Goal: Task Accomplishment & Management: Complete application form

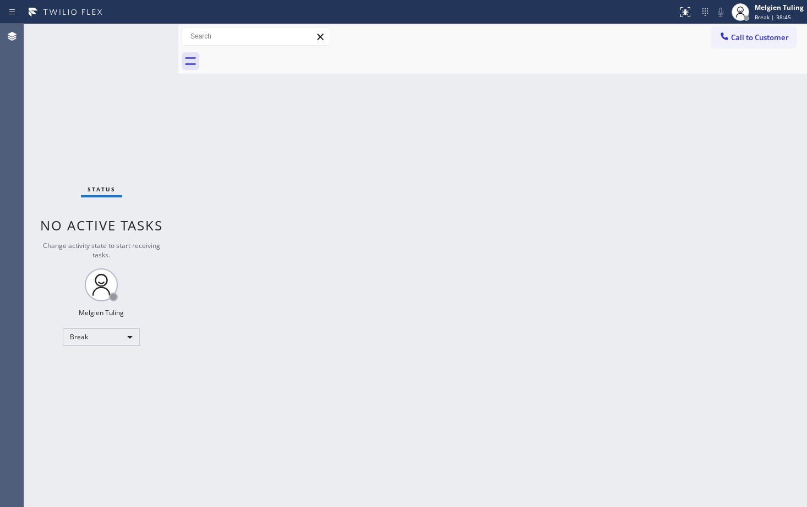
click at [382, 313] on div "Back to Dashboard Change Sender ID Customers Technicians Select a contact Outbo…" at bounding box center [492, 265] width 628 height 483
click at [125, 340] on div "Break" at bounding box center [101, 337] width 77 height 18
click at [96, 368] on li "Available" at bounding box center [100, 366] width 75 height 13
click at [497, 321] on div "Back to Dashboard Change Sender ID Customers Technicians Select a contact Outbo…" at bounding box center [492, 265] width 628 height 483
click at [320, 187] on div "Back to Dashboard Change Sender ID Customers Technicians Select a contact Outbo…" at bounding box center [492, 265] width 628 height 483
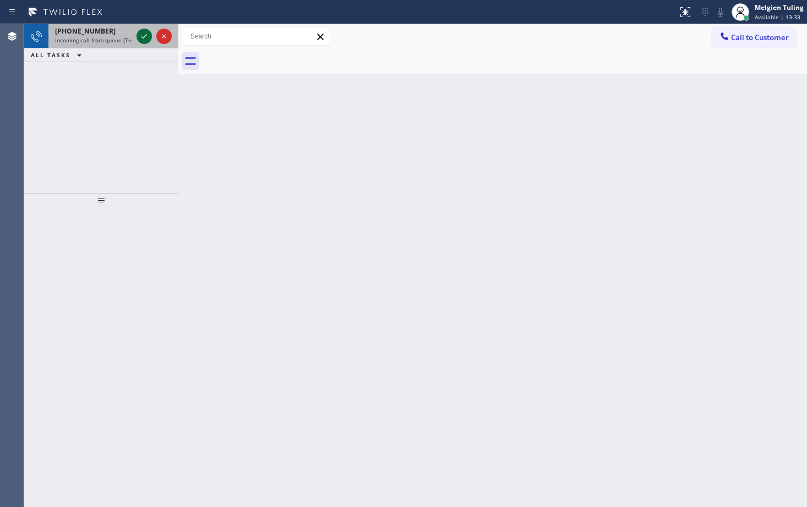
click at [142, 37] on icon at bounding box center [144, 36] width 6 height 4
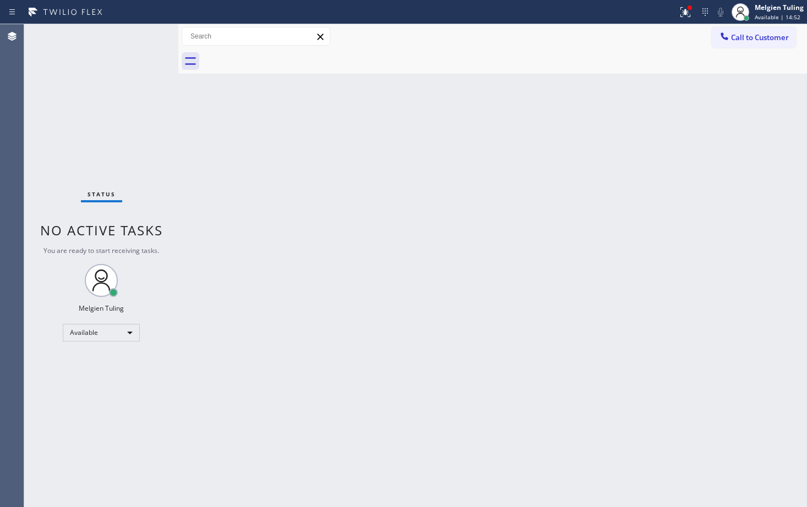
click at [351, 176] on div "Back to Dashboard Change Sender ID Customers Technicians Select a contact Outbo…" at bounding box center [492, 265] width 628 height 483
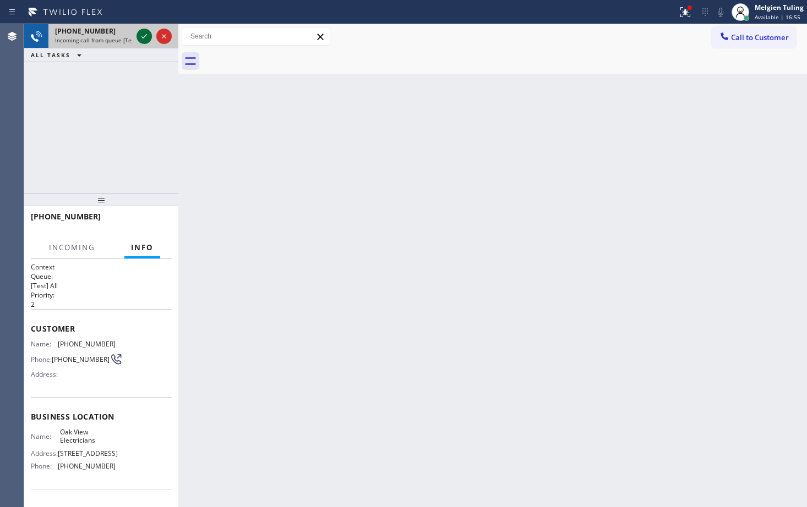
click at [144, 36] on icon at bounding box center [144, 36] width 13 height 13
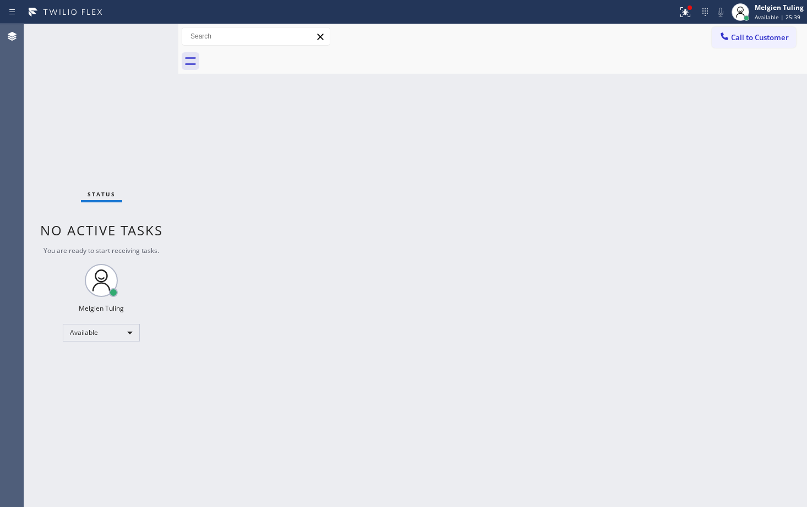
click at [423, 272] on div "Back to Dashboard Change Sender ID Customers Technicians Select a contact Outbo…" at bounding box center [492, 265] width 628 height 483
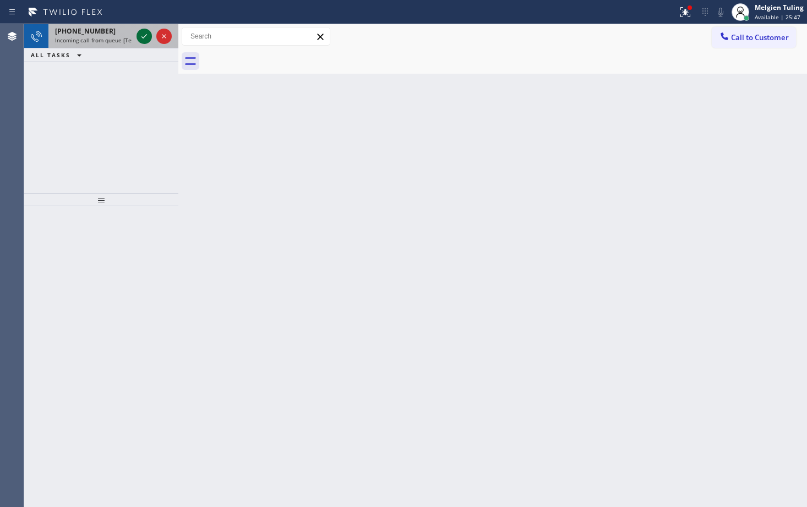
click at [143, 30] on icon at bounding box center [144, 36] width 13 height 13
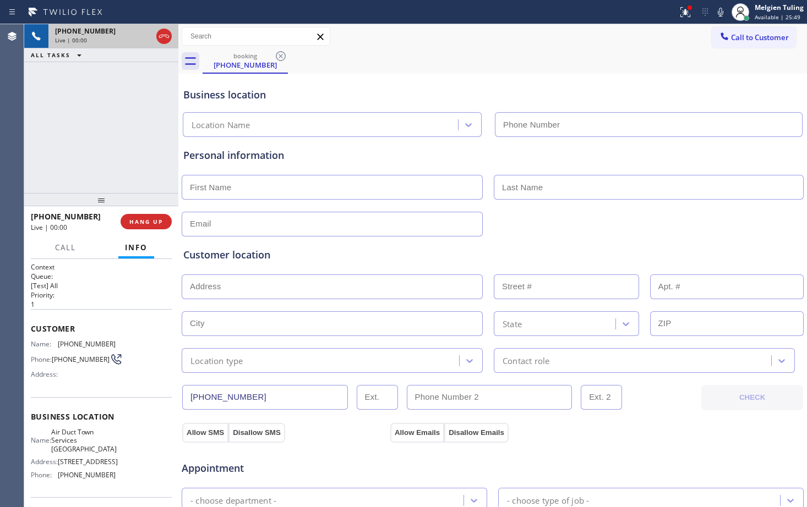
type input "(858) 295-0392"
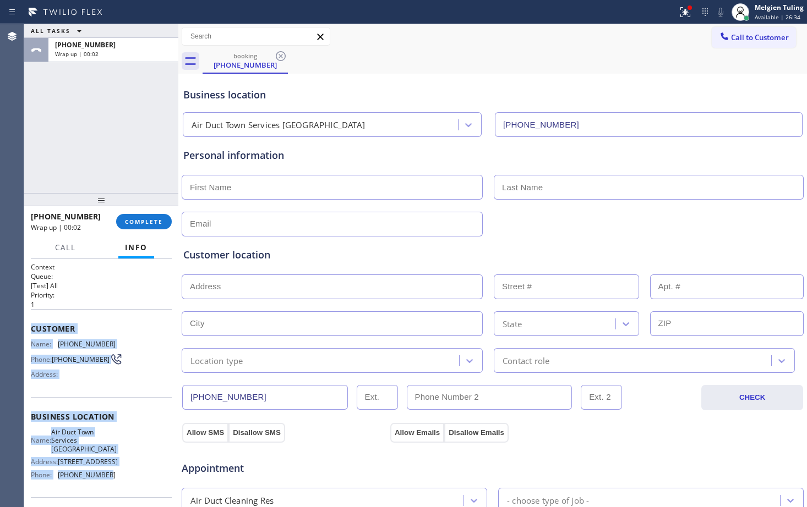
drag, startPoint x: 25, startPoint y: 326, endPoint x: 101, endPoint y: 470, distance: 162.7
click at [101, 470] on div "Context Queue: [Test] All Priority: 1 Customer Name: (978) 500-5551 Phone: (978…" at bounding box center [101, 383] width 154 height 248
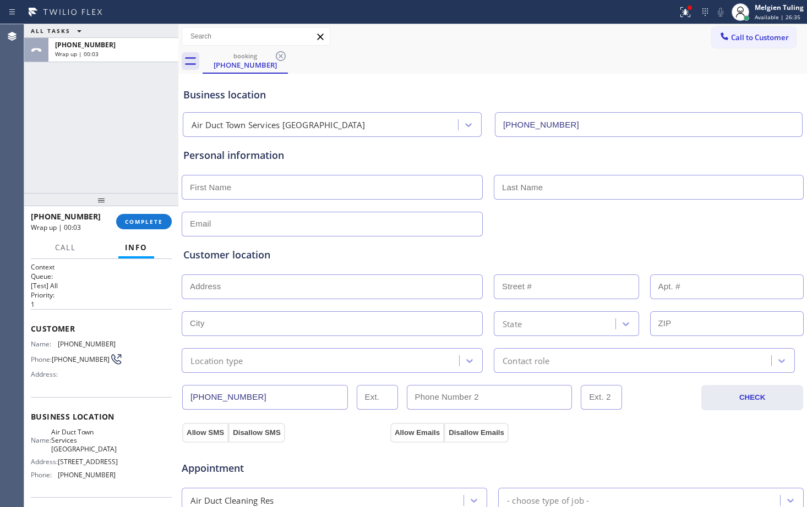
click at [128, 477] on div "Name: Air Duct Town Services La Jolla Address: 5760 Rutgers Rd Phone: (858) 295…" at bounding box center [101, 456] width 141 height 56
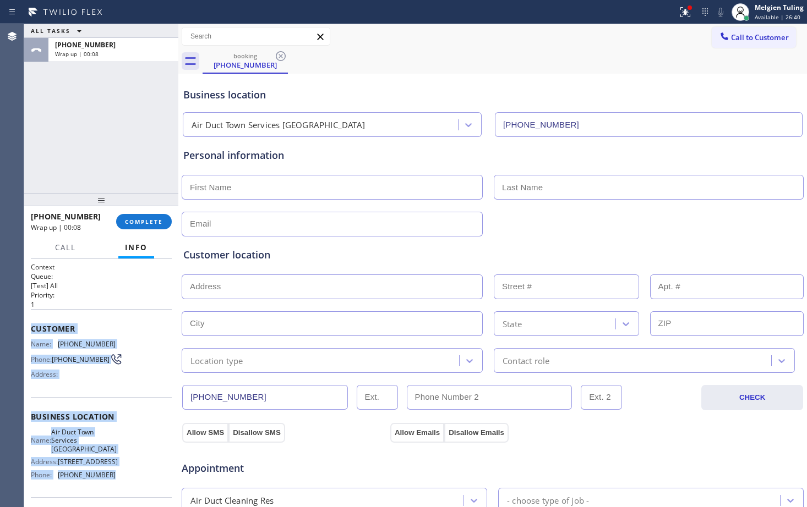
drag, startPoint x: 111, startPoint y: 470, endPoint x: 31, endPoint y: 329, distance: 162.1
click at [31, 329] on div "Context Queue: [Test] All Priority: 1 Customer Name: (978) 500-5551 Phone: (978…" at bounding box center [101, 421] width 141 height 319
copy div "Customer Name: (978) 500-5551 Phone: (978) 500-5551 Address: Business location …"
click at [146, 221] on span "COMPLETE" at bounding box center [144, 222] width 38 height 8
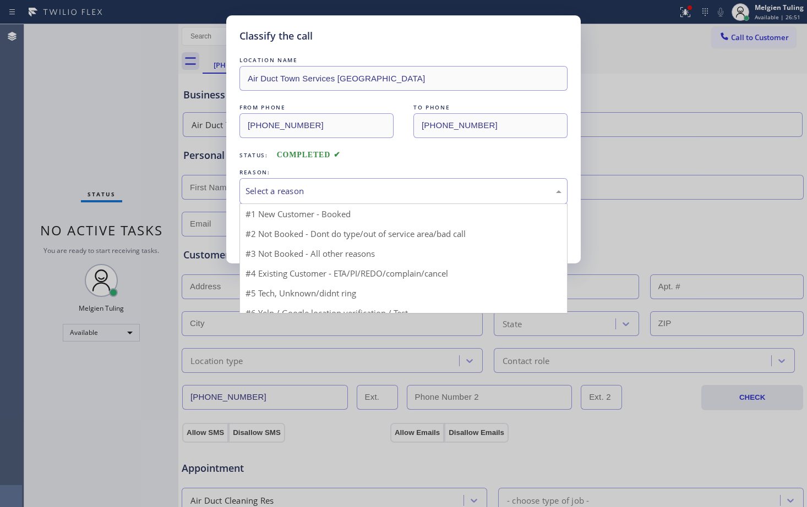
click at [301, 187] on div "Select a reason" at bounding box center [403, 191] width 316 height 13
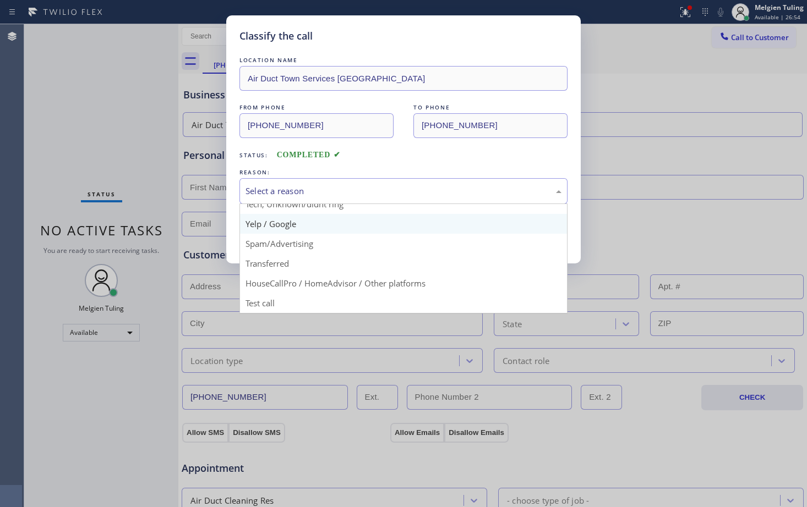
scroll to position [14, 0]
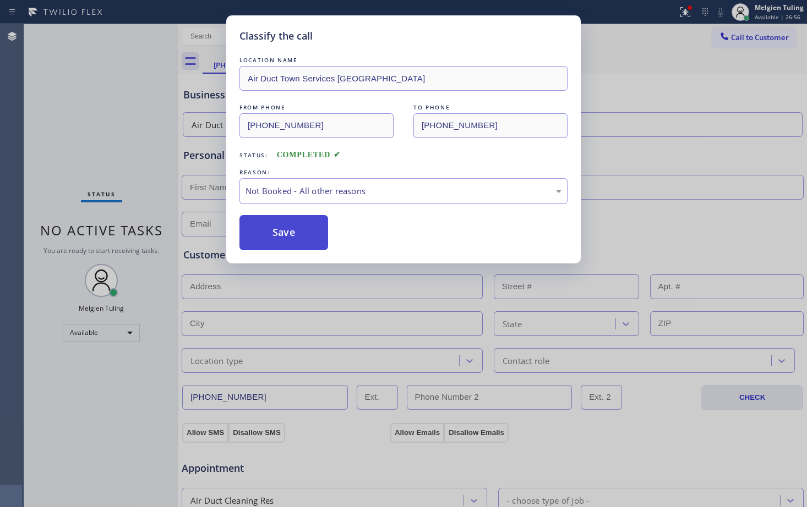
click at [282, 230] on button "Save" at bounding box center [283, 232] width 89 height 35
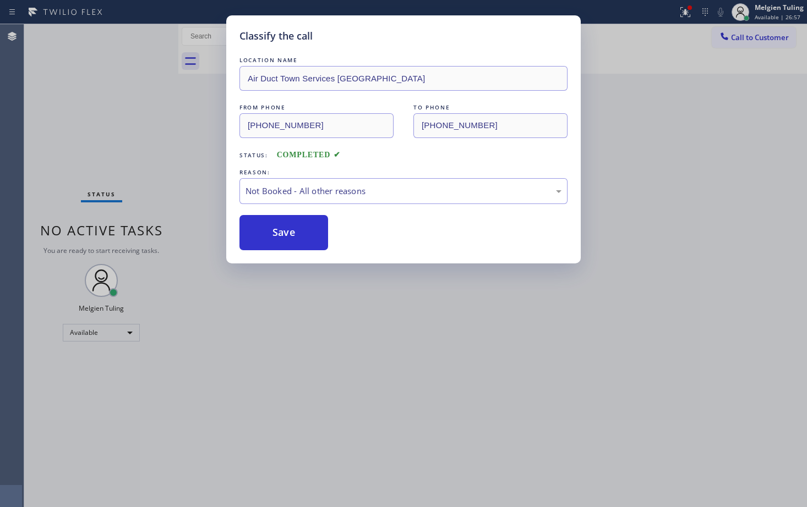
click at [279, 292] on div "Classify the call LOCATION NAME Air Duct Town Services La Jolla FROM PHONE (978…" at bounding box center [403, 253] width 807 height 507
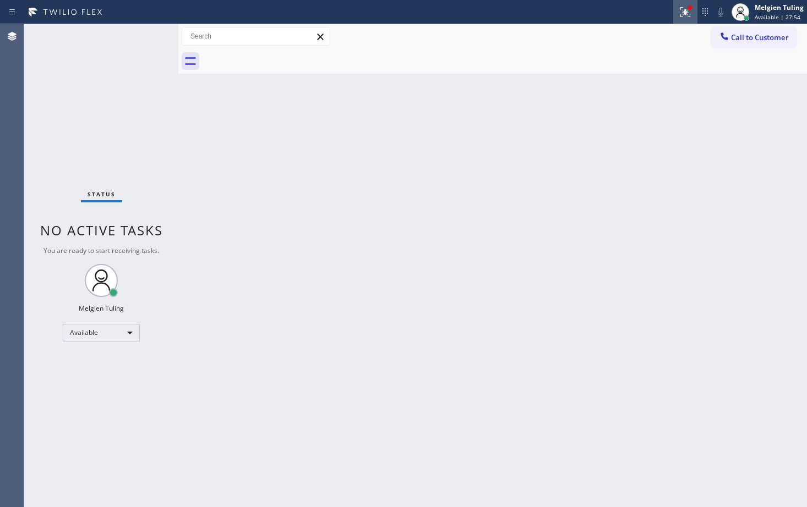
click at [688, 14] on icon at bounding box center [685, 12] width 10 height 10
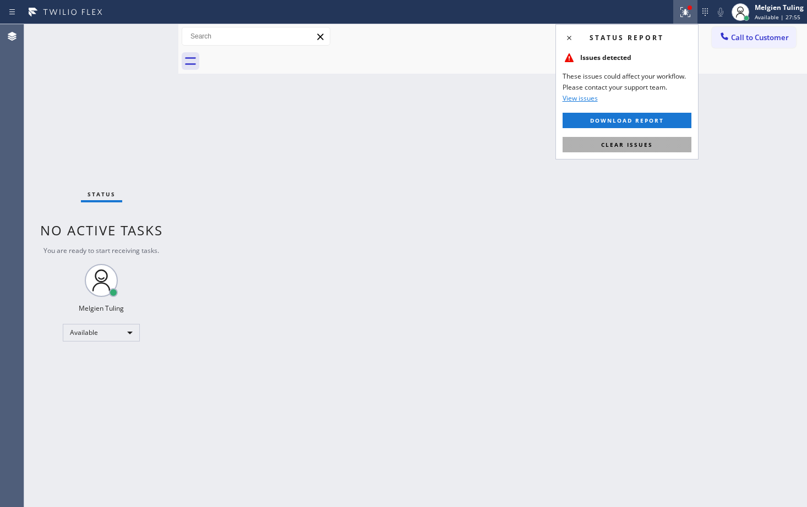
click at [595, 145] on button "Clear issues" at bounding box center [626, 144] width 129 height 15
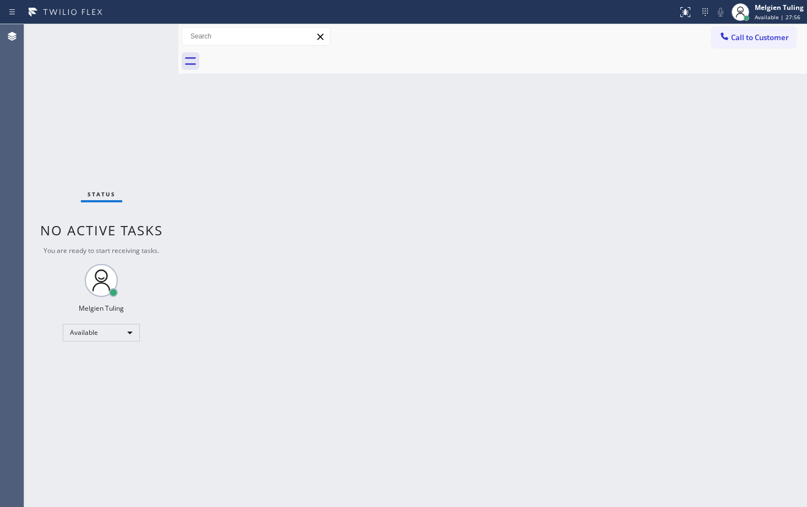
click at [544, 223] on div "Back to Dashboard Change Sender ID Customers Technicians Select a contact Outbo…" at bounding box center [492, 265] width 628 height 483
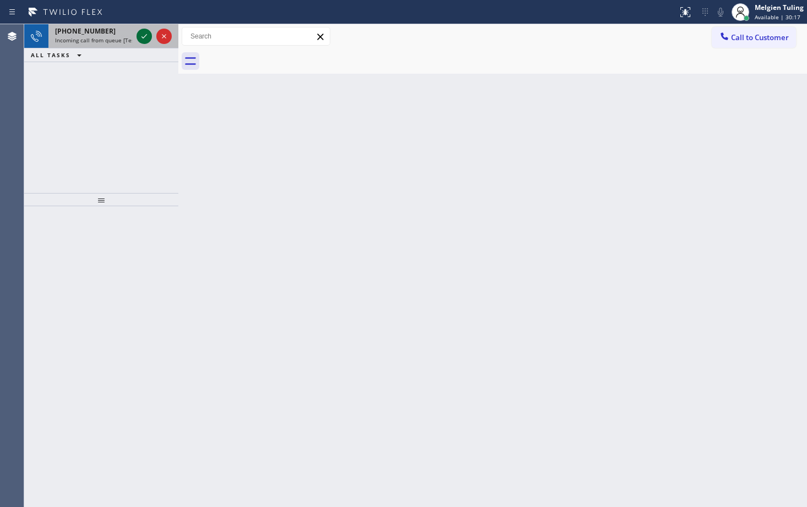
click at [143, 36] on icon at bounding box center [144, 36] width 13 height 13
click at [141, 35] on icon at bounding box center [144, 36] width 13 height 13
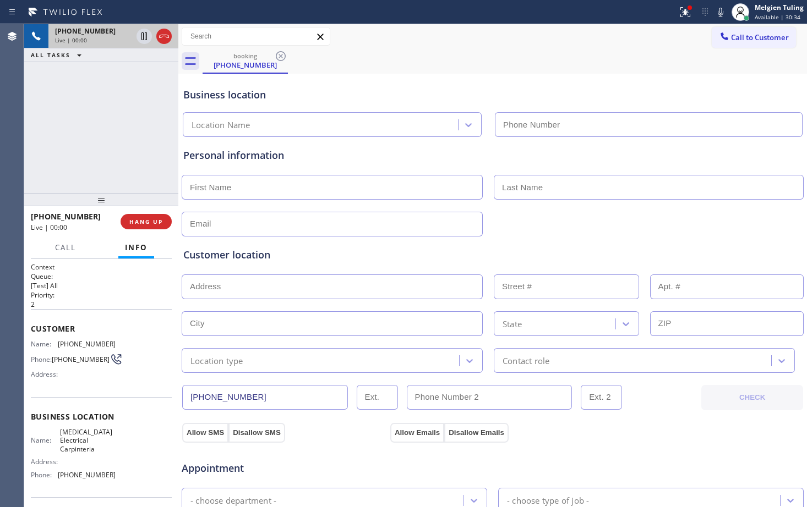
type input "(805) 222-7807"
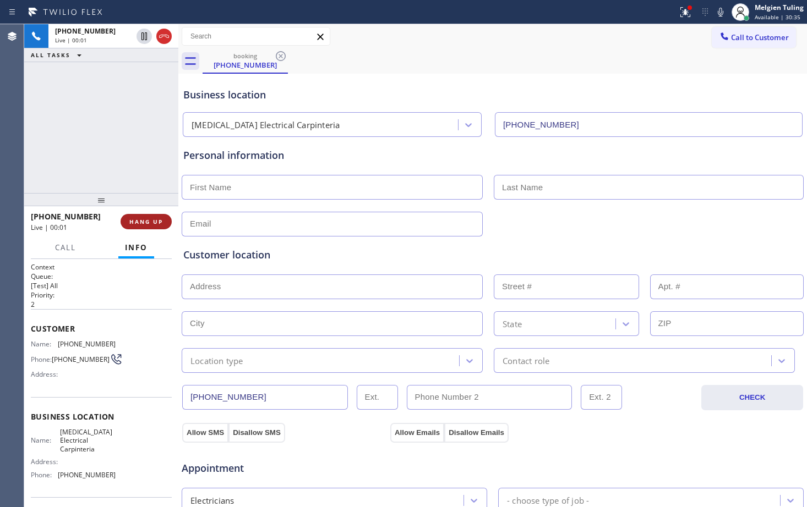
click at [150, 222] on span "HANG UP" at bounding box center [146, 222] width 34 height 8
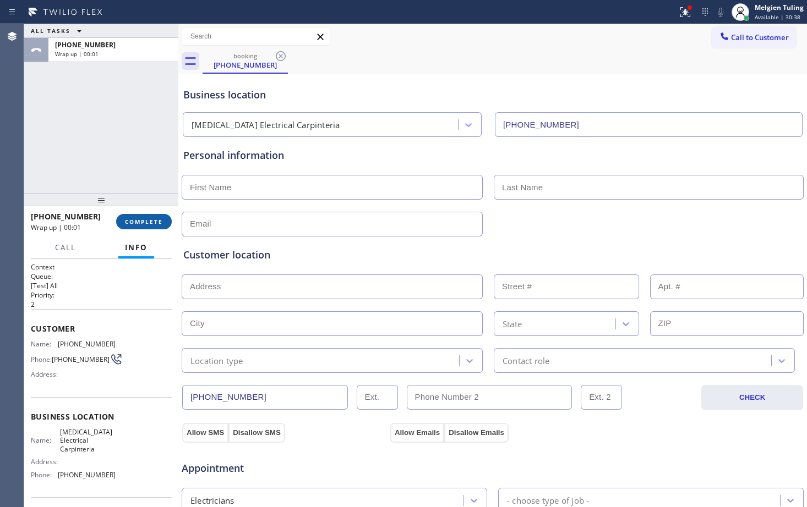
click at [151, 224] on span "COMPLETE" at bounding box center [144, 222] width 38 height 8
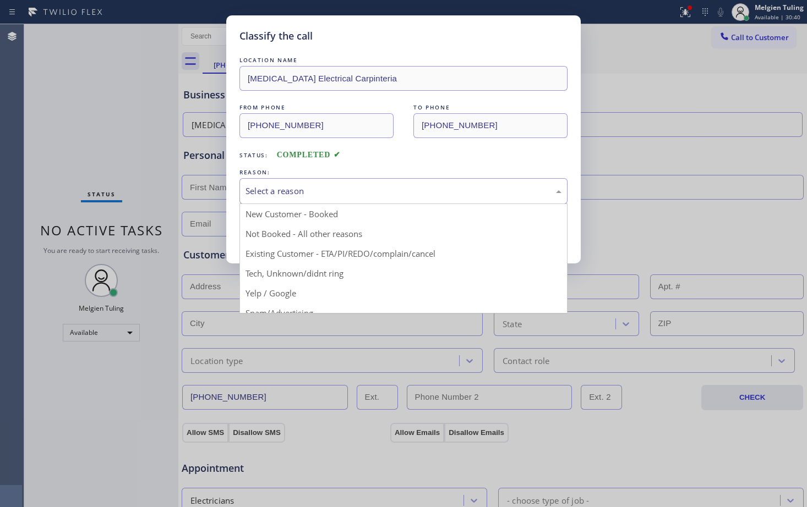
click at [287, 185] on div "Select a reason" at bounding box center [403, 191] width 316 height 13
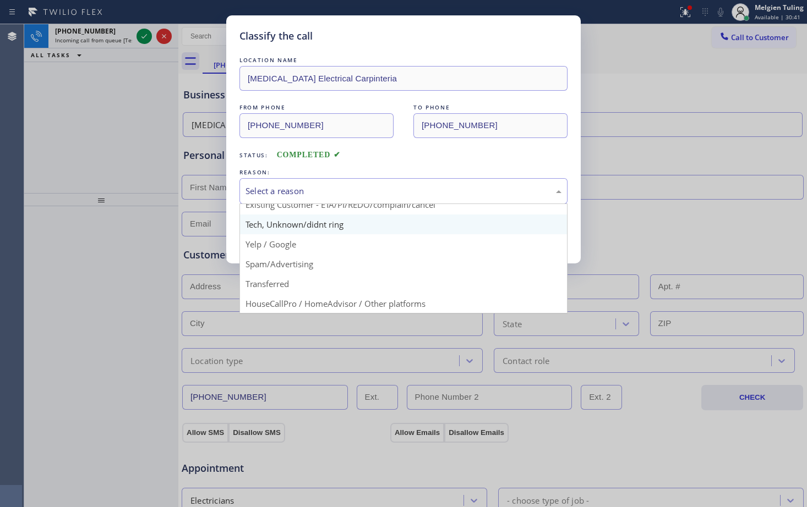
scroll to position [55, 0]
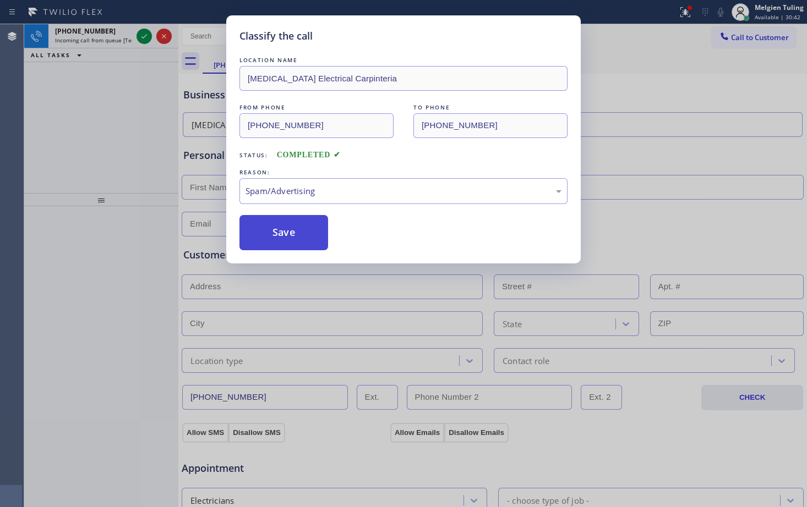
click at [275, 227] on button "Save" at bounding box center [283, 232] width 89 height 35
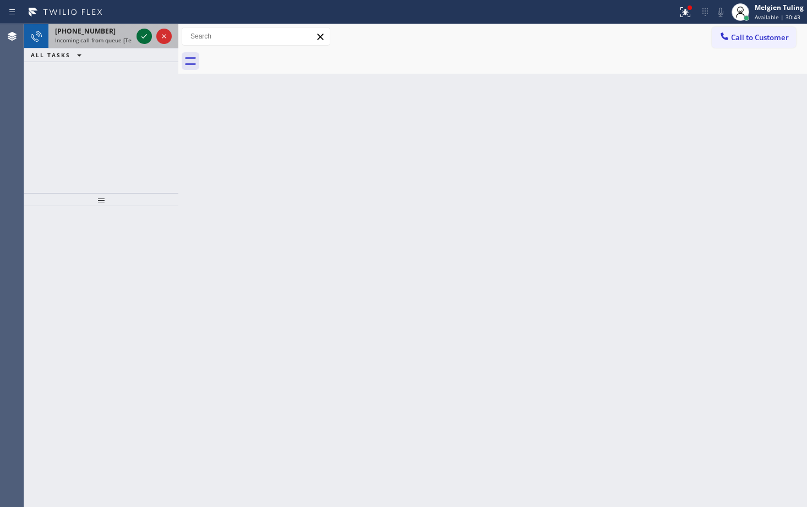
click at [143, 37] on icon at bounding box center [144, 36] width 13 height 13
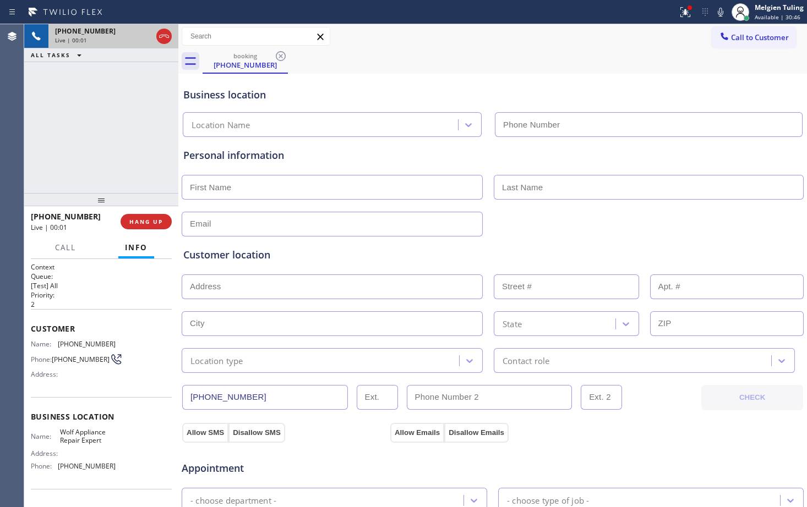
type input "(877) 661-5446"
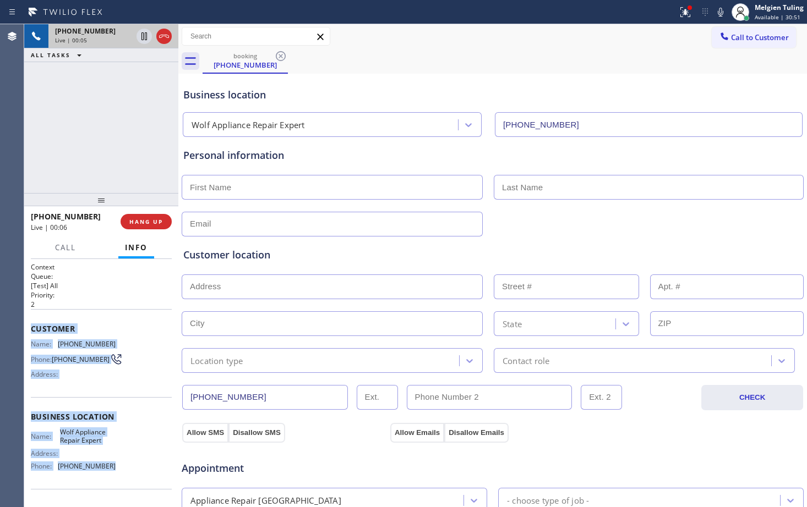
drag, startPoint x: 31, startPoint y: 328, endPoint x: 109, endPoint y: 472, distance: 163.2
click at [109, 472] on div "Context Queue: [Test] All Priority: 2 Customer Name: (316) 999-3442 Phone: (316…" at bounding box center [101, 417] width 141 height 310
copy div "Customer Name: (316) 999-3442 Phone: (316) 999-3442 Address: Business location …"
click at [685, 11] on icon at bounding box center [685, 12] width 10 height 10
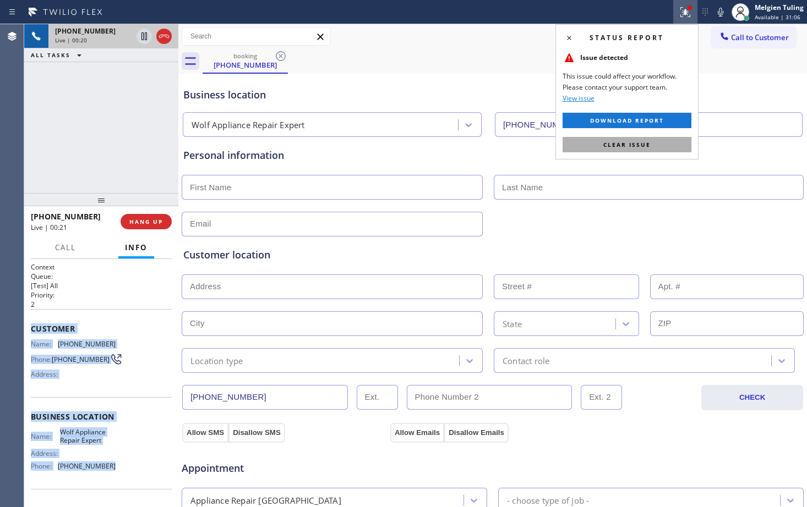
click at [618, 143] on span "Clear issue" at bounding box center [626, 145] width 47 height 8
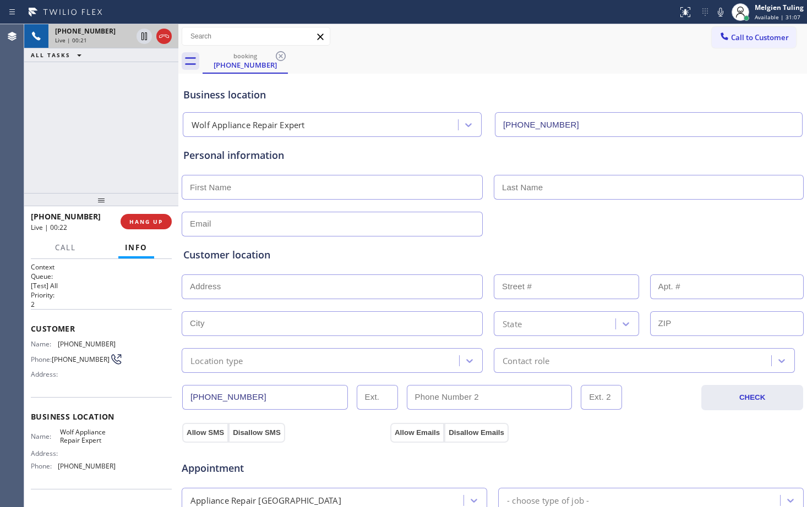
click at [534, 85] on div "Business location Wolf Appliance Repair Expert (877) 661-5446" at bounding box center [492, 106] width 623 height 61
click at [97, 312] on div "Customer Name: (316) 999-3442 Phone: (316) 999-3442 Address:" at bounding box center [101, 353] width 141 height 88
click at [147, 227] on button "HANG UP" at bounding box center [146, 221] width 51 height 15
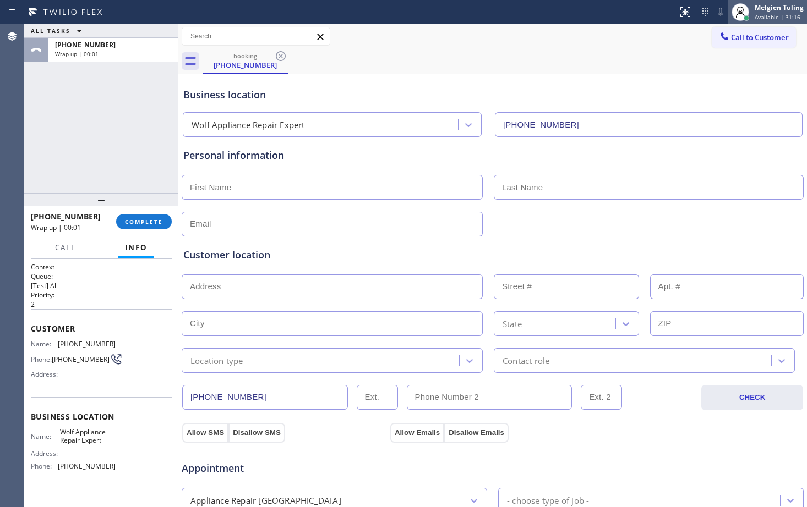
click at [759, 10] on div "Melgien Tuling" at bounding box center [778, 7] width 49 height 9
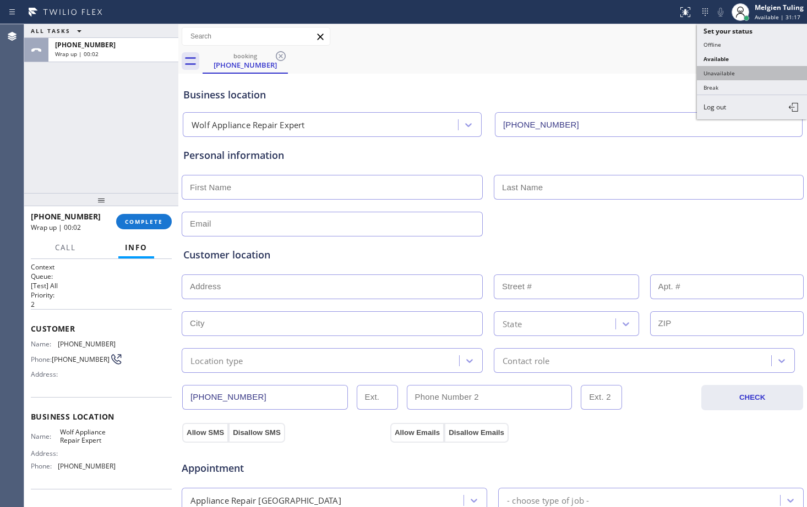
click at [718, 74] on button "Unavailable" at bounding box center [752, 73] width 110 height 14
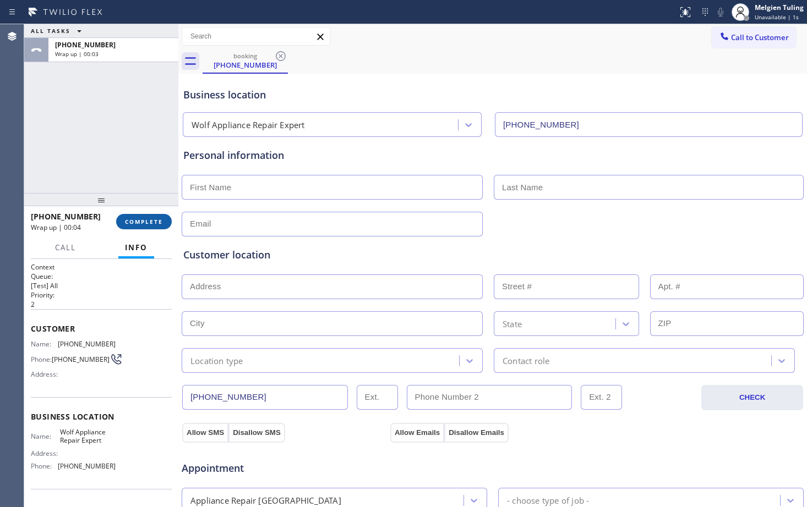
click at [146, 222] on span "COMPLETE" at bounding box center [144, 222] width 38 height 8
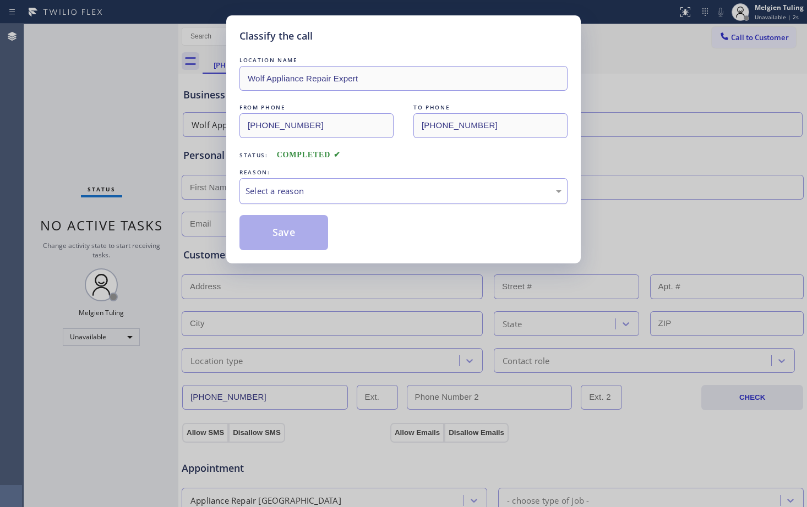
click at [269, 185] on div "Select a reason" at bounding box center [403, 191] width 316 height 13
click at [282, 242] on button "Save" at bounding box center [283, 232] width 89 height 35
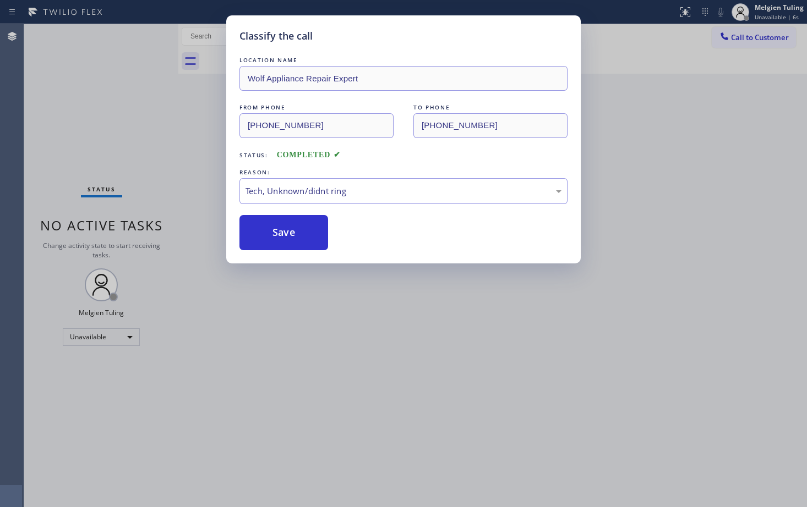
click at [670, 184] on div "Classify the call LOCATION NAME Wolf Appliance Repair Expert FROM PHONE (316) 9…" at bounding box center [403, 253] width 807 height 507
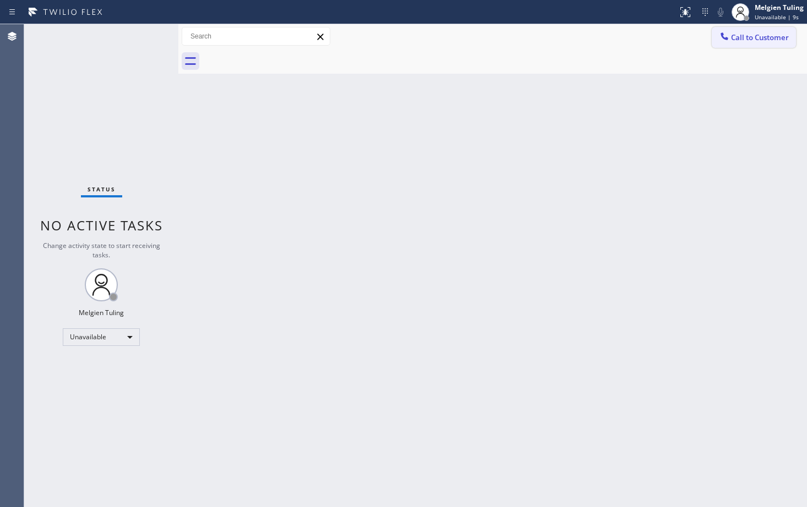
click at [753, 34] on span "Call to Customer" at bounding box center [760, 37] width 58 height 10
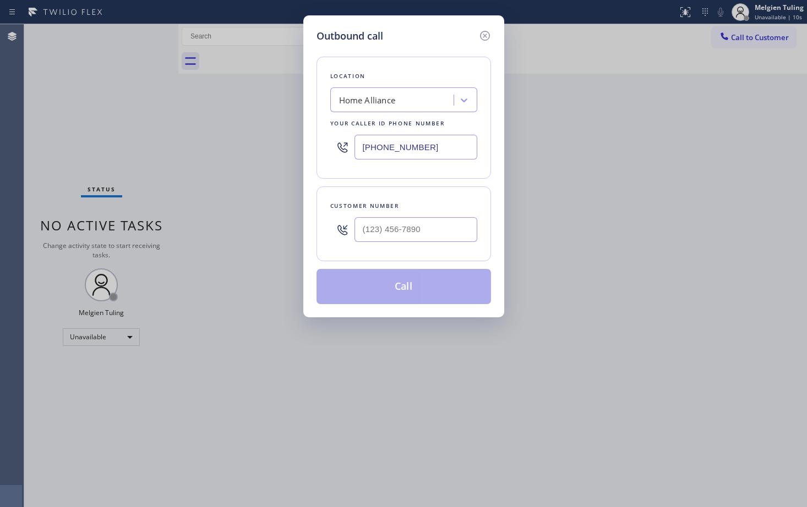
type input "(___) ___-____"
click at [379, 232] on input "(___) ___-____" at bounding box center [415, 229] width 123 height 25
click at [375, 225] on input "(___) ___-____" at bounding box center [415, 229] width 123 height 25
paste input "316) 999-3442"
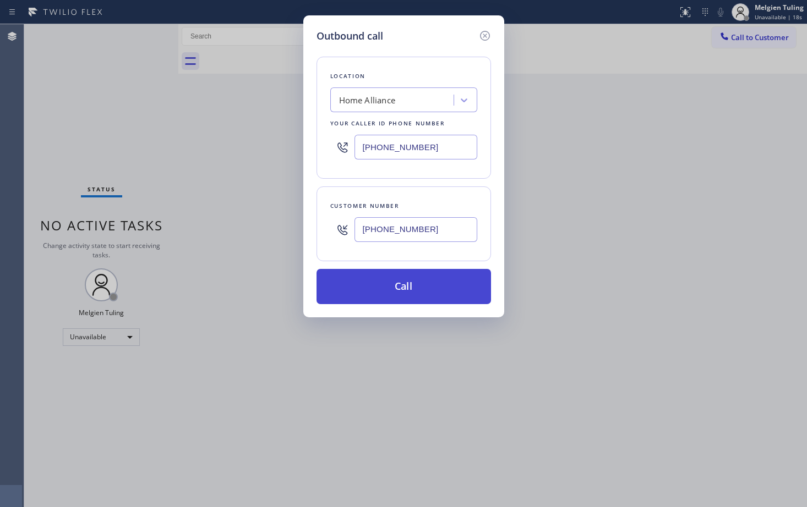
type input "(316) 999-3442"
click at [381, 289] on button "Call" at bounding box center [403, 286] width 174 height 35
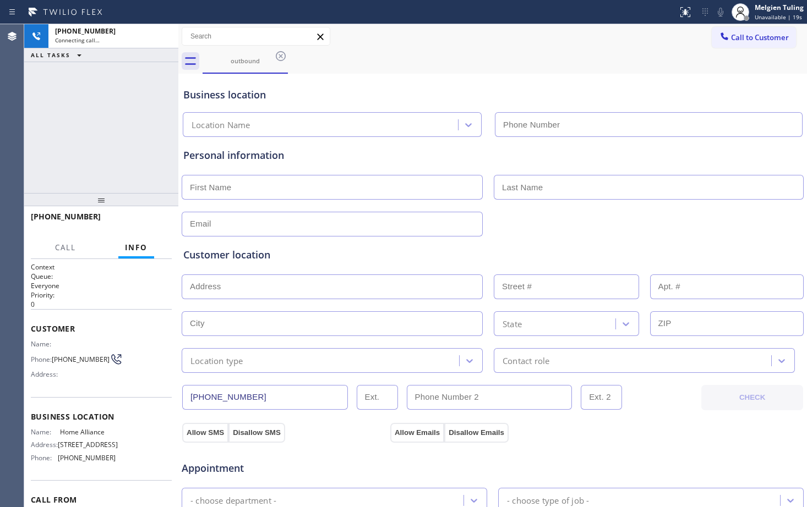
click at [381, 289] on input "text" at bounding box center [332, 287] width 301 height 25
type input "(877) 777-0796"
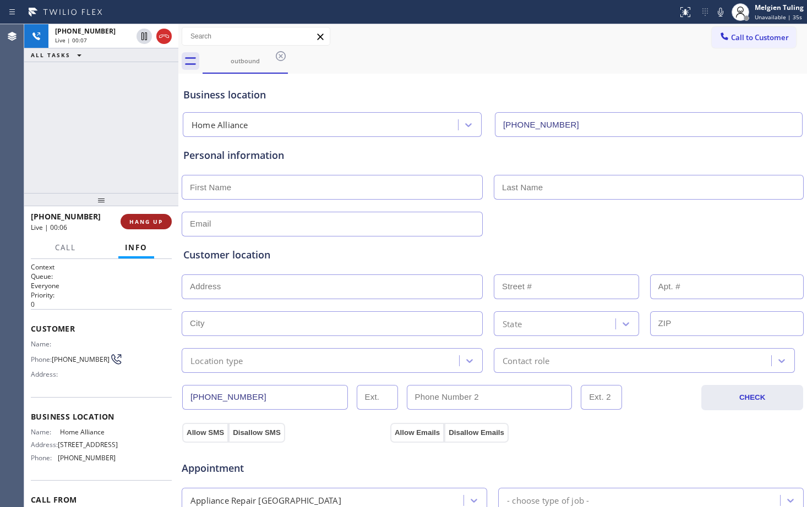
click at [146, 220] on span "HANG UP" at bounding box center [146, 222] width 34 height 8
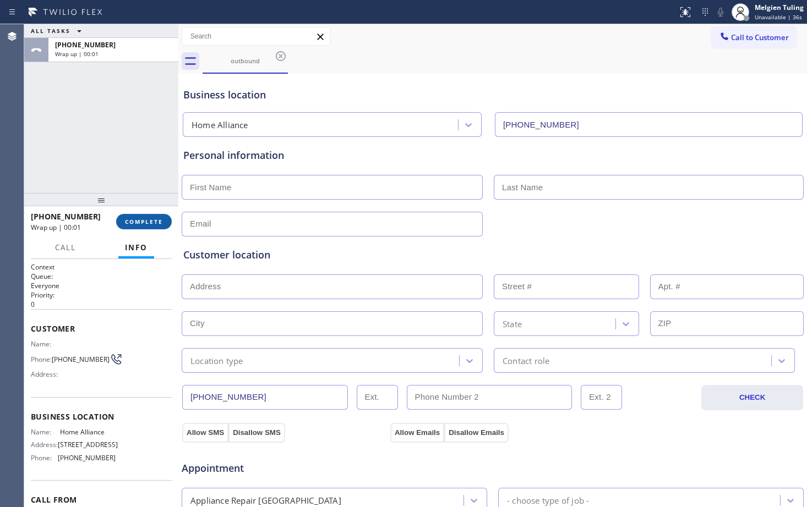
click at [162, 225] on span "COMPLETE" at bounding box center [144, 222] width 38 height 8
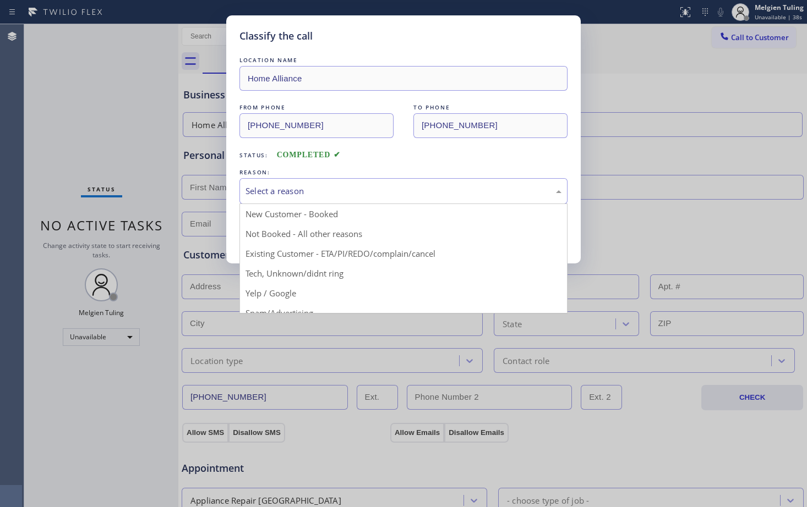
click at [267, 187] on div "Select a reason" at bounding box center [403, 191] width 316 height 13
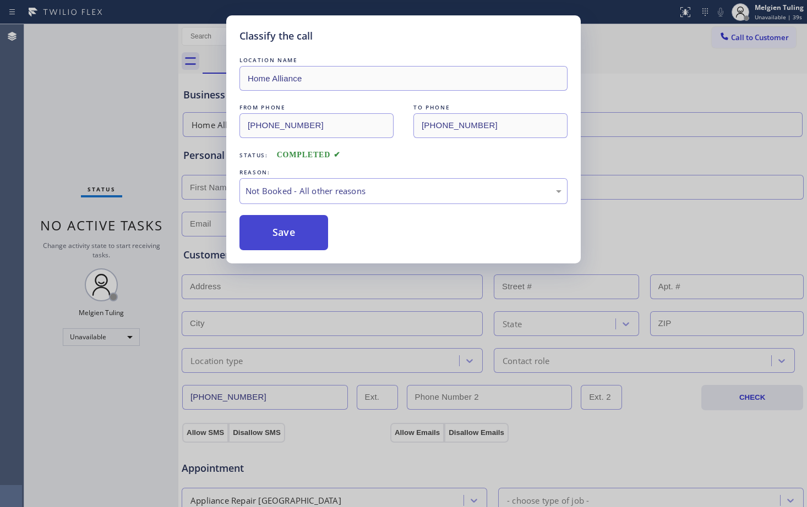
click at [267, 224] on button "Save" at bounding box center [283, 232] width 89 height 35
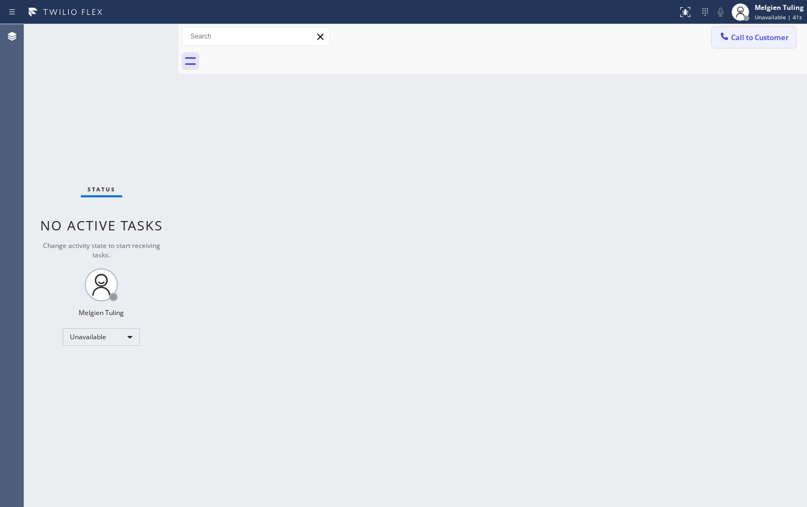
click at [753, 41] on span "Call to Customer" at bounding box center [760, 37] width 58 height 10
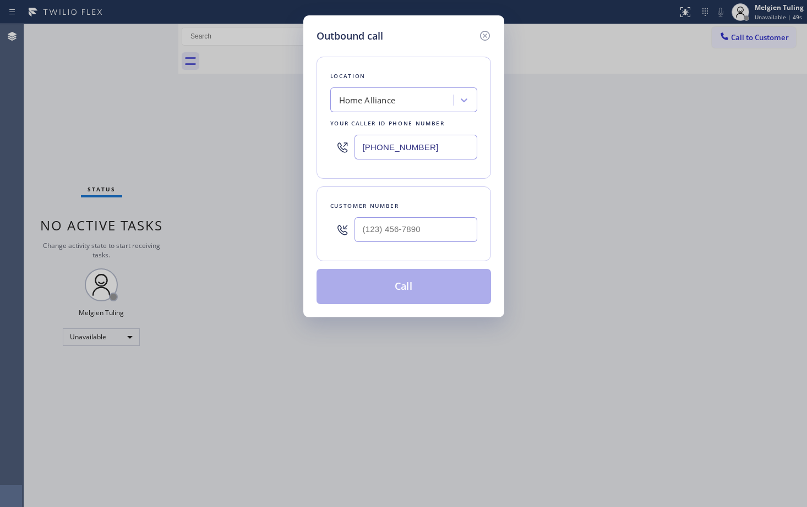
click at [409, 94] on div "Home Alliance" at bounding box center [393, 100] width 120 height 19
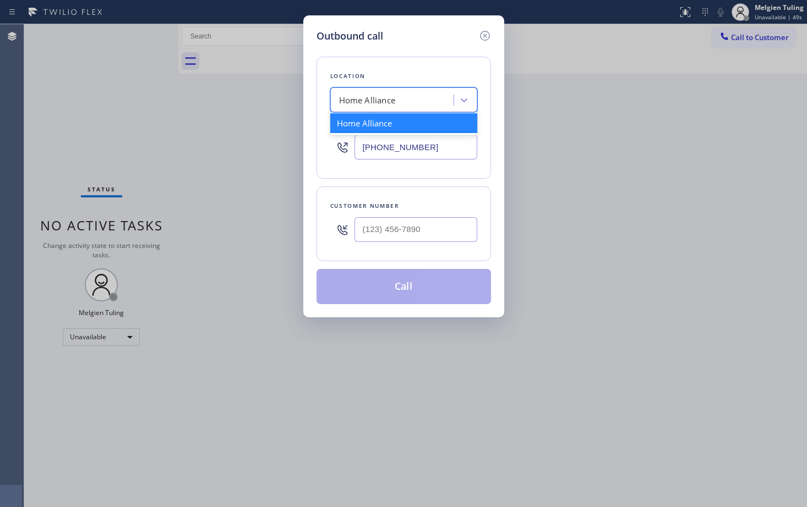
paste input "Wolf Appliance Repair Expert"
type input "Wolf Appliance Repair Expert"
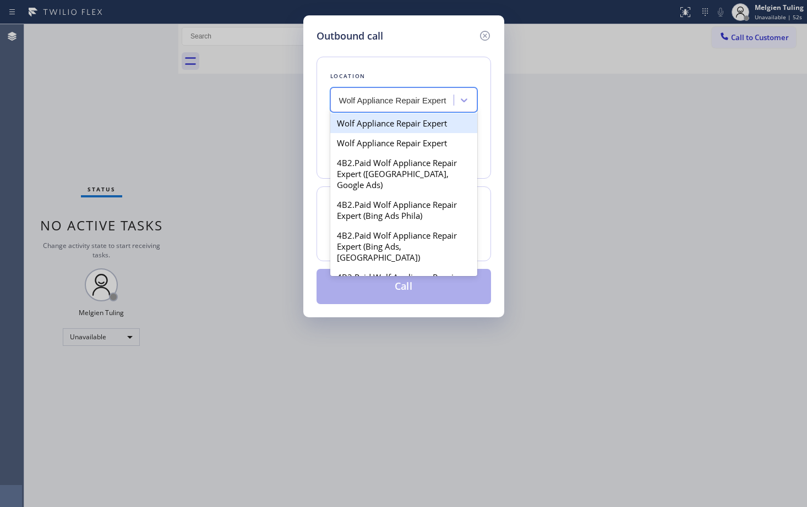
click at [384, 127] on div "Wolf Appliance Repair Expert" at bounding box center [403, 123] width 147 height 20
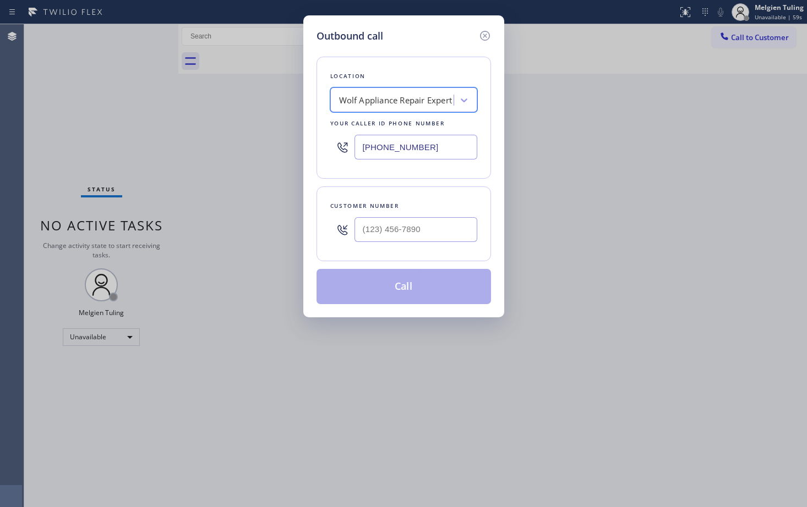
click at [423, 99] on div "Wolf Appliance Repair Expert" at bounding box center [395, 100] width 113 height 13
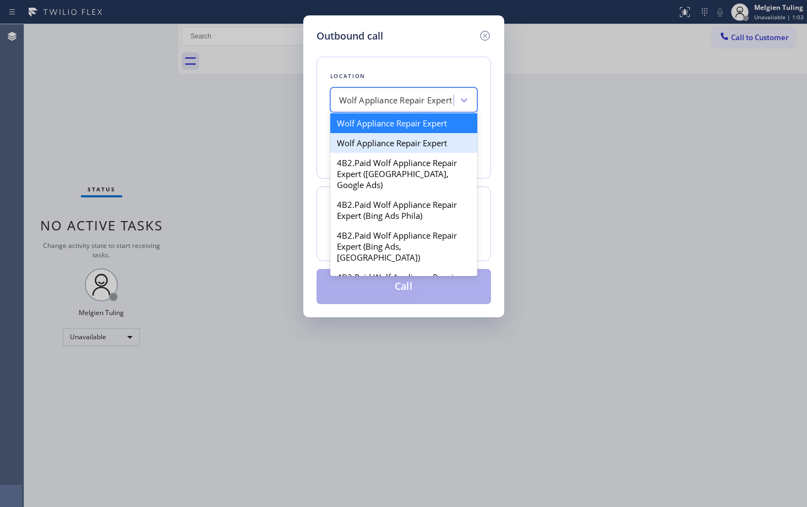
click at [384, 147] on div "Wolf Appliance Repair Expert" at bounding box center [403, 143] width 147 height 20
type input "(877) 661-5446"
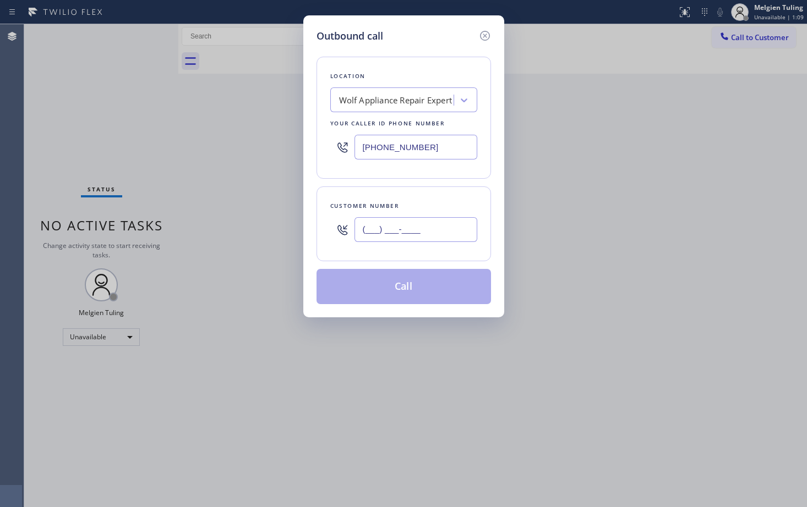
click at [392, 231] on input "(___) ___-____" at bounding box center [415, 229] width 123 height 25
paste input "316) 999-3442"
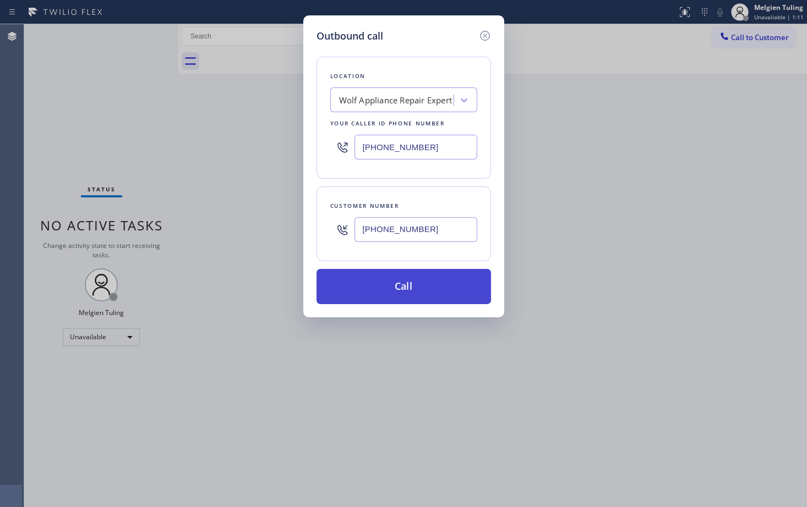
type input "(316) 999-3442"
click at [403, 287] on button "Call" at bounding box center [403, 286] width 174 height 35
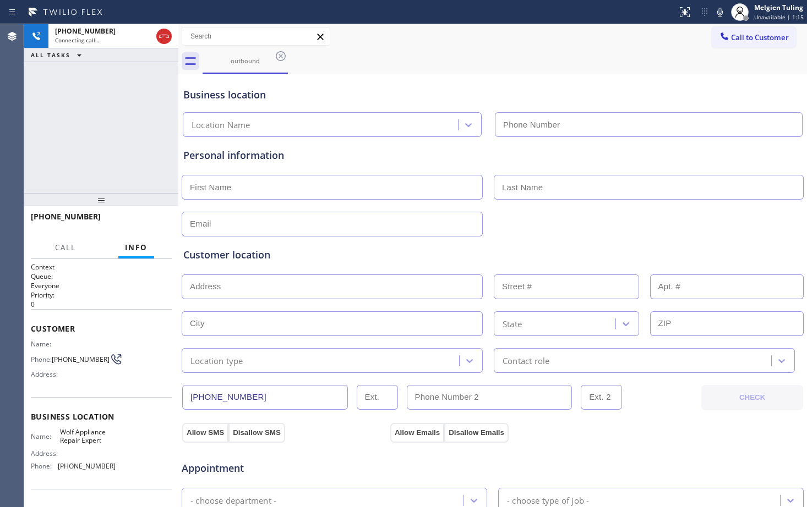
type input "(877) 661-5446"
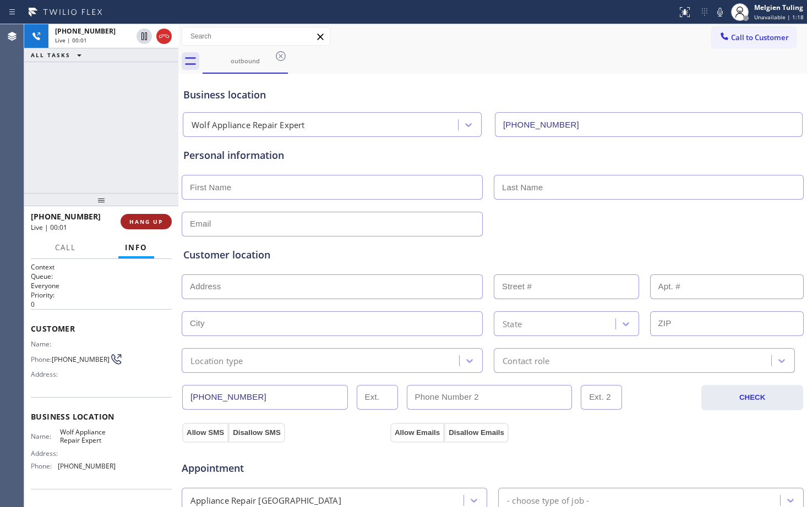
click at [148, 222] on span "HANG UP" at bounding box center [146, 222] width 34 height 8
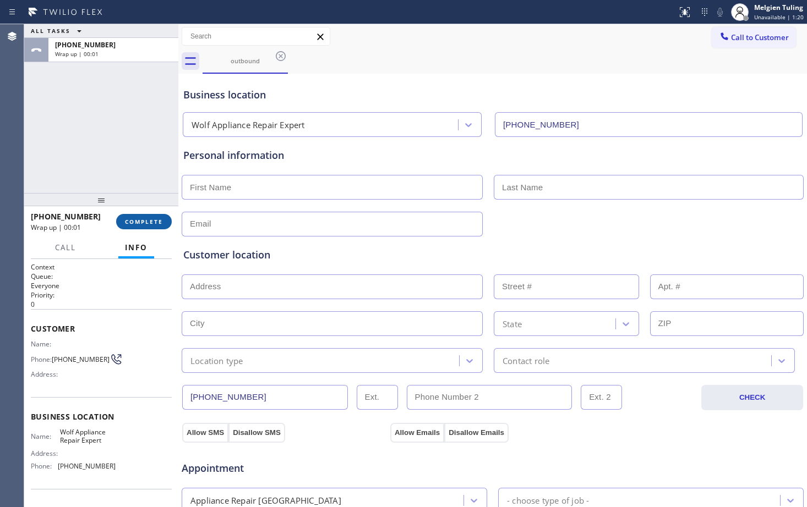
click at [148, 222] on span "COMPLETE" at bounding box center [144, 222] width 38 height 8
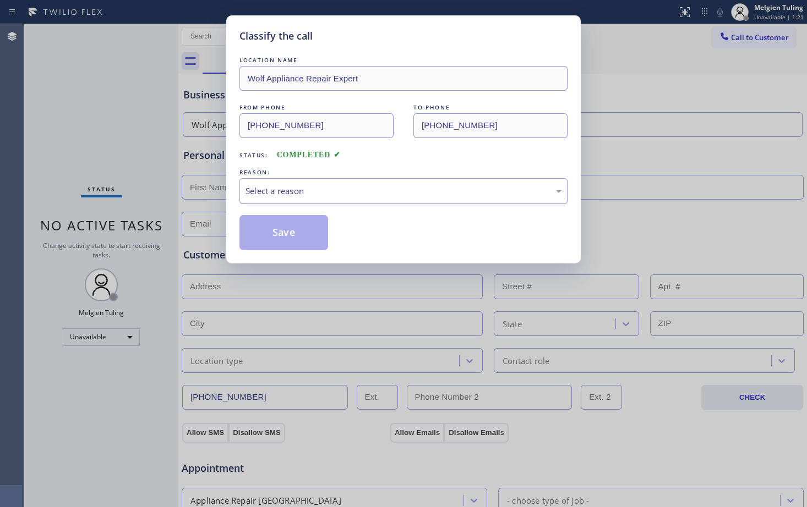
click at [307, 196] on div "Select a reason" at bounding box center [403, 191] width 316 height 13
click at [291, 237] on button "Save" at bounding box center [283, 232] width 89 height 35
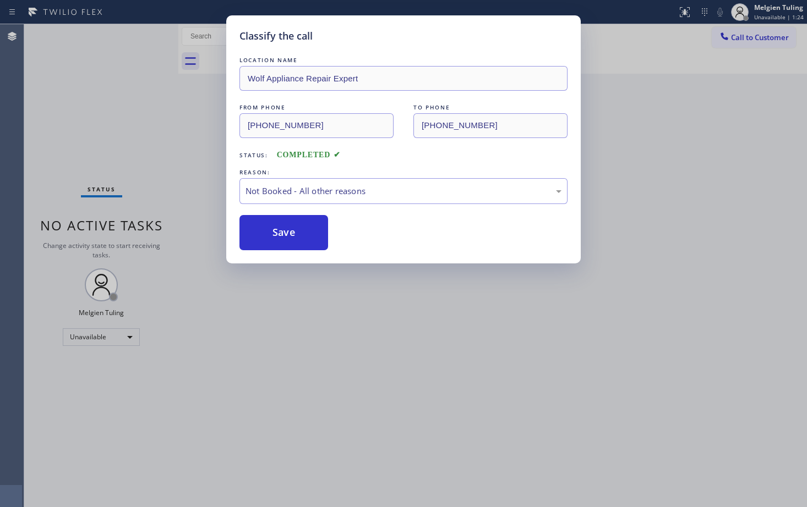
click at [701, 296] on div "Classify the call LOCATION NAME Wolf Appliance Repair Expert FROM PHONE (877) 6…" at bounding box center [403, 253] width 807 height 507
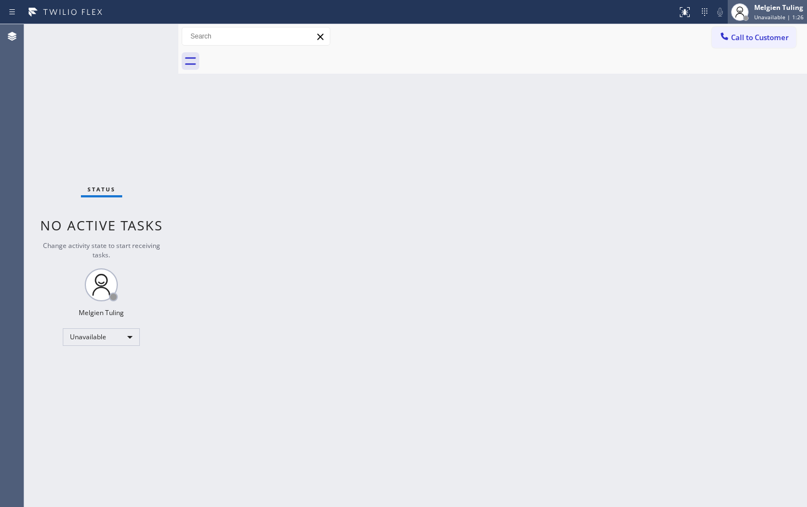
click at [766, 15] on span "Unavailable | 1:26" at bounding box center [779, 17] width 50 height 8
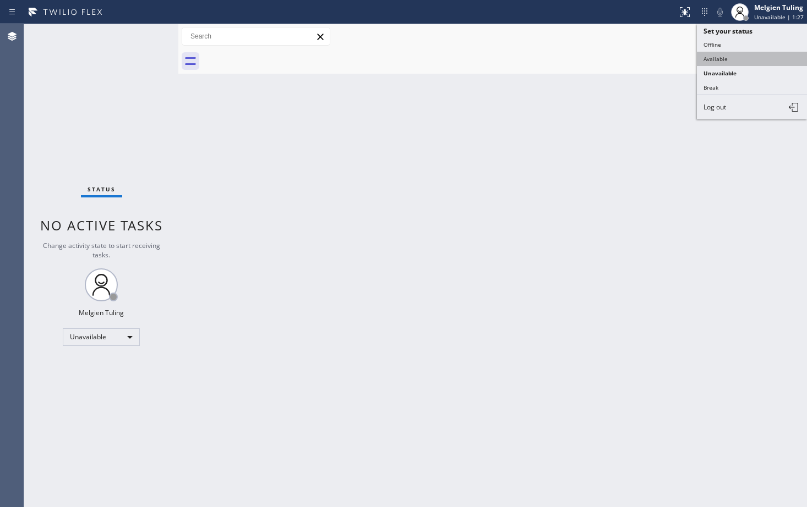
click at [726, 58] on button "Available" at bounding box center [752, 59] width 110 height 14
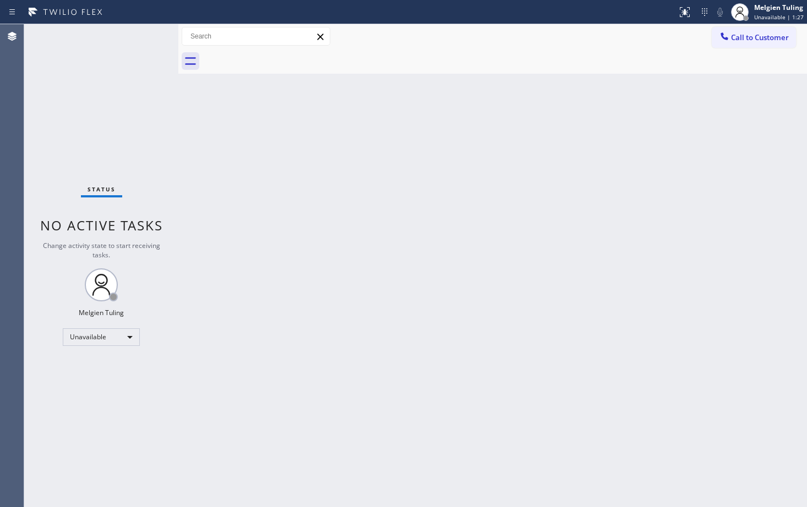
click at [529, 168] on div "Back to Dashboard Change Sender ID Customers Technicians Select a contact Outbo…" at bounding box center [492, 265] width 628 height 483
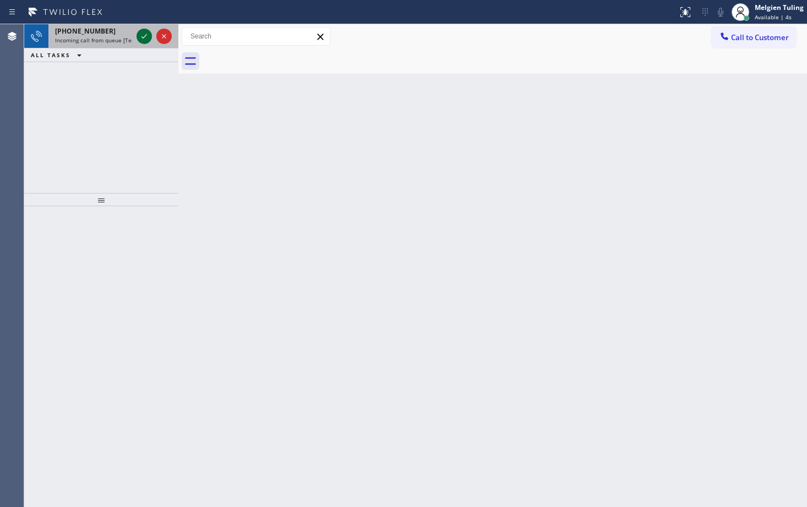
click at [143, 37] on icon at bounding box center [144, 36] width 13 height 13
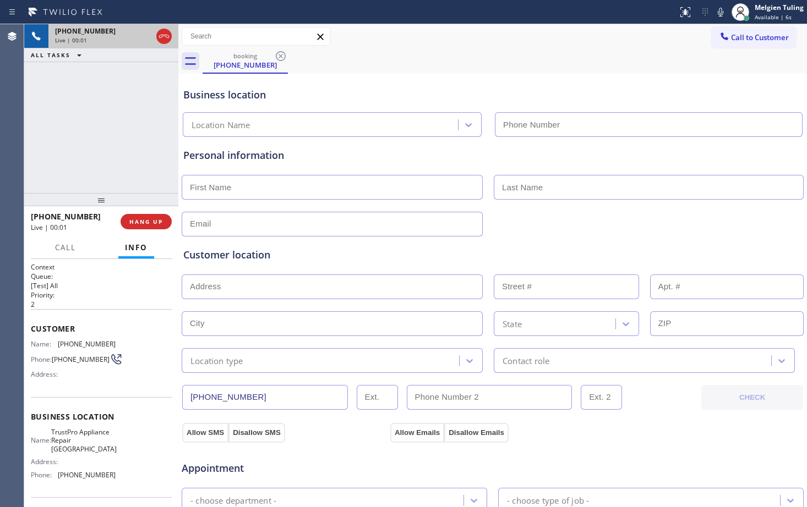
type input "(855) 960-4003"
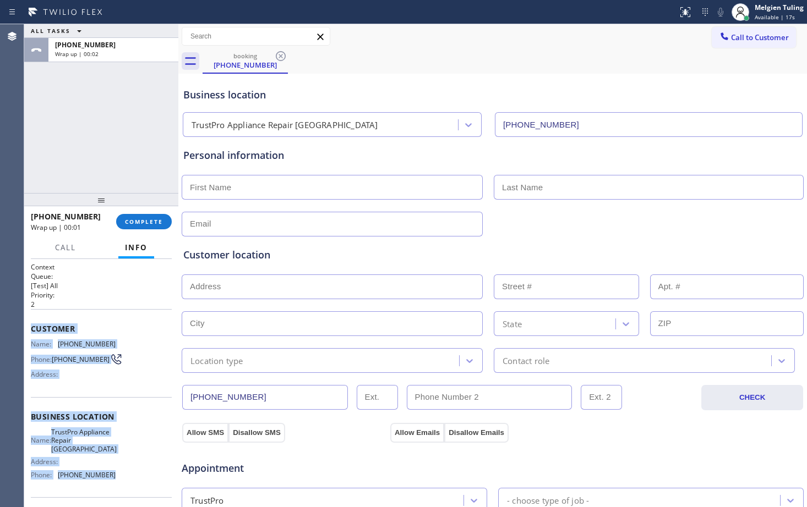
drag, startPoint x: 25, startPoint y: 319, endPoint x: 109, endPoint y: 474, distance: 176.3
click at [109, 474] on div "Context Queue: [Test] All Priority: 2 Customer Name: (650) 418-7789 Phone: (650…" at bounding box center [101, 383] width 154 height 248
copy div "Customer Name: (650) 418-7789 Phone: (650) 418-7789 Address: Business location …"
click at [127, 223] on span "COMPLETE" at bounding box center [144, 222] width 38 height 8
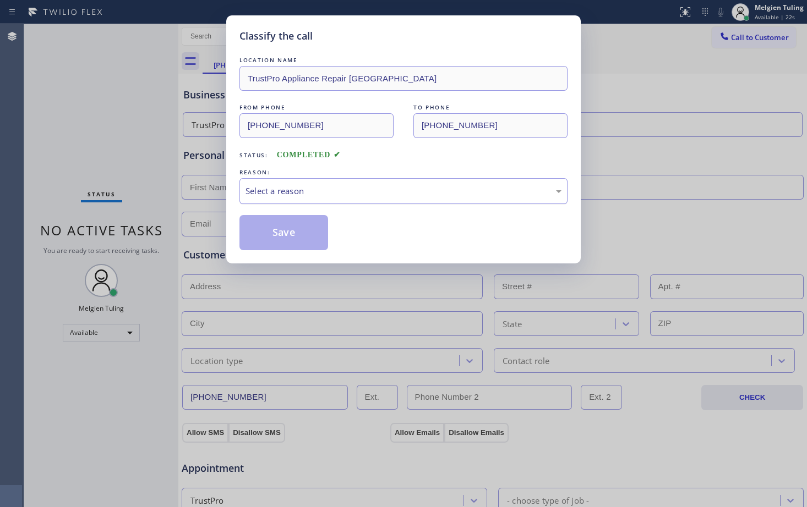
click at [292, 188] on div "Select a reason" at bounding box center [403, 191] width 316 height 13
click at [281, 231] on button "Save" at bounding box center [283, 232] width 89 height 35
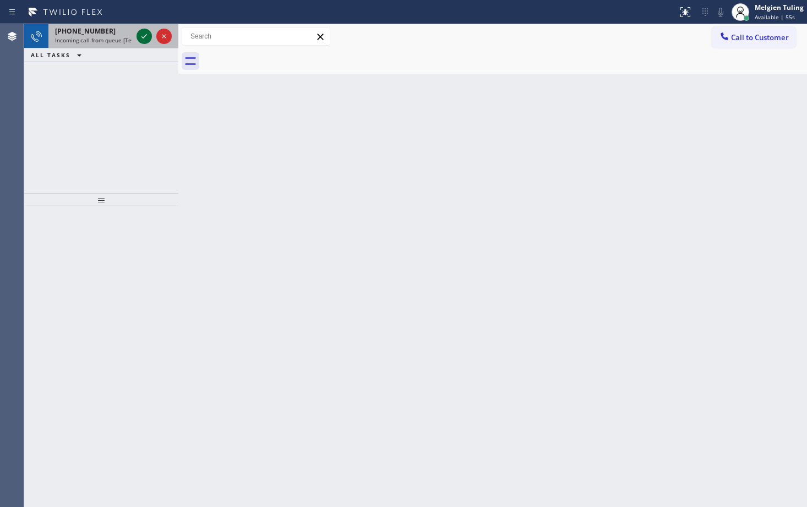
click at [146, 40] on icon at bounding box center [144, 36] width 13 height 13
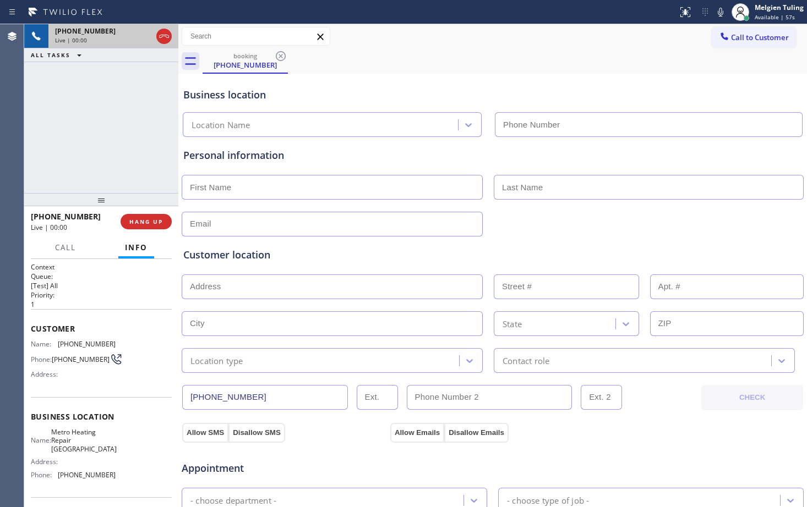
type input "(626) 508-7417"
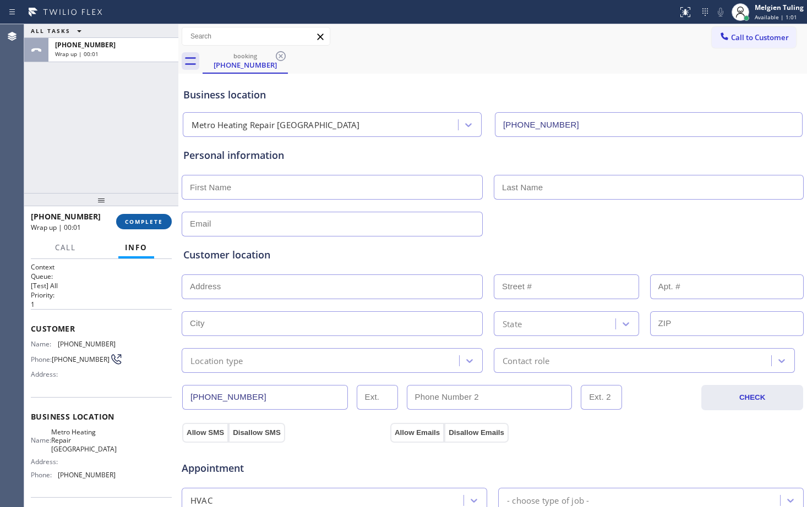
click at [135, 223] on span "COMPLETE" at bounding box center [144, 222] width 38 height 8
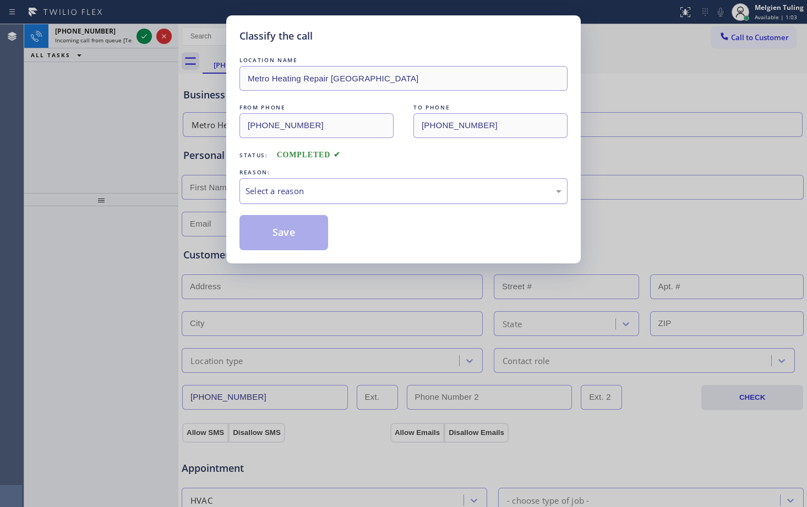
click at [260, 187] on div "Select a reason" at bounding box center [403, 191] width 316 height 13
click at [271, 234] on button "Save" at bounding box center [283, 232] width 89 height 35
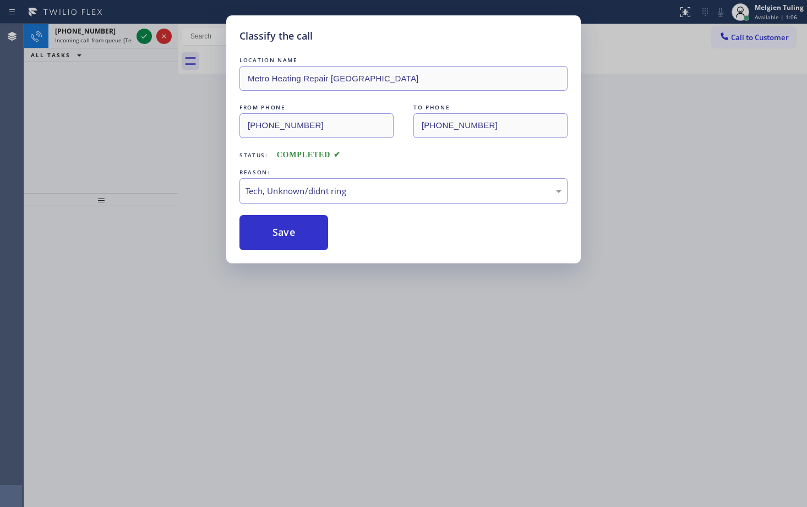
click at [143, 38] on icon at bounding box center [144, 36] width 6 height 4
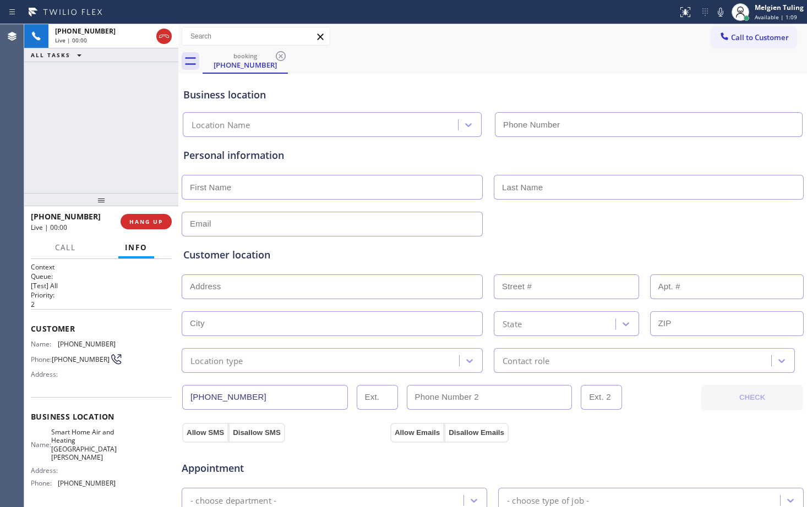
type input "(310) 362-9082"
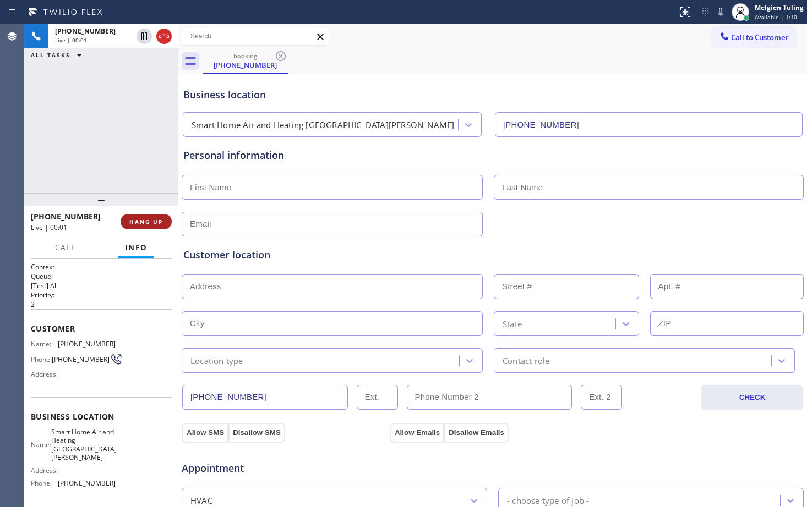
click at [149, 221] on span "HANG UP" at bounding box center [146, 222] width 34 height 8
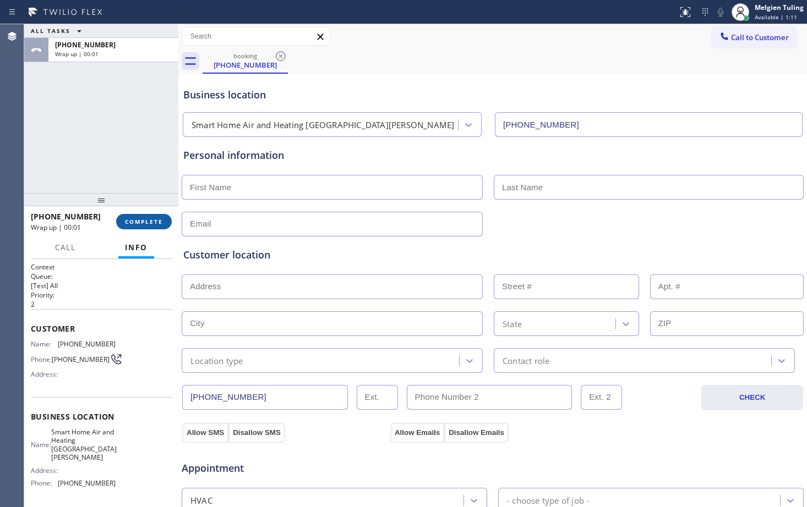
click at [152, 218] on span "COMPLETE" at bounding box center [144, 222] width 38 height 8
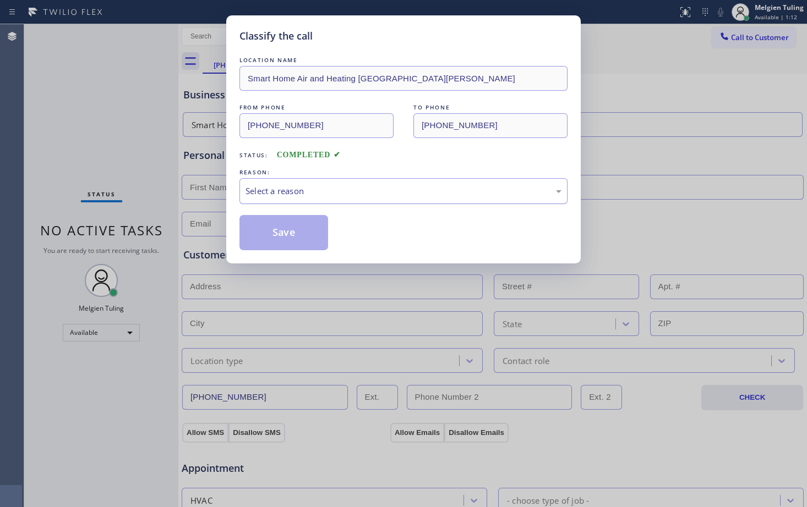
click at [279, 188] on div "Select a reason" at bounding box center [403, 191] width 316 height 13
click at [273, 230] on button "Save" at bounding box center [283, 232] width 89 height 35
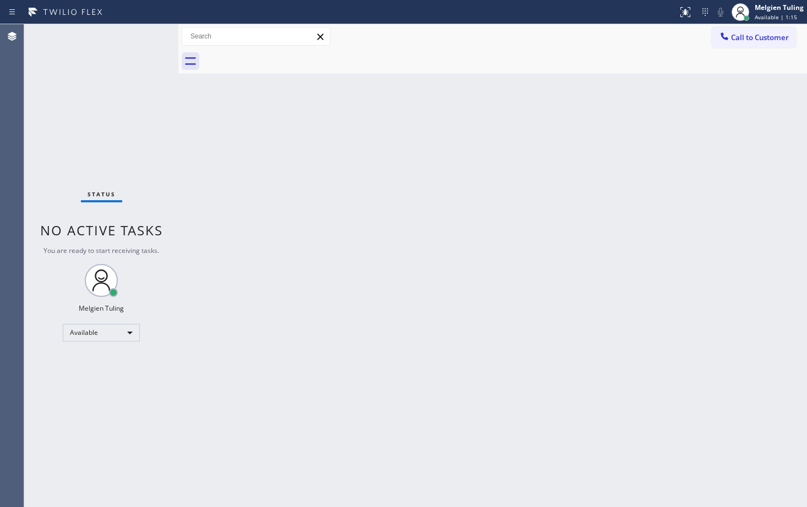
click at [273, 230] on div "Back to Dashboard Change Sender ID Customers Technicians Select a contact Outbo…" at bounding box center [492, 265] width 628 height 483
click at [130, 336] on div "Offline" at bounding box center [101, 337] width 77 height 18
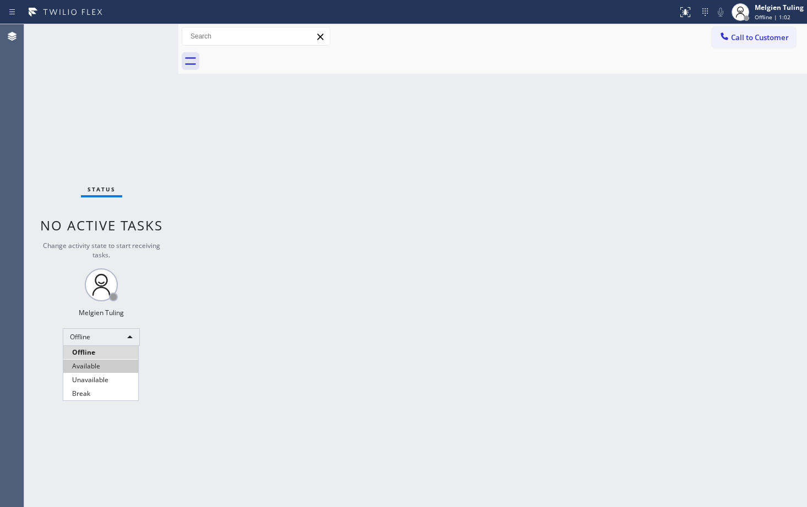
click at [98, 364] on li "Available" at bounding box center [100, 366] width 75 height 13
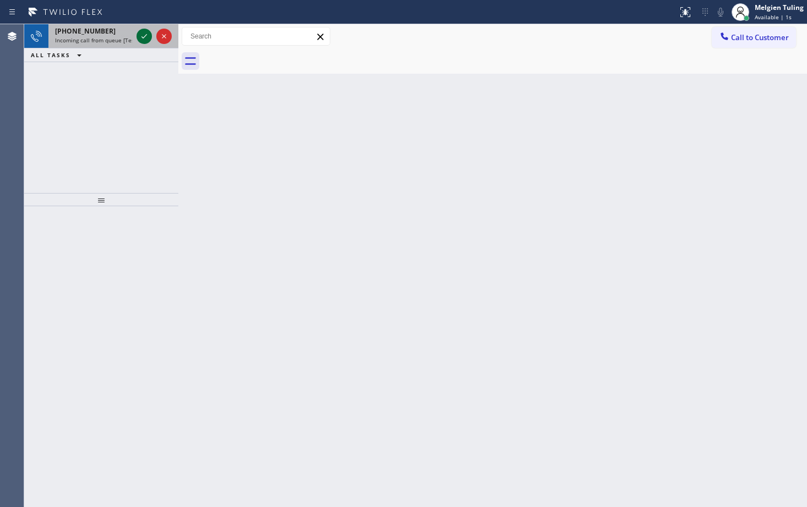
click at [145, 39] on icon at bounding box center [144, 36] width 13 height 13
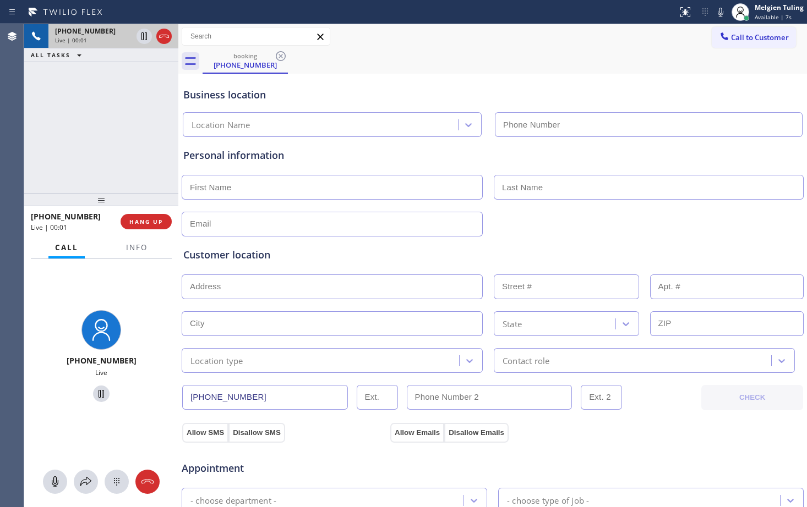
type input "(206) 823-0550"
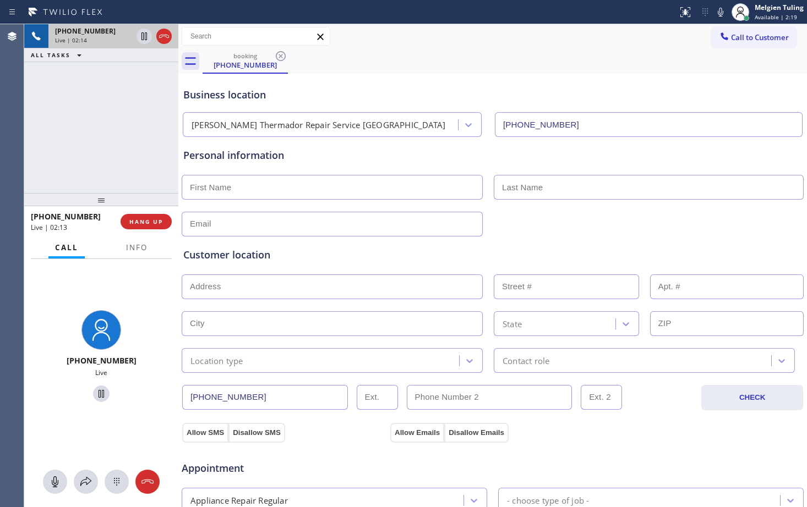
click at [666, 65] on div "booking (360) 531-4999" at bounding box center [504, 61] width 604 height 25
click at [721, 9] on icon at bounding box center [720, 12] width 13 height 13
click at [348, 35] on div "Call to Customer Outbound call Location Search location Your caller id phone nu…" at bounding box center [492, 36] width 628 height 19
click at [141, 34] on icon at bounding box center [144, 36] width 13 height 13
click at [142, 35] on icon at bounding box center [144, 36] width 8 height 8
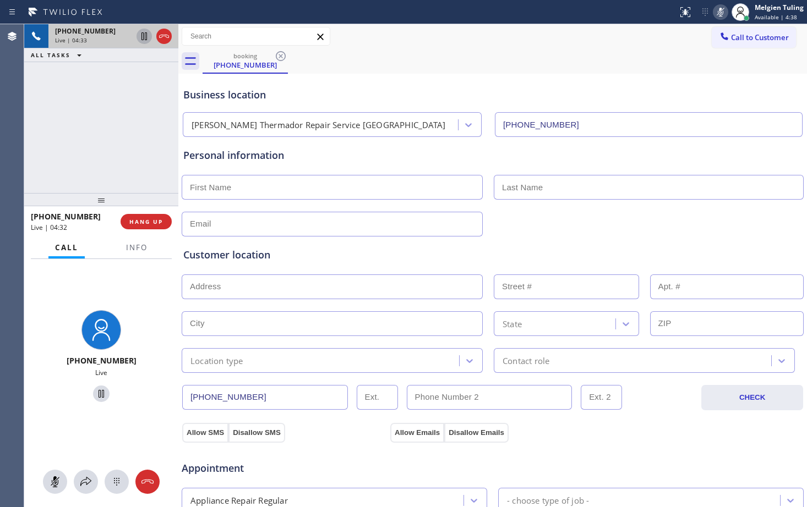
click at [719, 13] on icon at bounding box center [720, 12] width 13 height 13
click at [395, 103] on div "Business location Dylan Thermador Repair Service Seattle (206) 823-0550" at bounding box center [492, 106] width 623 height 61
click at [721, 11] on icon at bounding box center [720, 12] width 13 height 13
click at [146, 36] on icon at bounding box center [144, 36] width 6 height 8
click at [141, 38] on icon at bounding box center [144, 36] width 6 height 8
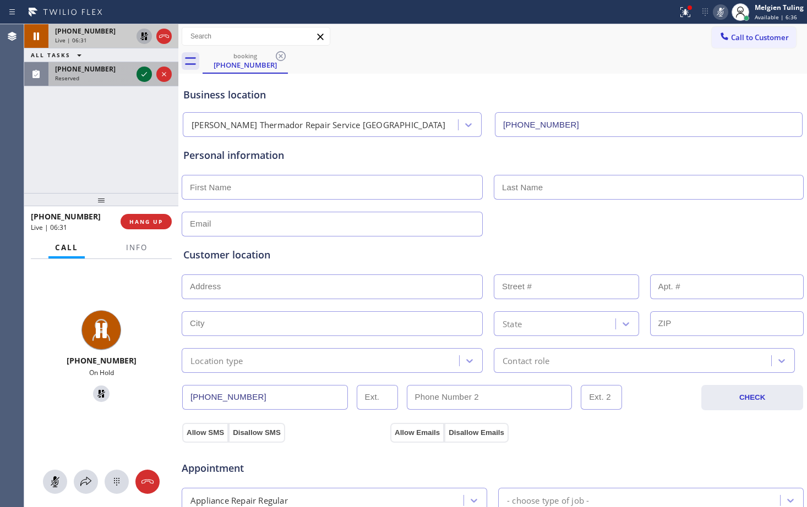
click at [141, 74] on icon at bounding box center [144, 74] width 13 height 13
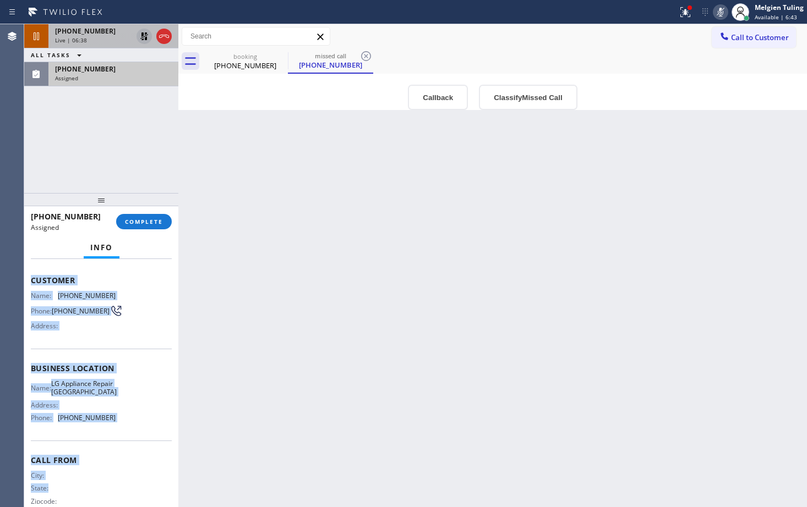
scroll to position [75, 0]
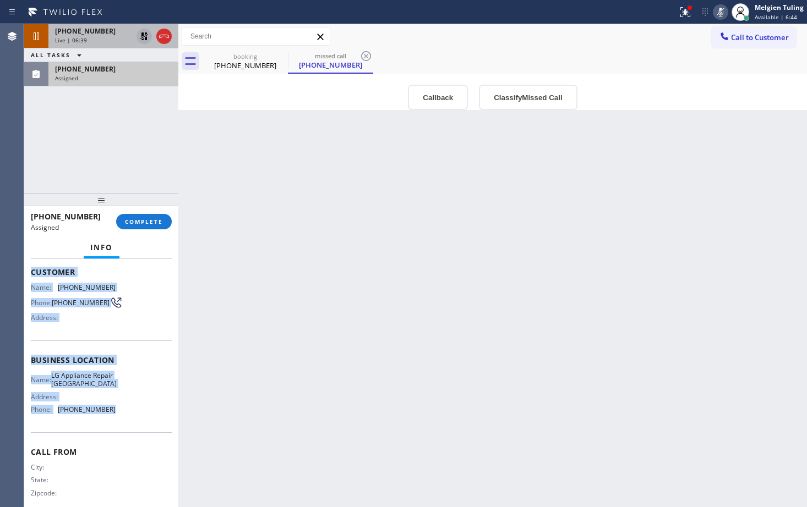
drag, startPoint x: 30, startPoint y: 350, endPoint x: 118, endPoint y: 439, distance: 124.9
click at [118, 439] on div "Context Queue: Appliance Repair High End Priority: 0 Task Age: 1 minute(s) Cust…" at bounding box center [101, 383] width 154 height 248
copy div "Customer Name: (445) 200-8297 Phone: (445) 200-8297 Address: Business location …"
click at [138, 227] on button "COMPLETE" at bounding box center [144, 221] width 56 height 15
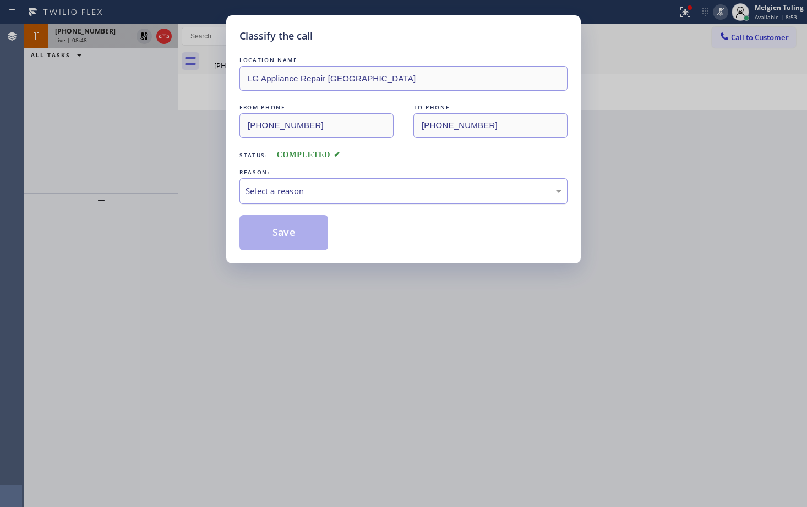
click at [264, 184] on div "Select a reason" at bounding box center [403, 191] width 328 height 26
click at [266, 226] on button "Save" at bounding box center [283, 232] width 89 height 35
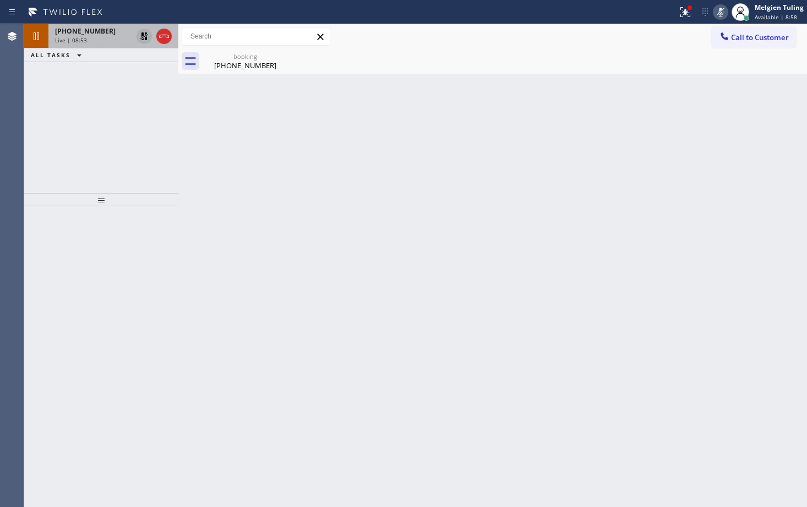
click at [98, 42] on div "Live | 08:53" at bounding box center [93, 40] width 77 height 8
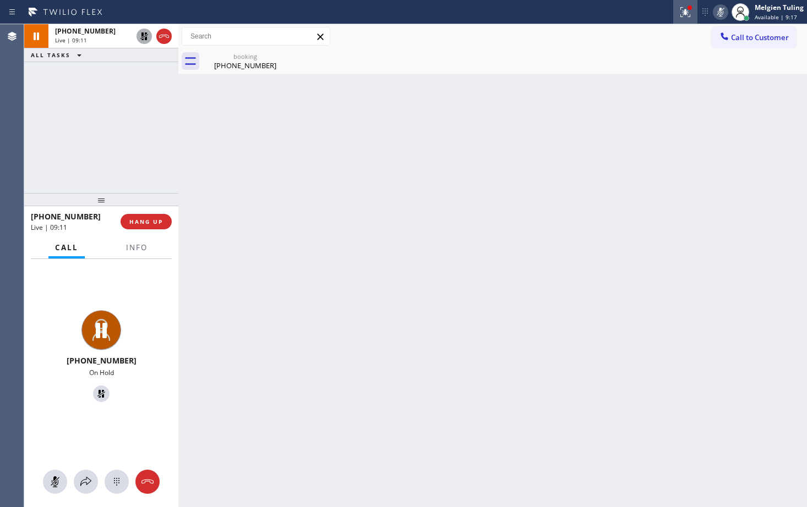
click at [685, 12] on icon at bounding box center [683, 11] width 7 height 8
click at [686, 14] on icon at bounding box center [683, 11] width 7 height 8
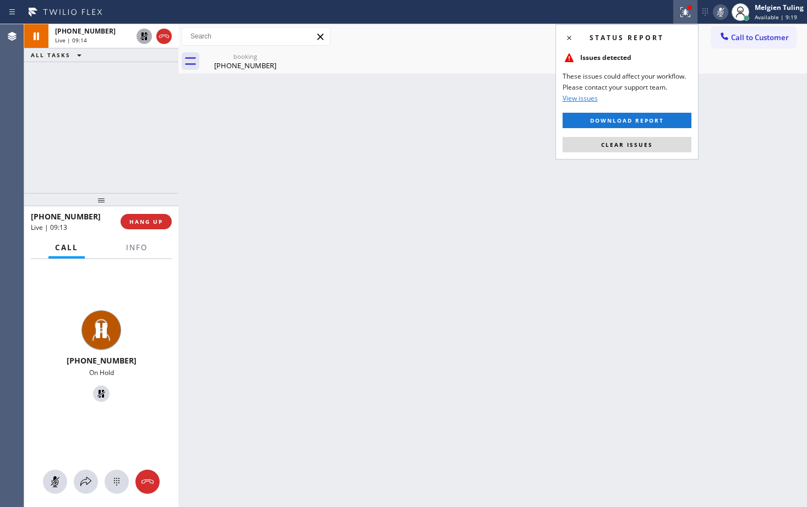
click at [619, 144] on span "Clear issues" at bounding box center [627, 145] width 52 height 8
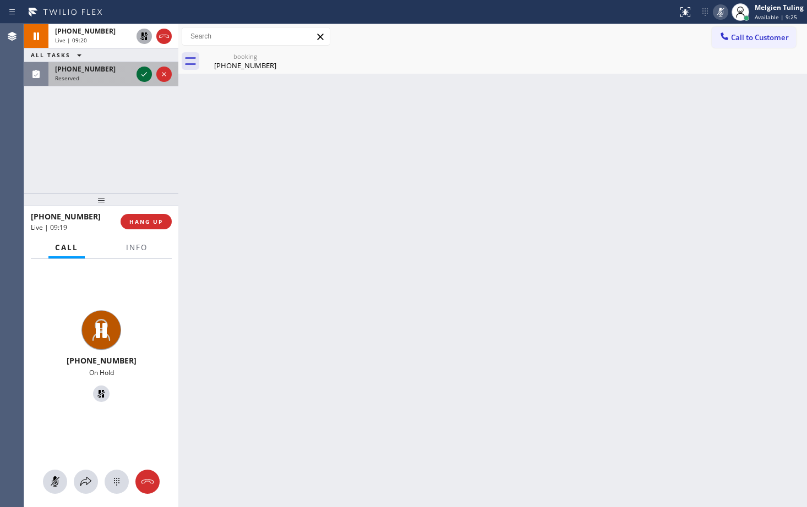
click at [144, 71] on icon at bounding box center [144, 74] width 13 height 13
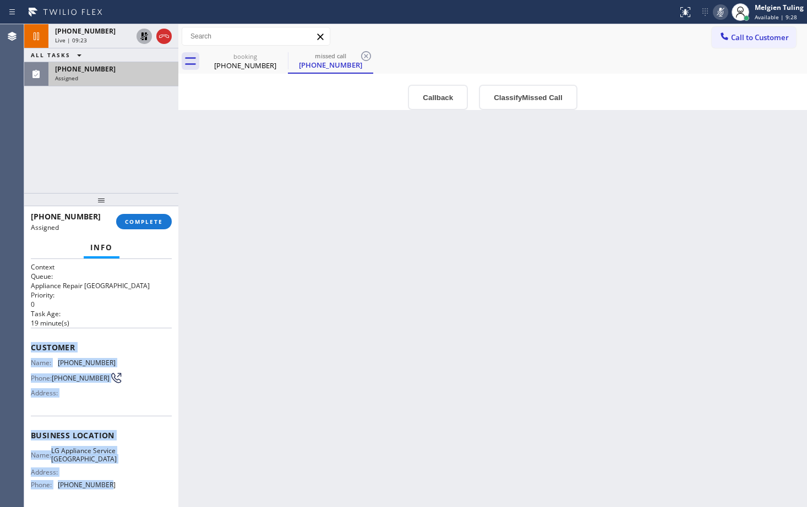
scroll to position [55, 0]
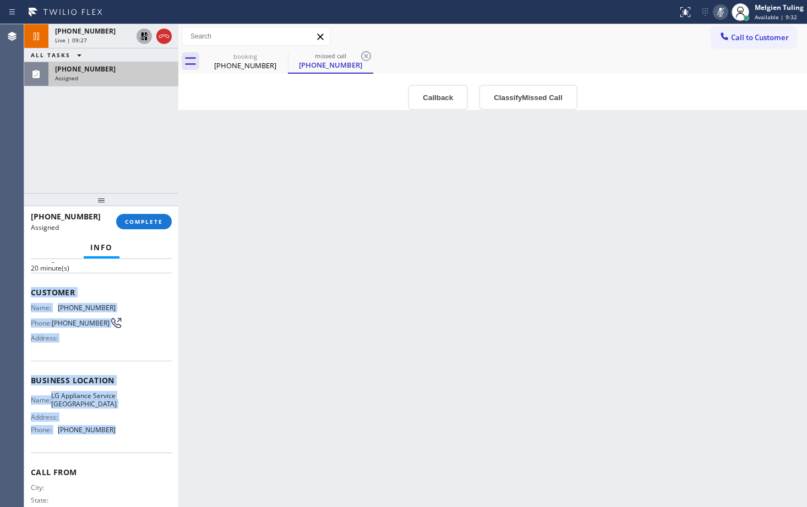
drag, startPoint x: 30, startPoint y: 344, endPoint x: 112, endPoint y: 443, distance: 128.6
click at [112, 443] on div "Context Queue: Appliance Repair High End Priority: 0 Task Age: 20 minute(s) Cus…" at bounding box center [101, 383] width 154 height 248
copy div "Customer Name: (719) 345-5276 Phone: (719) 345-5276 Address: Business location …"
click at [141, 215] on button "COMPLETE" at bounding box center [144, 221] width 56 height 15
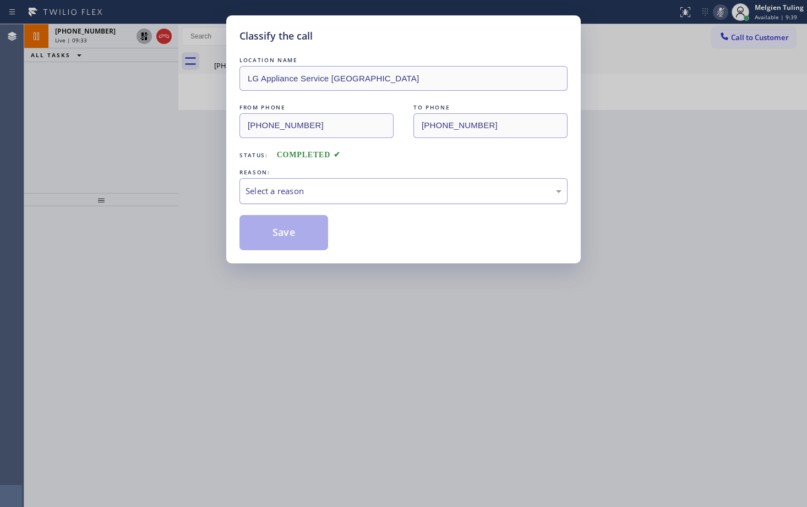
click at [257, 185] on div "Select a reason" at bounding box center [403, 191] width 316 height 13
click at [269, 231] on button "Save" at bounding box center [283, 232] width 89 height 35
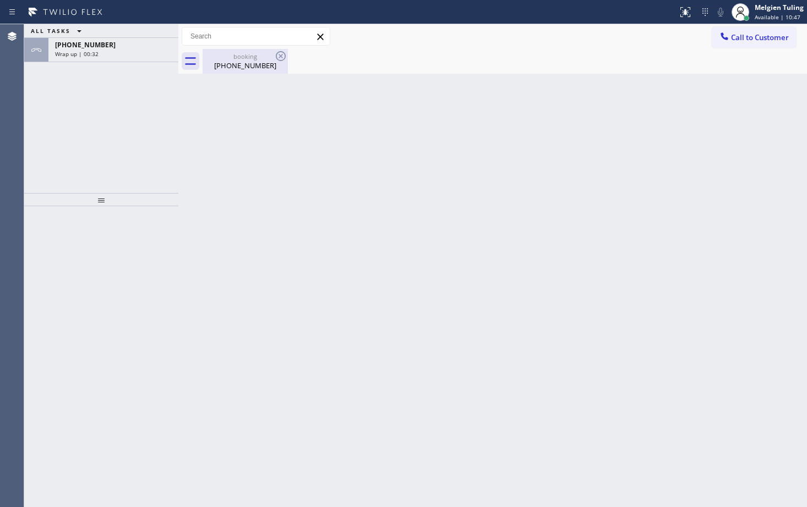
click at [255, 62] on div "(360) 531-4999" at bounding box center [245, 66] width 83 height 10
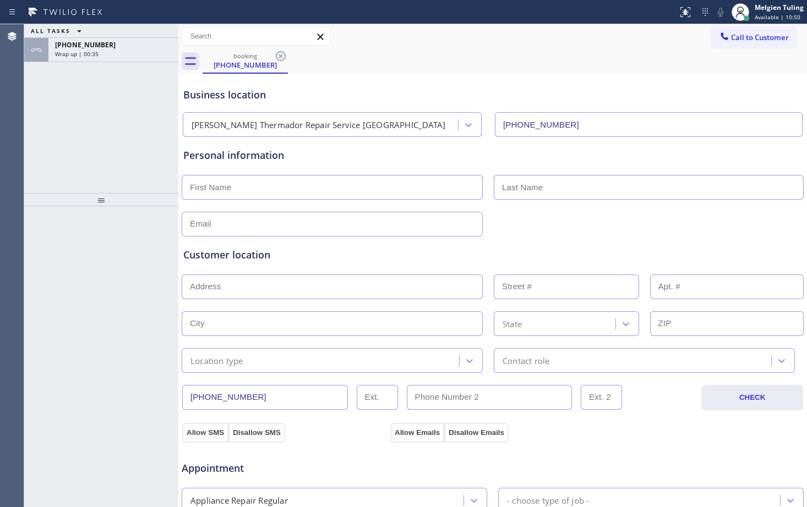
click at [245, 195] on input "text" at bounding box center [332, 187] width 301 height 25
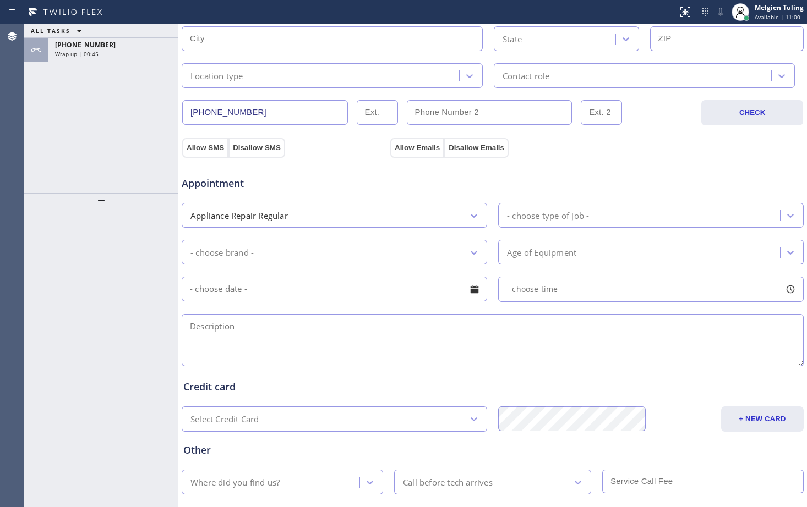
scroll to position [330, 0]
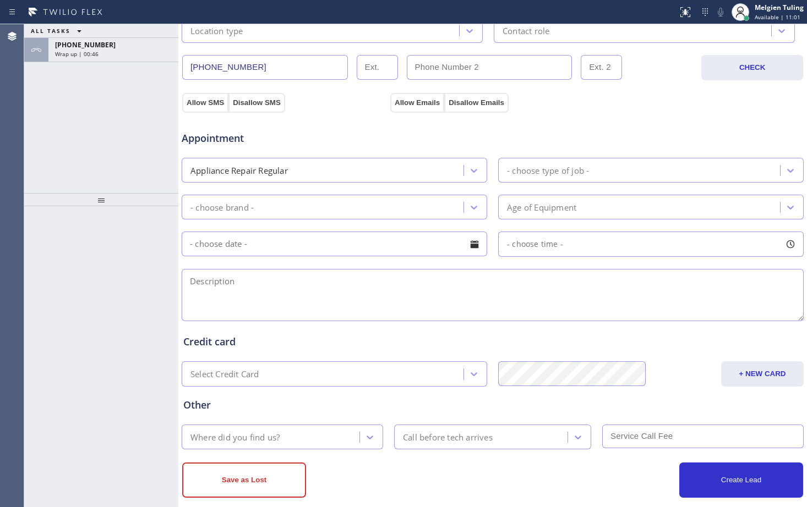
click at [193, 279] on textarea at bounding box center [493, 295] width 622 height 52
paste textarea "thermador /fridge /BI/19yrs/leaking in the upper section/house-ho/262 Eagle Rid…"
click at [299, 279] on textarea "thermador /fridge /BI/19yrs/leaking in the upper section/house-ho/262 Eagle Rid…" at bounding box center [493, 295] width 622 height 52
click at [390, 284] on textarea "thermador /fridge /BI/leaking in the upper section/house-ho/262 Eagle Ridge Dr,…" at bounding box center [493, 295] width 622 height 52
click at [633, 282] on textarea "thermador /fridge /BI/leaking in the upper section/19yrs/house-ho/262 Eagle Rid…" at bounding box center [493, 295] width 622 height 52
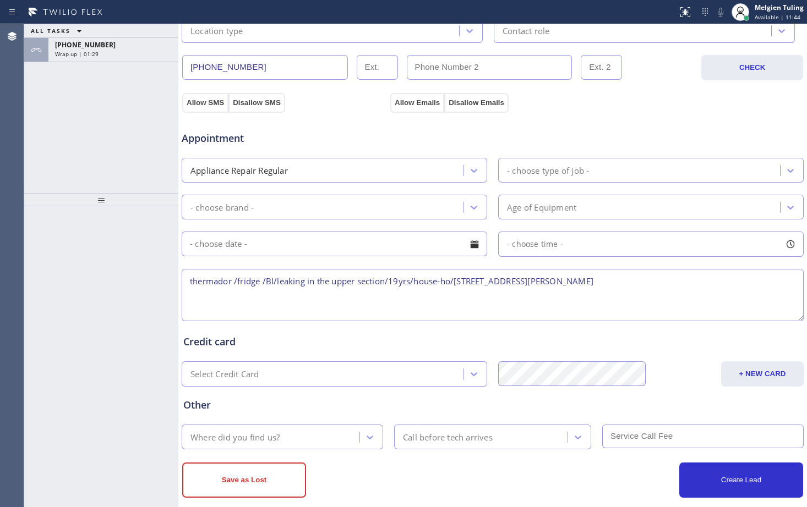
click at [633, 282] on textarea "thermador /fridge /BI/leaking in the upper section/19yrs/house-ho/262 Eagle Rid…" at bounding box center [493, 295] width 622 height 52
click at [83, 48] on span "+13605314999" at bounding box center [85, 44] width 61 height 9
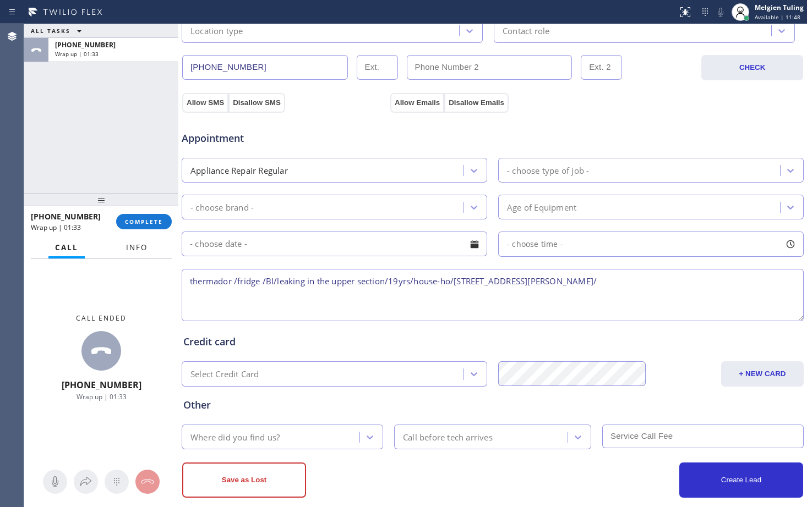
click at [136, 249] on span "Info" at bounding box center [136, 248] width 21 height 10
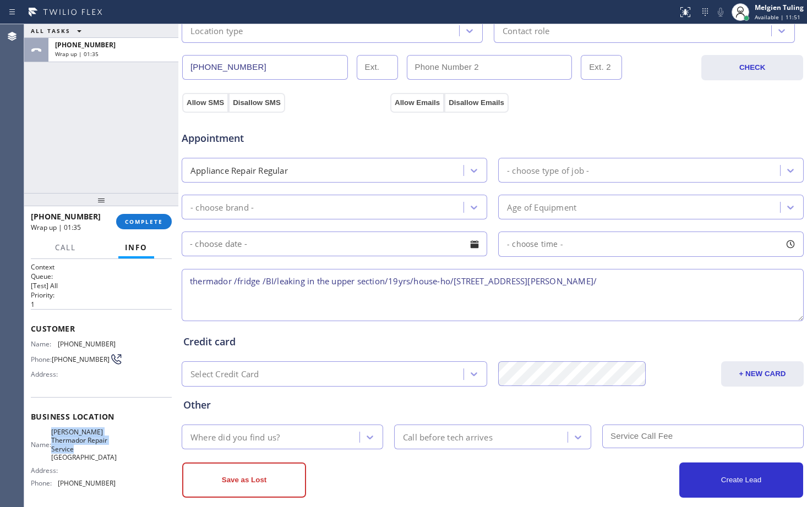
drag, startPoint x: 95, startPoint y: 464, endPoint x: 57, endPoint y: 438, distance: 46.3
click at [57, 438] on div "Name: Dylan Thermador Repair Service Seattle" at bounding box center [73, 445] width 85 height 34
copy span "Dylan Thermador Repair Service Seattle"
click at [634, 282] on textarea "thermador /fridge /BI/leaking in the upper section/19yrs/house-ho/262 Eagle Rid…" at bounding box center [493, 295] width 622 height 52
paste textarea "Dylan Thermador Repair Service Seattle"
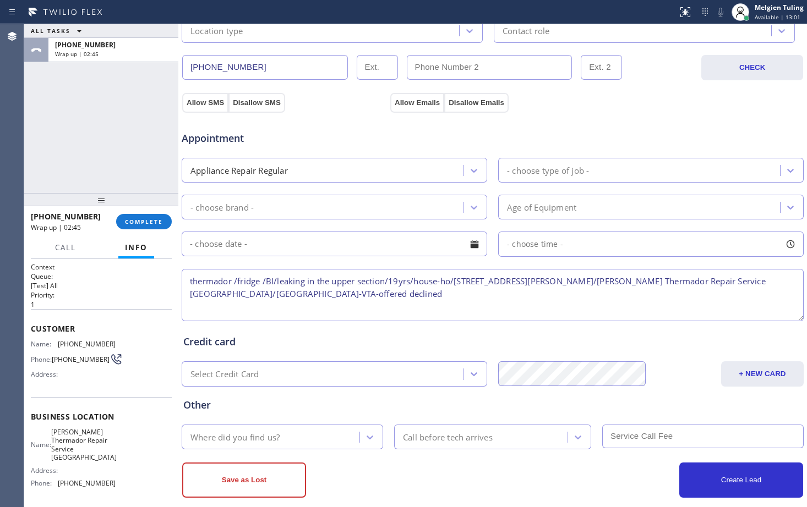
type textarea "thermador /fridge /BI/leaking in the upper section/19yrs/house-ho/262 Eagle Rid…"
click at [468, 170] on icon at bounding box center [473, 170] width 11 height 11
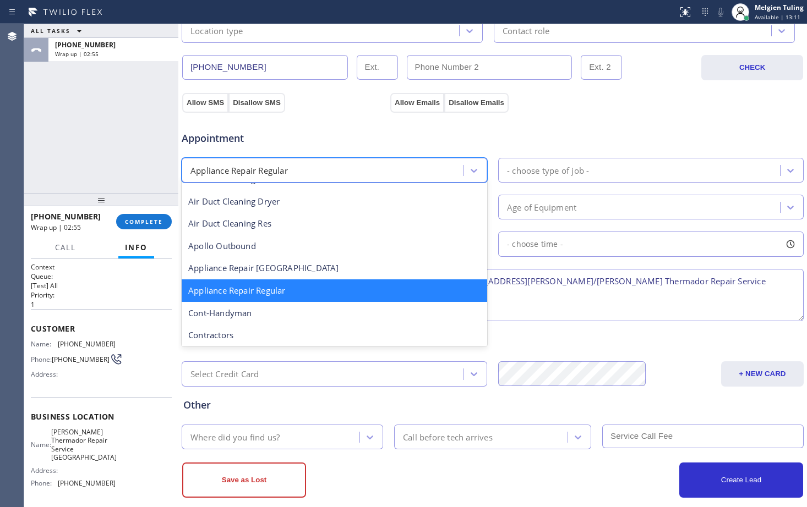
scroll to position [79, 0]
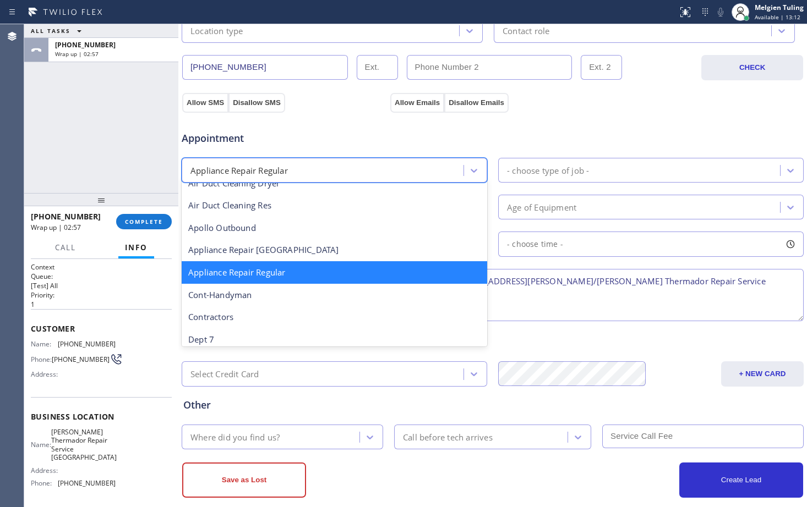
click at [291, 274] on div "Appliance Repair Regular" at bounding box center [334, 272] width 305 height 23
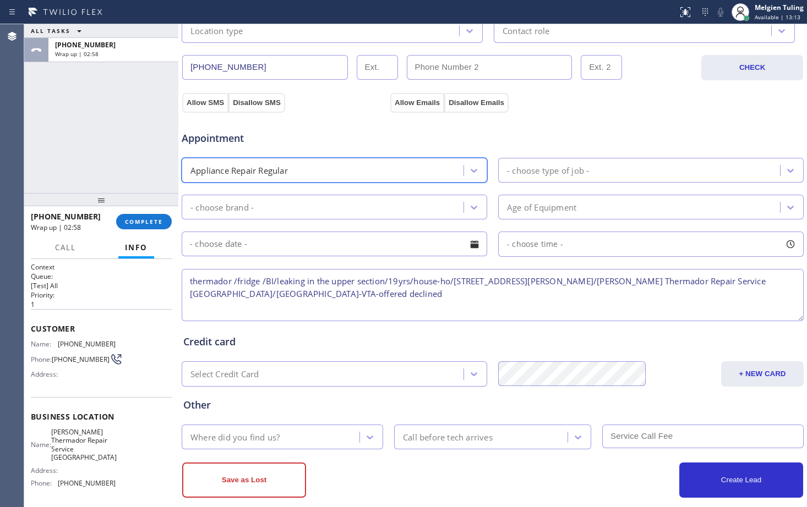
click at [555, 172] on div "- choose type of job -" at bounding box center [548, 170] width 82 height 13
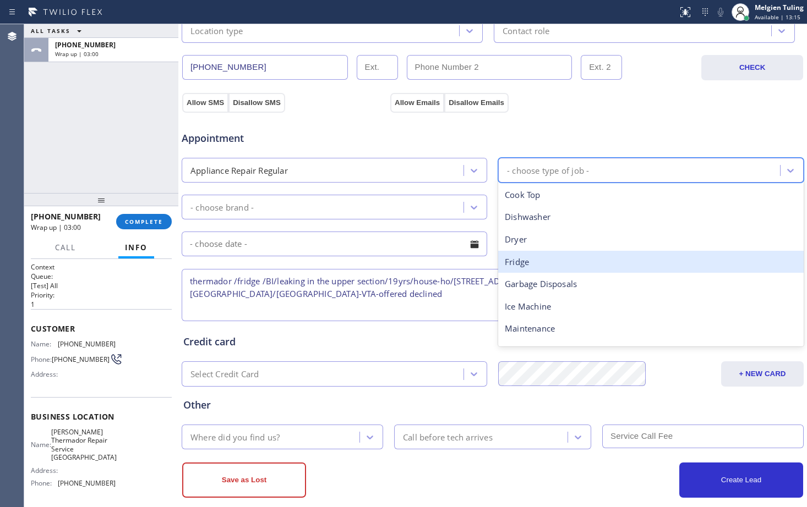
click at [523, 259] on div "Fridge" at bounding box center [650, 262] width 305 height 23
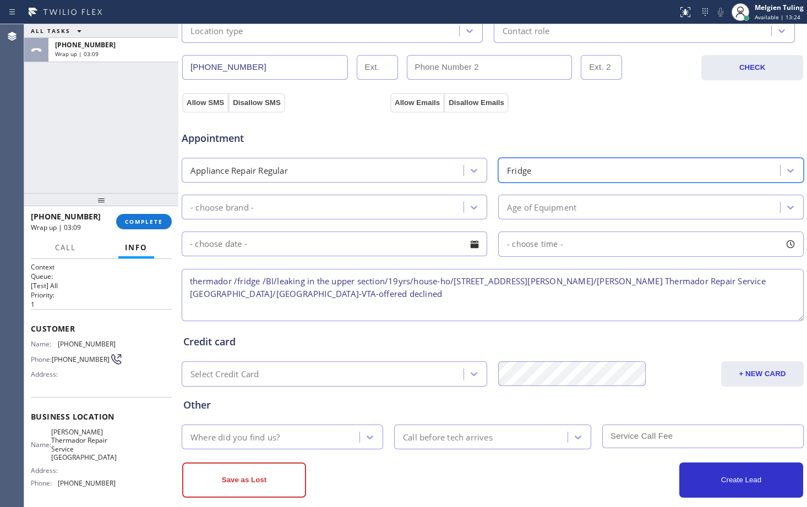
click at [430, 208] on div "- choose brand -" at bounding box center [324, 207] width 278 height 19
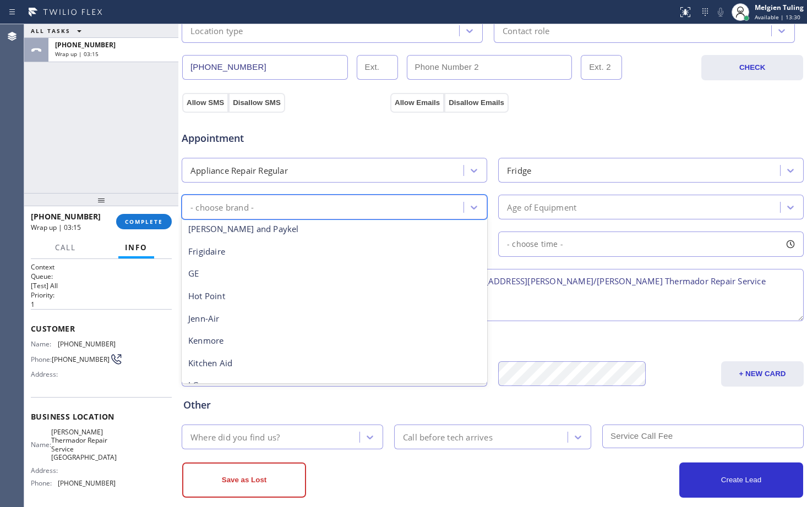
scroll to position [76, 0]
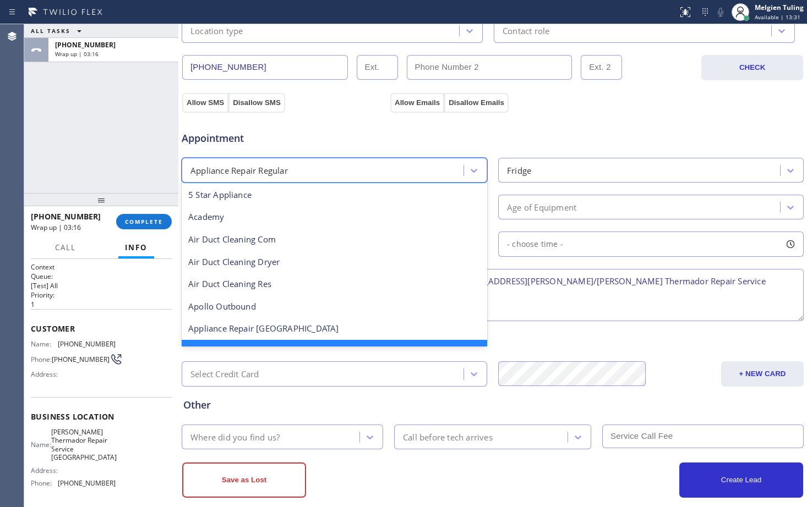
click at [336, 166] on div "Appliance Repair Regular" at bounding box center [324, 170] width 278 height 19
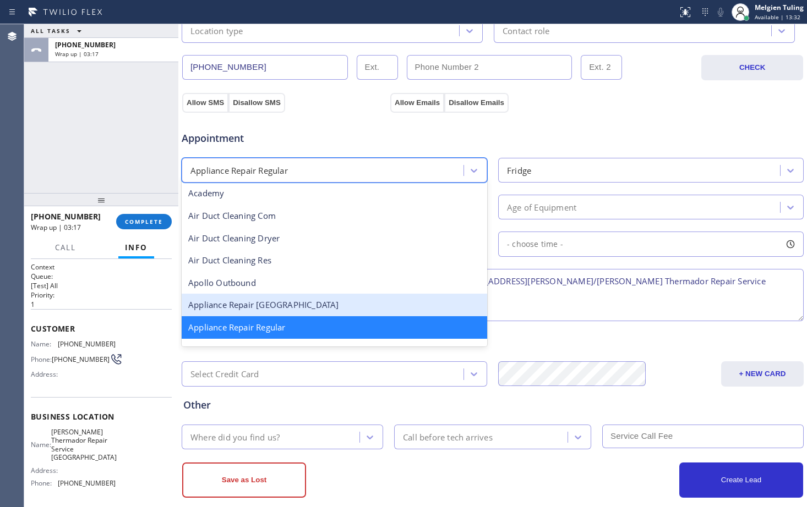
click at [279, 306] on div "Appliance Repair [GEOGRAPHIC_DATA]" at bounding box center [334, 305] width 305 height 23
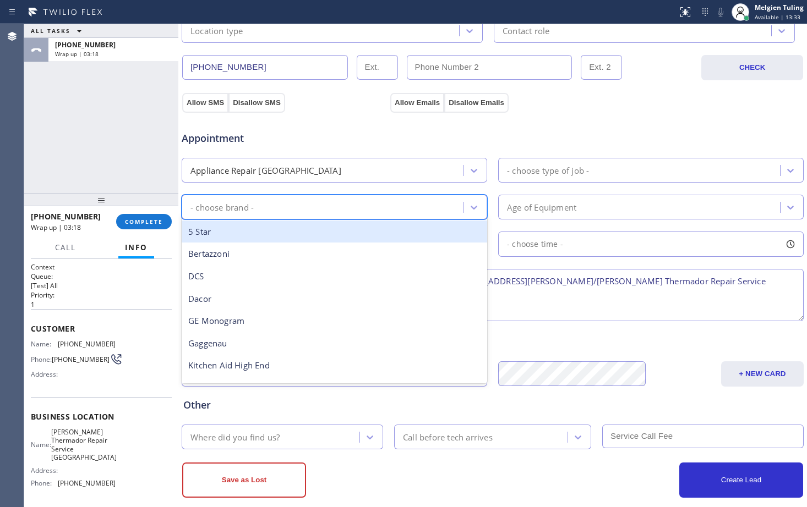
click at [328, 212] on div "- choose brand -" at bounding box center [324, 207] width 278 height 19
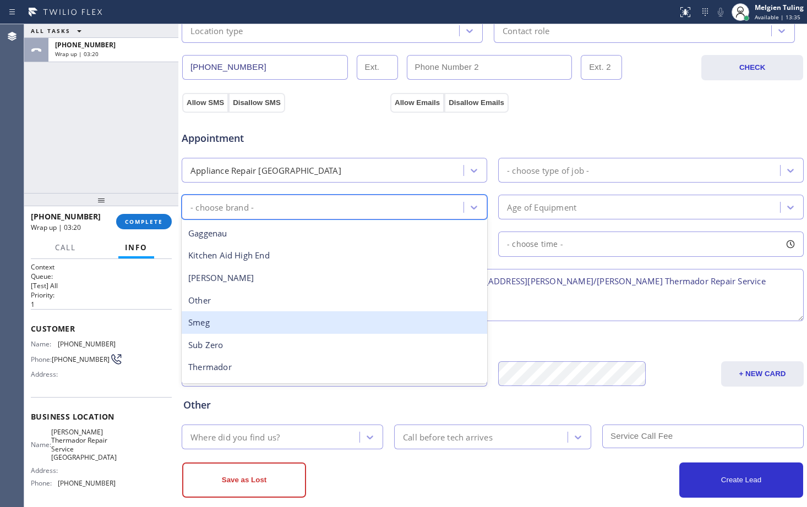
scroll to position [152, 0]
click at [231, 325] on div "Thermador" at bounding box center [334, 325] width 305 height 23
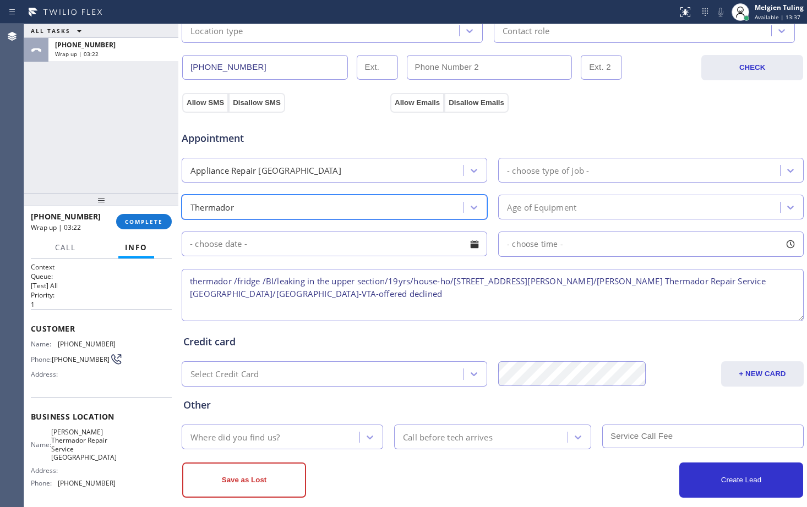
click at [578, 172] on div "- choose type of job -" at bounding box center [548, 170] width 82 height 13
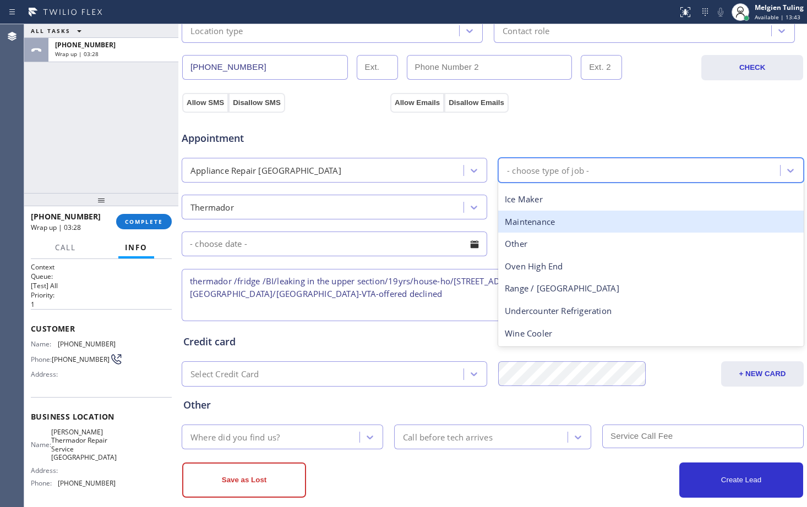
scroll to position [0, 0]
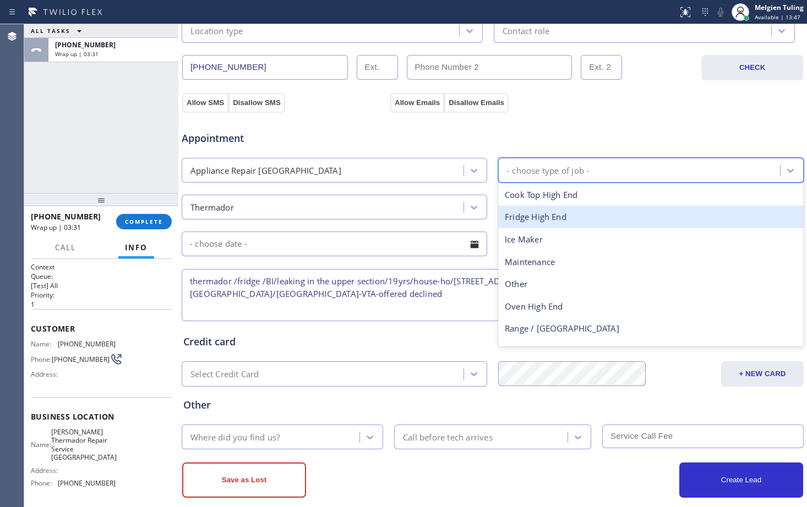
click at [544, 220] on div "Fridge High End" at bounding box center [650, 217] width 305 height 23
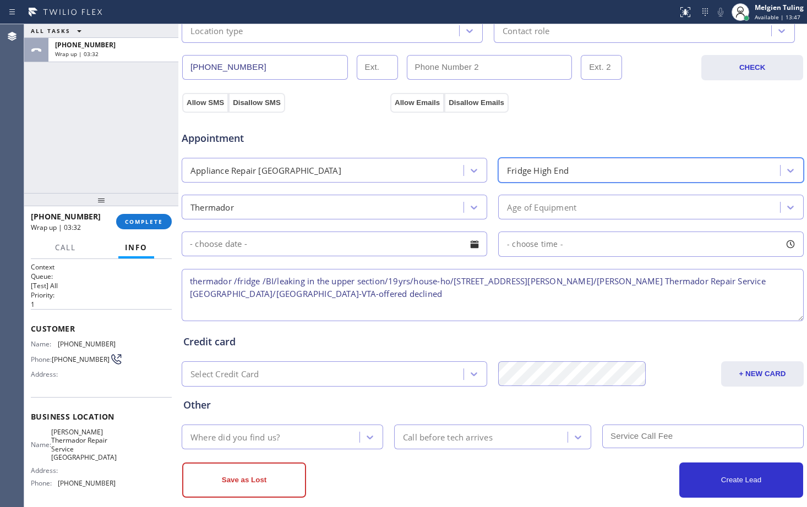
click at [559, 208] on div "Age of Equipment" at bounding box center [541, 207] width 69 height 13
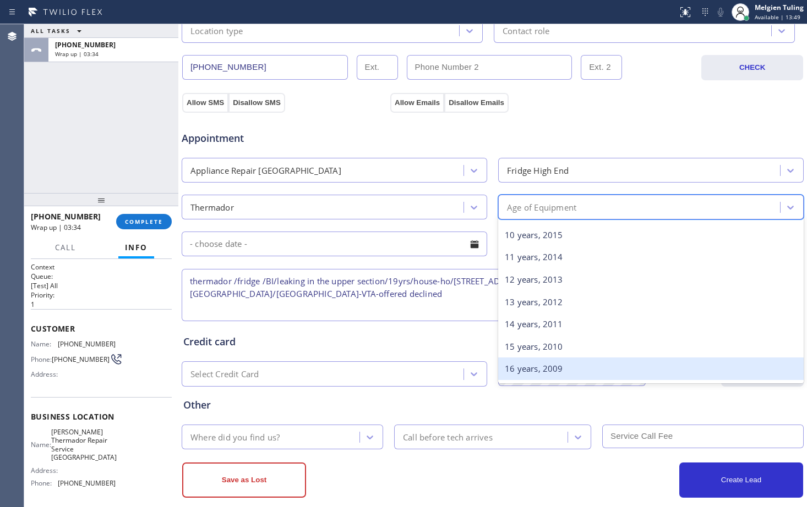
scroll to position [330, 0]
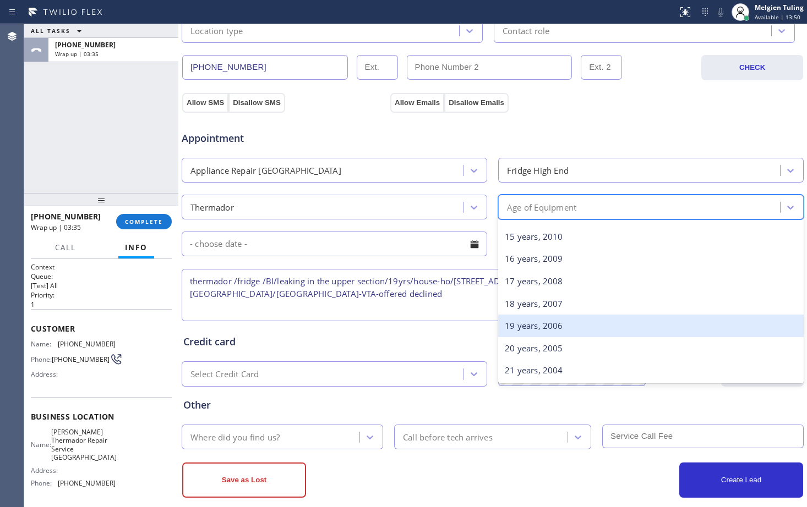
click at [525, 326] on div "19 years, 2006" at bounding box center [650, 326] width 305 height 23
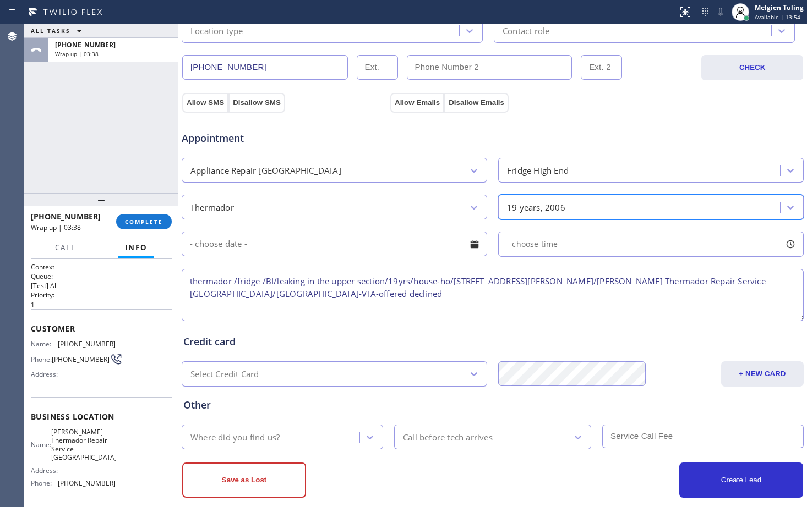
click at [330, 438] on div "Where did you find us?" at bounding box center [272, 437] width 174 height 19
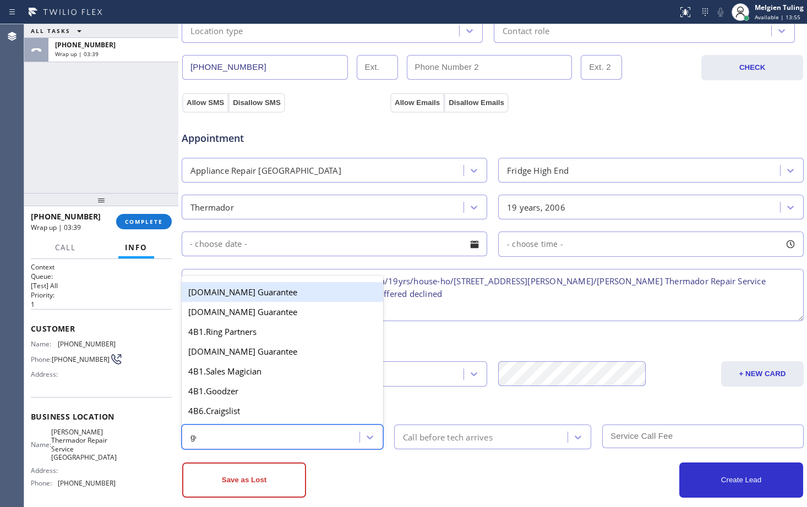
type input "goo"
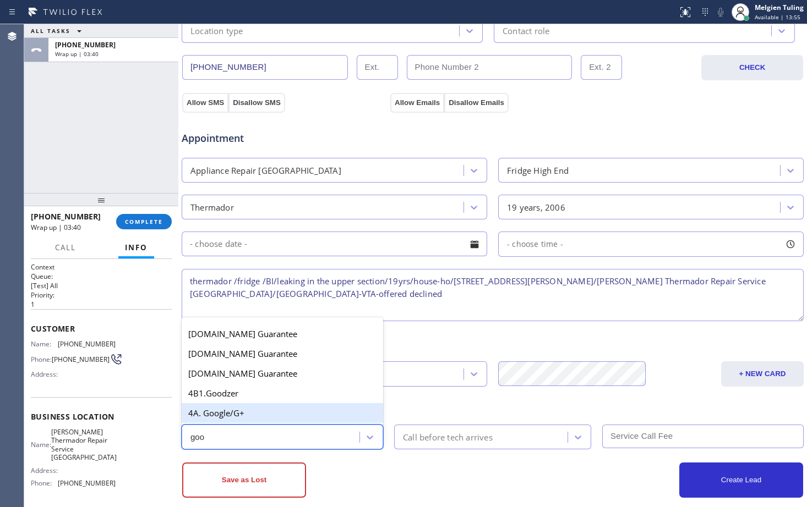
click at [260, 406] on div "4A. Google/G+" at bounding box center [282, 413] width 201 height 20
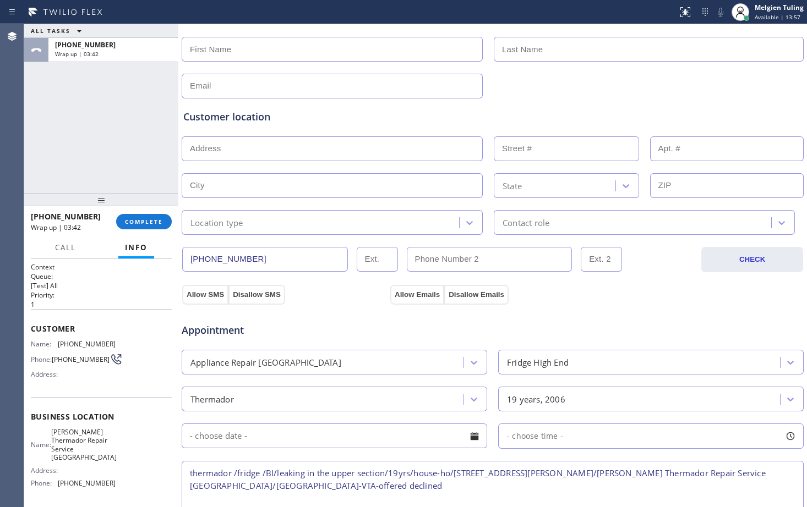
scroll to position [110, 0]
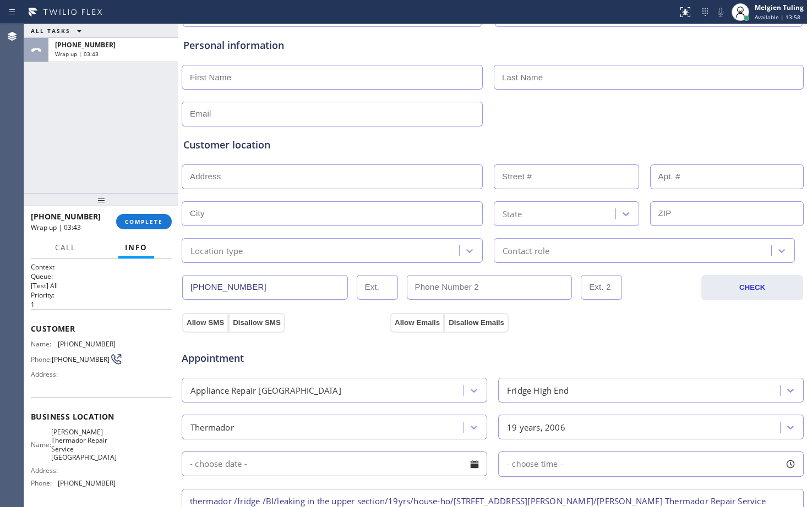
click at [258, 76] on input "text" at bounding box center [332, 77] width 301 height 25
type input "Larry"
click at [574, 74] on input "text" at bounding box center [649, 77] width 310 height 25
type input "Scott"
click at [317, 117] on input "text" at bounding box center [332, 114] width 301 height 25
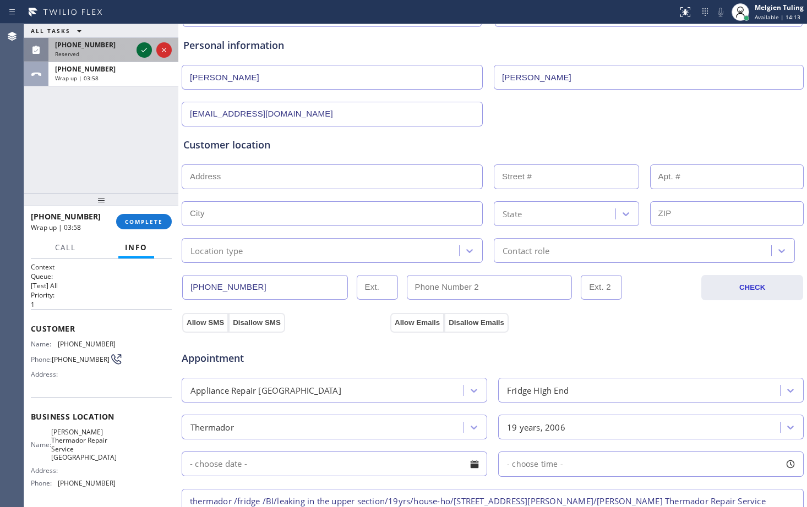
type input "[EMAIL_ADDRESS][DOMAIN_NAME]"
click at [141, 50] on icon at bounding box center [144, 49] width 13 height 13
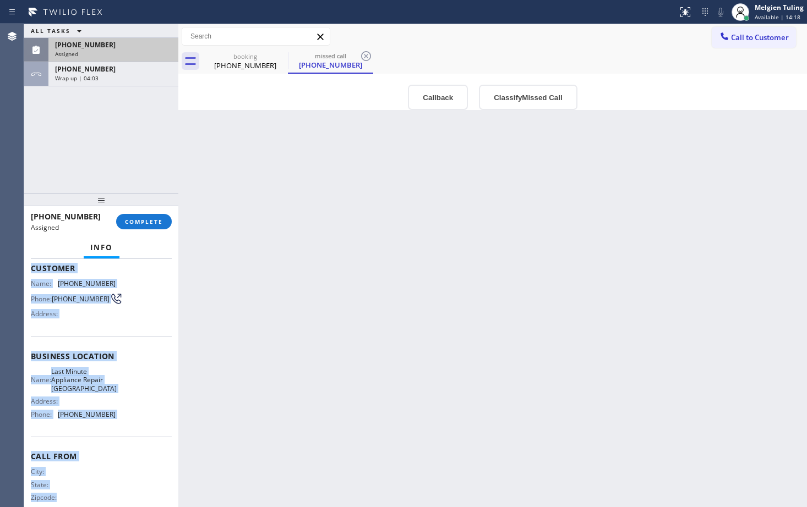
scroll to position [90, 0]
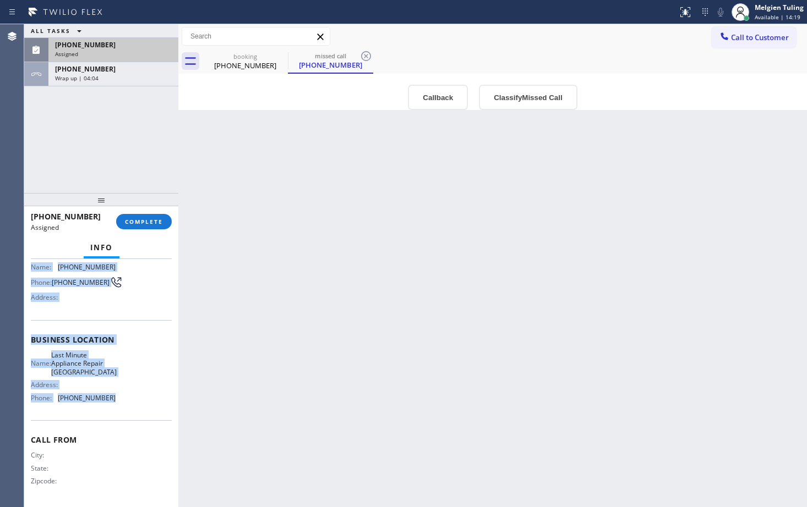
drag, startPoint x: 30, startPoint y: 330, endPoint x: 116, endPoint y: 416, distance: 121.4
click at [116, 416] on div "Context Queue: Appliance Repair High End Priority: 0 Task Age: Customer Name: (…" at bounding box center [101, 383] width 154 height 248
copy div "Customer Name: (888) 266-2278 Phone: (888) 266-2278 Address: Business location …"
click at [159, 222] on span "COMPLETE" at bounding box center [144, 222] width 38 height 8
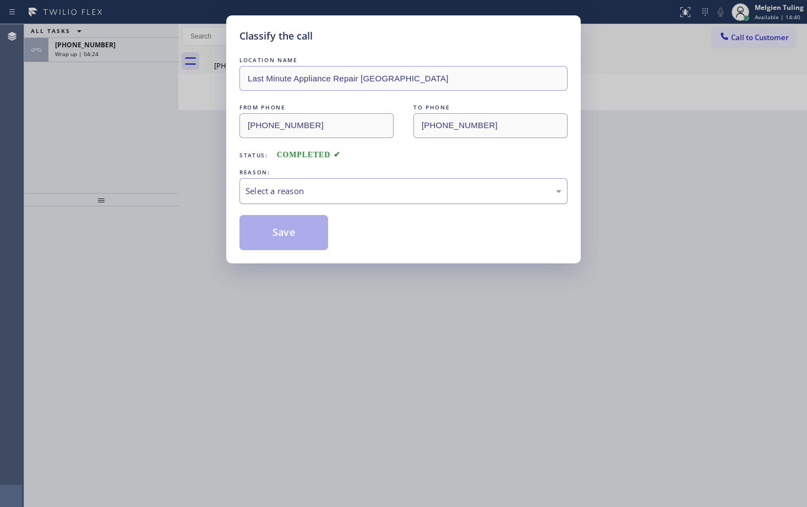
click at [280, 191] on div "Select a reason" at bounding box center [403, 191] width 316 height 13
click at [276, 232] on button "Save" at bounding box center [283, 232] width 89 height 35
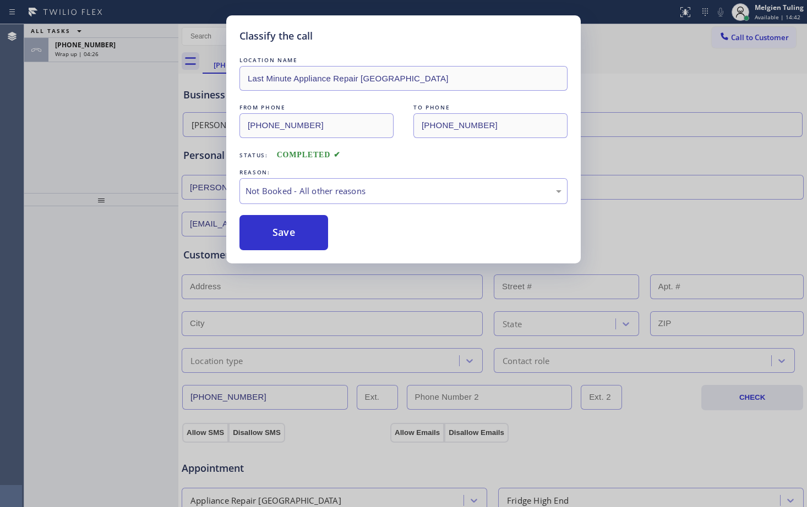
click at [133, 143] on div "Classify the call LOCATION NAME Last Minute Appliance Repair Tacoma FROM PHONE …" at bounding box center [403, 253] width 807 height 507
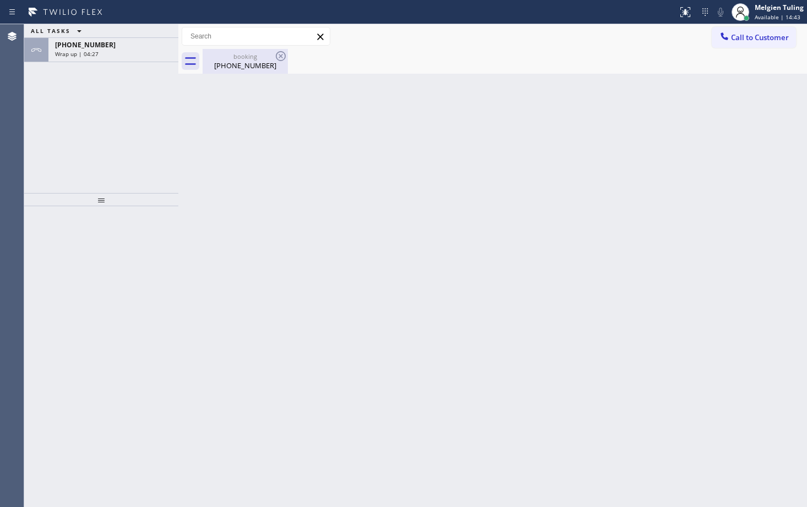
click at [211, 54] on div "booking" at bounding box center [245, 56] width 83 height 8
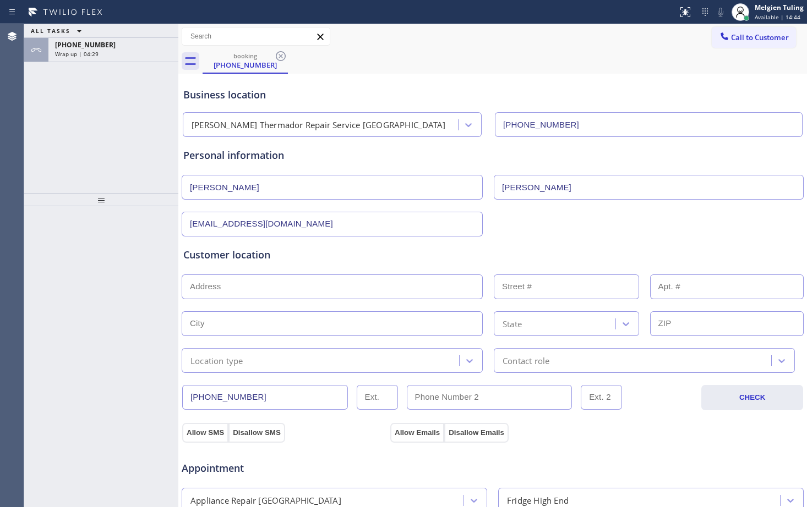
scroll to position [55, 0]
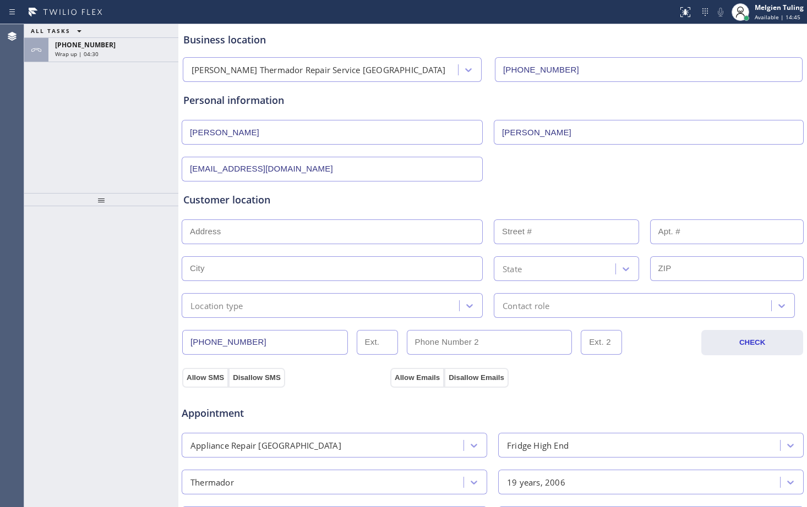
click at [282, 226] on input "text" at bounding box center [332, 232] width 301 height 25
click at [187, 237] on input "text" at bounding box center [332, 232] width 301 height 25
paste input "262 Eagle Ridge Dr, Port Hadlock, WA 9833"
type input "262 Eagle Ridge Dr"
type input "262"
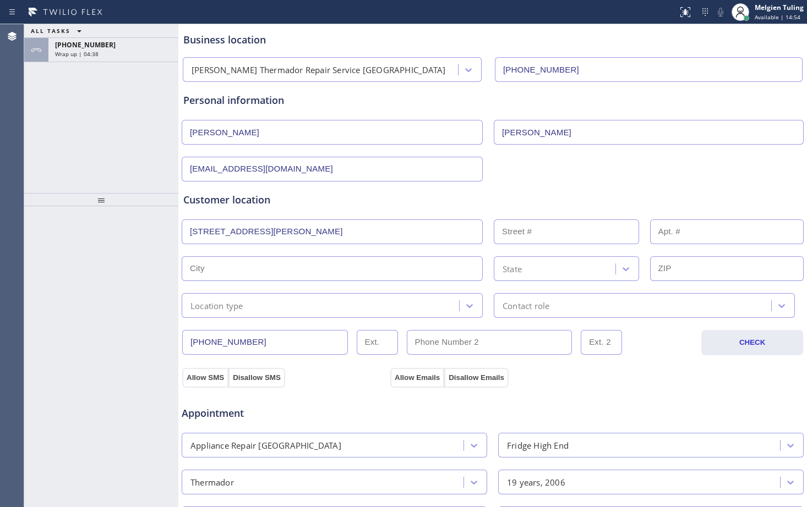
type input "Port Hadlock-Irondale"
type input "98339"
click at [309, 307] on div "Location type" at bounding box center [322, 305] width 274 height 19
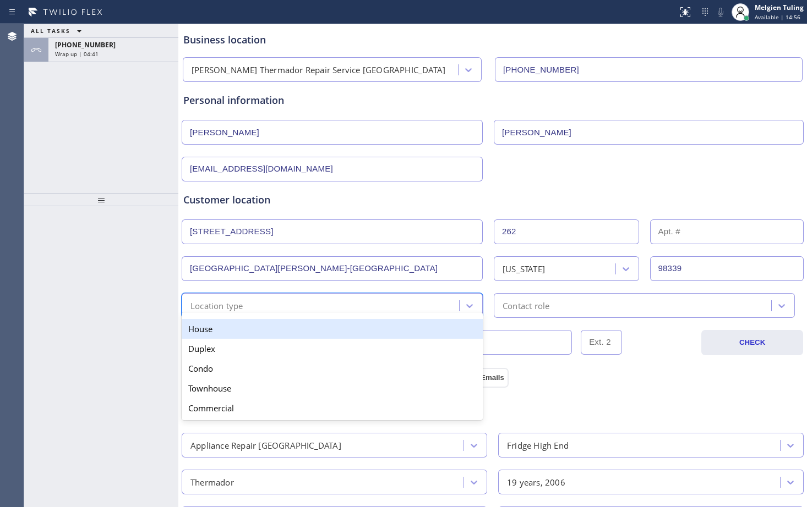
click at [296, 330] on div "House" at bounding box center [332, 329] width 301 height 20
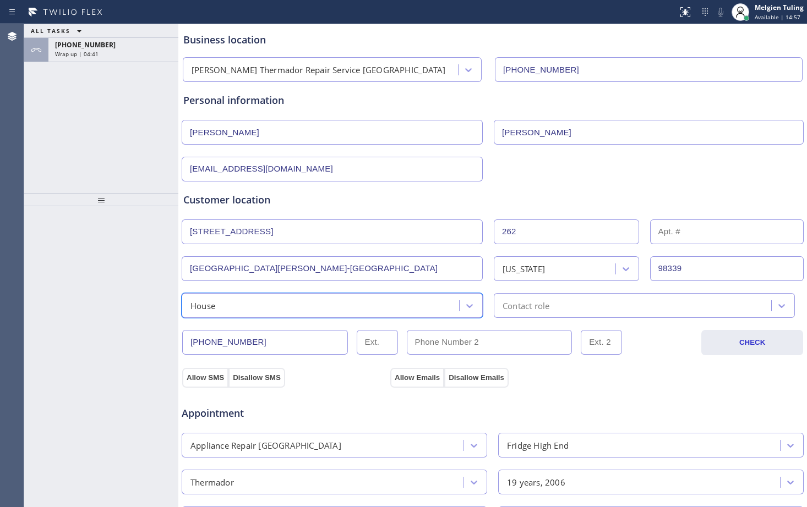
click at [562, 313] on div "Contact role" at bounding box center [644, 305] width 301 height 25
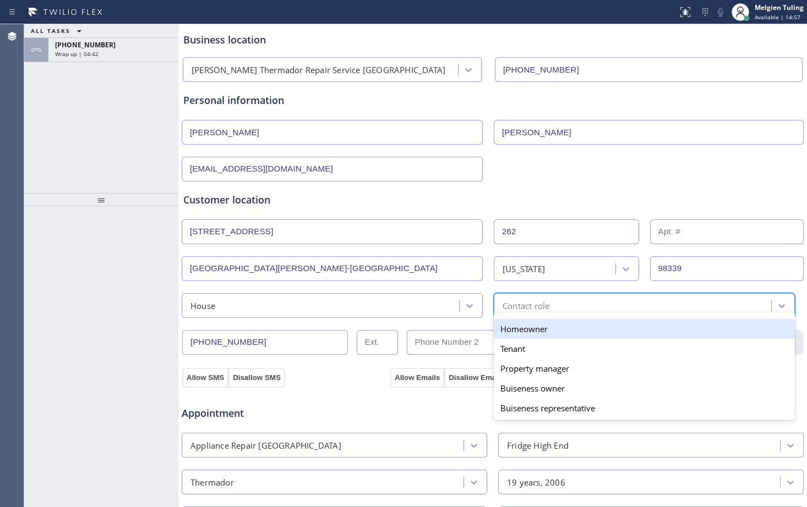
click at [537, 331] on div "Homeowner" at bounding box center [644, 329] width 301 height 20
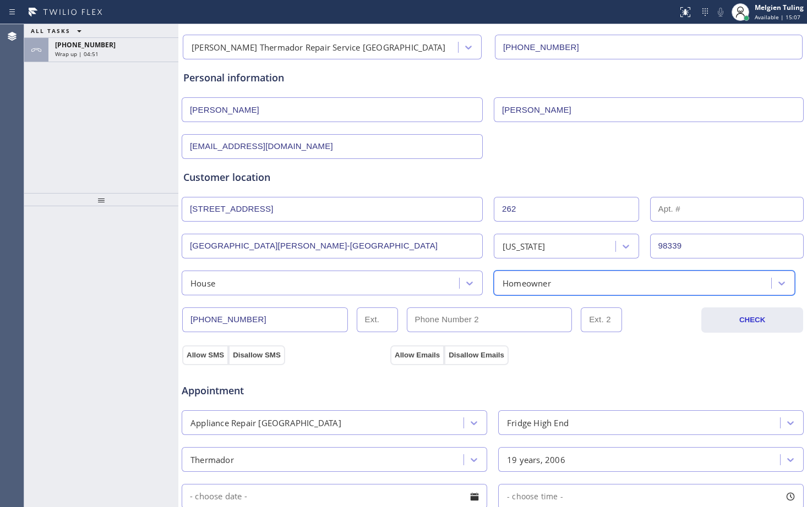
scroll to position [0, 0]
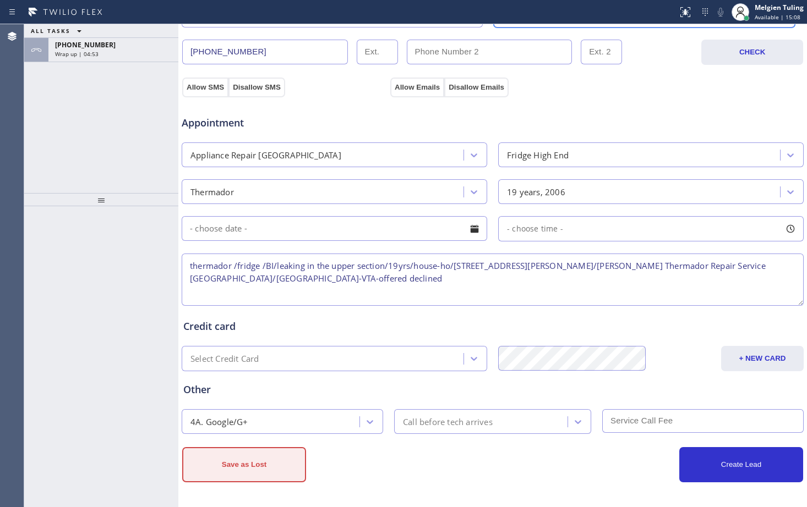
click at [245, 462] on button "Save as Lost" at bounding box center [244, 464] width 124 height 35
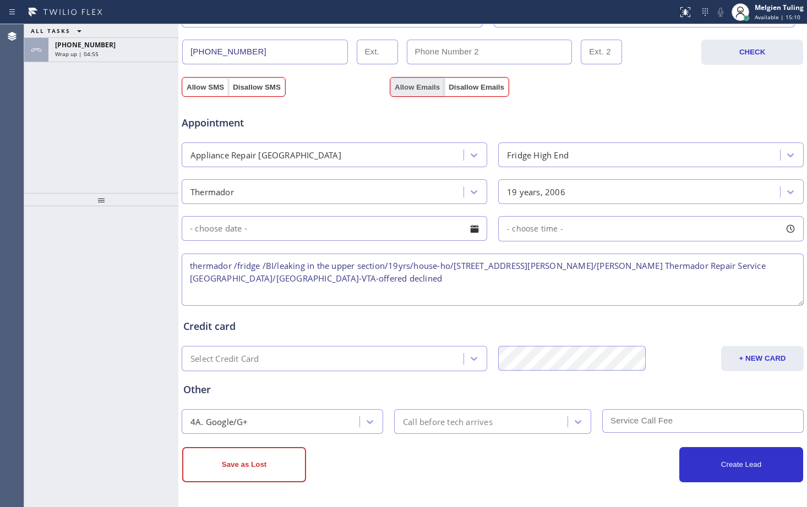
click at [404, 91] on button "Allow Emails" at bounding box center [417, 88] width 54 height 20
click at [205, 83] on button "Allow SMS" at bounding box center [205, 88] width 46 height 20
click at [241, 473] on button "Save as Lost" at bounding box center [244, 464] width 124 height 35
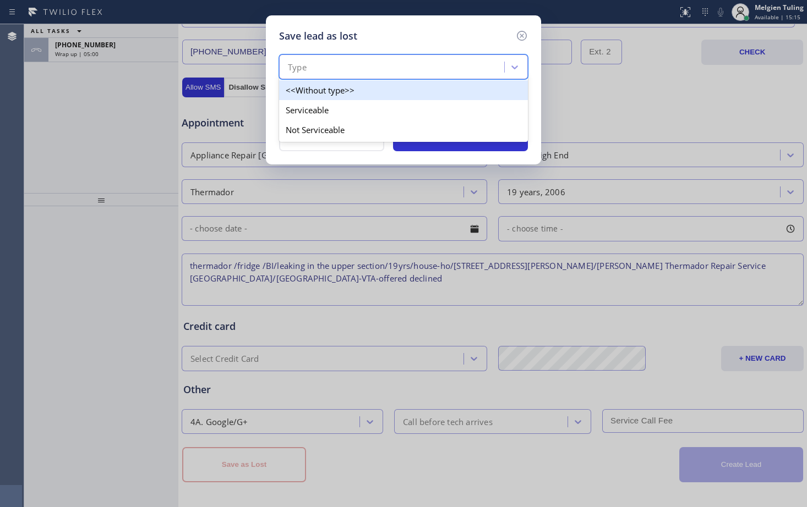
click at [315, 63] on div "Type" at bounding box center [393, 67] width 222 height 19
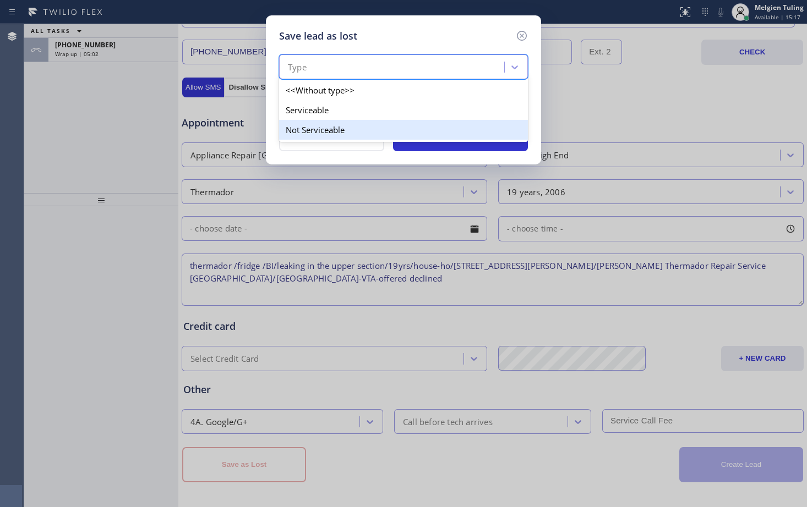
click at [303, 125] on div "Not Serviceable" at bounding box center [403, 130] width 249 height 20
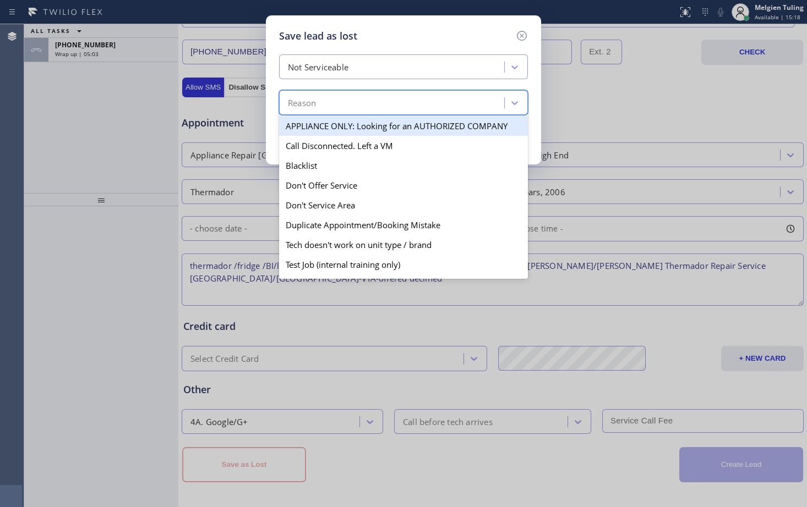
click at [316, 103] on div "Reason" at bounding box center [302, 103] width 28 height 13
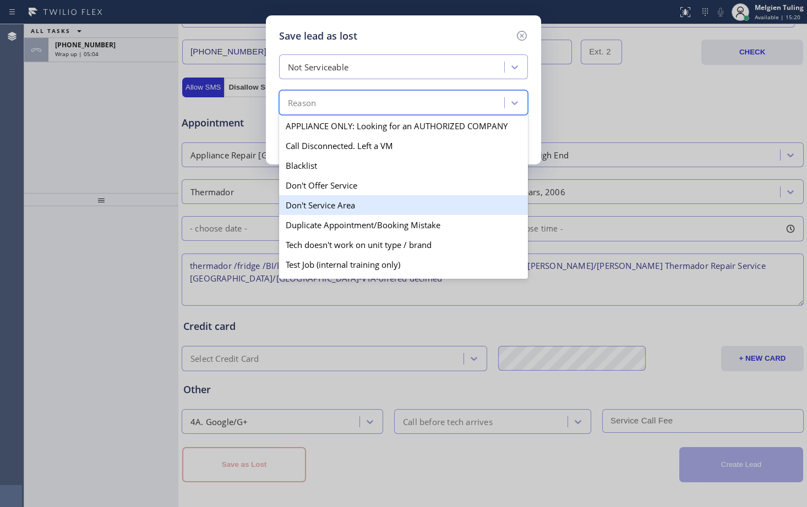
click at [328, 210] on div "Don't Service Area" at bounding box center [403, 205] width 249 height 20
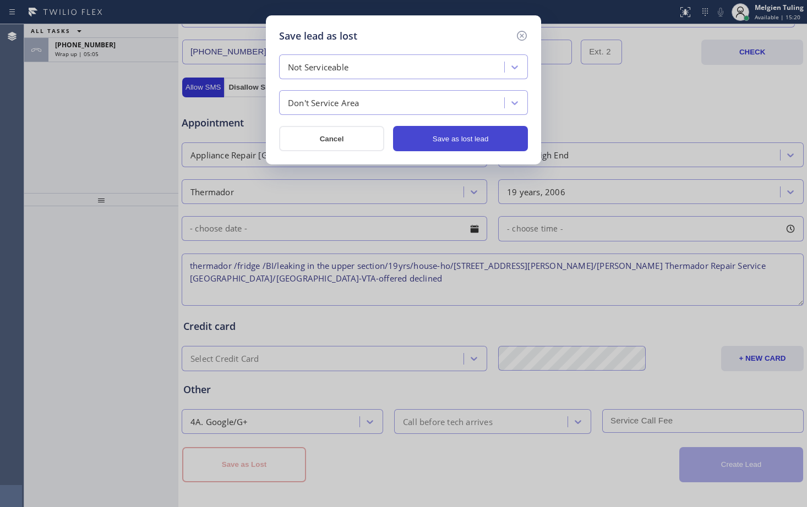
click at [450, 139] on button "Save as lost lead" at bounding box center [460, 138] width 135 height 25
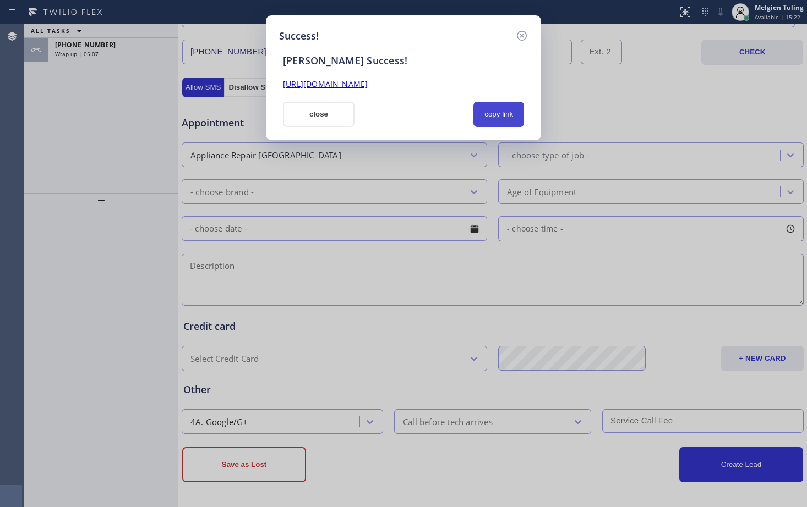
click at [494, 117] on button "copy link" at bounding box center [498, 114] width 51 height 25
click at [337, 84] on link "https://erp.apollosoft.co/customer/759881#portlet_lead" at bounding box center [325, 84] width 85 height 10
click at [304, 113] on button "close" at bounding box center [319, 114] width 72 height 25
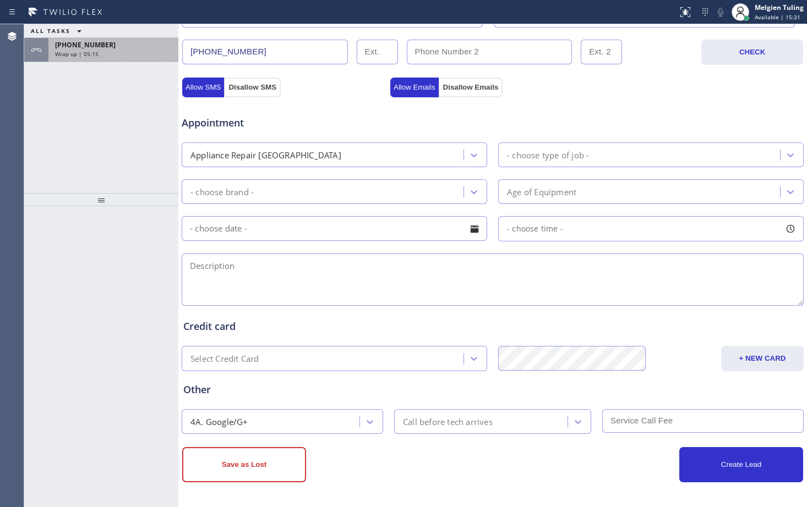
click at [113, 53] on div "Wrap up | 05:15" at bounding box center [113, 54] width 117 height 8
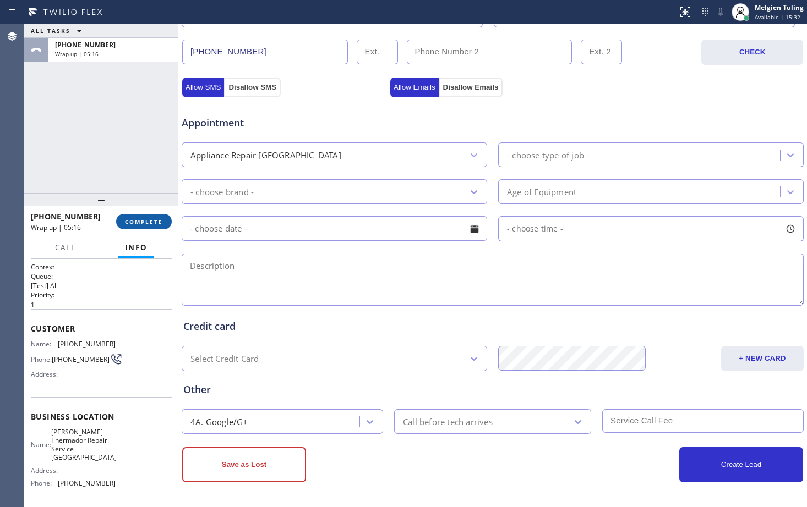
click at [143, 220] on span "COMPLETE" at bounding box center [144, 222] width 38 height 8
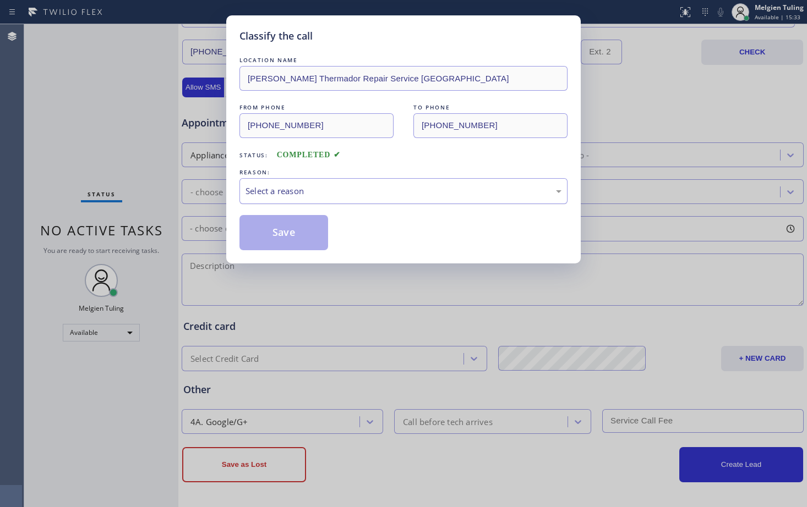
click at [271, 190] on div "Select a reason" at bounding box center [403, 191] width 316 height 13
click at [261, 233] on button "Save" at bounding box center [283, 232] width 89 height 35
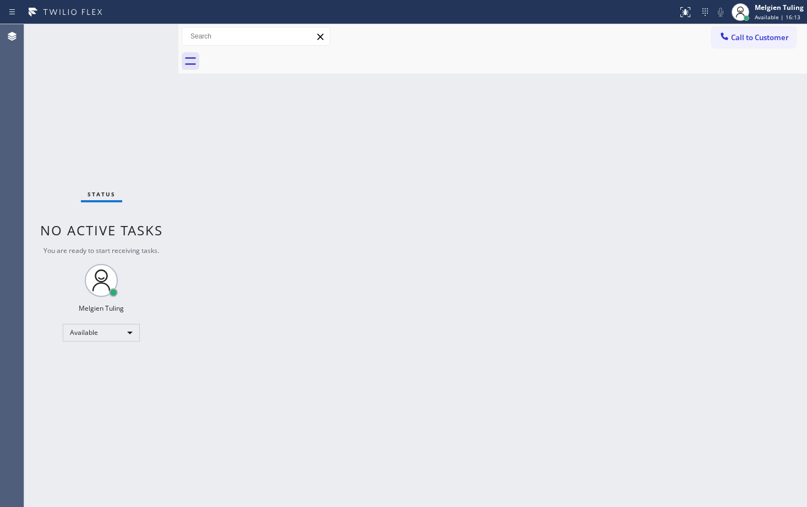
click at [460, 237] on div "Back to Dashboard Change Sender ID Customers Technicians Select a contact Outbo…" at bounding box center [492, 265] width 628 height 483
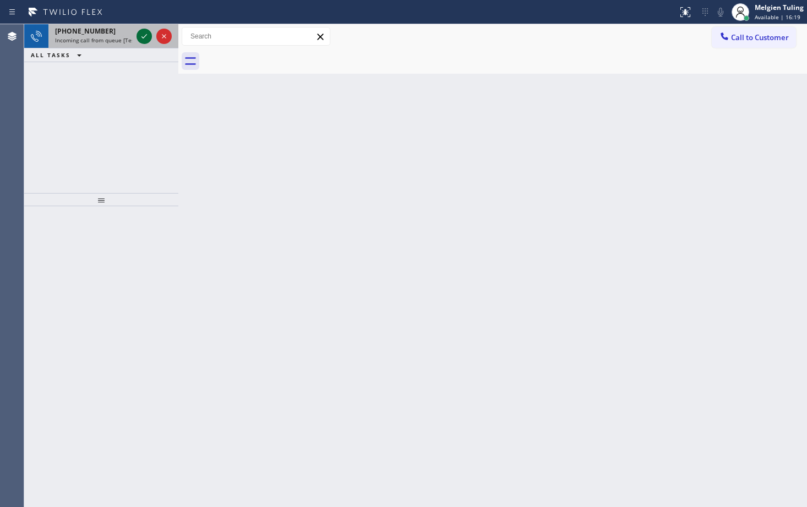
click at [143, 38] on icon at bounding box center [144, 36] width 6 height 4
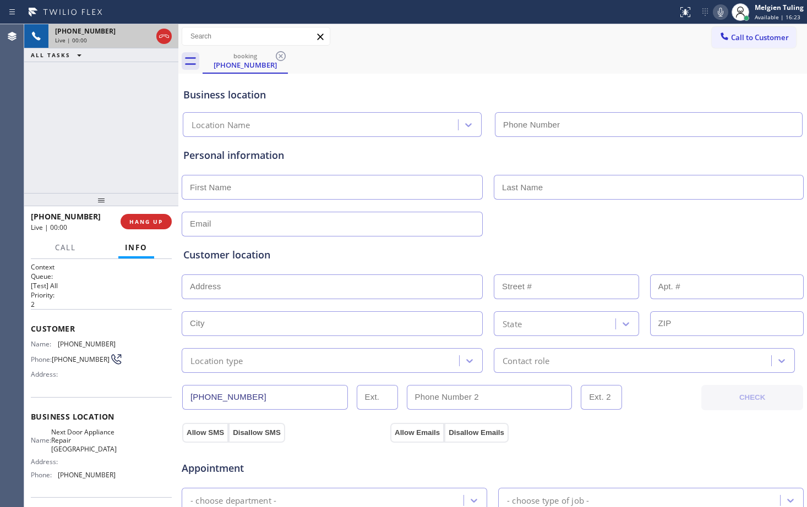
type input "(609) 710-8354"
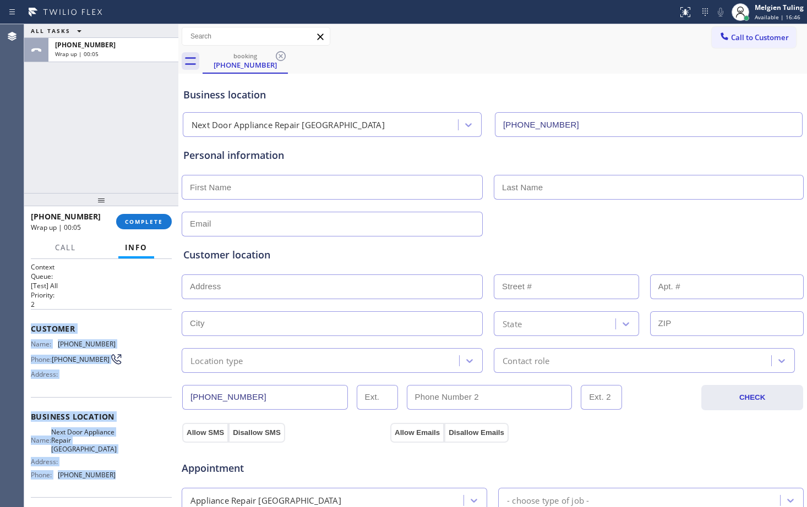
drag, startPoint x: 31, startPoint y: 324, endPoint x: 123, endPoint y: 477, distance: 177.7
click at [123, 477] on div "Context Queue: [Test] All Priority: 2 Customer Name: (609) 947-2442 Phone: (609…" at bounding box center [101, 421] width 141 height 319
copy div "Customer Name: (609) 947-2442 Phone: (609) 947-2442 Address: Business location …"
click at [136, 220] on span "COMPLETE" at bounding box center [144, 222] width 38 height 8
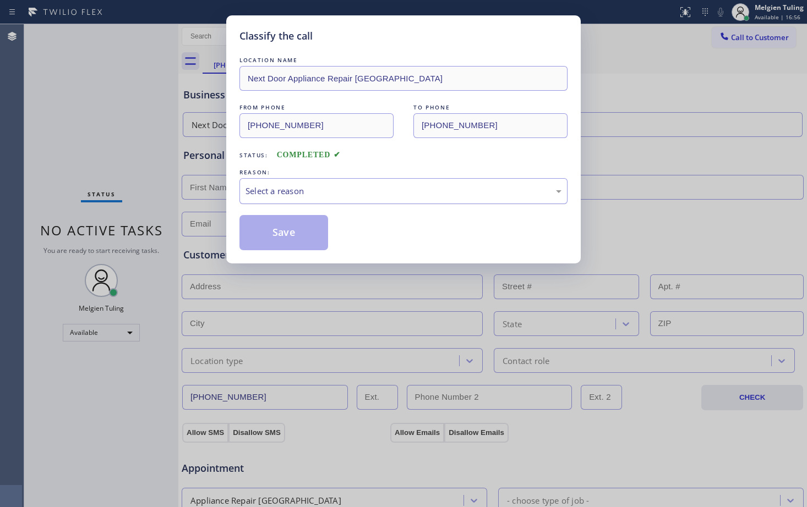
click at [268, 190] on div "Select a reason" at bounding box center [403, 191] width 316 height 13
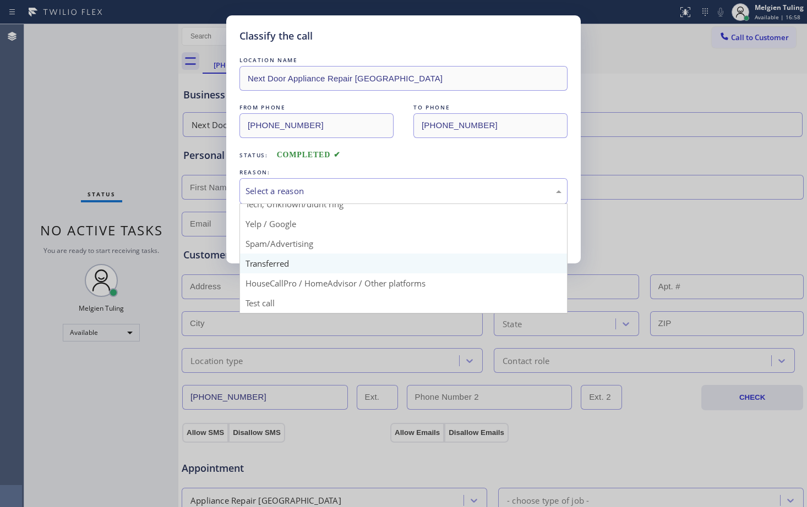
scroll to position [14, 0]
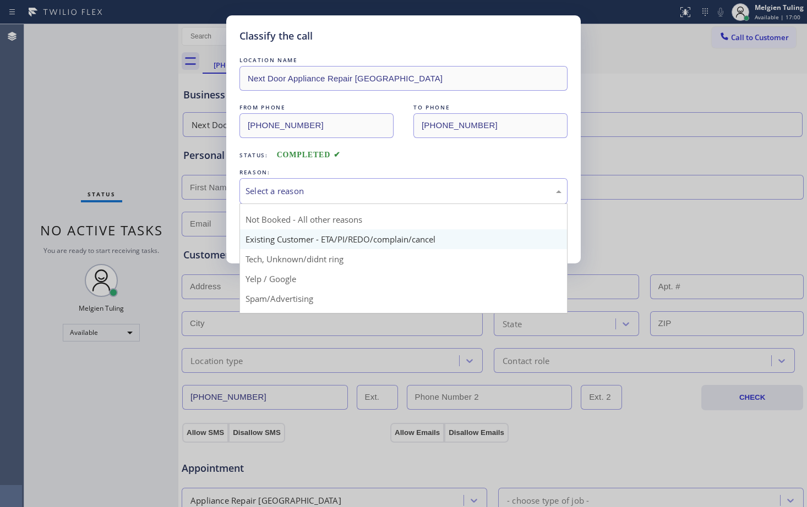
click at [286, 243] on button "Save" at bounding box center [283, 232] width 89 height 35
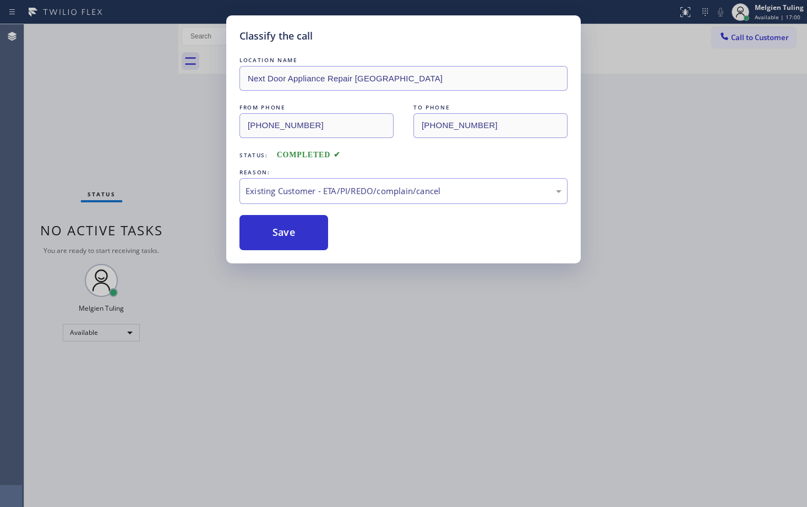
click at [286, 243] on button "Save" at bounding box center [283, 232] width 89 height 35
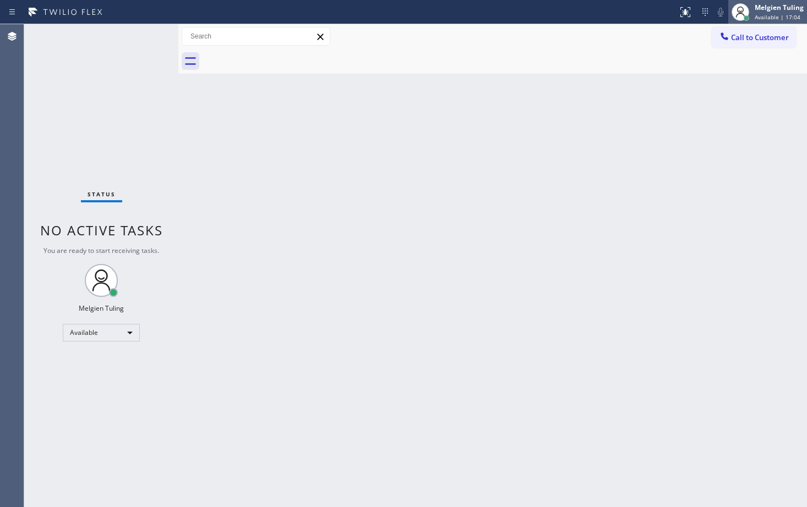
click at [765, 12] on div "Melgien Tuling Available | 17:04" at bounding box center [779, 11] width 54 height 19
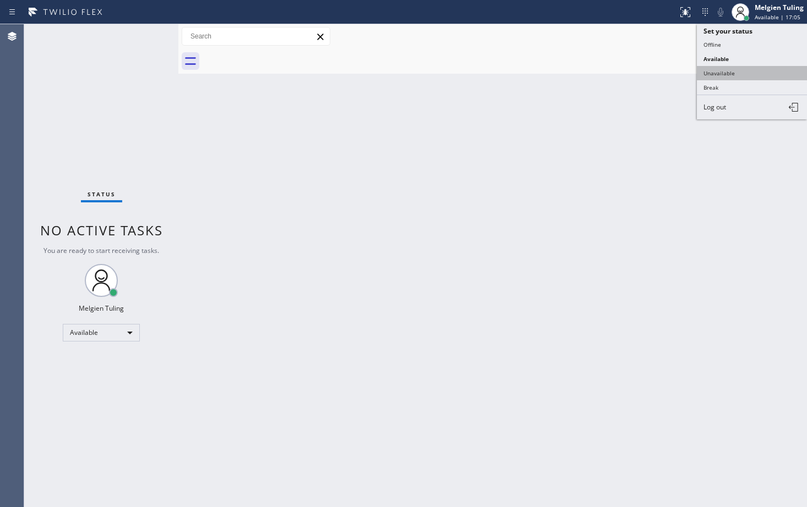
click at [715, 72] on button "Unavailable" at bounding box center [752, 73] width 110 height 14
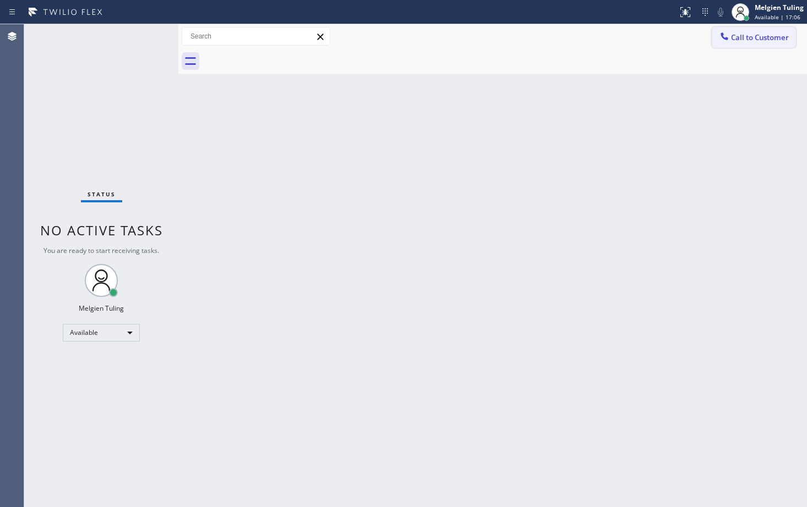
click at [758, 36] on span "Call to Customer" at bounding box center [760, 37] width 58 height 10
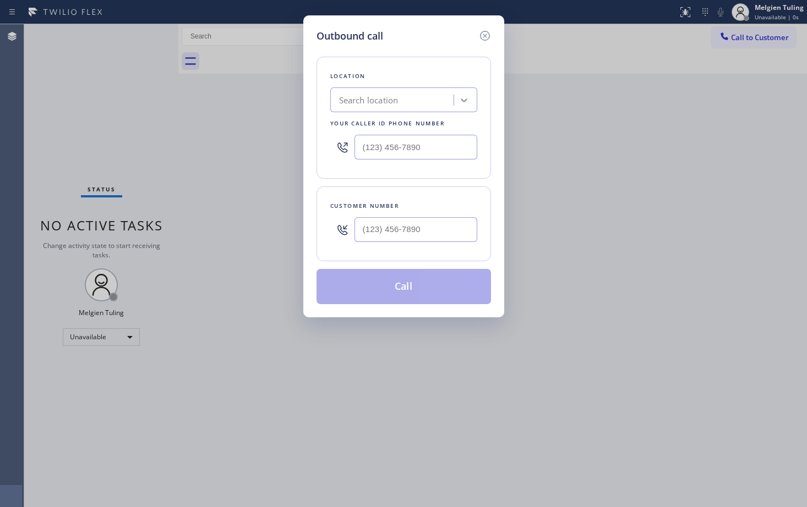
click at [462, 101] on icon at bounding box center [464, 100] width 7 height 4
drag, startPoint x: 638, startPoint y: 275, endPoint x: 639, endPoint y: 283, distance: 7.7
click at [639, 277] on div "Outbound call Location 0 results available. Use Up and Down to choose options, …" at bounding box center [403, 253] width 807 height 507
click at [357, 96] on div "Search location" at bounding box center [368, 100] width 59 height 13
paste input "Next Door Appliance Repair Trenton"
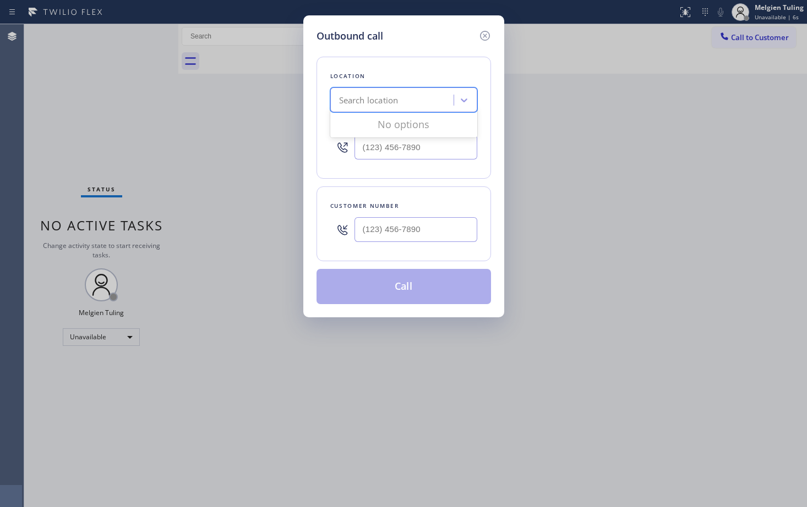
type input "Next Door Appliance Repair Trenton"
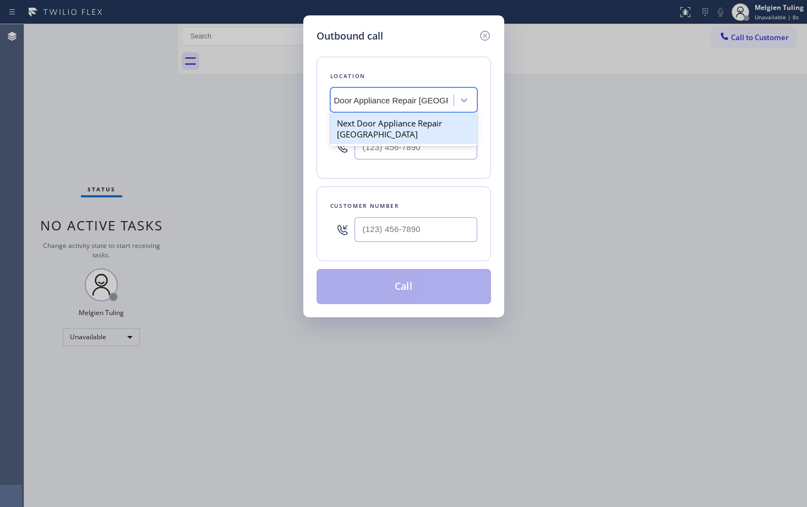
click at [380, 135] on div "Next Door Appliance Repair Trenton" at bounding box center [403, 128] width 147 height 31
type input "(609) 710-8354"
click at [582, 223] on div "Outbound call Location option Next Door Appliance Repair Trenton, selected. 1 r…" at bounding box center [403, 253] width 807 height 507
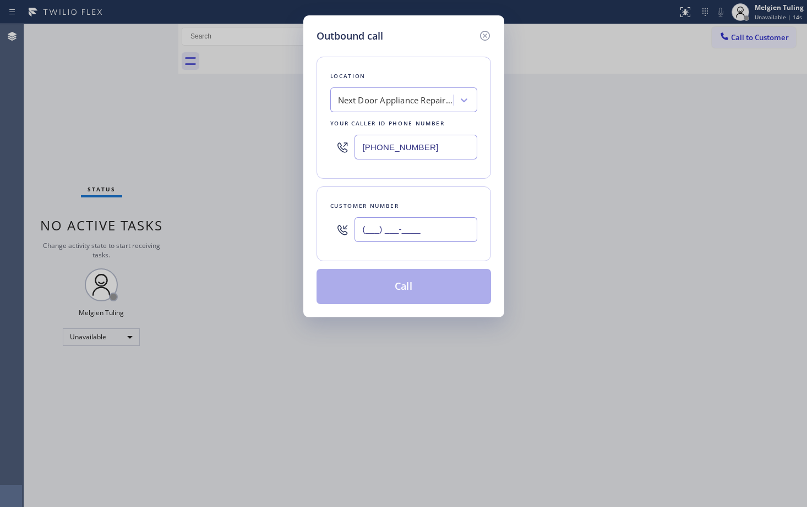
click at [367, 226] on input "(___) ___-____" at bounding box center [415, 229] width 123 height 25
paste input "609) 947-2442"
type input "(609) 947-2442"
click at [407, 289] on button "Call" at bounding box center [403, 286] width 174 height 35
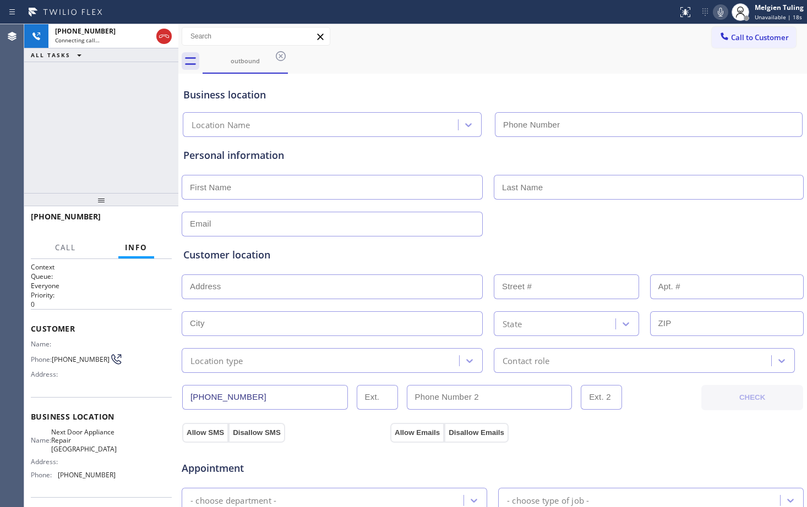
type input "(609) 710-8354"
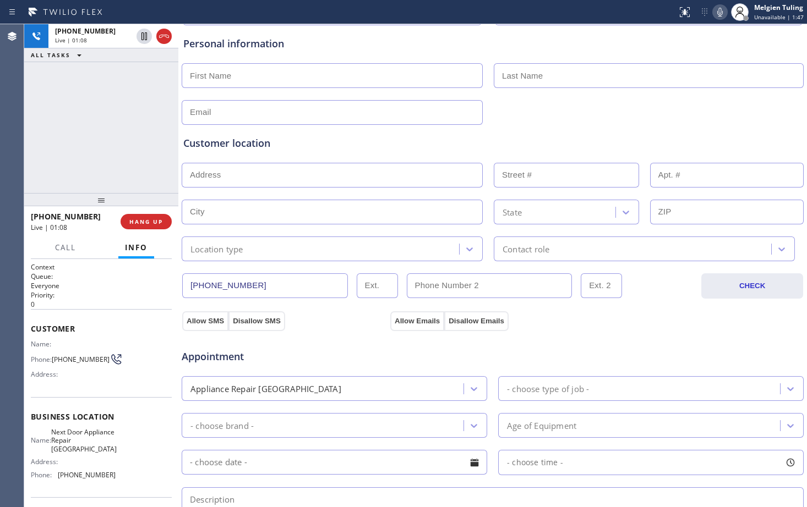
scroll to position [220, 0]
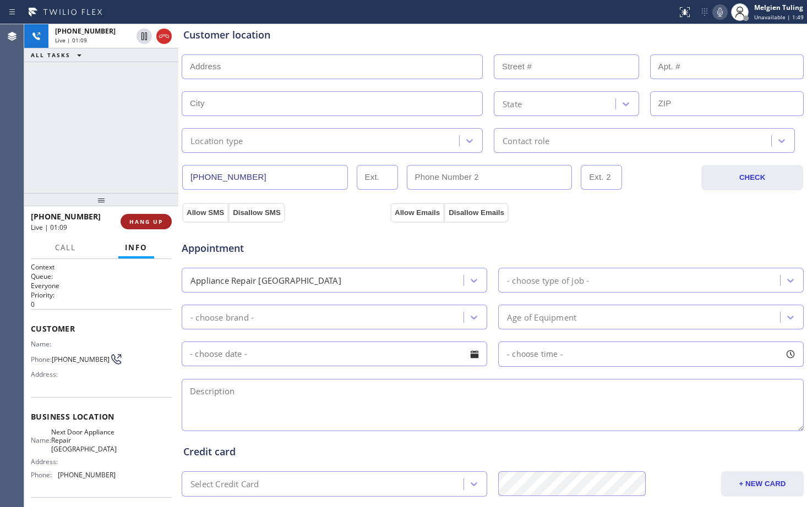
click at [147, 223] on span "HANG UP" at bounding box center [146, 222] width 34 height 8
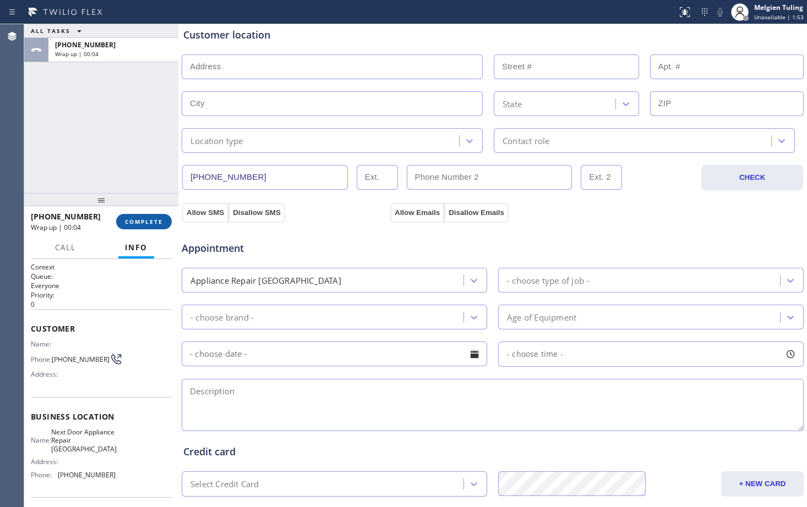
click at [147, 223] on span "COMPLETE" at bounding box center [144, 222] width 38 height 8
click at [143, 221] on span "COMPLETE" at bounding box center [144, 222] width 38 height 8
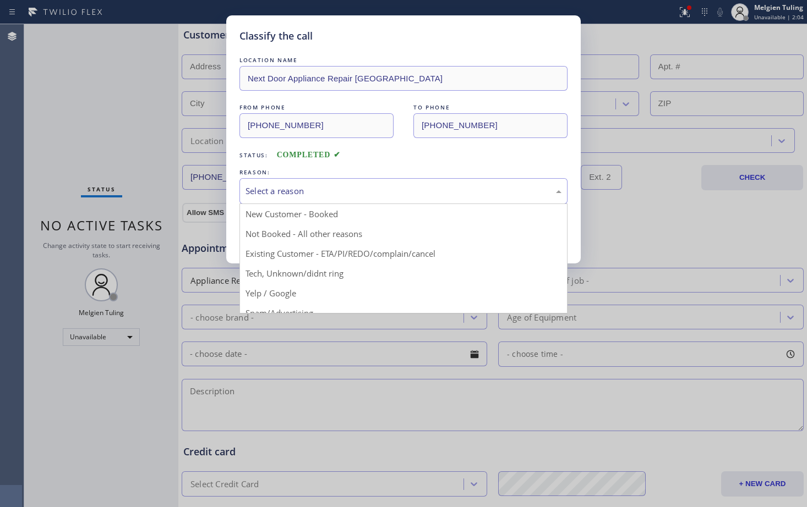
click at [247, 188] on div "Select a reason" at bounding box center [403, 191] width 316 height 13
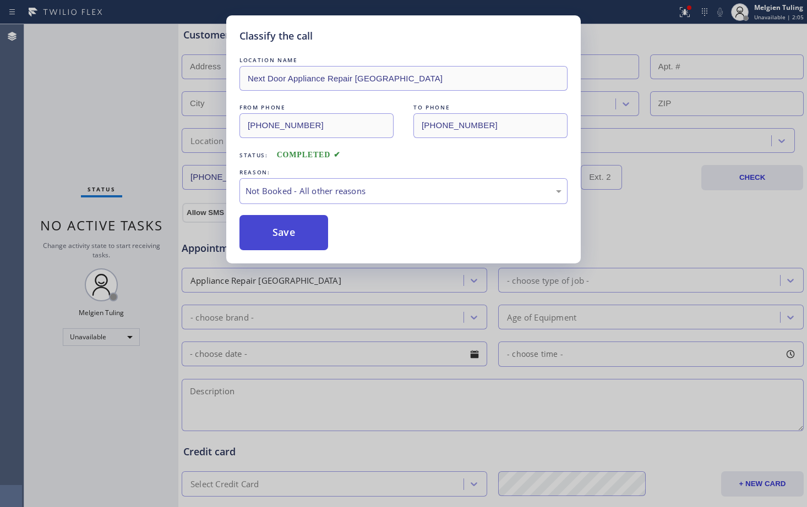
click at [262, 233] on button "Save" at bounding box center [283, 232] width 89 height 35
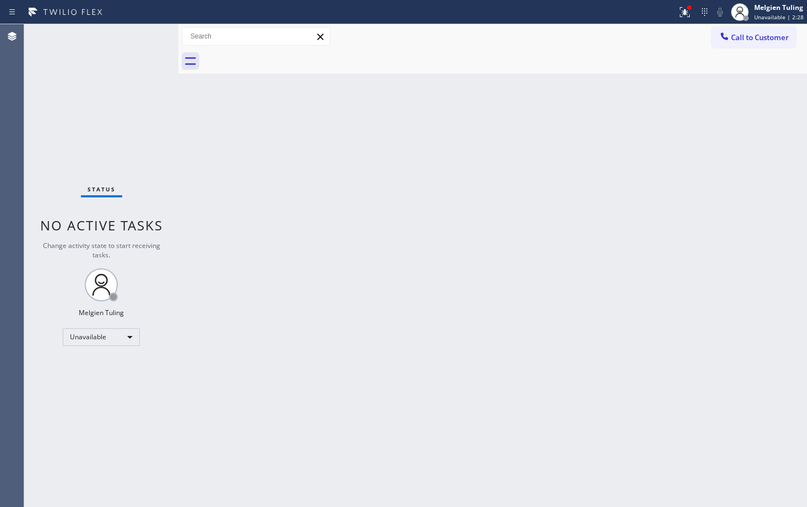
click at [307, 316] on div "Back to Dashboard Change Sender ID Customers Technicians Select a contact Outbo…" at bounding box center [492, 265] width 628 height 483
click at [685, 9] on icon at bounding box center [684, 12] width 13 height 13
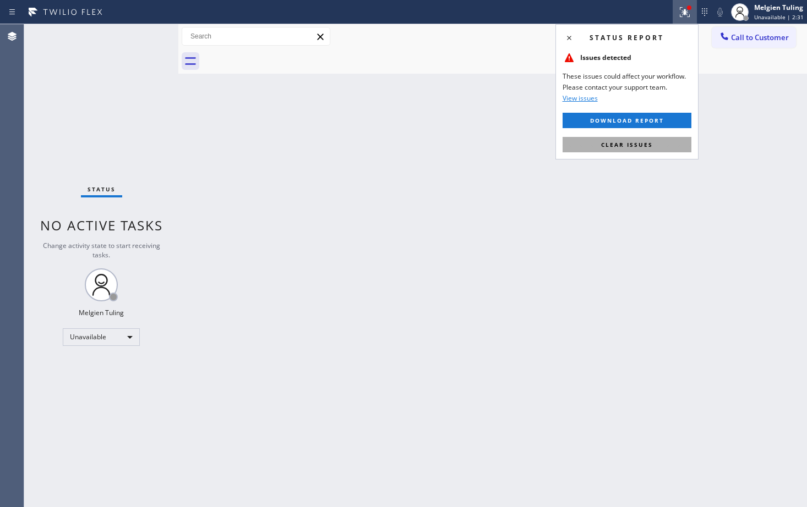
click at [608, 146] on span "Clear issues" at bounding box center [627, 145] width 52 height 8
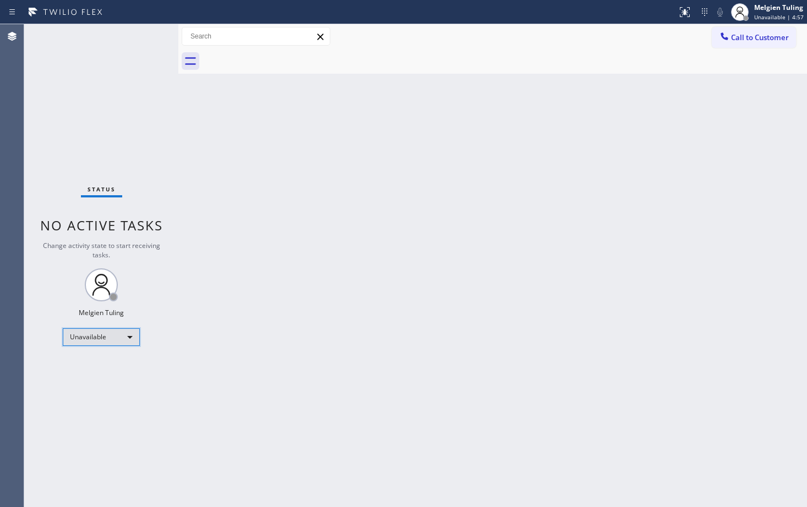
click at [122, 338] on div "Unavailable" at bounding box center [101, 337] width 77 height 18
click at [89, 366] on li "Available" at bounding box center [100, 366] width 75 height 13
click at [406, 317] on div "Back to Dashboard Change Sender ID Customers Technicians Select a contact Outbo…" at bounding box center [492, 265] width 628 height 483
click at [486, 357] on div "Back to Dashboard Change Sender ID Customers Technicians Select a contact Outbo…" at bounding box center [492, 265] width 628 height 483
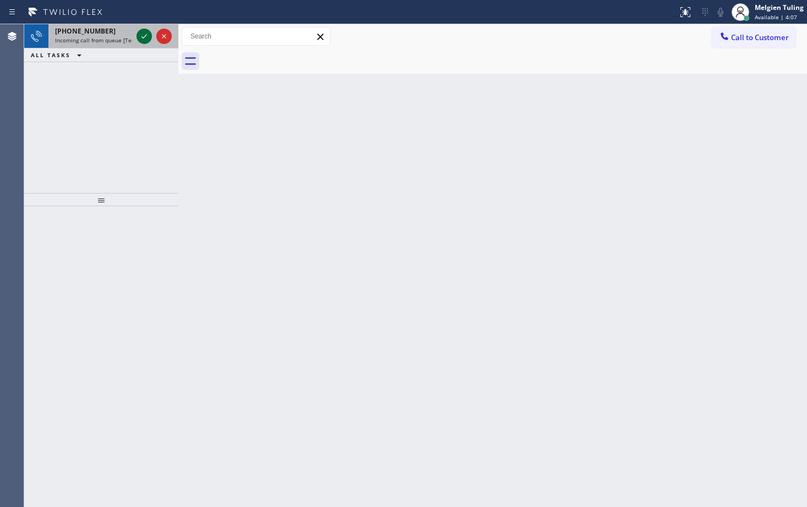
click at [146, 34] on icon at bounding box center [144, 36] width 13 height 13
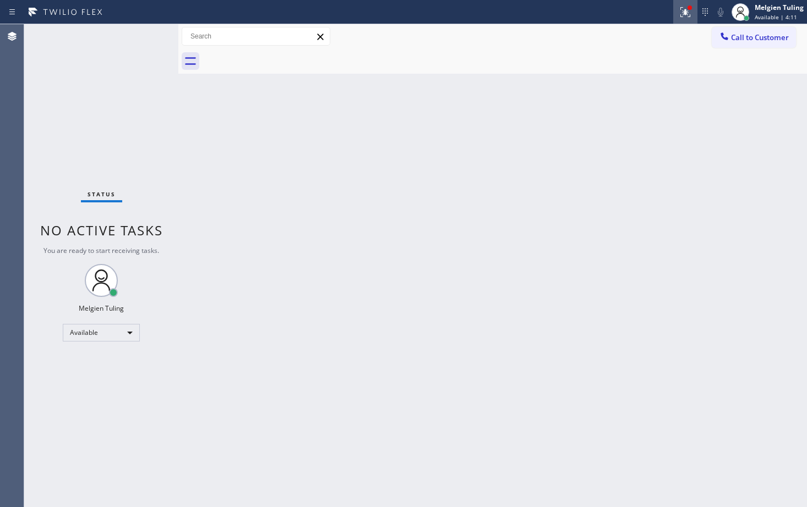
click at [689, 11] on icon at bounding box center [684, 12] width 13 height 13
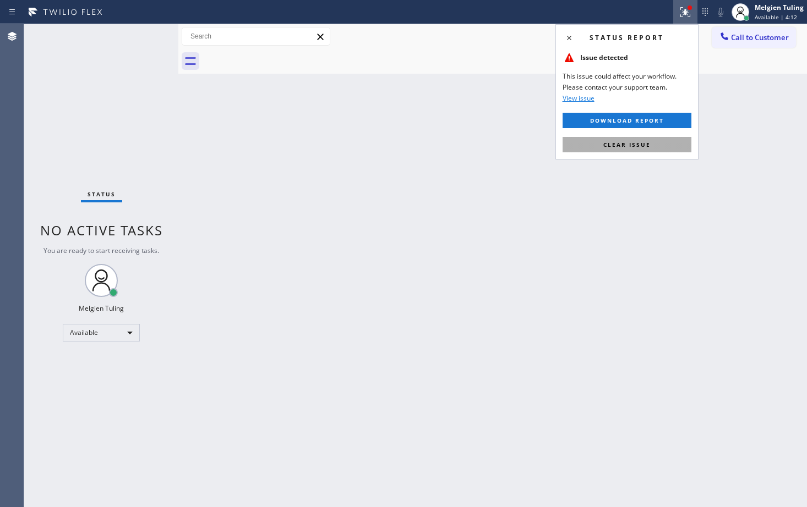
click at [635, 144] on span "Clear issue" at bounding box center [626, 145] width 47 height 8
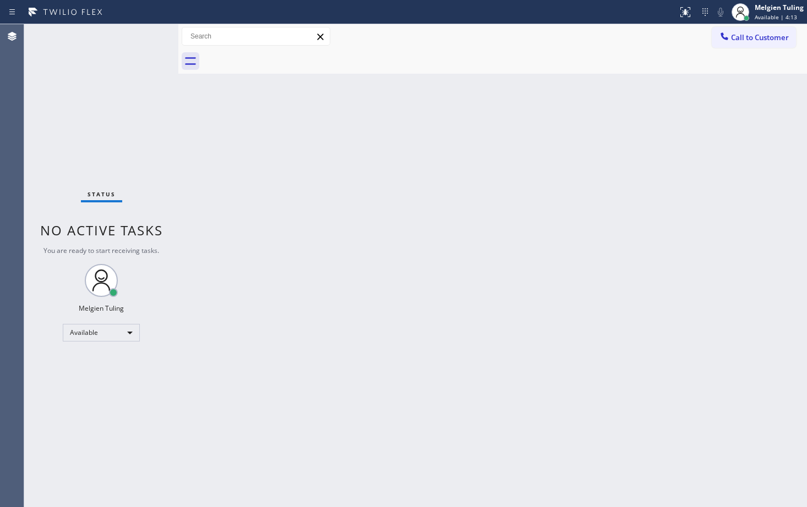
click at [635, 144] on div "Back to Dashboard Change Sender ID Customers Technicians Select a contact Outbo…" at bounding box center [492, 265] width 628 height 483
click at [520, 141] on div "Back to Dashboard Change Sender ID Customers Technicians Select a contact Outbo…" at bounding box center [492, 265] width 628 height 483
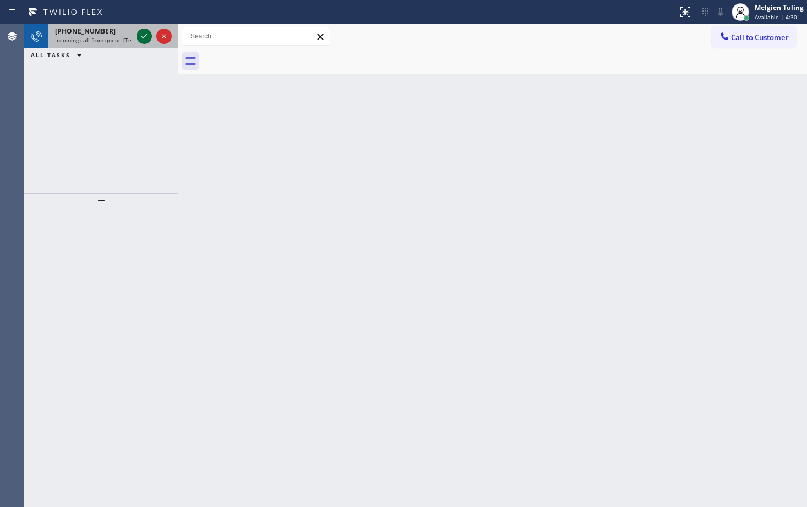
click at [138, 34] on icon at bounding box center [144, 36] width 13 height 13
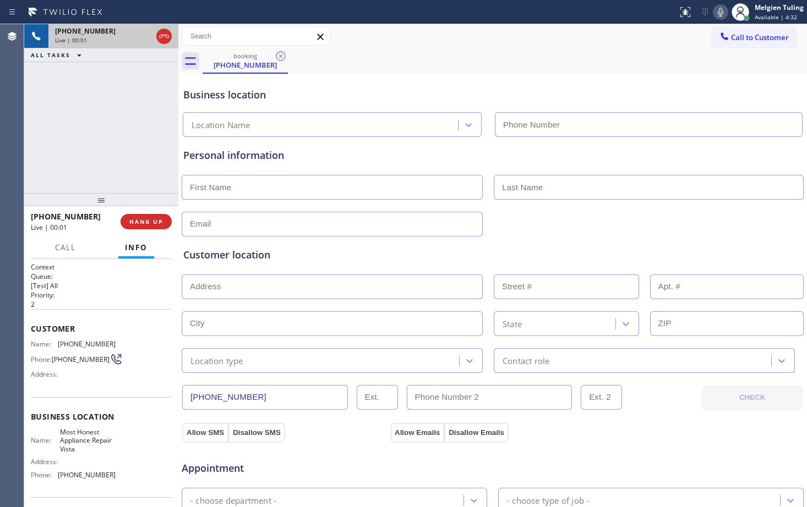
type input "(442) 245-8010"
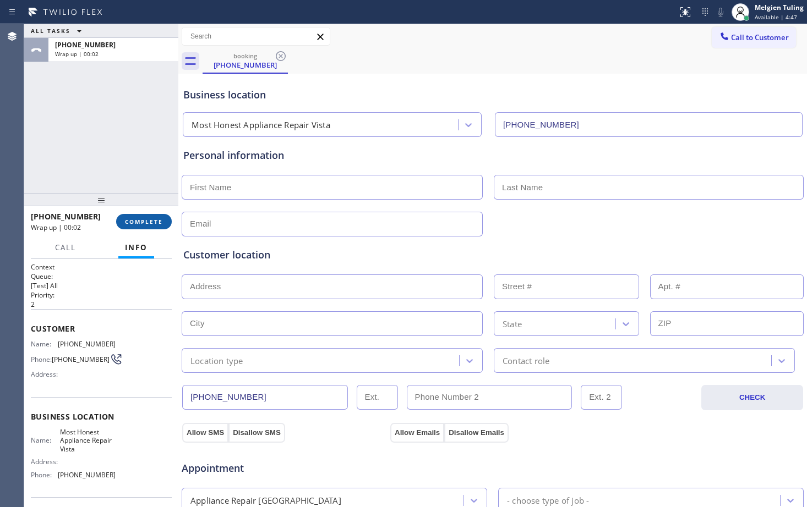
click at [139, 221] on span "COMPLETE" at bounding box center [144, 222] width 38 height 8
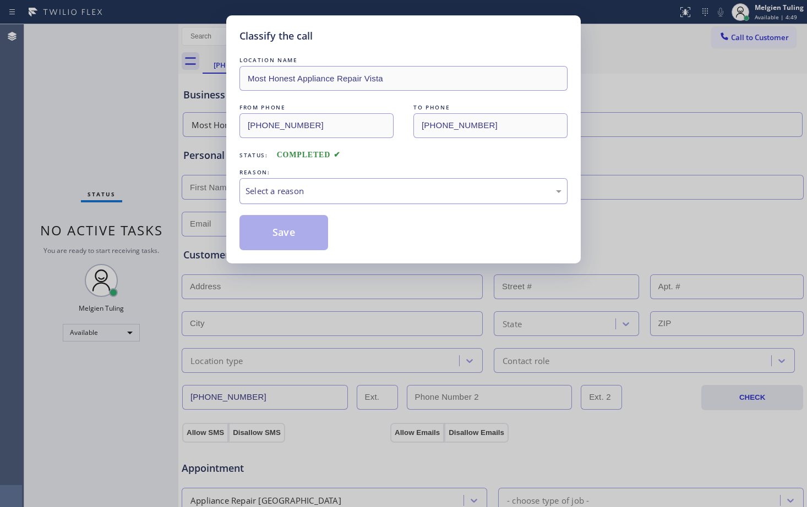
click at [303, 186] on div "Select a reason" at bounding box center [403, 191] width 316 height 13
click at [296, 236] on button "Save" at bounding box center [283, 232] width 89 height 35
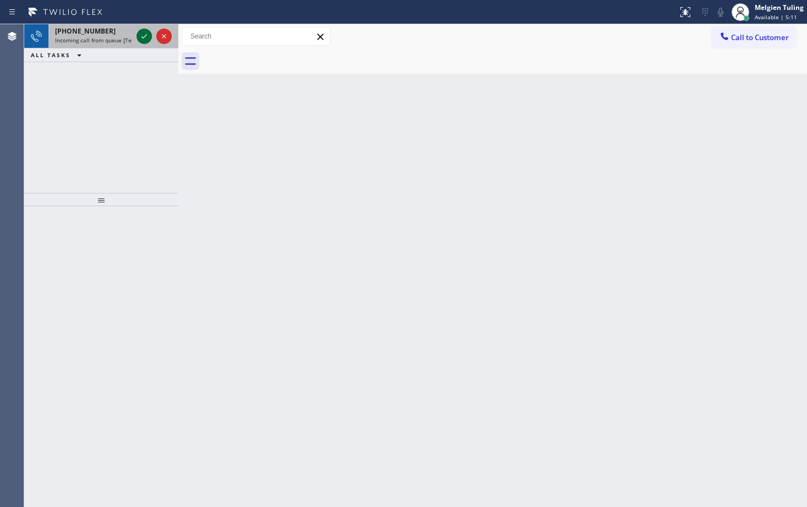
click at [139, 37] on icon at bounding box center [144, 36] width 13 height 13
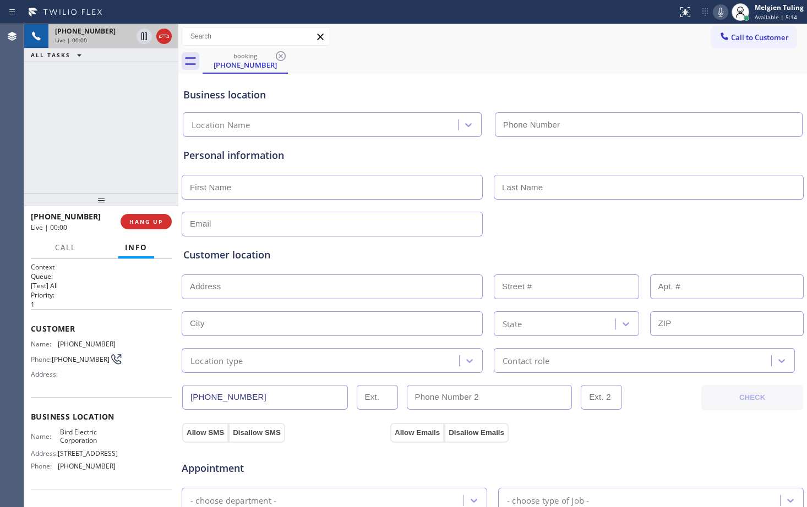
type input "(253) 364-5534"
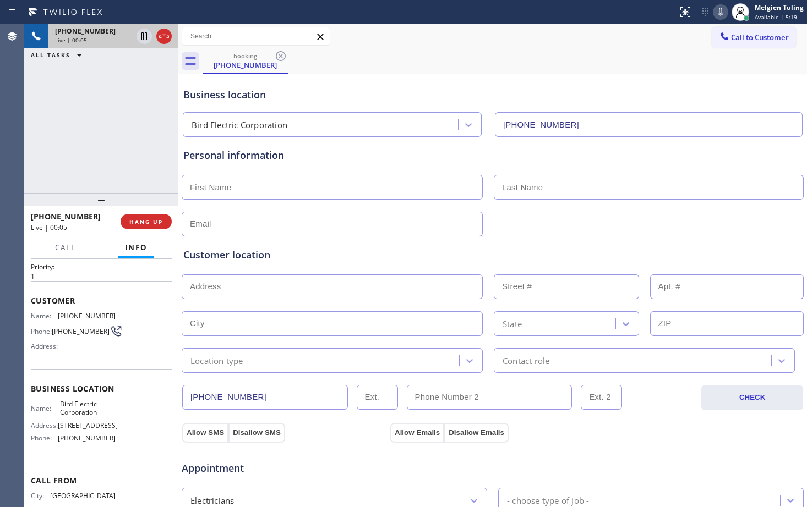
scroll to position [55, 0]
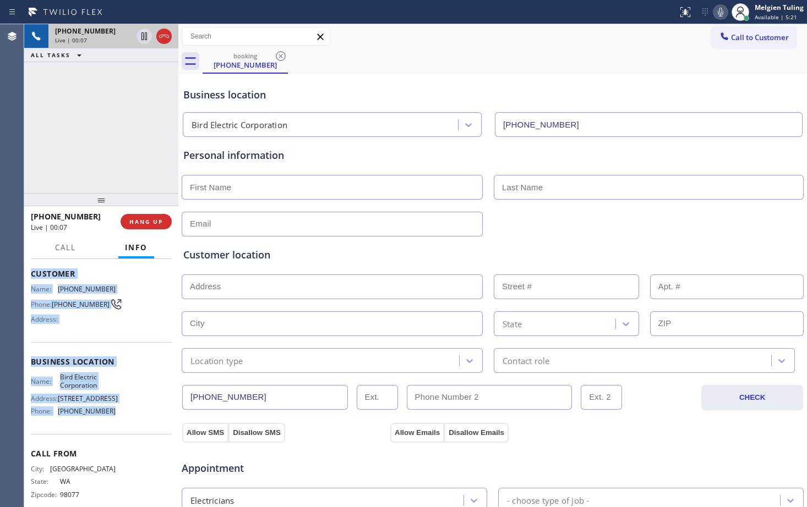
drag, startPoint x: 30, startPoint y: 271, endPoint x: 105, endPoint y: 454, distance: 197.6
click at [105, 454] on div "Context Queue: [Test] All Priority: 1 Customer Name: (360) 865-0205 Phone: (360…" at bounding box center [101, 383] width 154 height 248
copy div "Customer Name: (360) 865-0205 Phone: (360) 865-0205 Address: Business location …"
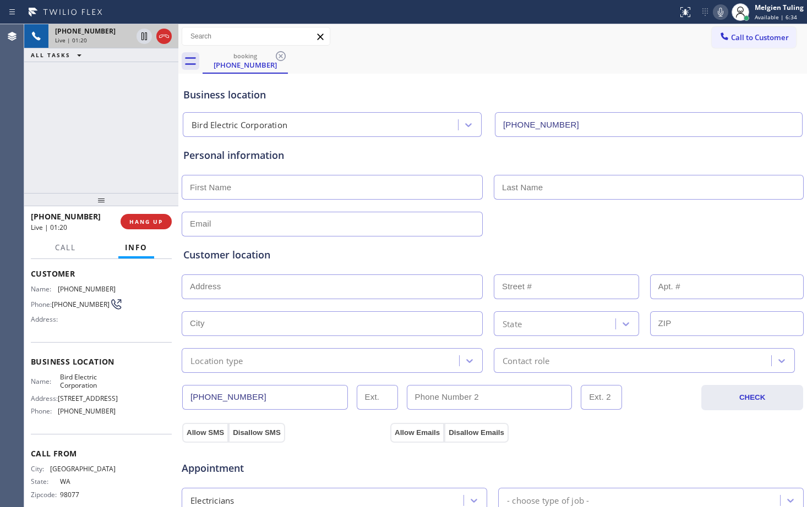
click at [393, 314] on input "text" at bounding box center [332, 323] width 301 height 25
click at [146, 35] on icon at bounding box center [144, 36] width 6 height 8
click at [719, 14] on icon at bounding box center [721, 12] width 6 height 9
click at [649, 63] on div "booking (360) 865-0205" at bounding box center [504, 61] width 604 height 25
click at [144, 36] on icon at bounding box center [144, 36] width 8 height 8
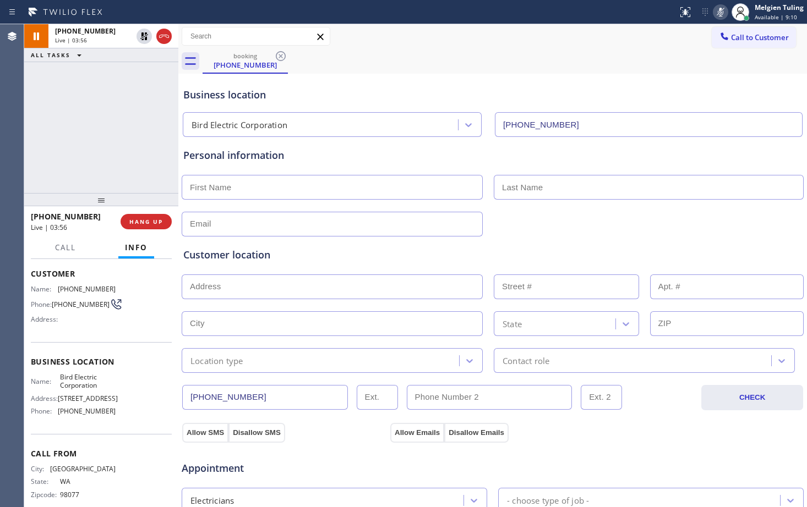
click at [721, 14] on icon at bounding box center [720, 12] width 13 height 13
click at [627, 30] on div "Call to Customer Outbound call Location Next Door Appliance Repair Trenton Your…" at bounding box center [492, 36] width 628 height 19
click at [720, 12] on icon at bounding box center [721, 12] width 6 height 9
click at [143, 35] on icon at bounding box center [144, 36] width 13 height 13
click at [292, 316] on input "text" at bounding box center [332, 323] width 301 height 25
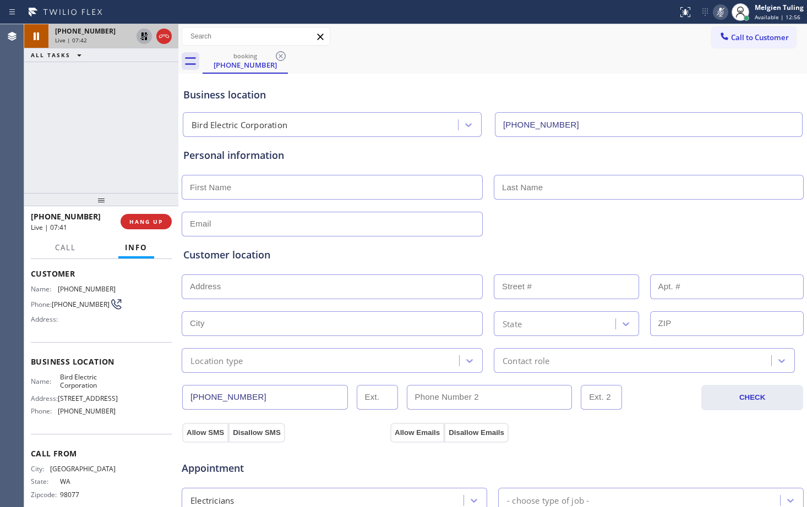
click at [292, 316] on input "text" at bounding box center [332, 323] width 301 height 25
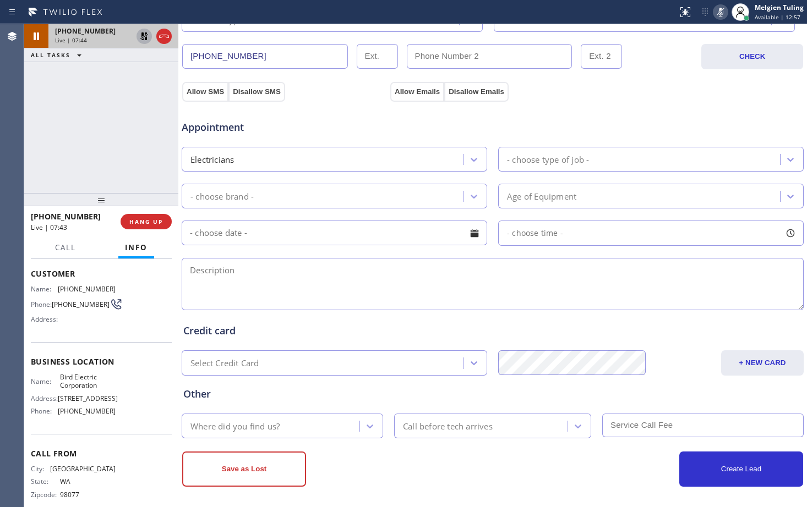
scroll to position [346, 0]
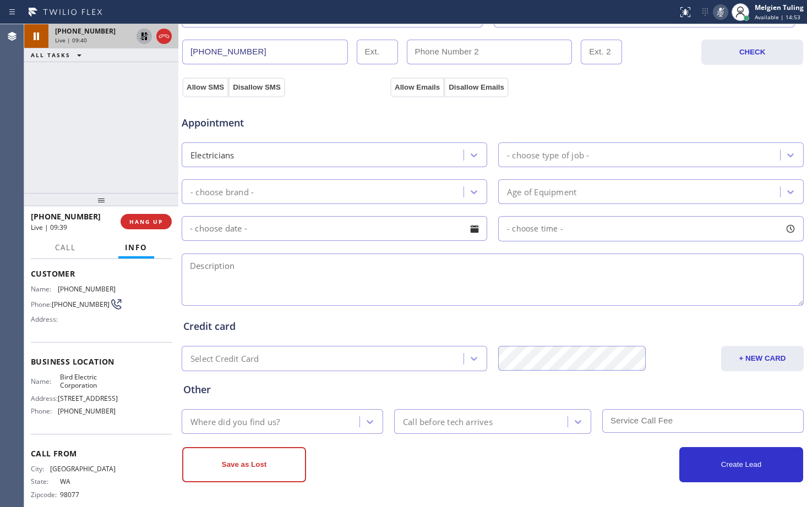
click at [140, 35] on icon at bounding box center [144, 36] width 13 height 13
click at [722, 10] on icon at bounding box center [720, 12] width 13 height 13
click at [642, 129] on div "Appointment" at bounding box center [492, 116] width 624 height 28
click at [572, 284] on textarea at bounding box center [493, 280] width 622 height 52
click at [719, 9] on icon at bounding box center [720, 12] width 13 height 13
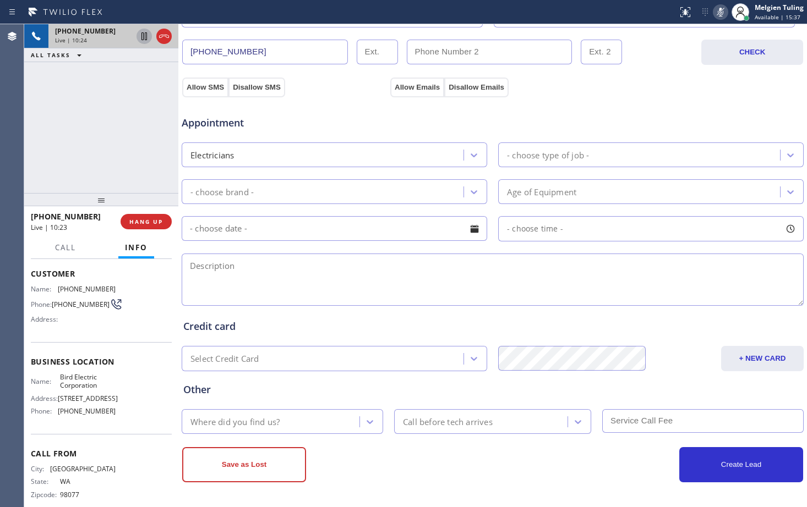
click at [142, 34] on icon at bounding box center [144, 36] width 6 height 8
click at [365, 171] on div "Appointment Electricians - choose type of job - - choose brand - Age of Equipme…" at bounding box center [492, 205] width 618 height 206
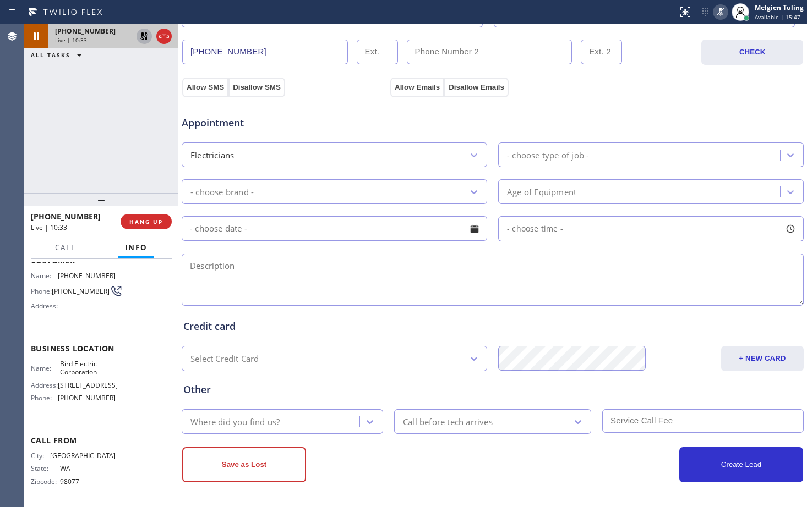
scroll to position [106, 0]
click at [65, 245] on span "Call" at bounding box center [65, 248] width 21 height 10
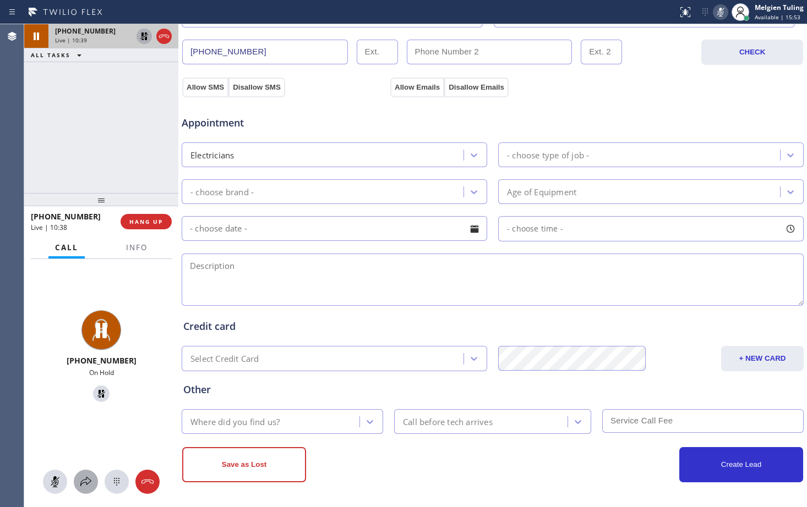
click at [85, 479] on icon at bounding box center [85, 481] width 13 height 13
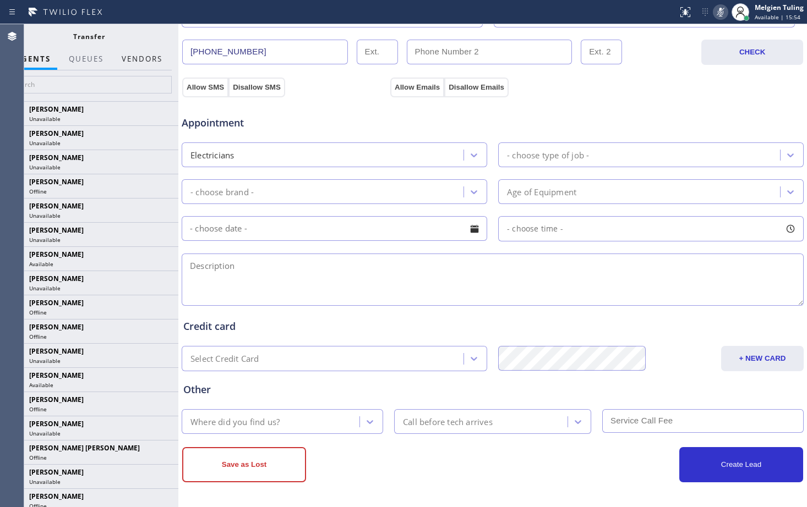
click at [137, 58] on button "Vendors" at bounding box center [142, 58] width 54 height 21
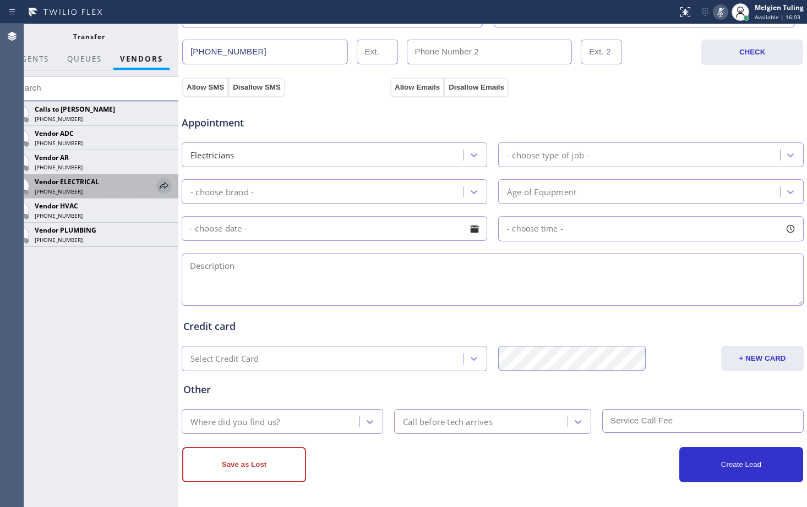
click at [162, 185] on icon at bounding box center [164, 185] width 9 height 7
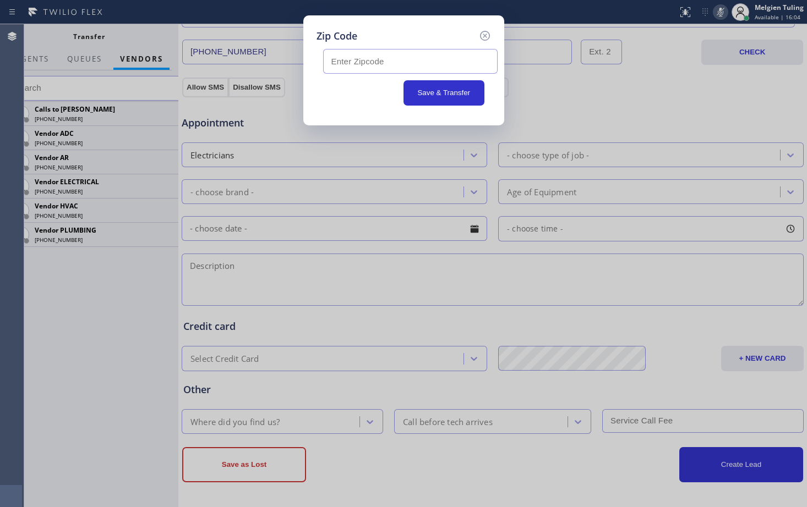
click at [387, 57] on input "text" at bounding box center [410, 61] width 174 height 25
click at [362, 67] on input "text" at bounding box center [410, 61] width 174 height 25
paste input "98370"
type input "98370"
click at [443, 94] on button "Save & Transfer" at bounding box center [443, 92] width 81 height 25
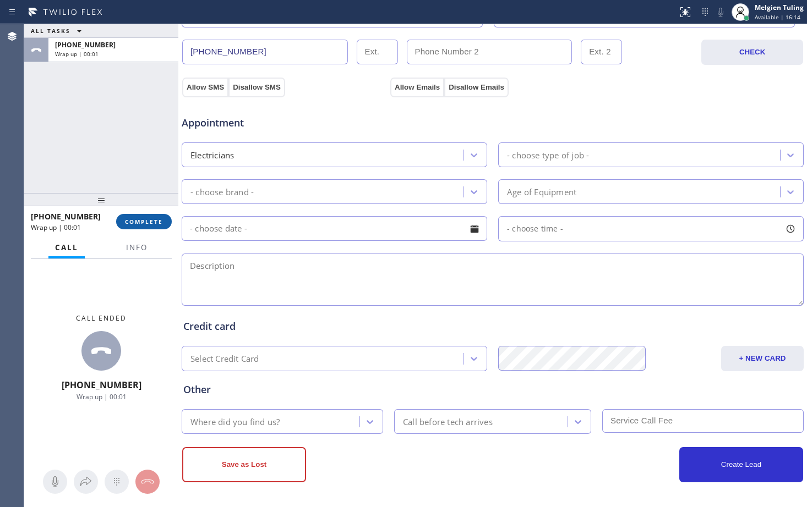
click at [146, 220] on span "COMPLETE" at bounding box center [144, 222] width 38 height 8
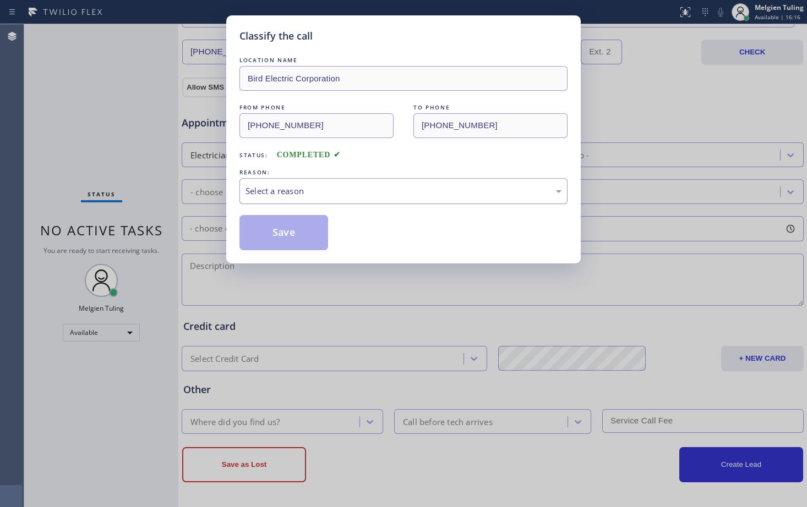
click at [286, 189] on div "Select a reason" at bounding box center [403, 191] width 316 height 13
click at [300, 238] on button "Save" at bounding box center [283, 232] width 89 height 35
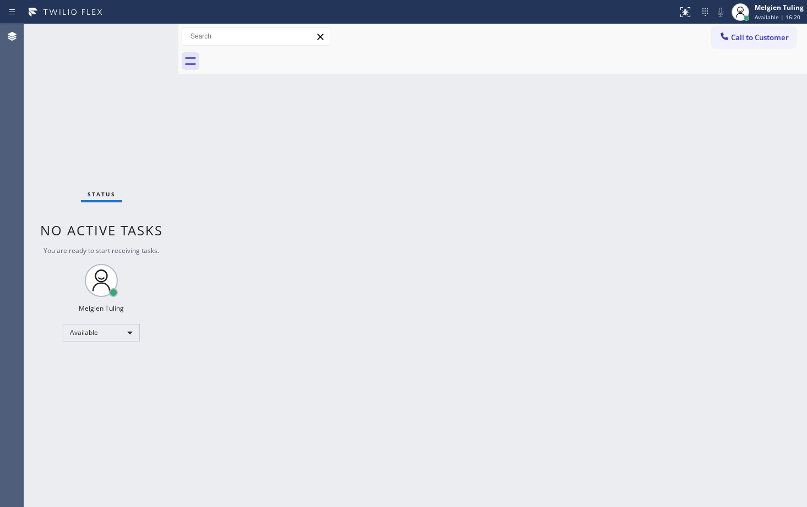
click at [527, 351] on div "Back to Dashboard Change Sender ID Customers Technicians Select a contact Outbo…" at bounding box center [492, 265] width 628 height 483
click at [412, 226] on div "Back to Dashboard Change Sender ID Customers Technicians Select a contact Outbo…" at bounding box center [492, 265] width 628 height 483
click at [103, 112] on div "Status No active tasks You are ready to start receiving tasks. Melgien Tuling A…" at bounding box center [101, 265] width 154 height 483
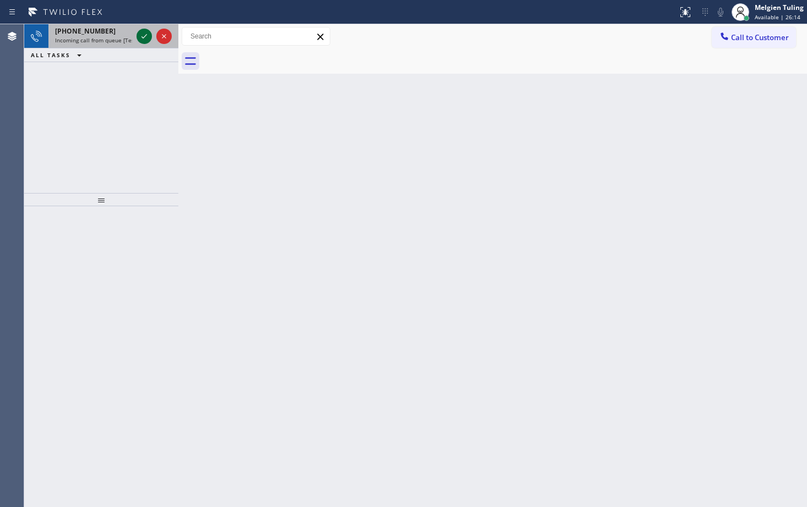
click at [147, 40] on icon at bounding box center [144, 36] width 13 height 13
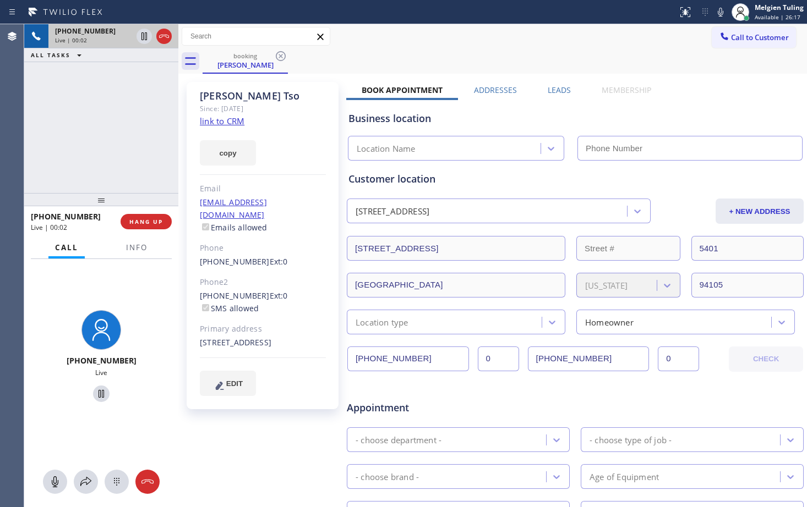
type input "[PHONE_NUMBER]"
click at [207, 119] on link "link to CRM" at bounding box center [222, 121] width 45 height 11
click at [562, 52] on div "booking [PERSON_NAME]" at bounding box center [504, 61] width 604 height 25
click at [723, 10] on icon at bounding box center [720, 12] width 13 height 13
click at [143, 35] on icon at bounding box center [144, 36] width 13 height 13
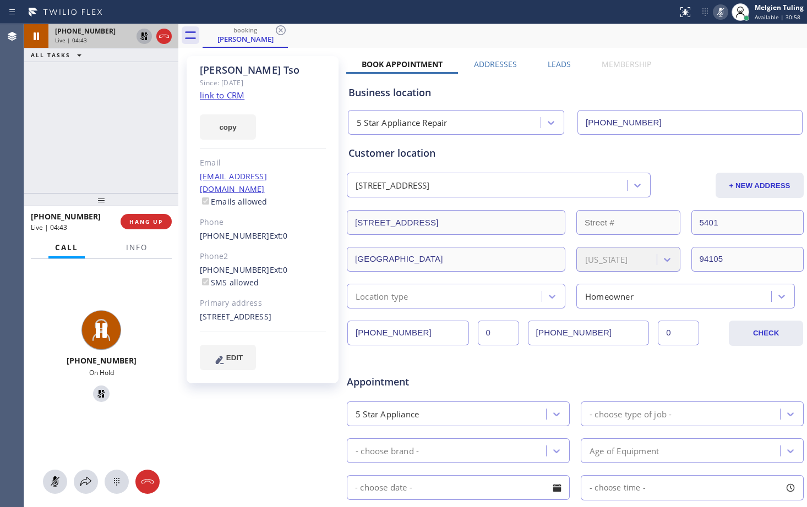
scroll to position [10, 0]
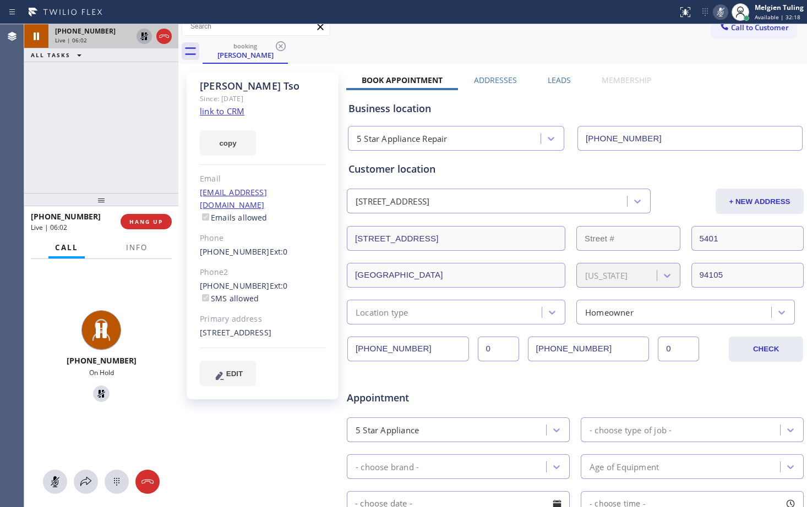
drag, startPoint x: 292, startPoint y: 123, endPoint x: 332, endPoint y: 107, distance: 43.2
click at [292, 123] on div "copy" at bounding box center [263, 137] width 126 height 38
click at [719, 11] on icon at bounding box center [720, 12] width 13 height 13
click at [140, 36] on icon at bounding box center [144, 36] width 13 height 13
click at [286, 139] on div "copy" at bounding box center [263, 137] width 126 height 38
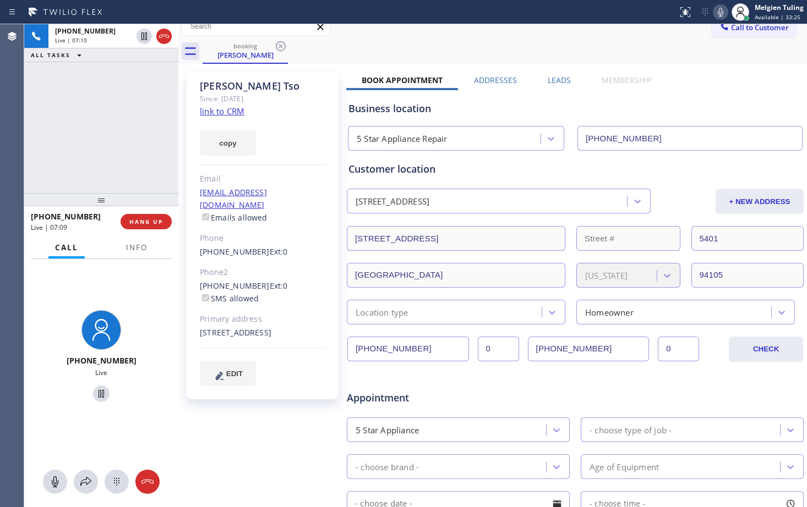
click at [696, 76] on div "Book Appointment Addresses Leads Membership Business location 5 Star Appliance …" at bounding box center [575, 427] width 458 height 705
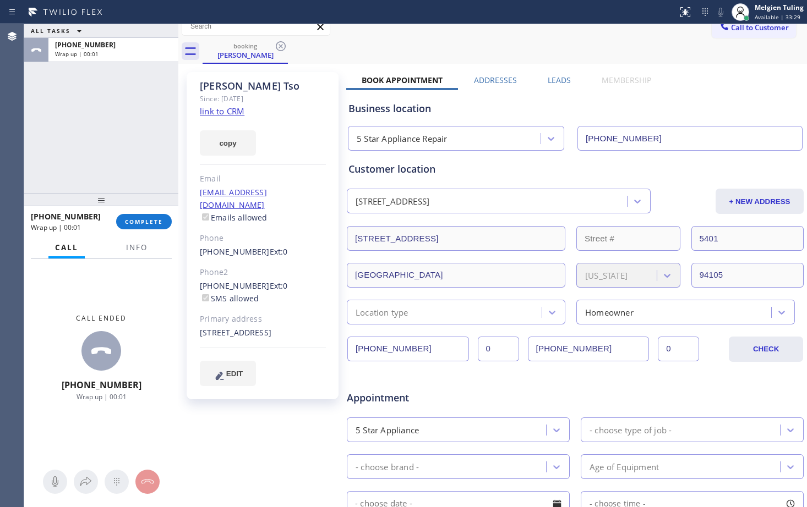
click at [692, 96] on div "Business location 5 Star Appliance Repair [PHONE_NUMBER]" at bounding box center [575, 120] width 458 height 61
click at [153, 221] on span "COMPLETE" at bounding box center [144, 222] width 38 height 8
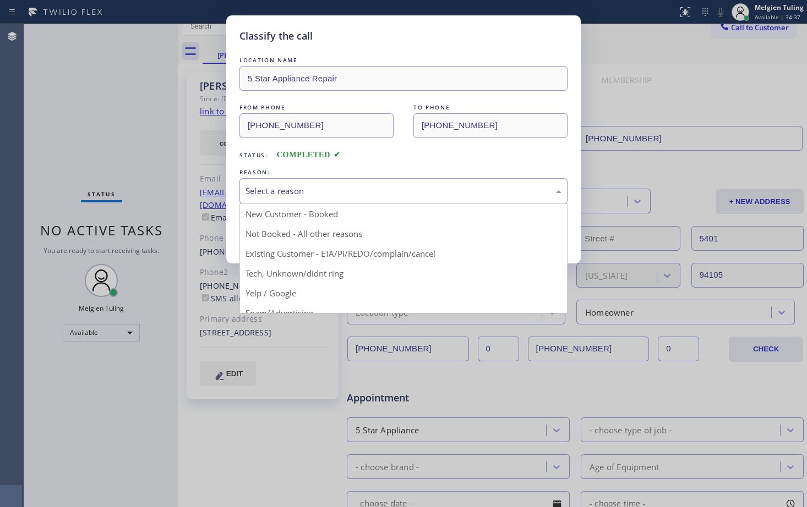
click at [305, 189] on div "Select a reason" at bounding box center [403, 191] width 316 height 13
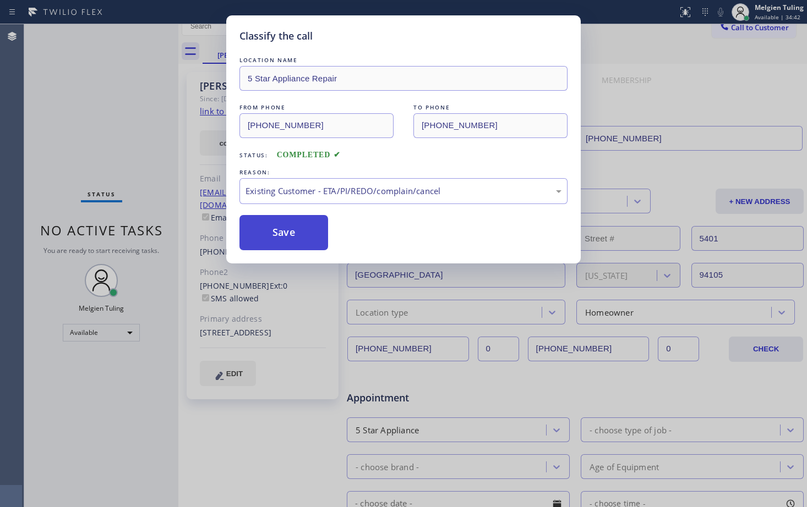
click at [304, 236] on button "Save" at bounding box center [283, 232] width 89 height 35
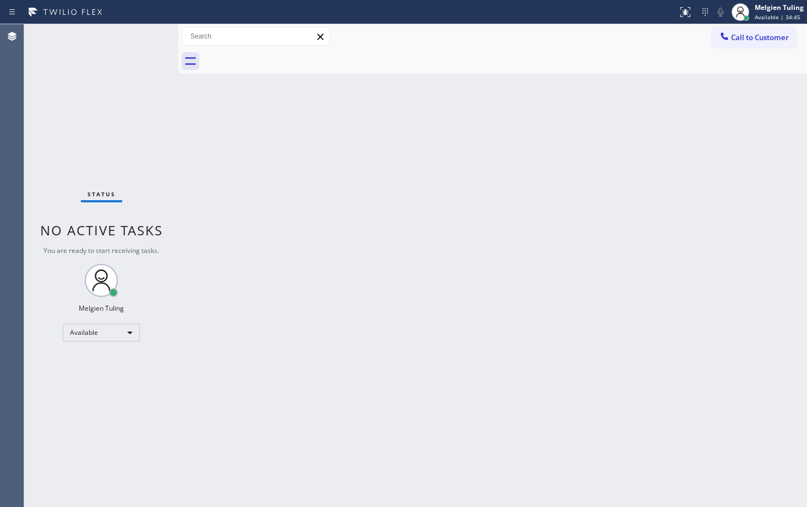
click at [409, 204] on div "Back to Dashboard Change Sender ID Customers Technicians Select a contact Outbo…" at bounding box center [492, 265] width 628 height 483
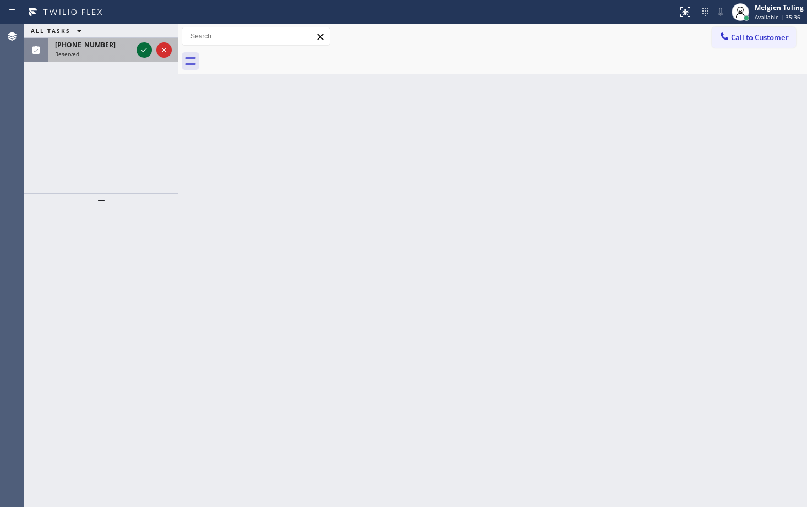
click at [142, 48] on icon at bounding box center [144, 49] width 13 height 13
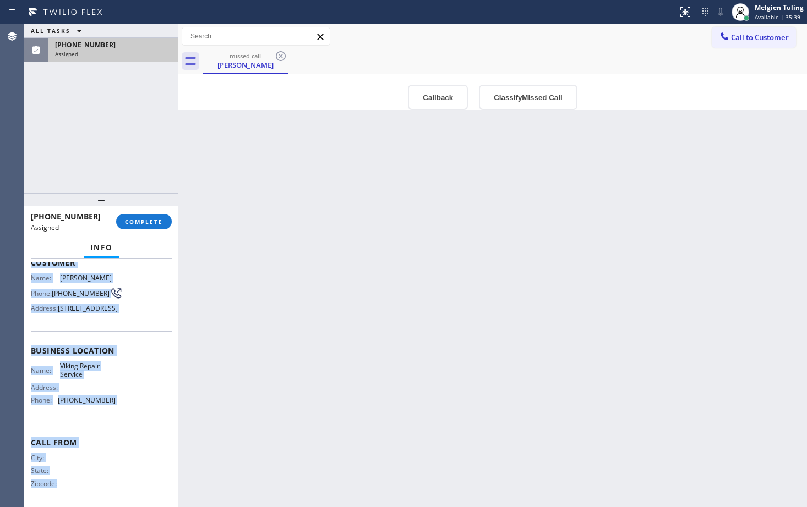
scroll to position [98, 0]
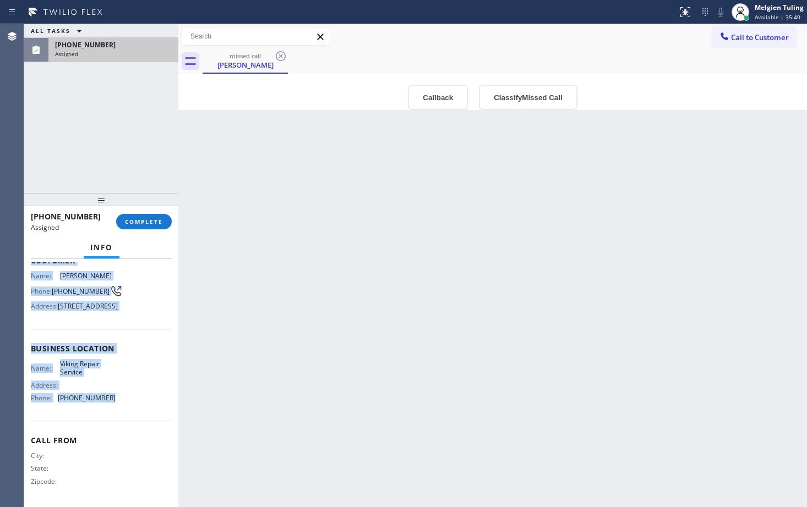
drag, startPoint x: 30, startPoint y: 335, endPoint x: 119, endPoint y: 407, distance: 114.6
click at [119, 407] on div "Context Queue: Appliance Repair High End Priority: 0 Task Age: Customer Name: […" at bounding box center [101, 383] width 154 height 248
copy div "Customer Name: [PERSON_NAME] Phone: [PHONE_NUMBER] Address: [STREET_ADDRESS] Bu…"
click at [143, 221] on span "COMPLETE" at bounding box center [144, 222] width 38 height 8
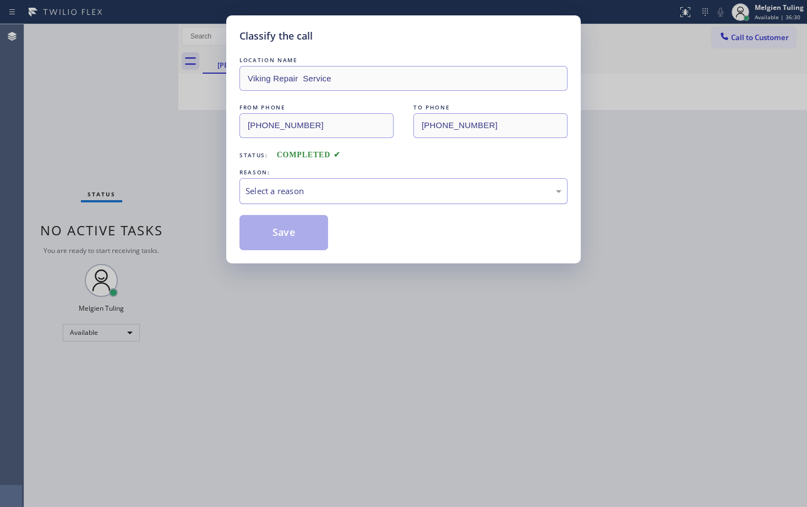
click at [289, 193] on div "Select a reason" at bounding box center [403, 191] width 316 height 13
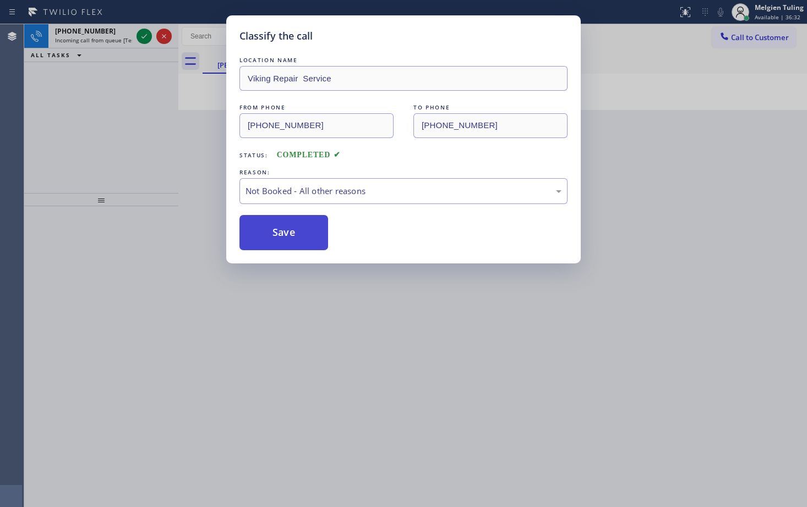
click at [290, 226] on button "Save" at bounding box center [283, 232] width 89 height 35
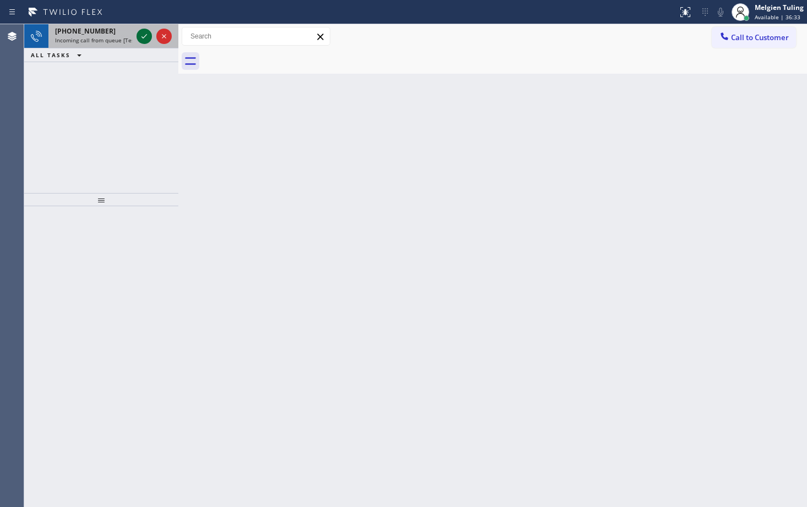
click at [143, 36] on icon at bounding box center [144, 36] width 13 height 13
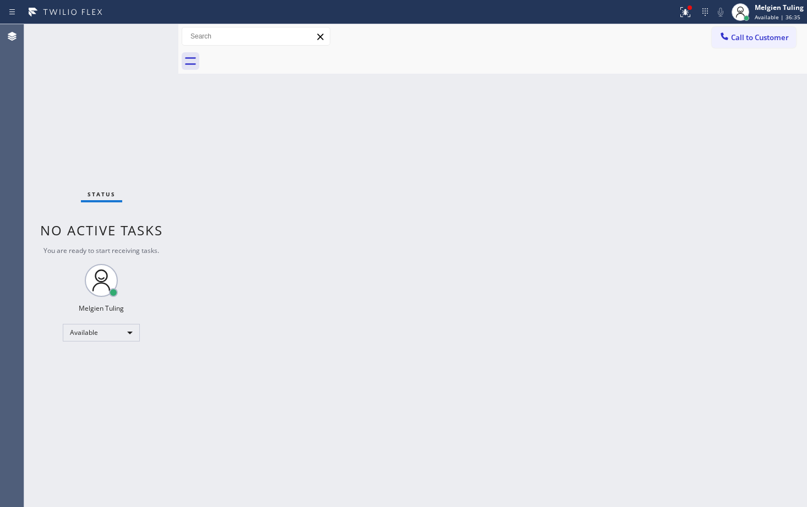
click at [634, 365] on div "Back to Dashboard Change Sender ID Customers Technicians Select a contact Outbo…" at bounding box center [492, 265] width 628 height 483
click at [373, 360] on div "Back to Dashboard Change Sender ID Customers Technicians Select a contact Outbo…" at bounding box center [492, 265] width 628 height 483
click at [682, 12] on icon at bounding box center [684, 12] width 13 height 13
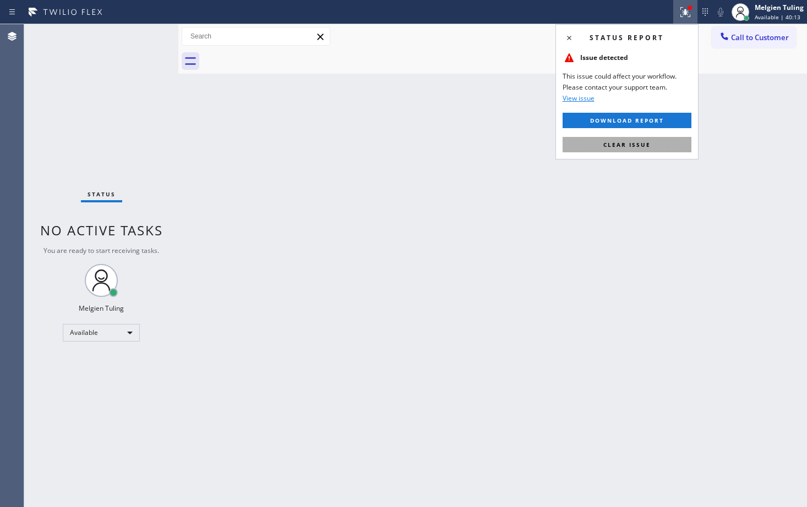
click at [615, 147] on span "Clear issue" at bounding box center [626, 145] width 47 height 8
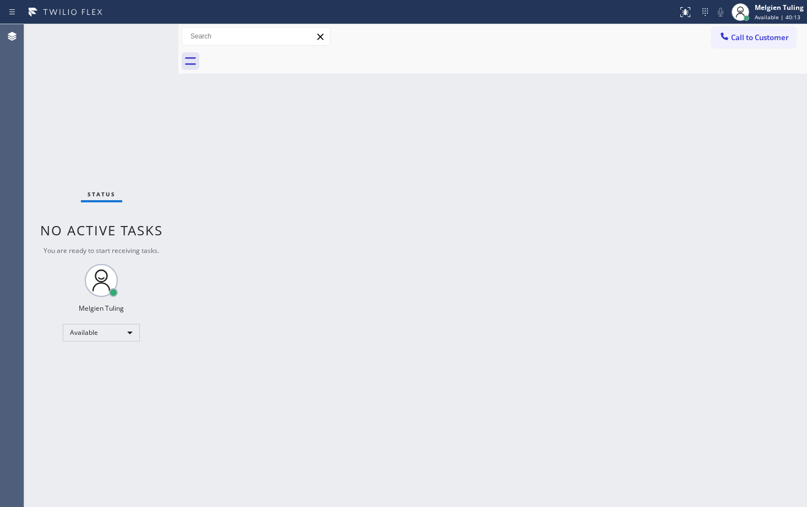
click at [591, 174] on div "Back to Dashboard Change Sender ID Customers Technicians Select a contact Outbo…" at bounding box center [492, 265] width 628 height 483
click at [148, 36] on div "Status No active tasks You are ready to start receiving tasks. Melgien Tuling A…" at bounding box center [101, 265] width 154 height 483
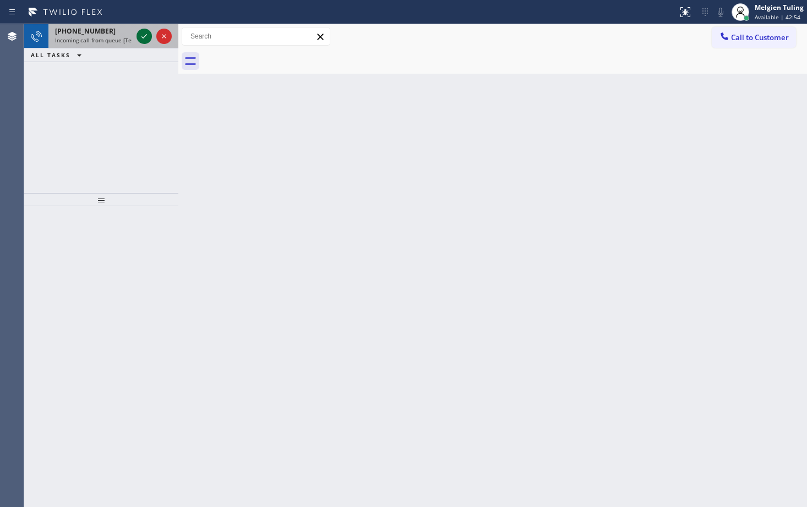
click at [144, 39] on icon at bounding box center [144, 36] width 13 height 13
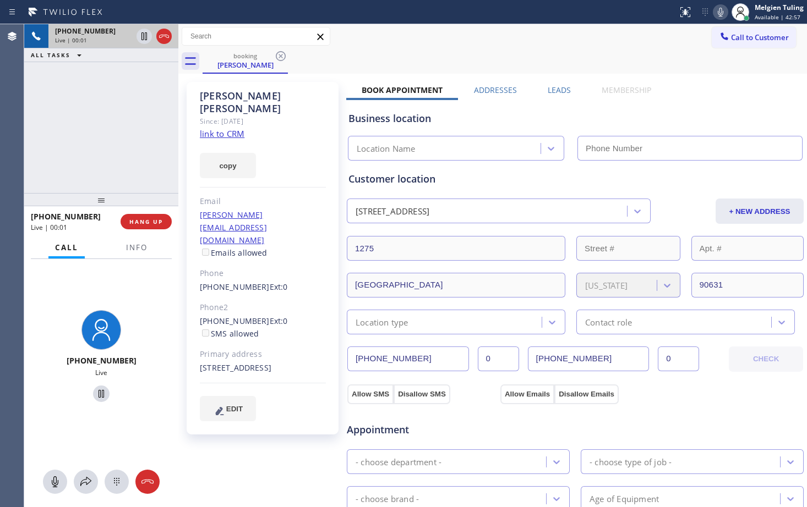
type input "[PHONE_NUMBER]"
click at [227, 128] on link "link to CRM" at bounding box center [222, 133] width 45 height 11
click at [456, 48] on div "Call to Customer Outbound call Location Search location Your caller id phone nu…" at bounding box center [492, 36] width 628 height 25
click at [722, 14] on icon at bounding box center [721, 12] width 6 height 9
click at [145, 34] on icon at bounding box center [144, 36] width 6 height 8
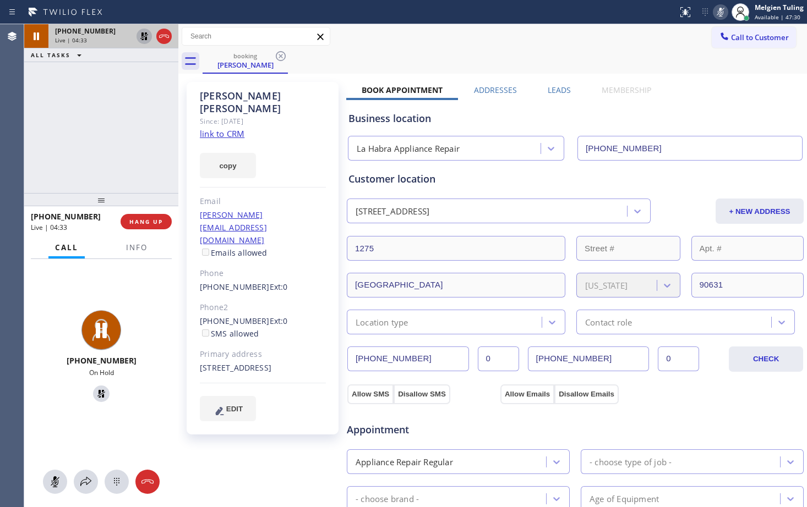
click at [720, 12] on rect at bounding box center [720, 11] width 8 height 8
click at [144, 35] on icon at bounding box center [144, 36] width 13 height 13
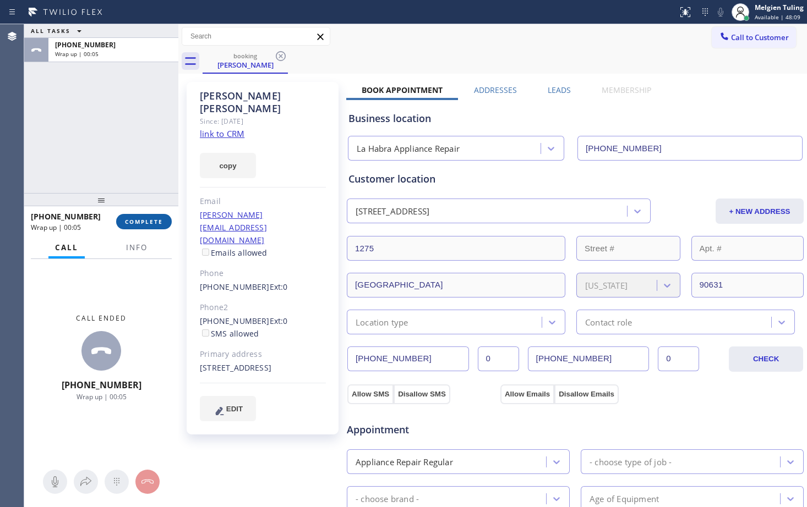
click at [133, 218] on span "COMPLETE" at bounding box center [144, 222] width 38 height 8
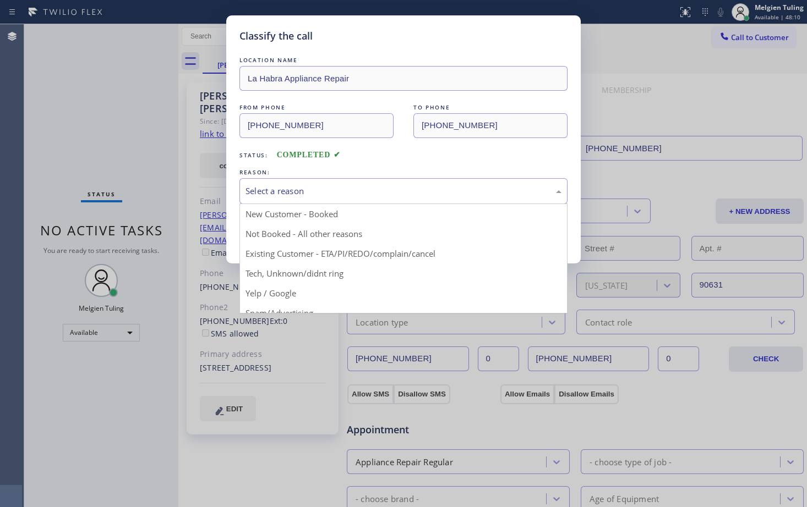
click at [245, 186] on div "Select a reason" at bounding box center [403, 191] width 316 height 13
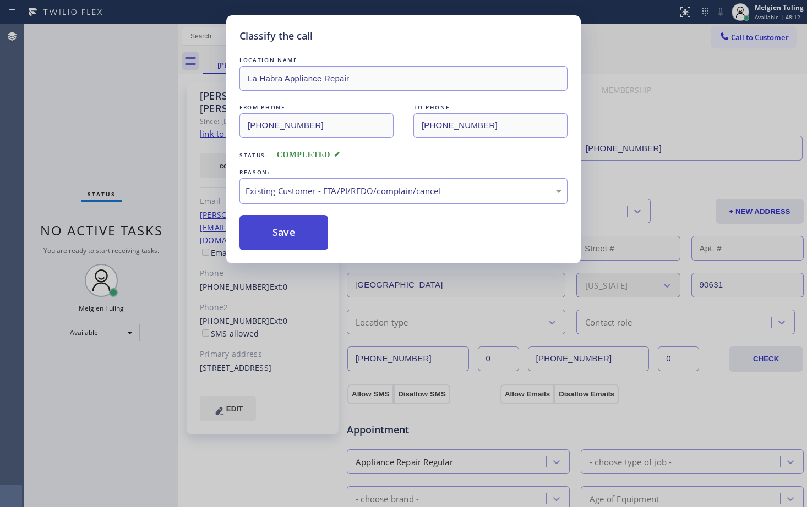
click at [310, 232] on button "Save" at bounding box center [283, 232] width 89 height 35
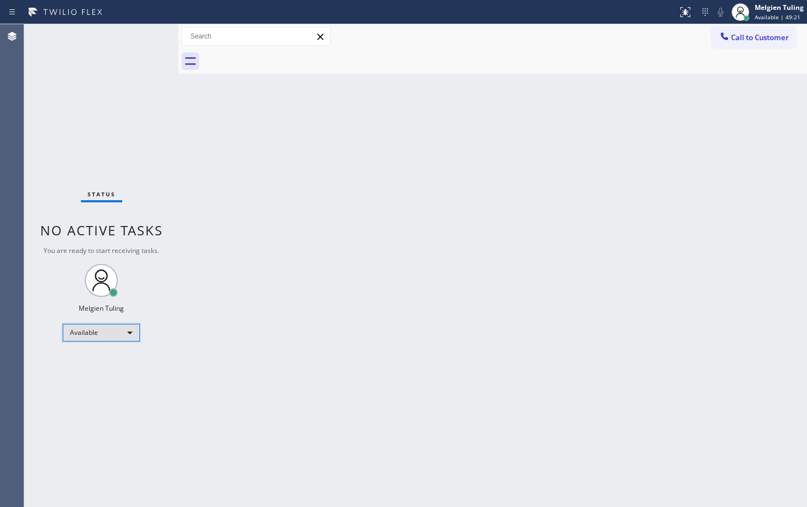
click at [129, 333] on div "Available" at bounding box center [101, 333] width 77 height 18
click at [84, 386] on li "Break" at bounding box center [100, 389] width 75 height 13
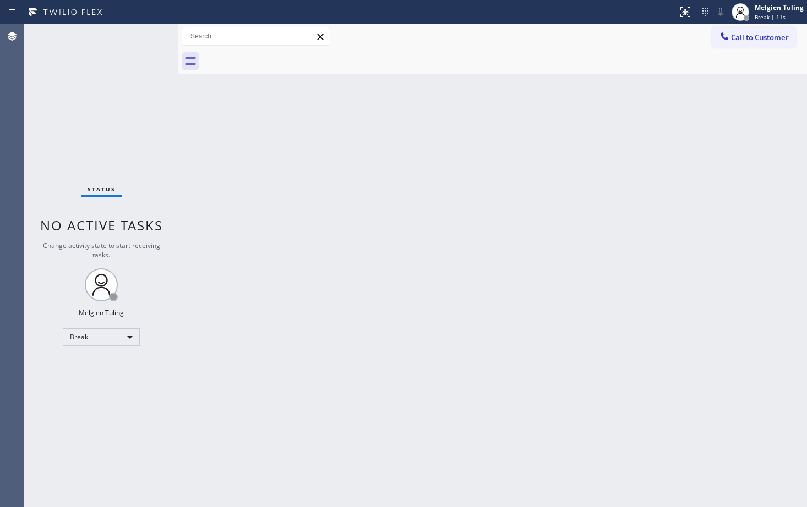
click at [327, 425] on div "Back to Dashboard Change Sender ID Customers Technicians Select a contact Outbo…" at bounding box center [492, 265] width 628 height 483
click at [128, 337] on div "Break" at bounding box center [101, 337] width 77 height 18
click at [94, 368] on li "Available" at bounding box center [100, 366] width 75 height 13
click at [522, 303] on div "Back to Dashboard Change Sender ID Customers Technicians Select a contact Outbo…" at bounding box center [492, 265] width 628 height 483
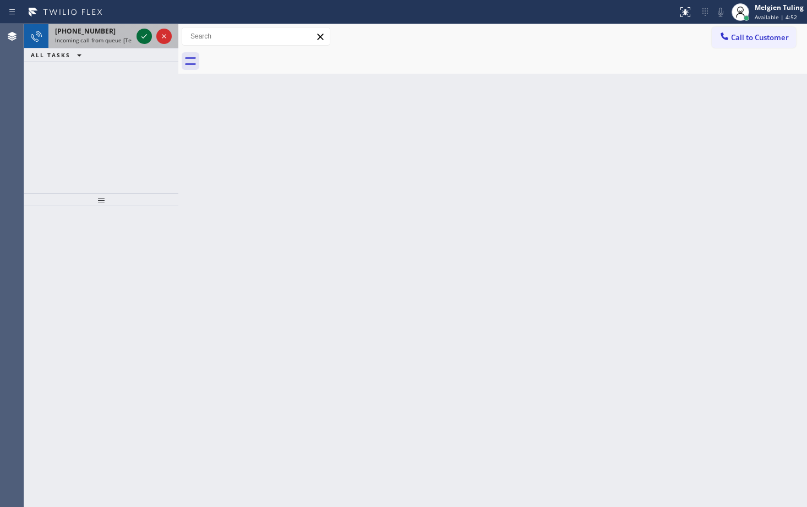
click at [146, 41] on icon at bounding box center [144, 36] width 13 height 13
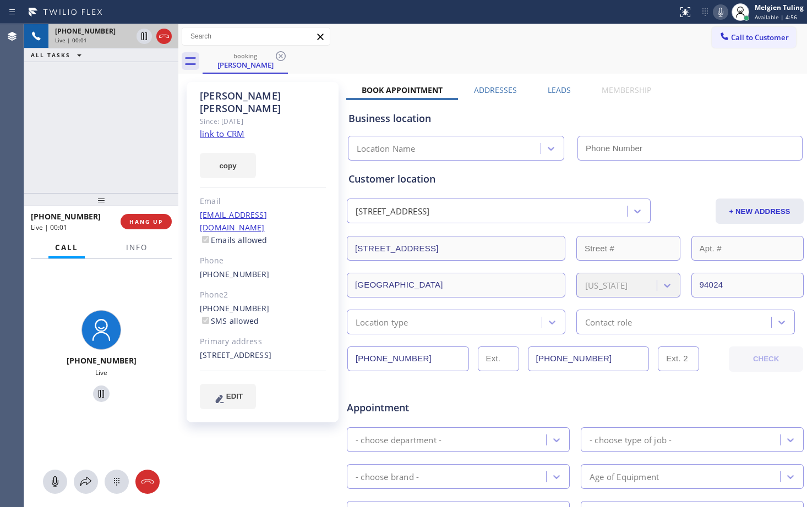
type input "[PHONE_NUMBER]"
click at [220, 128] on link "link to CRM" at bounding box center [222, 133] width 45 height 11
click at [719, 8] on icon at bounding box center [720, 12] width 13 height 13
click at [145, 35] on icon at bounding box center [144, 36] width 6 height 8
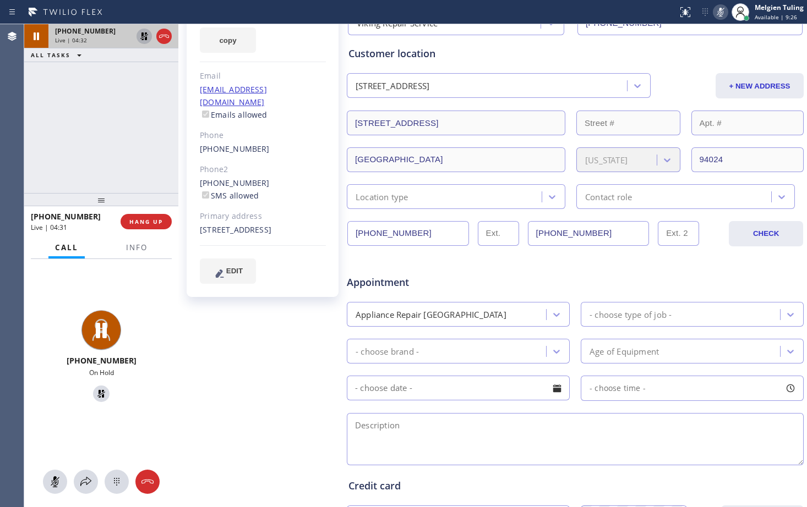
scroll to position [110, 0]
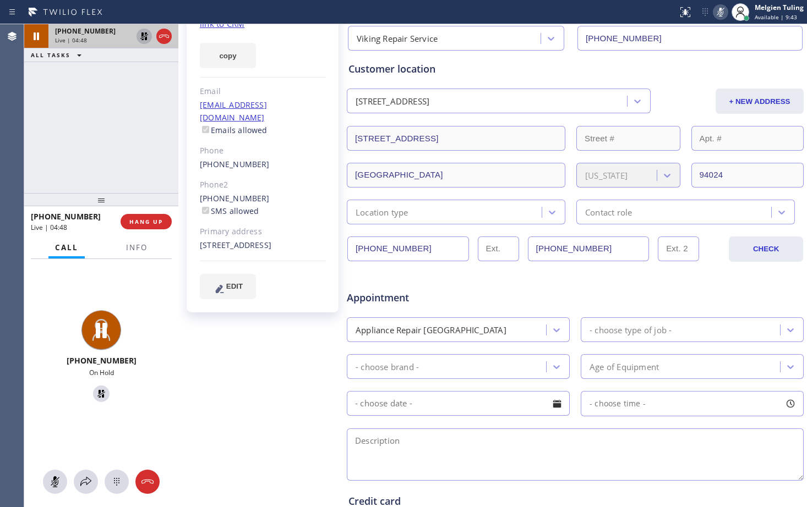
click at [720, 11] on icon at bounding box center [721, 12] width 6 height 9
click at [144, 37] on icon at bounding box center [144, 36] width 13 height 13
click at [307, 179] on div "Phone2" at bounding box center [263, 185] width 126 height 13
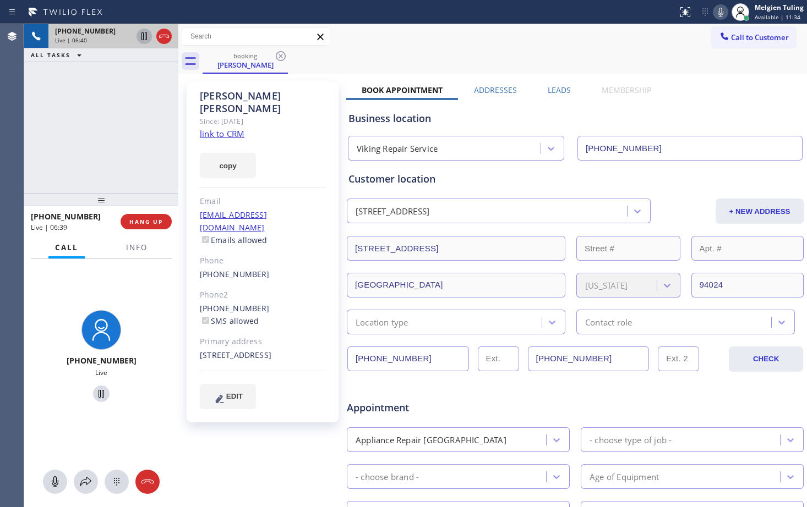
click at [493, 398] on div "Appointment" at bounding box center [422, 403] width 153 height 26
click at [484, 317] on div "Location type" at bounding box center [445, 322] width 191 height 19
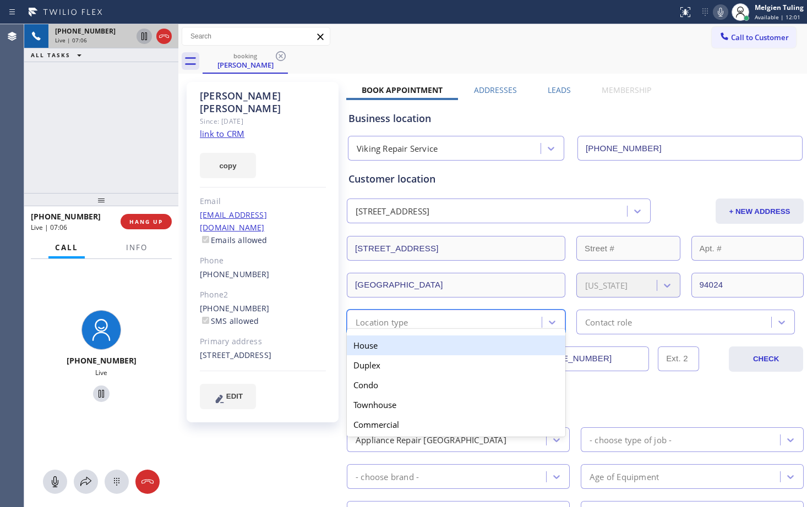
click at [484, 317] on div "Location type" at bounding box center [445, 322] width 191 height 19
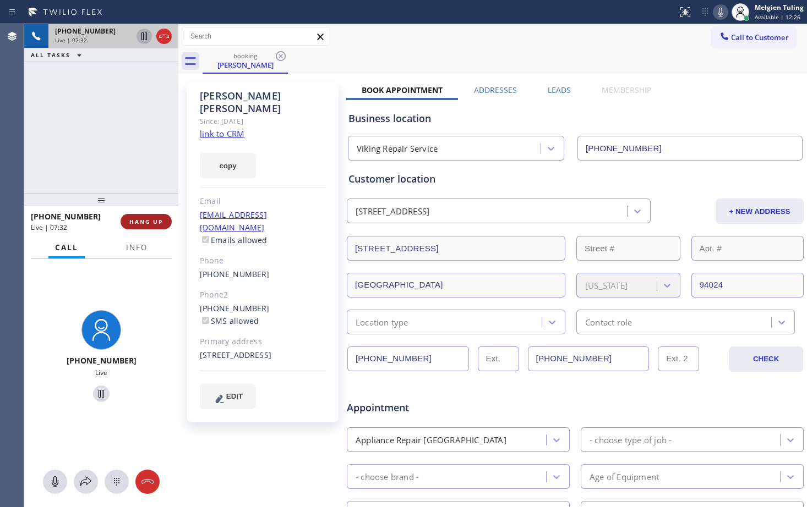
click at [146, 220] on span "HANG UP" at bounding box center [146, 222] width 34 height 8
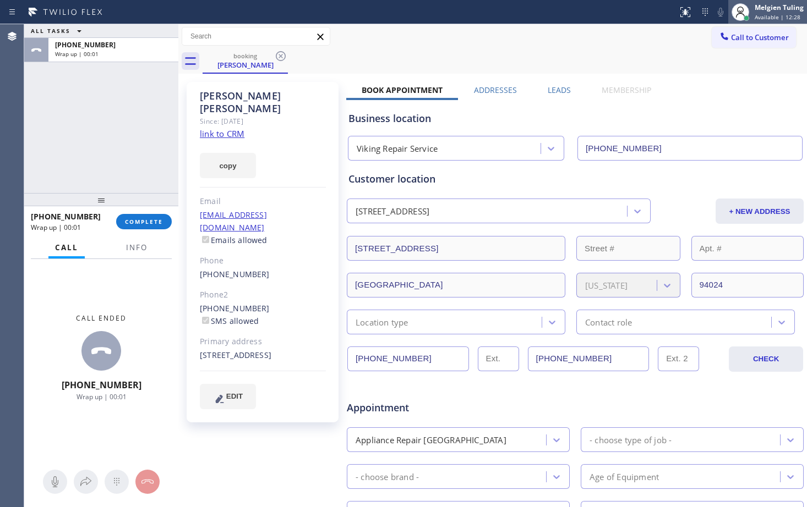
click at [764, 14] on span "Available | 12:28" at bounding box center [777, 17] width 46 height 8
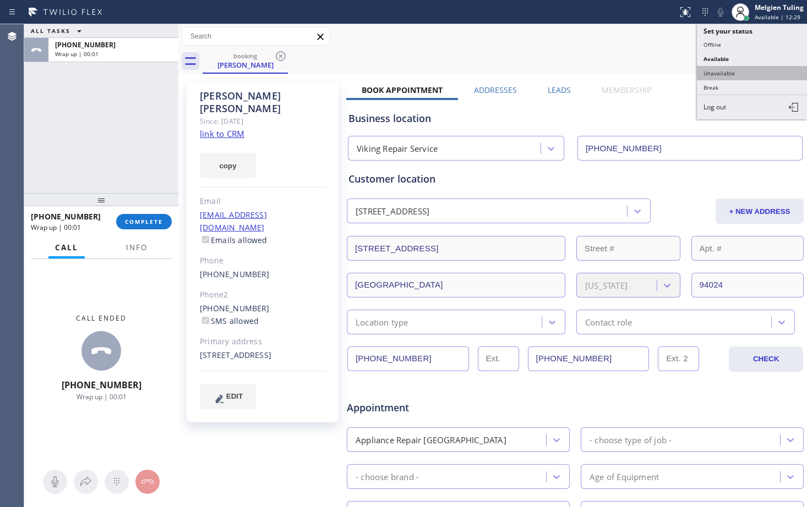
click at [726, 76] on button "Unavailable" at bounding box center [752, 73] width 110 height 14
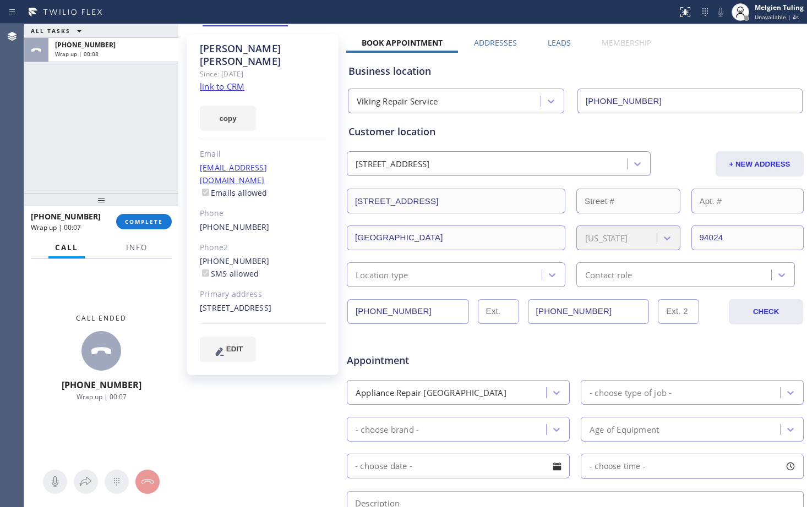
scroll to position [110, 0]
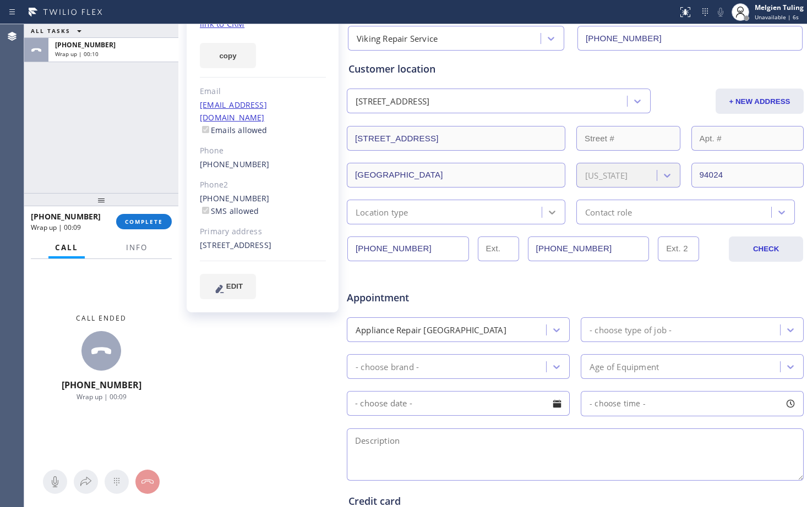
click at [546, 208] on icon at bounding box center [551, 212] width 11 height 11
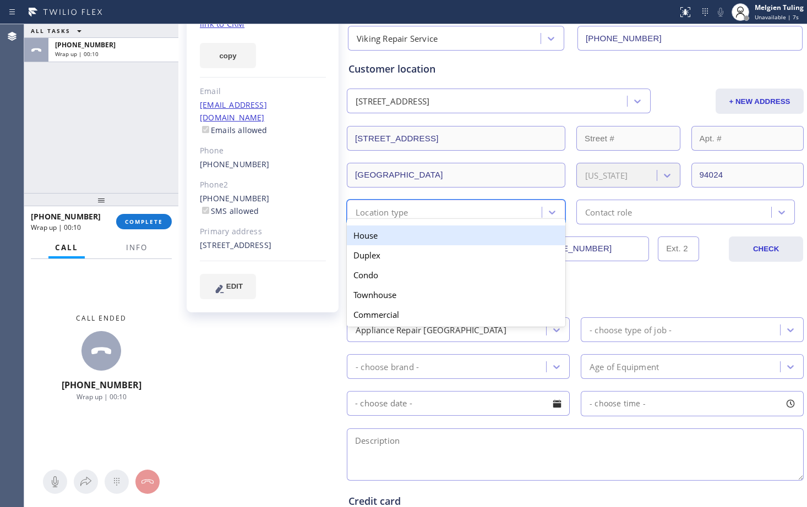
click at [459, 235] on div "House" at bounding box center [456, 236] width 218 height 20
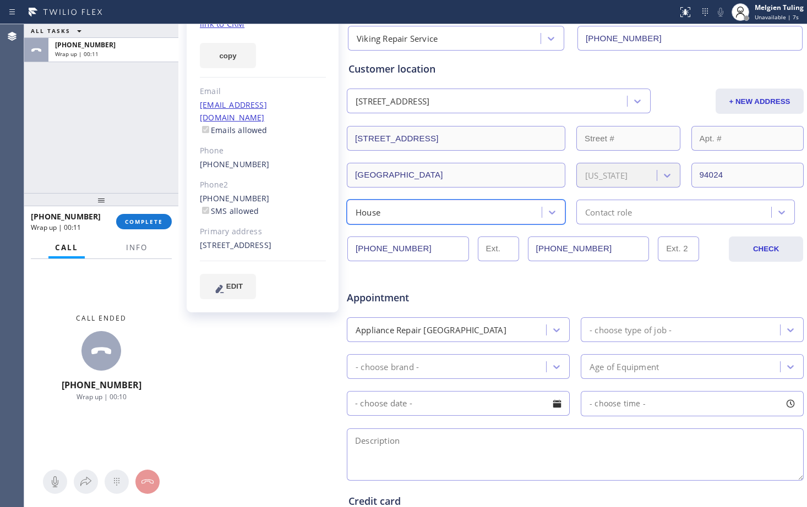
click at [625, 212] on div "Contact role" at bounding box center [608, 212] width 47 height 13
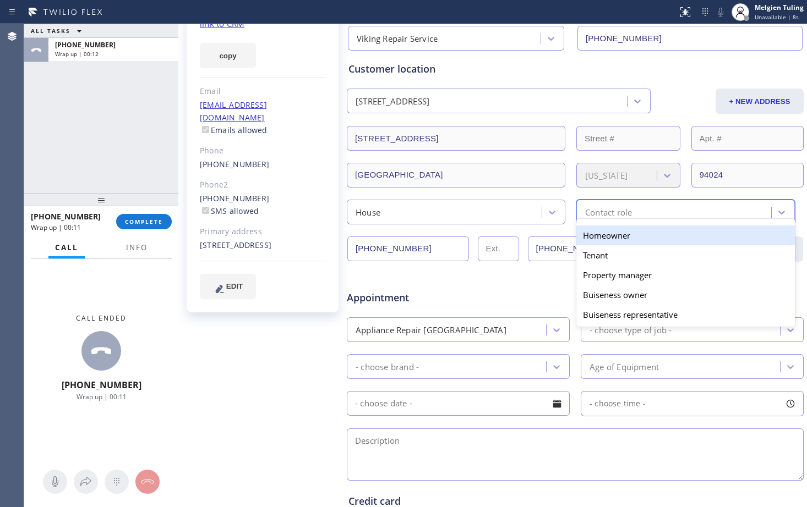
click at [615, 237] on div "Homeowner" at bounding box center [685, 236] width 218 height 20
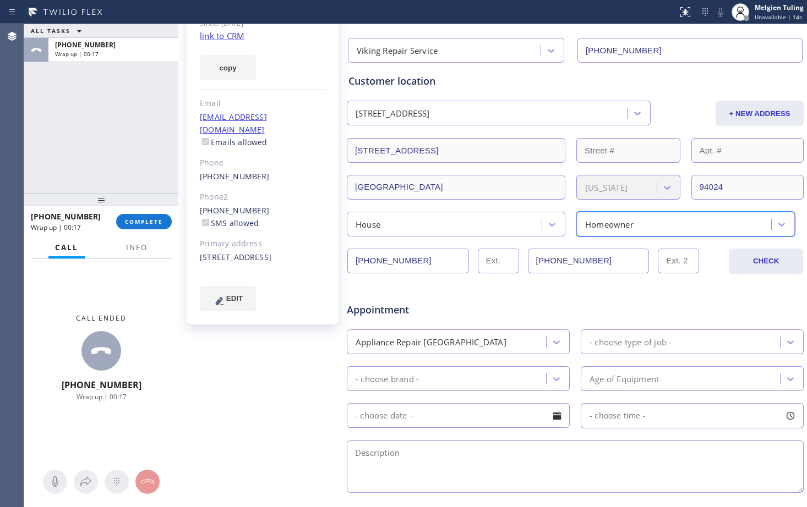
scroll to position [165, 0]
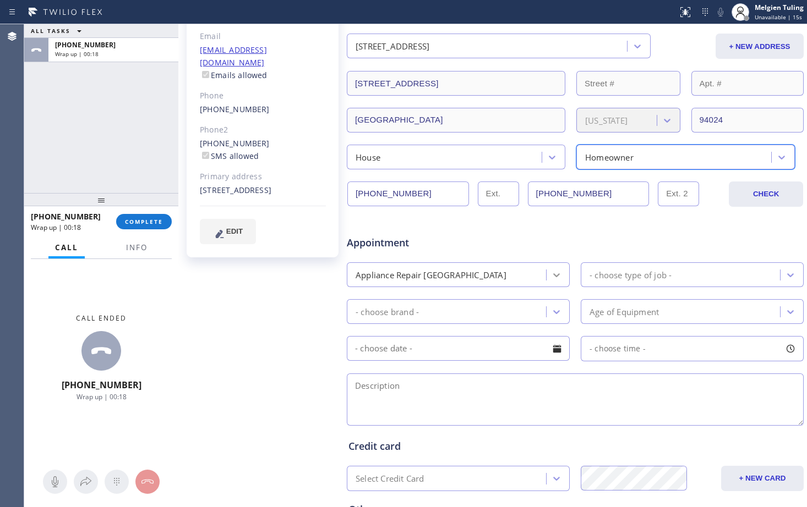
click at [557, 275] on icon at bounding box center [556, 275] width 11 height 11
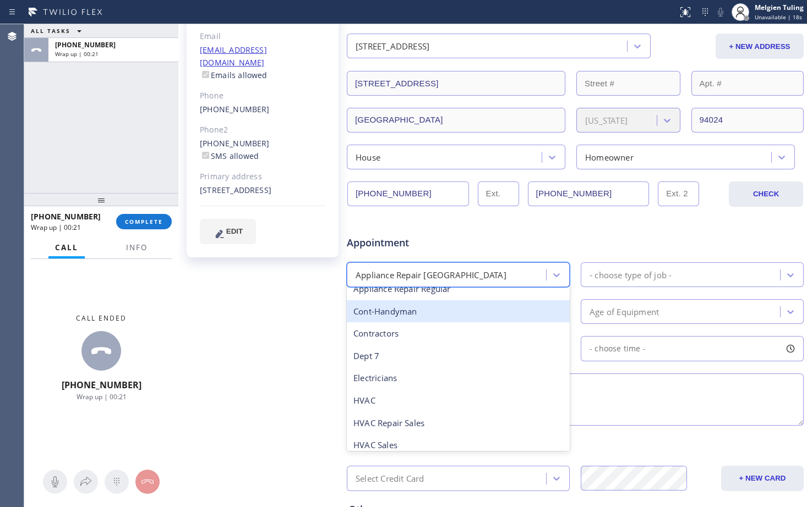
scroll to position [112, 0]
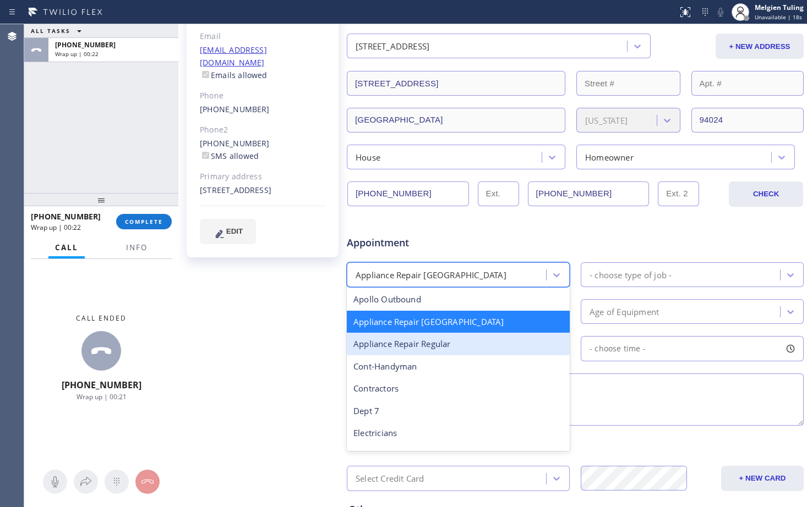
click at [453, 344] on div "Appliance Repair Regular" at bounding box center [458, 344] width 223 height 23
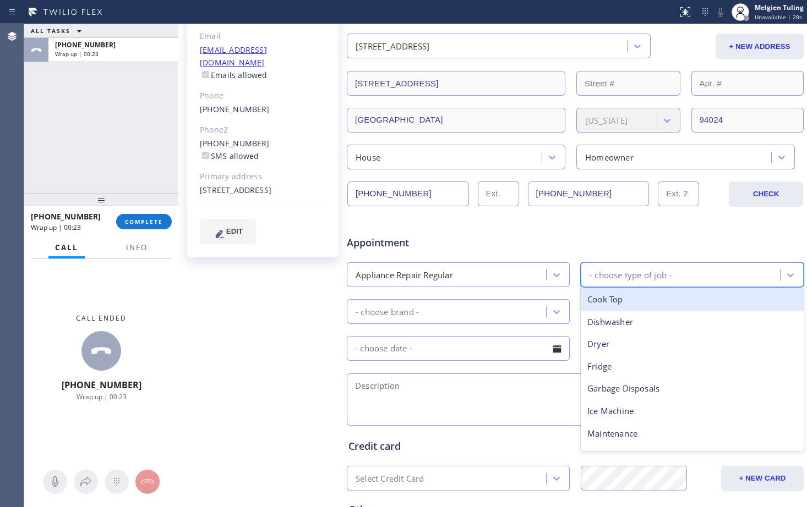
click at [668, 280] on div "- choose type of job -" at bounding box center [682, 274] width 196 height 19
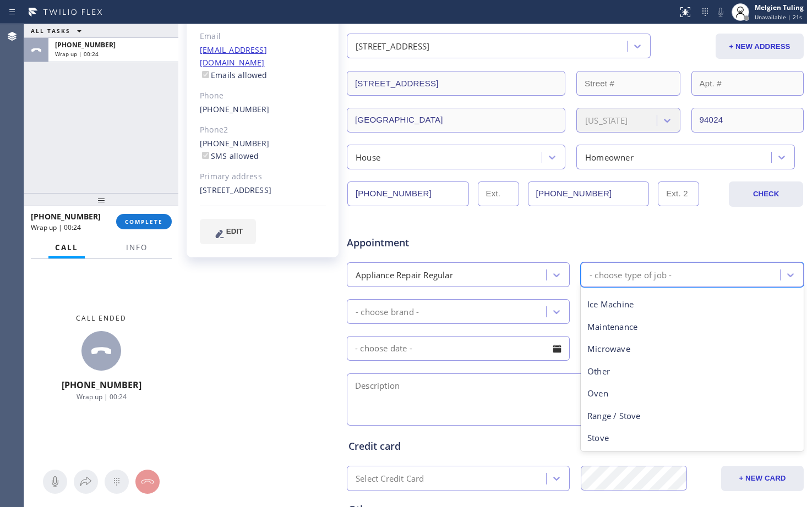
scroll to position [110, 0]
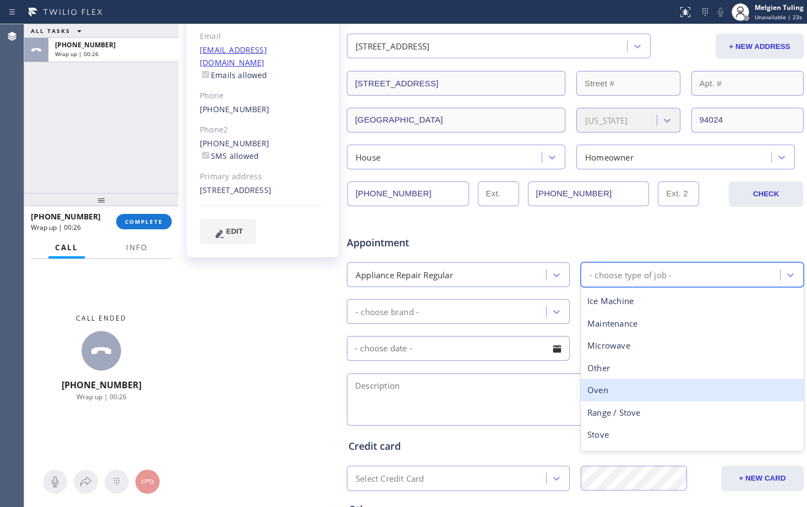
click at [604, 393] on div "Oven" at bounding box center [692, 390] width 223 height 23
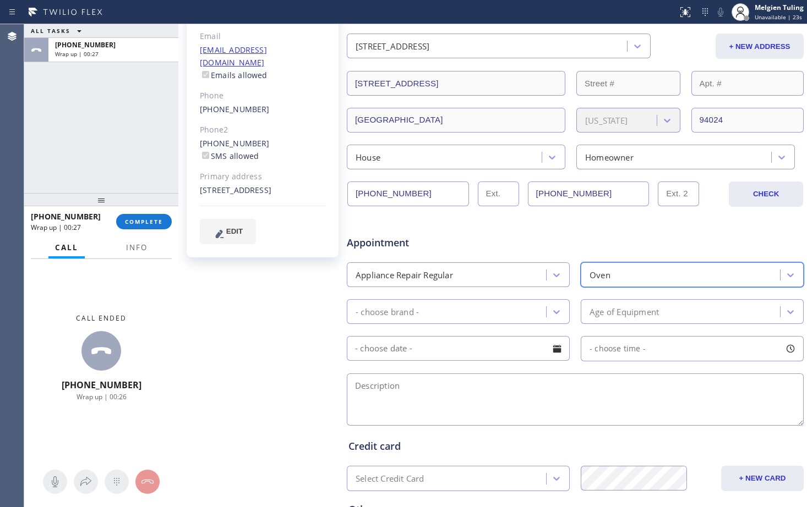
click at [480, 308] on div "- choose brand -" at bounding box center [448, 311] width 196 height 19
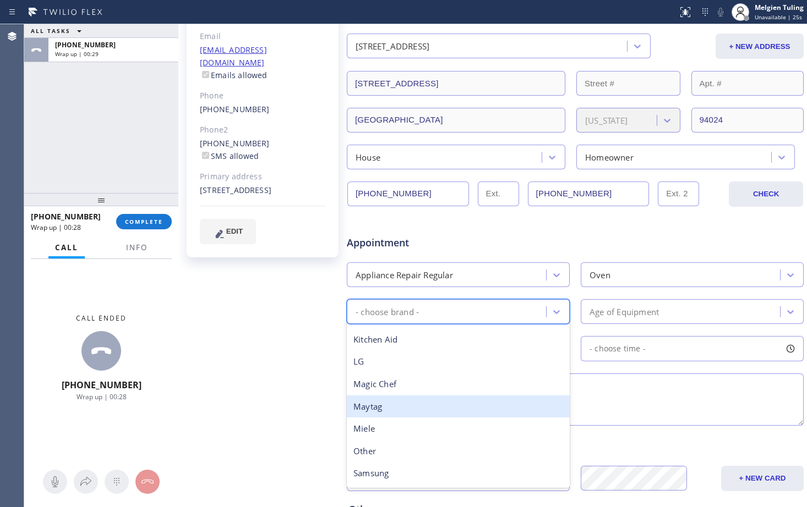
scroll to position [242, 0]
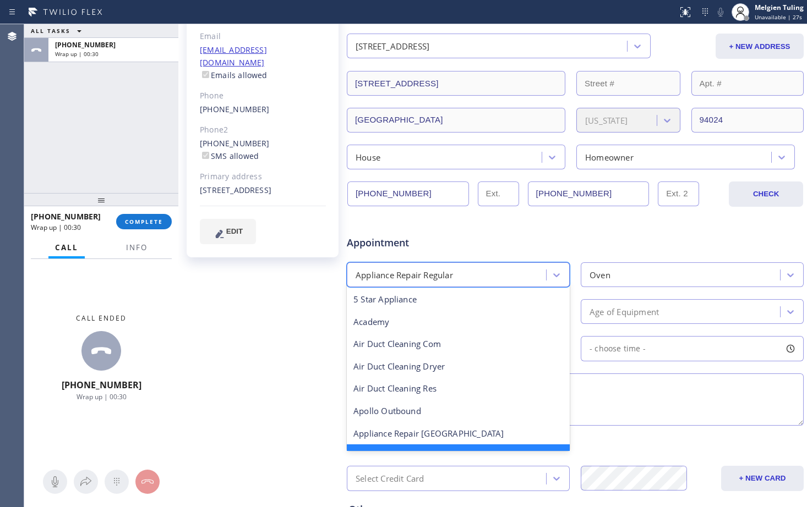
click at [489, 273] on div "Appliance Repair Regular" at bounding box center [448, 274] width 196 height 19
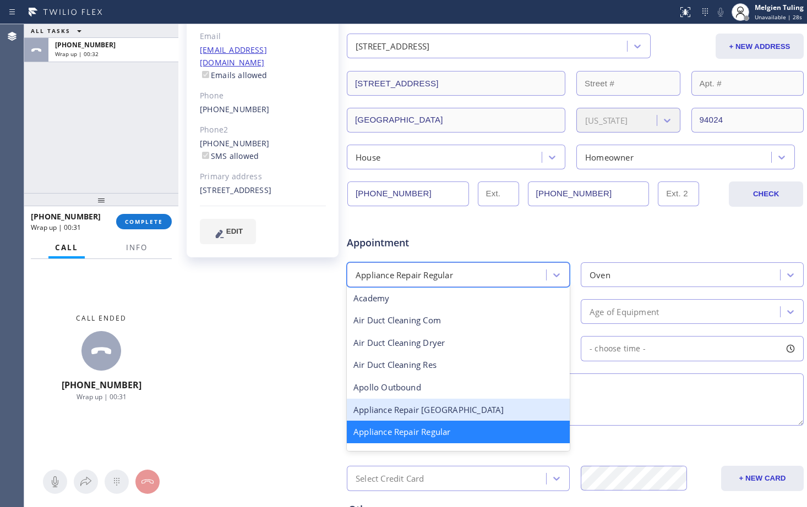
click at [407, 411] on div "Appliance Repair [GEOGRAPHIC_DATA]" at bounding box center [458, 410] width 223 height 23
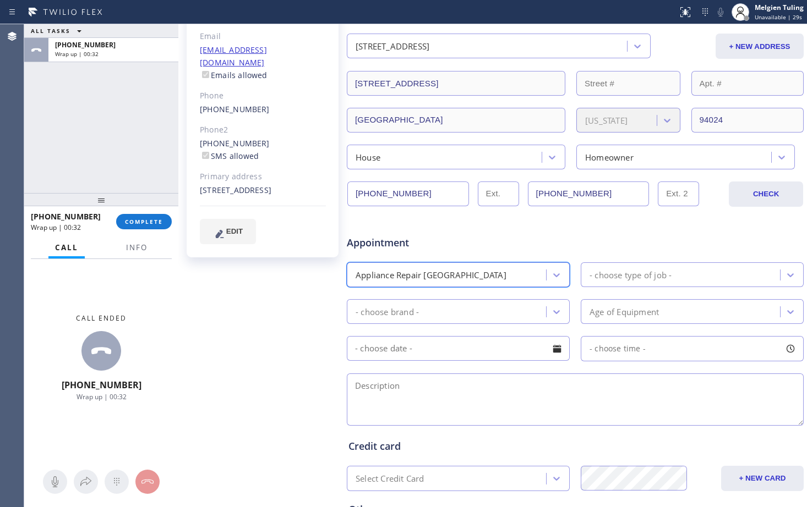
click at [445, 311] on div "- choose brand -" at bounding box center [448, 311] width 196 height 19
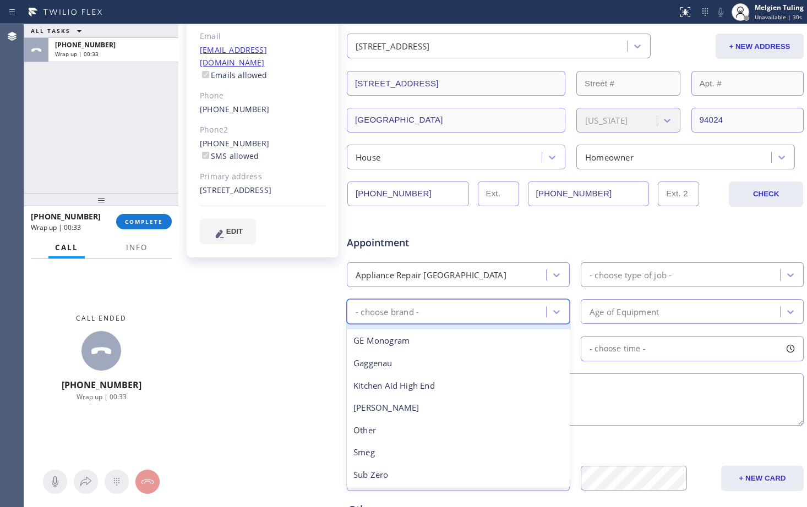
scroll to position [152, 0]
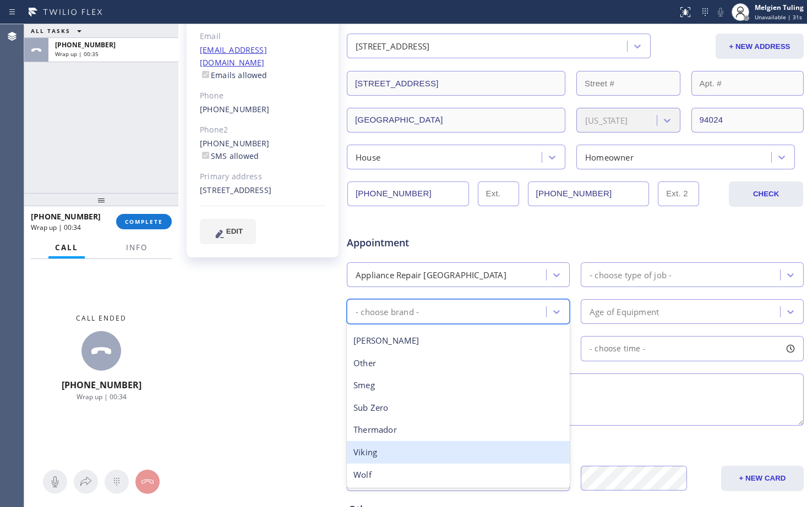
click at [375, 453] on div "Viking" at bounding box center [458, 452] width 223 height 23
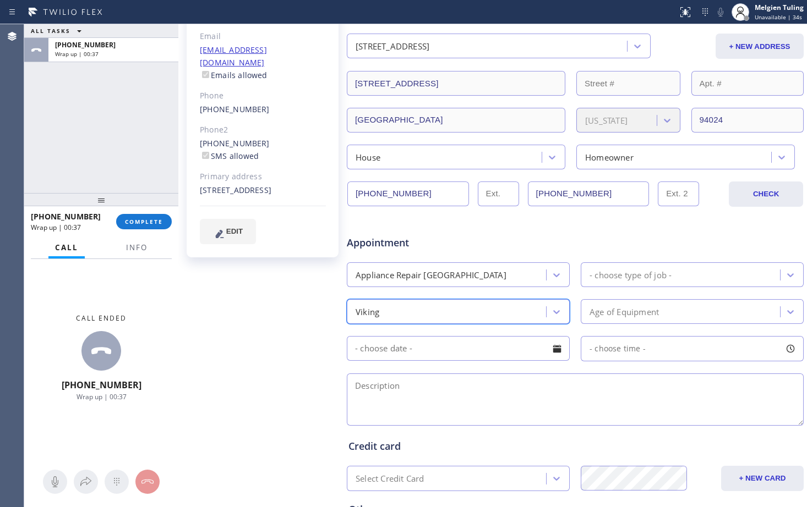
click at [468, 277] on div "Appliance Repair [GEOGRAPHIC_DATA]" at bounding box center [448, 274] width 196 height 19
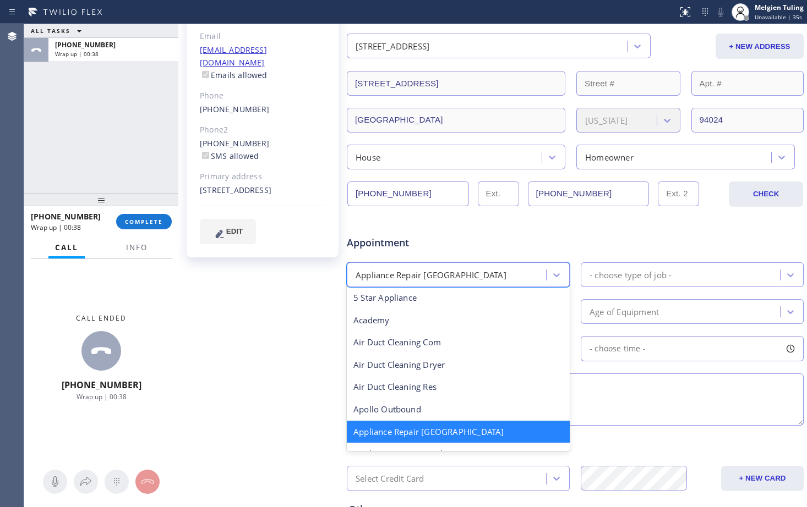
scroll to position [57, 0]
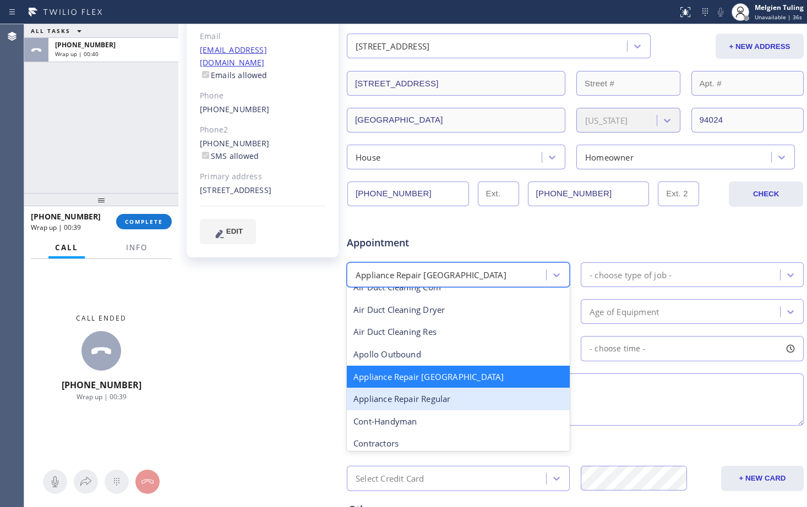
click at [420, 406] on div "Appliance Repair Regular" at bounding box center [458, 399] width 223 height 23
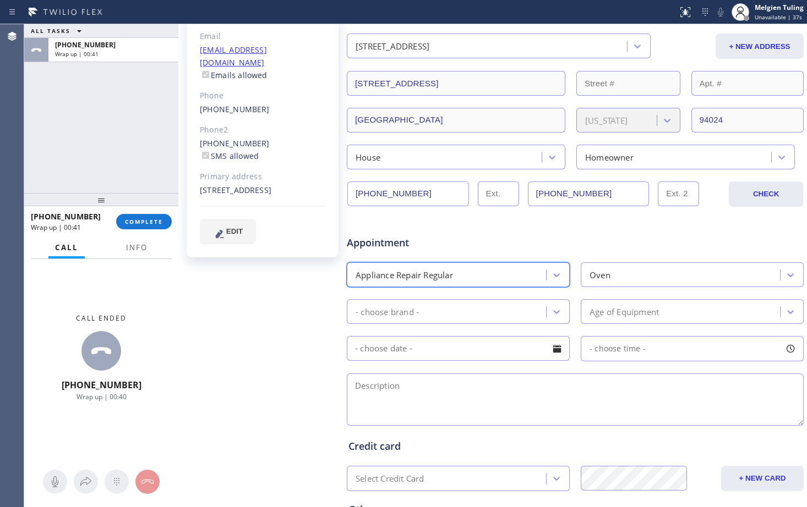
click at [426, 308] on div "- choose brand -" at bounding box center [448, 311] width 196 height 19
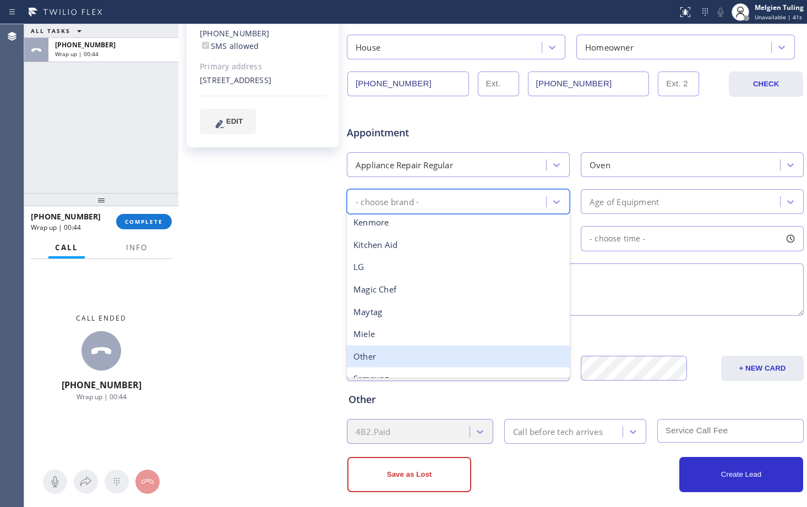
scroll to position [242, 0]
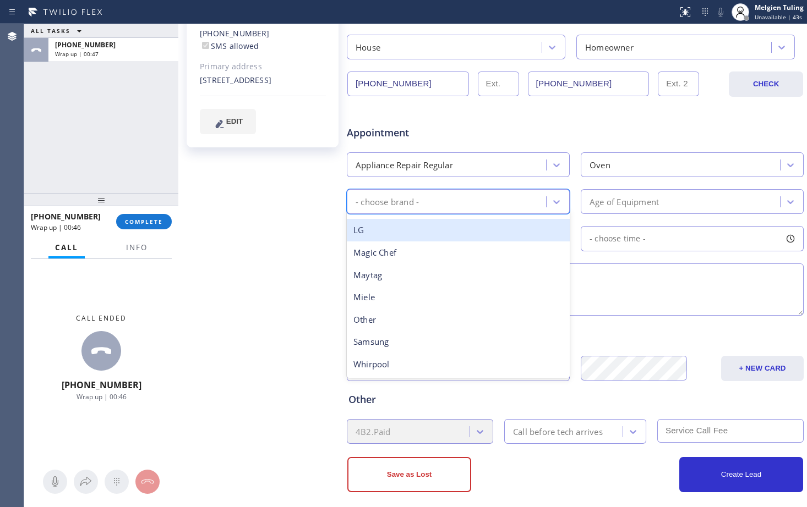
click at [487, 171] on div "Appliance Repair Regular" at bounding box center [448, 164] width 196 height 19
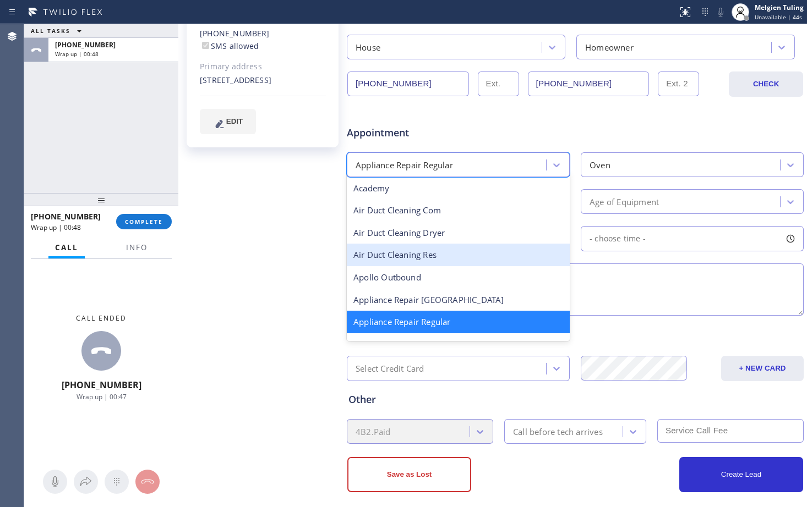
scroll to position [0, 0]
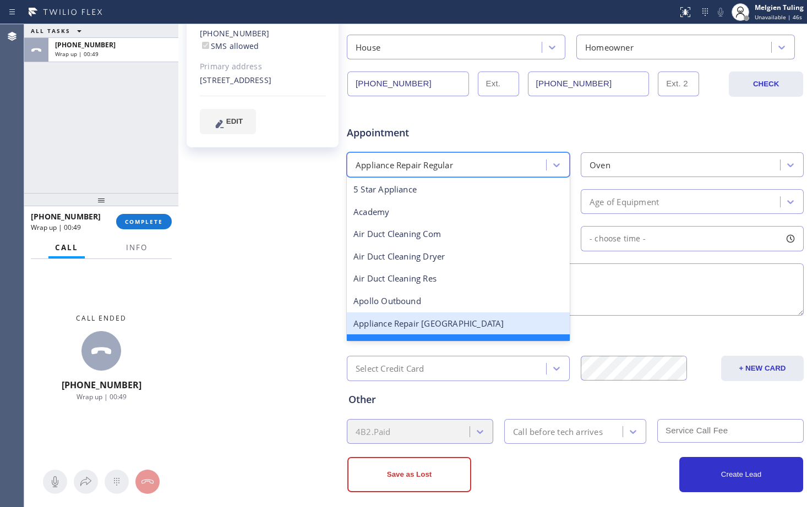
click at [427, 326] on div "Appliance Repair [GEOGRAPHIC_DATA]" at bounding box center [458, 324] width 223 height 23
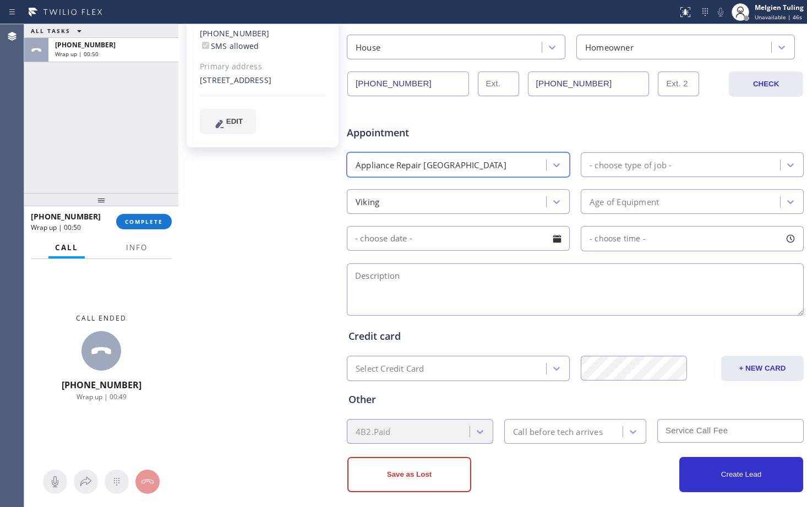
click at [448, 199] on div "Viking" at bounding box center [448, 201] width 196 height 19
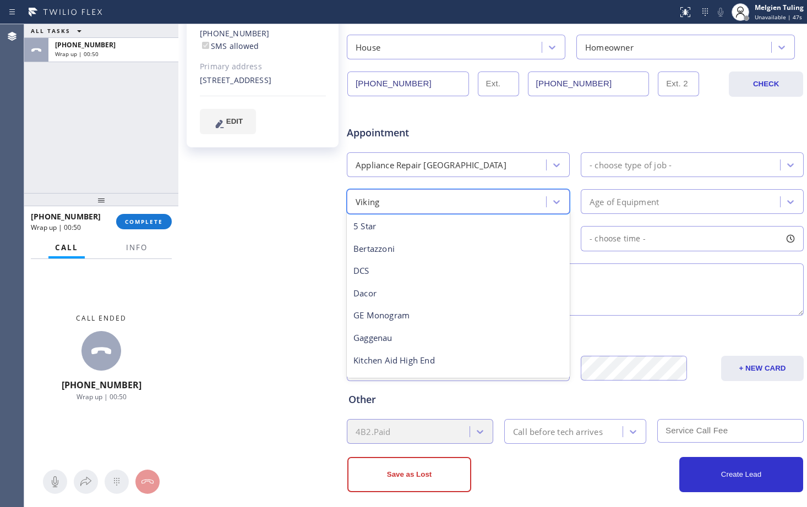
scroll to position [135, 0]
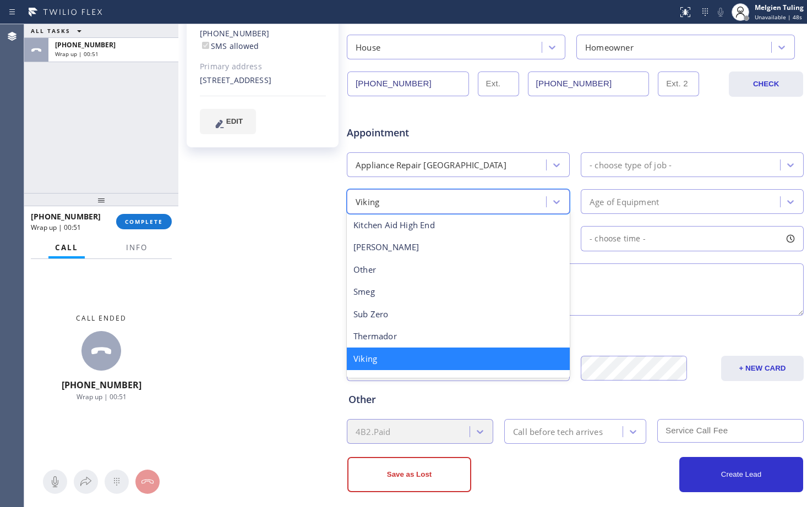
click at [387, 357] on div "Viking" at bounding box center [458, 359] width 223 height 23
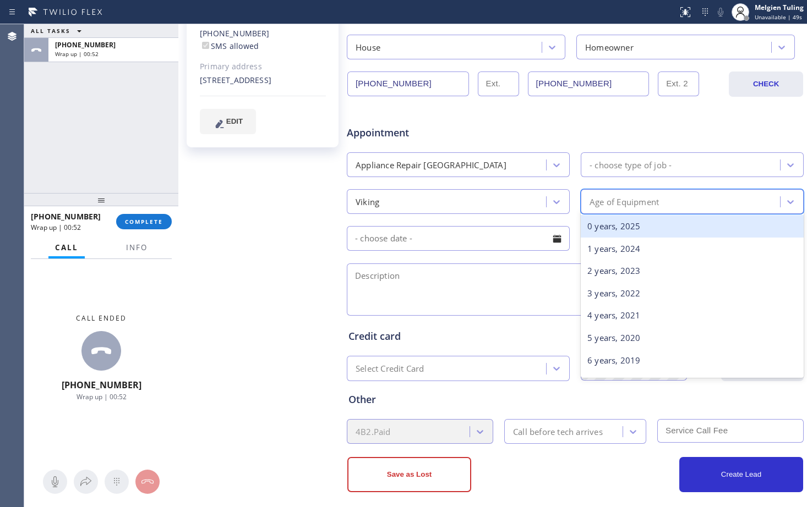
click at [640, 202] on div "Age of Equipment" at bounding box center [623, 201] width 69 height 13
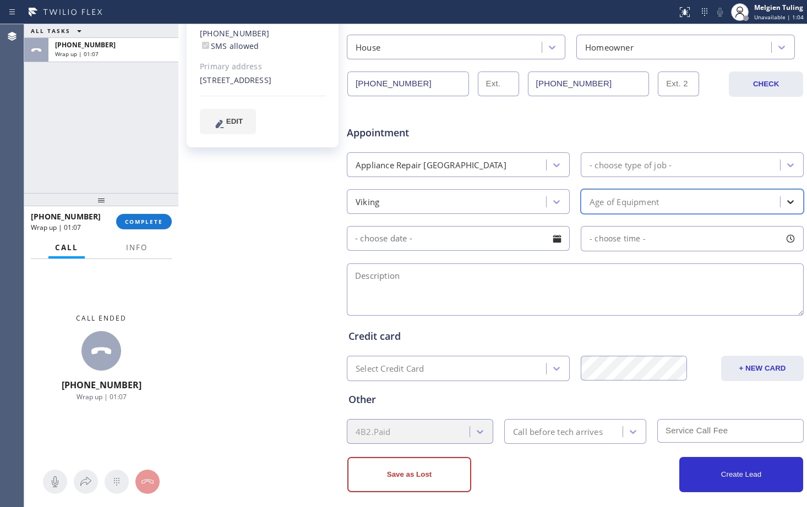
click at [786, 201] on icon at bounding box center [790, 201] width 11 height 11
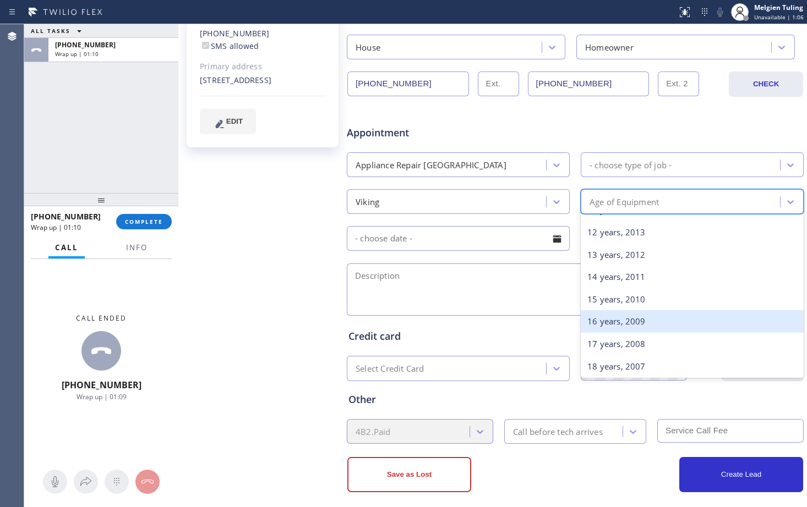
scroll to position [275, 0]
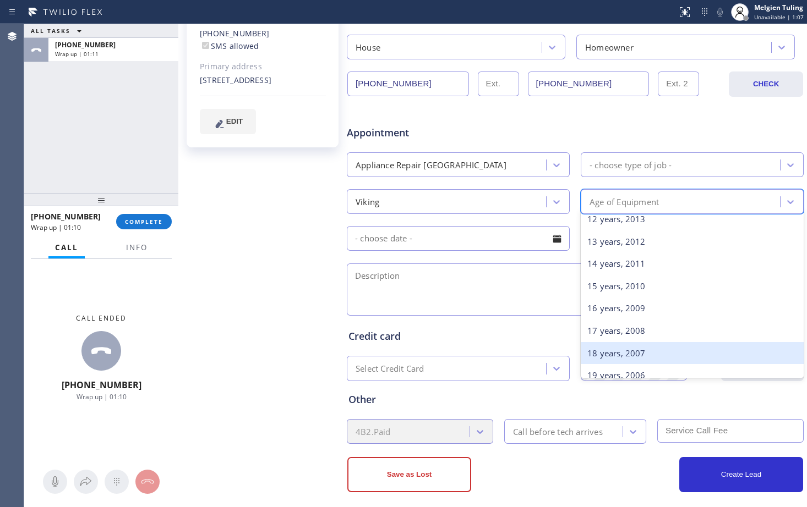
click at [598, 353] on div "18 years, 2007" at bounding box center [692, 353] width 223 height 23
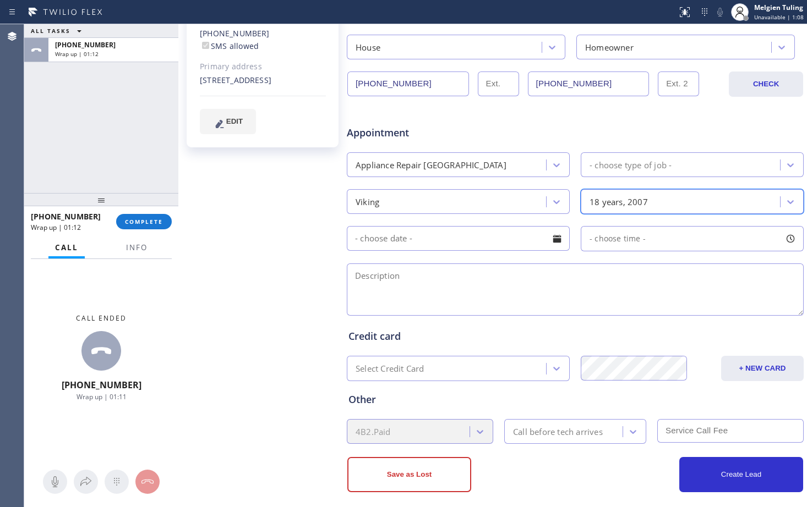
click at [380, 243] on input "text" at bounding box center [458, 238] width 223 height 25
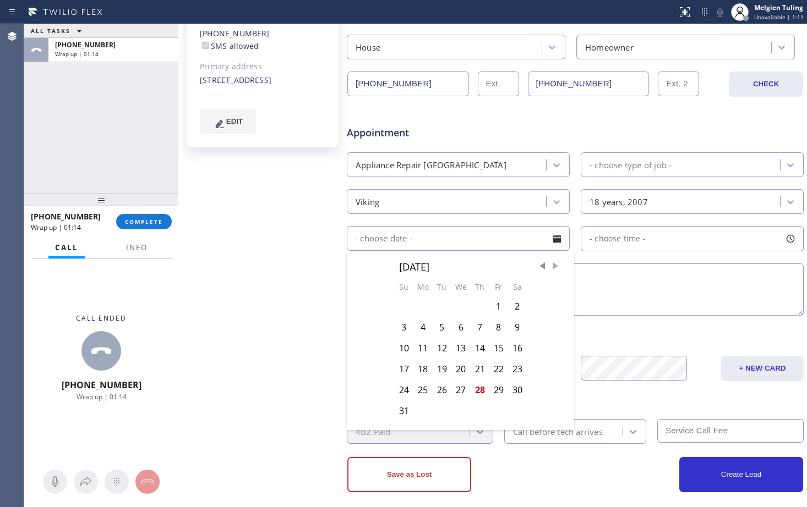
click at [551, 264] on span "Next Month" at bounding box center [555, 266] width 11 height 11
click at [419, 328] on div "8" at bounding box center [422, 327] width 19 height 21
type input "[DATE]"
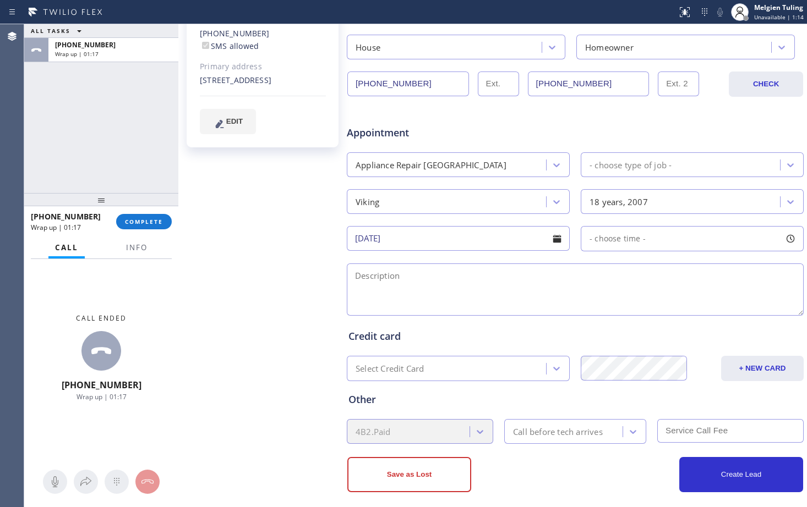
click at [654, 236] on div "- choose time -" at bounding box center [692, 238] width 223 height 25
drag, startPoint x: 588, startPoint y: 304, endPoint x: 607, endPoint y: 307, distance: 19.5
click at [598, 307] on div at bounding box center [591, 305] width 13 height 23
click at [607, 307] on div at bounding box center [613, 305] width 13 height 23
drag, startPoint x: 607, startPoint y: 307, endPoint x: 648, endPoint y: 306, distance: 40.2
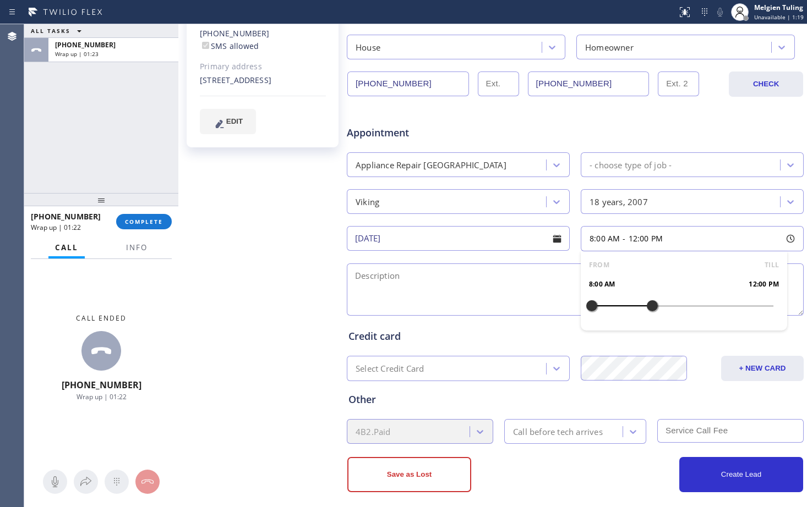
click at [648, 306] on div at bounding box center [651, 305] width 13 height 23
drag, startPoint x: 587, startPoint y: 305, endPoint x: 605, endPoint y: 305, distance: 18.2
click at [605, 305] on div at bounding box center [606, 305] width 13 height 23
click at [421, 282] on textarea at bounding box center [575, 290] width 457 height 52
click at [352, 275] on textarea at bounding box center [575, 290] width 457 height 52
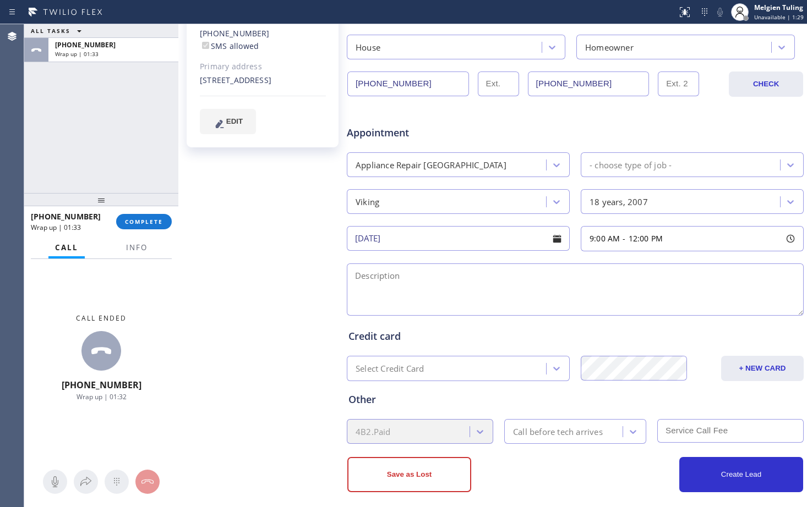
paste textarea "viking /oven/power surgeis short/power doesnt work, weekend, / vfb"
click at [353, 275] on textarea "viking /oven/power surgeis short/power doesnt work, weekend, / vfb" at bounding box center [575, 290] width 457 height 52
click at [537, 276] on textarea "9-12/free estimate/viking /oven/power surgeis short/power doesnt work, weekend,…" at bounding box center [575, 290] width 457 height 52
click at [530, 275] on textarea "9-12/free estimate/viking /oven/power short/power doesnt work, weekend, / vfb" at bounding box center [575, 290] width 457 height 52
click at [599, 275] on textarea "9-12/free estimate/viking /oven/power shortage/power doesnt work, weekend, / vfb" at bounding box center [575, 290] width 457 height 52
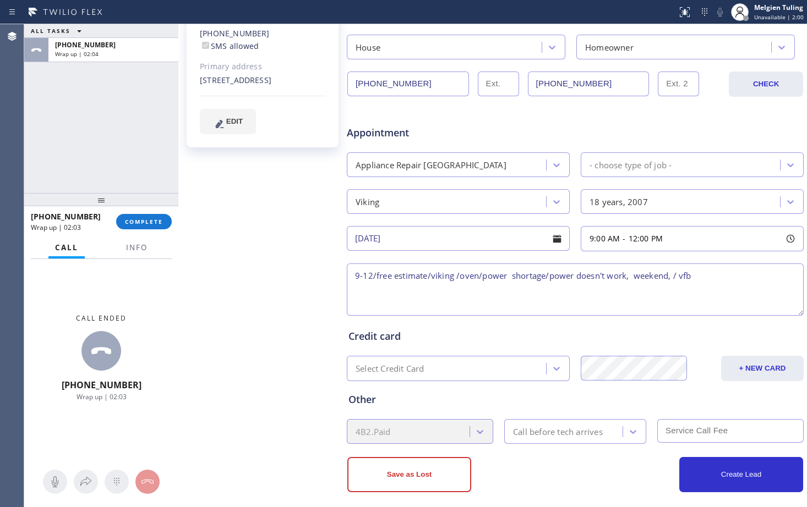
click at [511, 275] on textarea "9-12/free estimate/viking /oven/power shortage/power doesn't work, weekend, / v…" at bounding box center [575, 290] width 457 height 52
click at [630, 277] on textarea "9-12/free estimate/viking /oven/power shortage/power doesn't work, weekend, / v…" at bounding box center [575, 290] width 457 height 52
drag, startPoint x: 686, startPoint y: 274, endPoint x: 627, endPoint y: 274, distance: 58.3
click at [627, 274] on textarea "9-12/free estimate/viking /oven/power shortage/power doesn't work/weekend, / vfb" at bounding box center [575, 290] width 457 height 52
drag, startPoint x: 238, startPoint y: 69, endPoint x: 199, endPoint y: 60, distance: 40.0
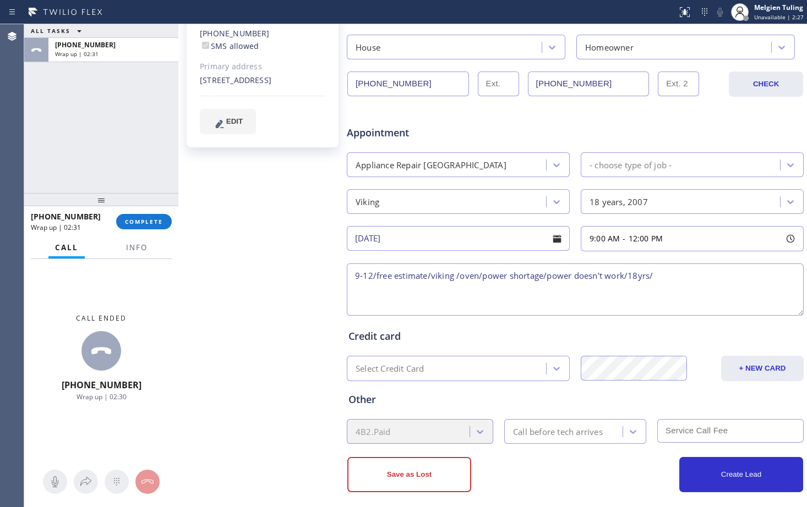
copy div "[STREET_ADDRESS]"
click at [665, 277] on textarea "9-12/free estimate/viking /oven/power shortage/power doesn't work/18yrs/" at bounding box center [575, 290] width 457 height 52
paste textarea "[STREET_ADDRESS]"
click at [651, 277] on textarea "9-12/free estimate/viking /oven/power shortage/power doesn't work/18yrs/[STREET…" at bounding box center [575, 290] width 457 height 52
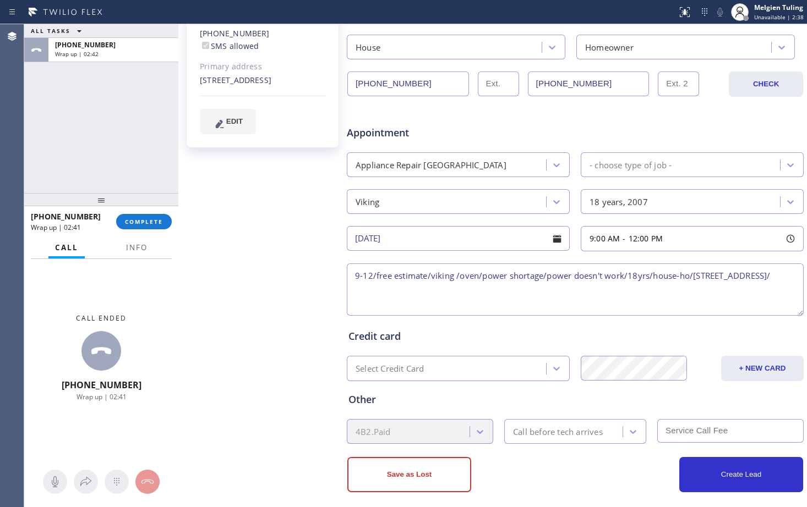
click at [464, 293] on textarea "9-12/free estimate/viking /oven/power shortage/power doesn't work/18yrs/house-h…" at bounding box center [575, 290] width 457 height 52
click at [128, 243] on span "Info" at bounding box center [136, 248] width 21 height 10
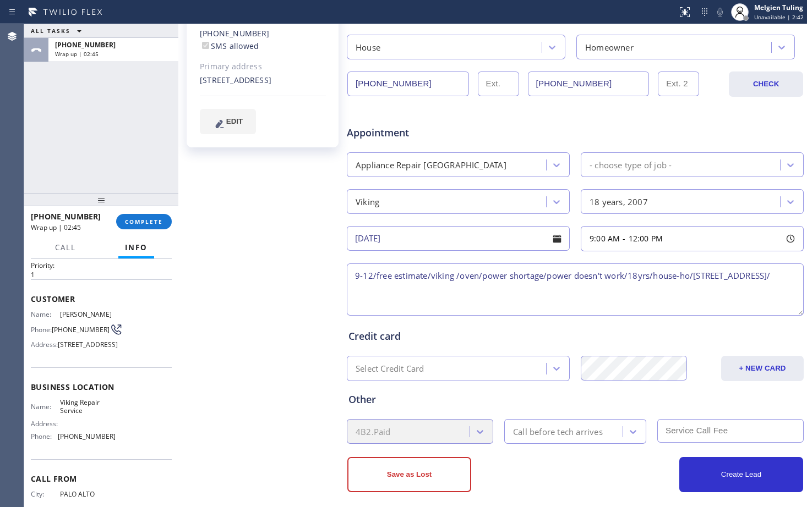
scroll to position [89, 0]
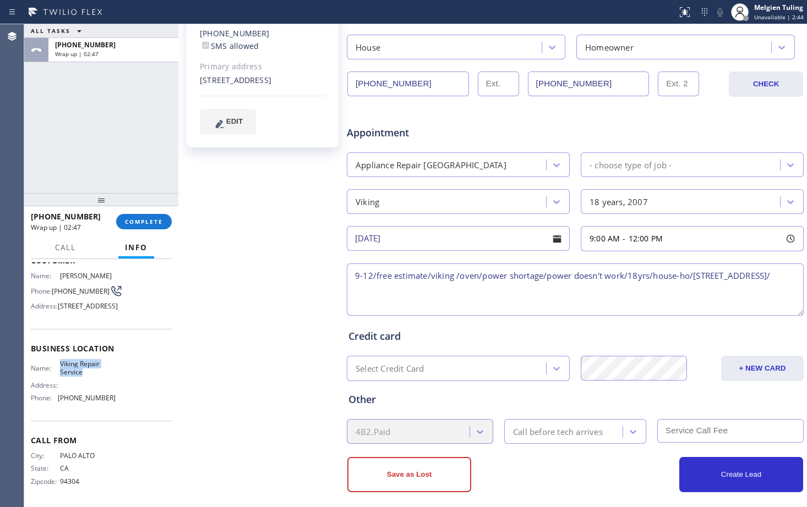
drag, startPoint x: 85, startPoint y: 377, endPoint x: 58, endPoint y: 363, distance: 30.3
click at [58, 363] on div "Name: Viking Repair Service Address: Phone: [PHONE_NUMBER]" at bounding box center [73, 383] width 85 height 47
copy span "Viking Repair Service"
click at [429, 291] on textarea "9-12/free estimate/viking /oven/power shortage/power doesn't work/18yrs/house-h…" at bounding box center [575, 290] width 457 height 52
paste textarea "Viking Repair Service"
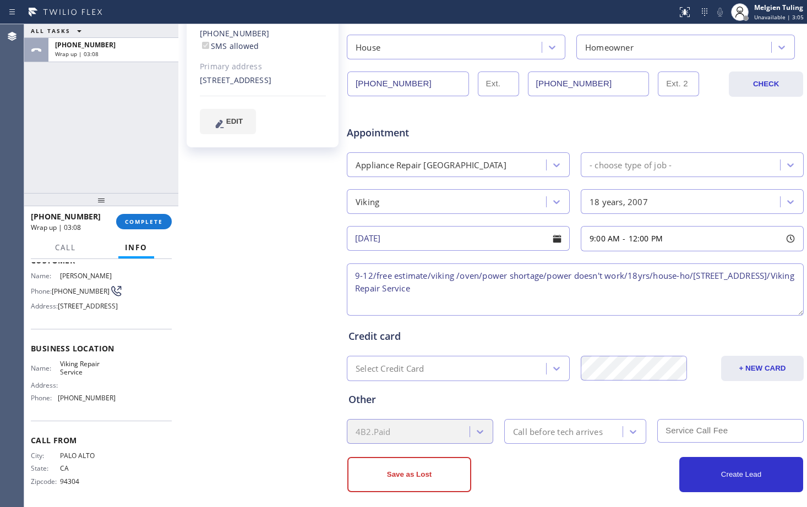
click at [509, 292] on textarea "9-12/free estimate/viking /oven/power shortage/power doesn't work/18yrs/house-h…" at bounding box center [575, 290] width 457 height 52
paste textarea "Please call customer 30 minutes prior to arrival"
click at [597, 287] on textarea "9-12/free estimate/viking /oven/power shortage/power doesn't work/18yrs/house-h…" at bounding box center [575, 290] width 457 height 52
click at [630, 287] on textarea "9-12/free estimate/viking /oven/power shortage/power doesn't work/18yrs/house-h…" at bounding box center [575, 290] width 457 height 52
click at [708, 290] on textarea "9-12/free estimate/viking /oven/power shortage/power doesn't work/18yrs/house-h…" at bounding box center [575, 290] width 457 height 52
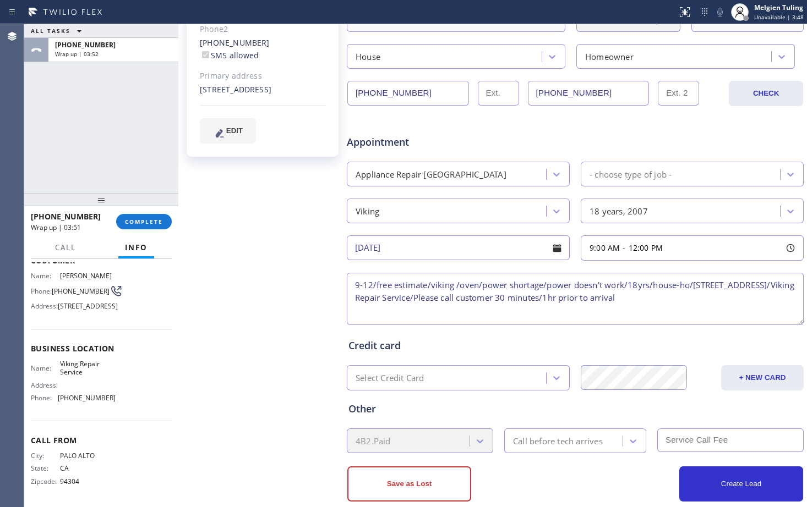
scroll to position [285, 0]
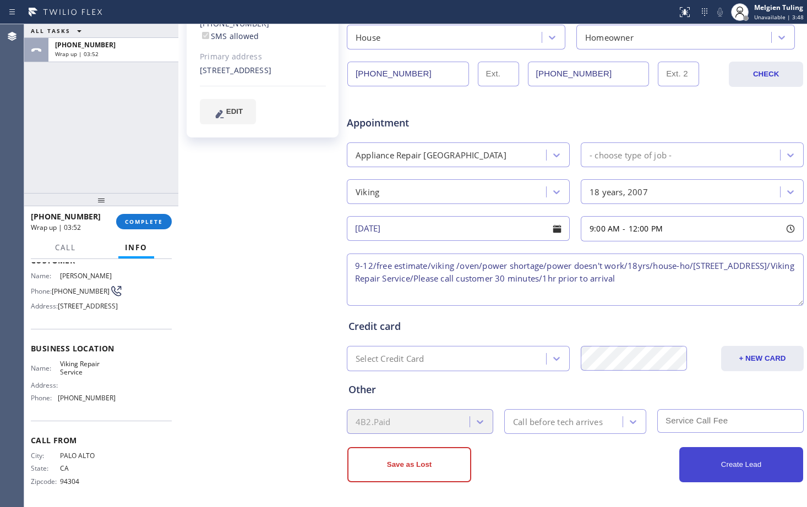
type textarea "9-12/free estimate/viking /oven/power shortage/power doesn't work/18yrs/house-h…"
click at [693, 459] on button "Create Lead" at bounding box center [741, 464] width 124 height 35
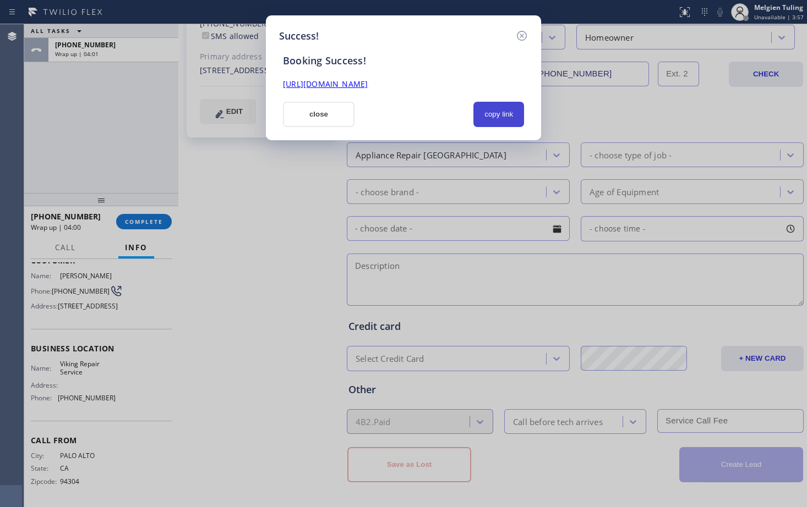
click at [488, 113] on button "copy link" at bounding box center [498, 114] width 51 height 25
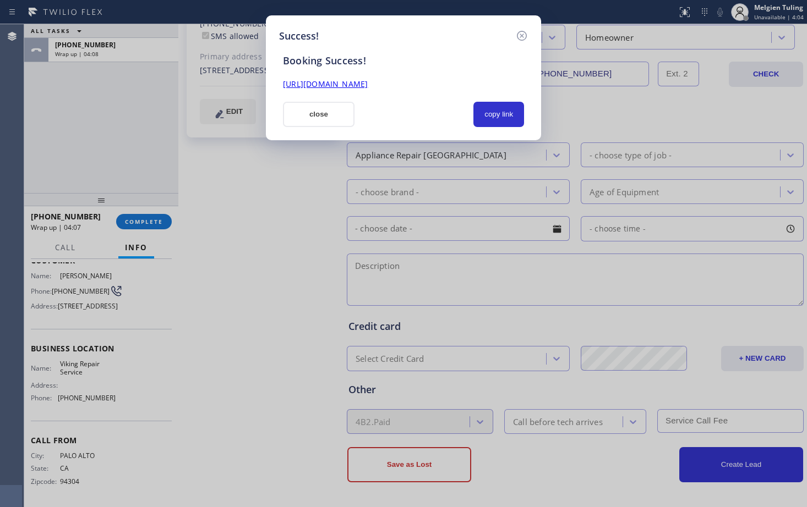
click at [368, 85] on link "[URL][DOMAIN_NAME]" at bounding box center [325, 84] width 85 height 10
click at [328, 111] on button "close" at bounding box center [319, 114] width 72 height 25
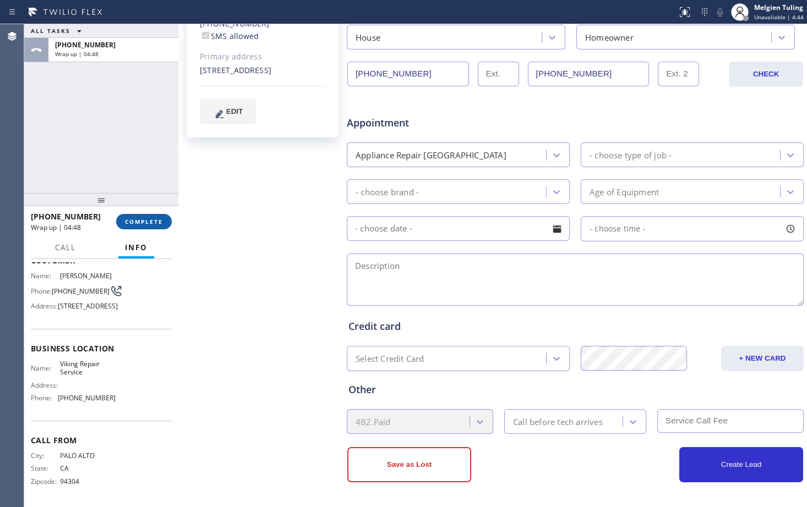
click at [136, 223] on span "COMPLETE" at bounding box center [144, 222] width 38 height 8
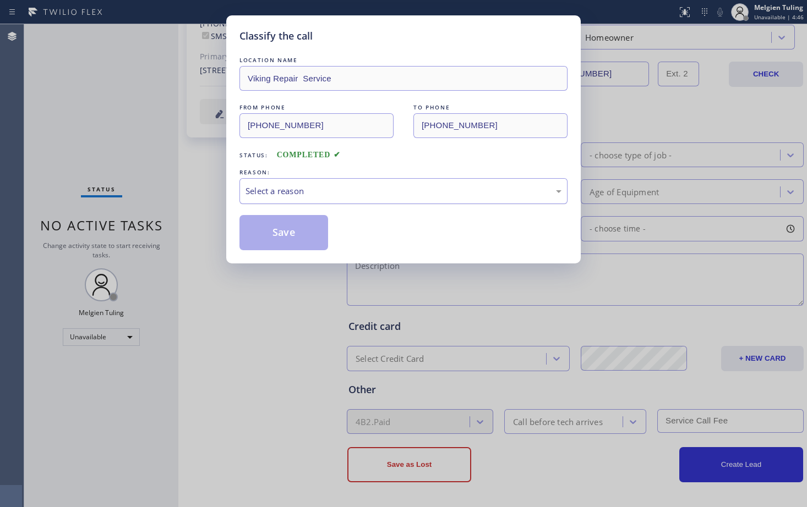
click at [325, 188] on div "Select a reason" at bounding box center [403, 191] width 316 height 13
click at [283, 229] on button "Save" at bounding box center [283, 232] width 89 height 35
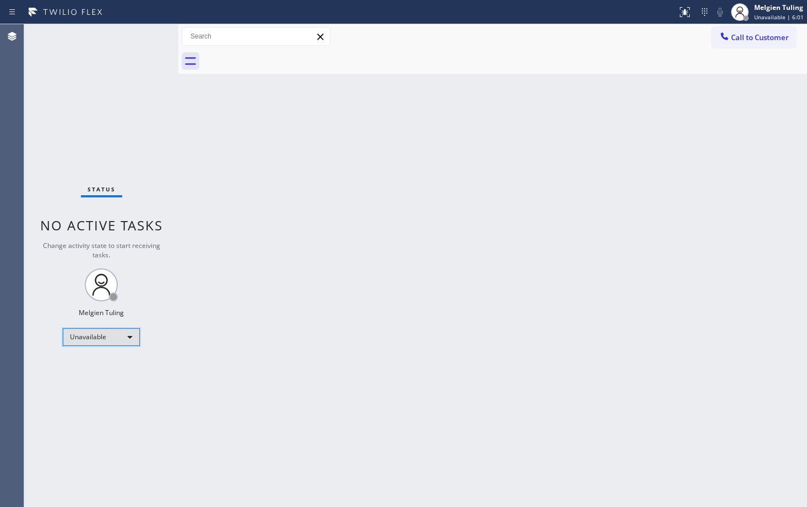
click at [127, 340] on div "Unavailable" at bounding box center [101, 337] width 77 height 18
click at [106, 365] on li "Available" at bounding box center [100, 366] width 75 height 13
click at [437, 310] on div "Back to Dashboard Change Sender ID Customers Technicians Select a contact Outbo…" at bounding box center [492, 265] width 628 height 483
click at [221, 90] on div "Back to Dashboard Change Sender ID Customers Technicians Select a contact Outbo…" at bounding box center [492, 265] width 628 height 483
click at [283, 166] on div "Back to Dashboard Change Sender ID Customers Technicians Select a contact Outbo…" at bounding box center [492, 265] width 628 height 483
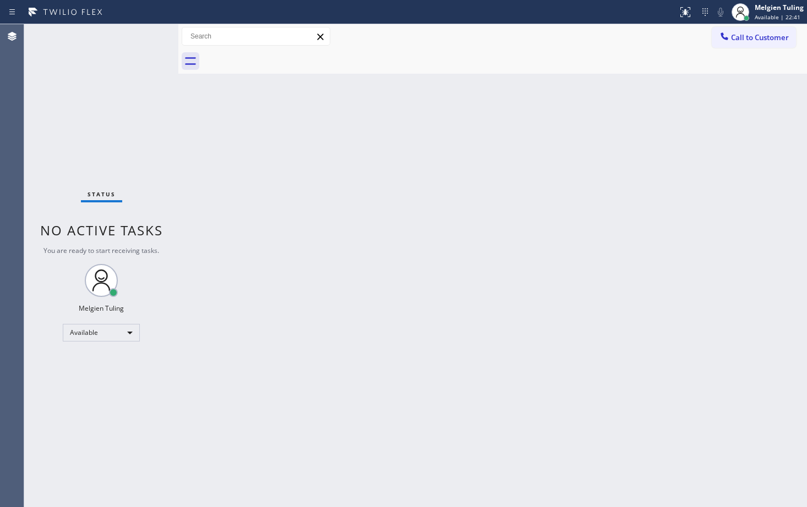
click at [401, 207] on div "Back to Dashboard Change Sender ID Customers Technicians Select a contact Outbo…" at bounding box center [492, 265] width 628 height 483
click at [265, 291] on div "Back to Dashboard Change Sender ID Customers Technicians Select a contact Outbo…" at bounding box center [492, 265] width 628 height 483
click at [399, 281] on div "Back to Dashboard Change Sender ID Customers Technicians Select a contact Outbo…" at bounding box center [492, 265] width 628 height 483
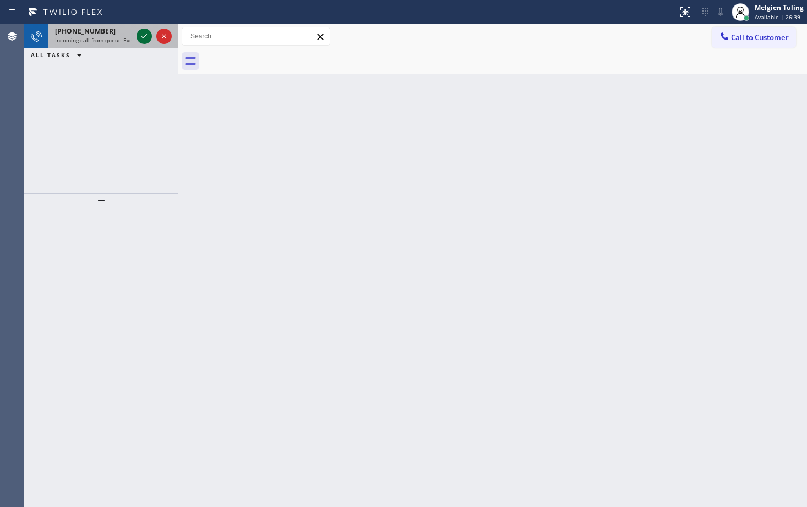
click at [148, 37] on icon at bounding box center [144, 36] width 13 height 13
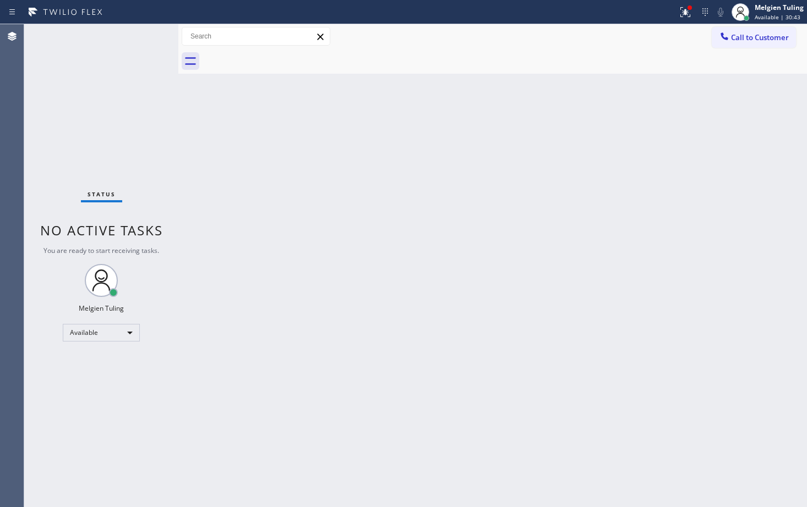
click at [494, 289] on div "Back to Dashboard Change Sender ID Customers Technicians Select a contact Outbo…" at bounding box center [492, 265] width 628 height 483
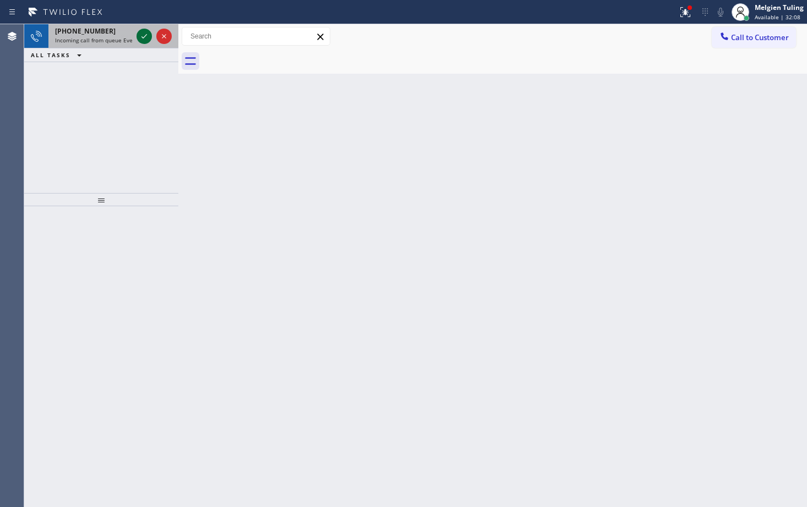
click at [145, 31] on icon at bounding box center [144, 36] width 13 height 13
click at [140, 37] on icon at bounding box center [144, 36] width 13 height 13
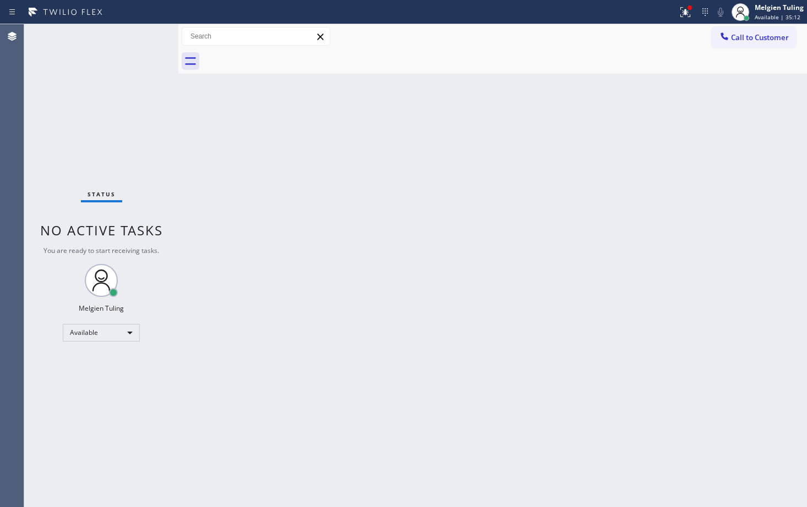
click at [231, 151] on div "Back to Dashboard Change Sender ID Customers Technicians Select a contact Outbo…" at bounding box center [492, 265] width 628 height 483
click at [178, 140] on div at bounding box center [178, 265] width 0 height 483
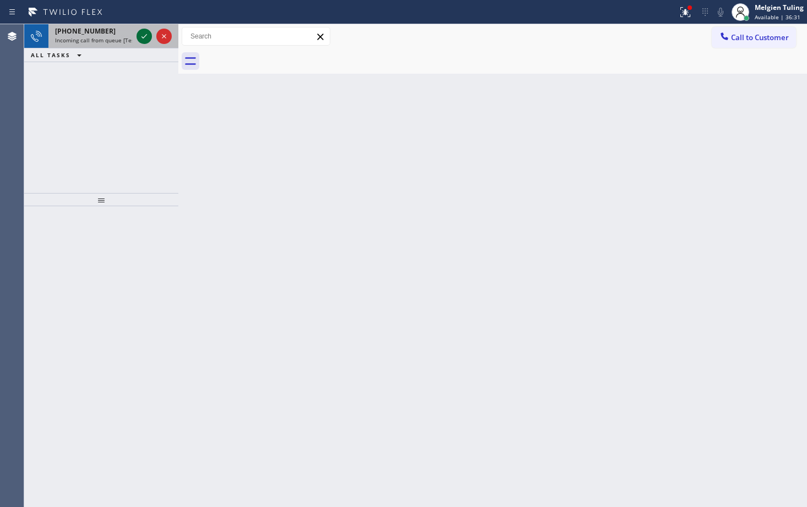
click at [142, 37] on icon at bounding box center [144, 36] width 6 height 4
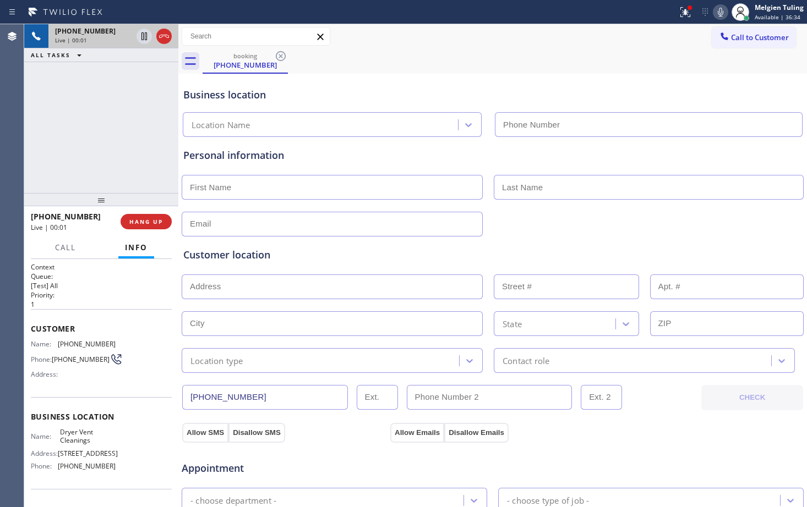
type input "[PHONE_NUMBER]"
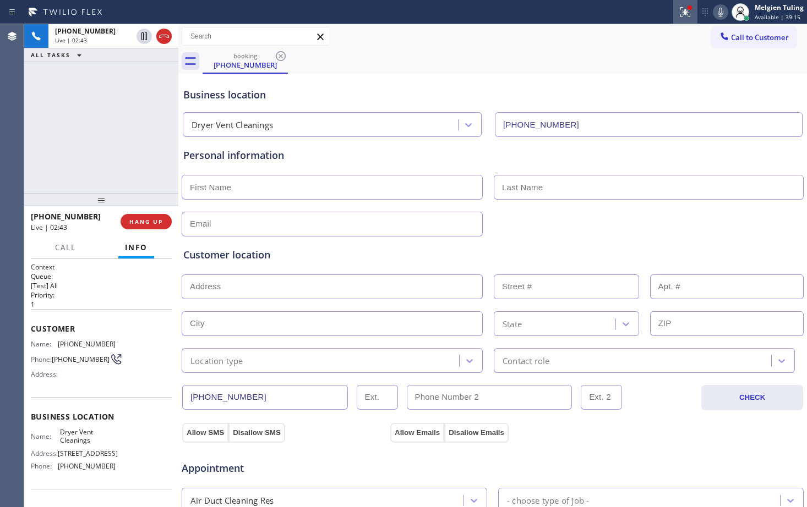
click at [685, 11] on icon at bounding box center [685, 12] width 10 height 10
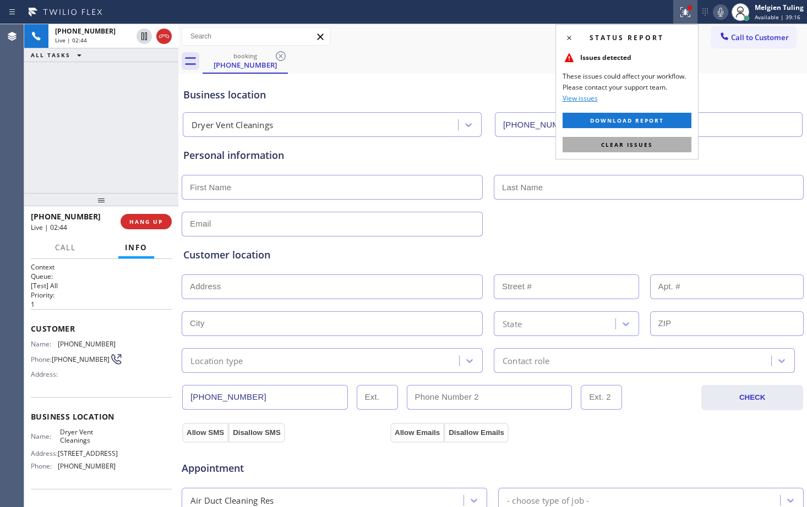
click at [635, 145] on span "Clear issues" at bounding box center [627, 145] width 52 height 8
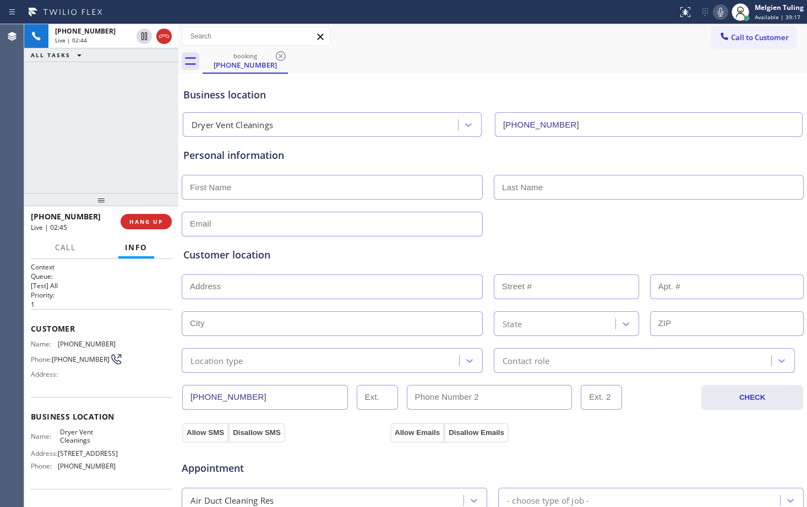
click at [556, 63] on div "booking [PHONE_NUMBER]" at bounding box center [504, 61] width 604 height 25
click at [722, 7] on icon at bounding box center [720, 12] width 13 height 13
click at [145, 36] on icon at bounding box center [144, 36] width 6 height 8
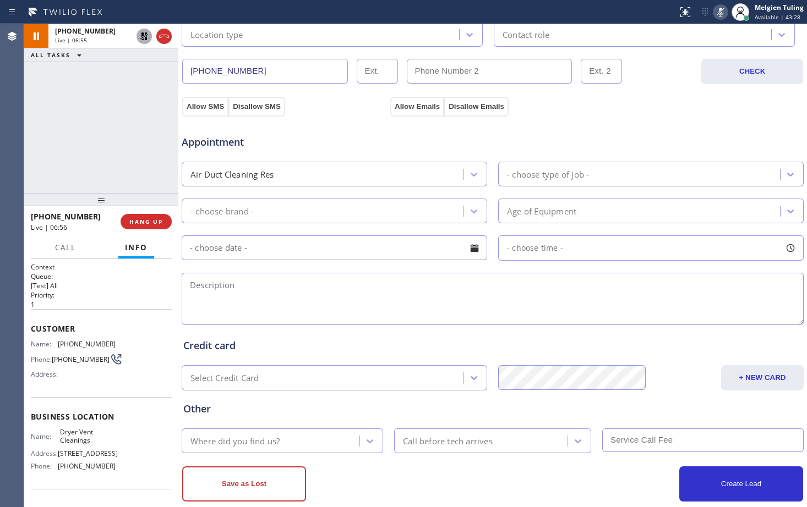
scroll to position [346, 0]
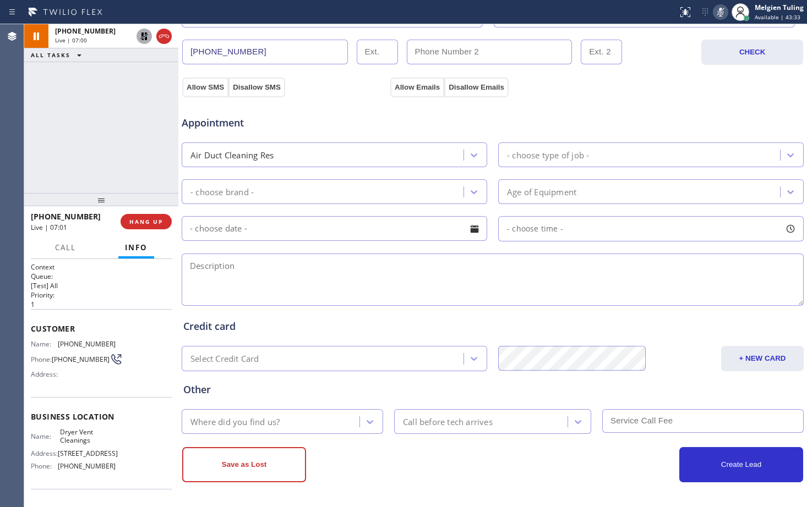
click at [145, 35] on icon at bounding box center [144, 36] width 13 height 13
click at [719, 13] on icon at bounding box center [720, 12] width 13 height 13
click at [326, 116] on span "Appointment" at bounding box center [285, 123] width 206 height 15
click at [320, 278] on textarea at bounding box center [493, 280] width 622 height 52
click at [119, 156] on div "[PHONE_NUMBER] Live | 08:09 ALL TASKS ALL TASKS ACTIVE TASKS TASKS IN WRAP UP" at bounding box center [101, 108] width 154 height 169
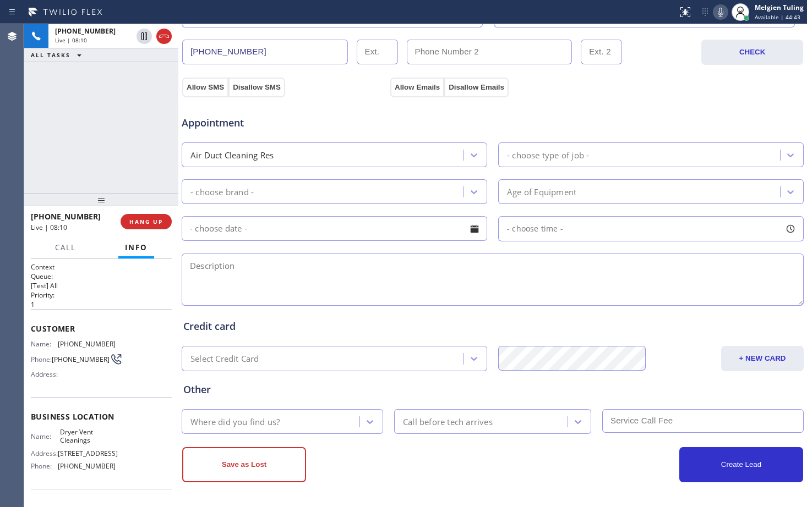
click at [649, 85] on div "Allow SMS Disallow SMS Allow Emails Disallow Emails" at bounding box center [492, 86] width 624 height 22
click at [718, 12] on icon at bounding box center [720, 12] width 13 height 13
click at [139, 34] on icon at bounding box center [144, 36] width 13 height 13
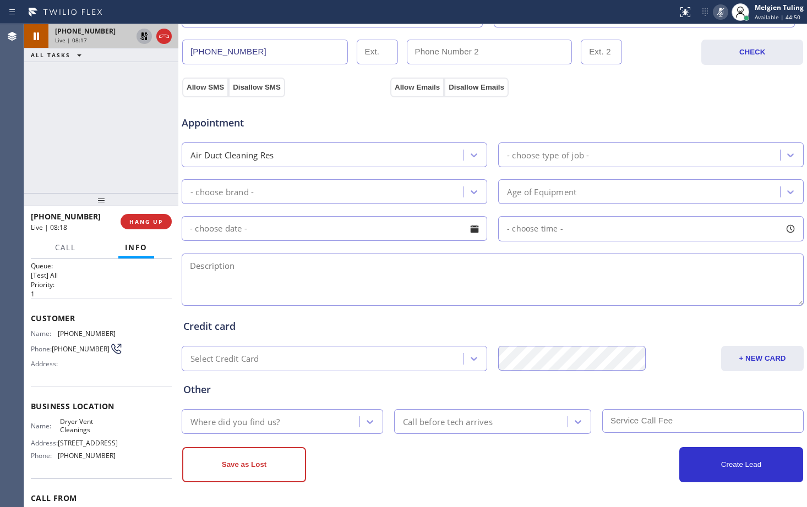
scroll to position [0, 0]
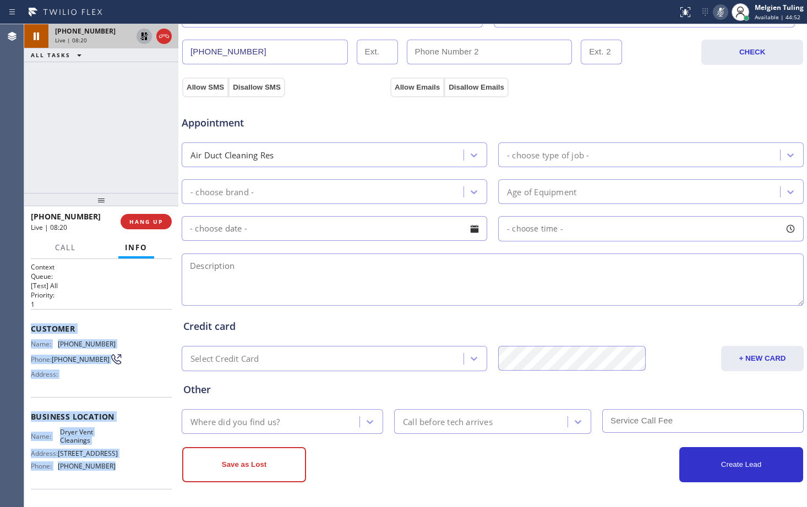
drag, startPoint x: 31, startPoint y: 325, endPoint x: 109, endPoint y: 475, distance: 169.3
click at [109, 475] on div "Context Queue: [Test] All Priority: 1 Customer Name: [PHONE_NUMBER] Phone: [PHO…" at bounding box center [101, 417] width 141 height 310
copy div "Customer Name: [PHONE_NUMBER] Phone: [PHONE_NUMBER] Address: Business location …"
click at [57, 242] on button "Call" at bounding box center [65, 247] width 34 height 21
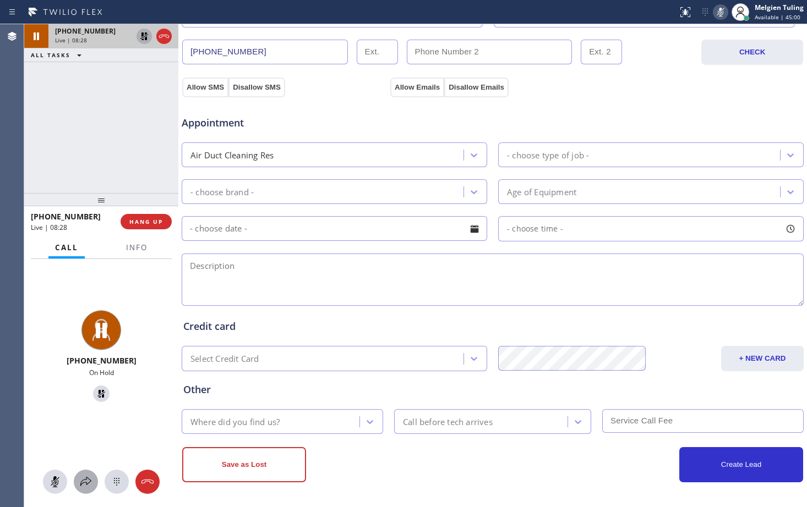
click at [89, 482] on icon at bounding box center [85, 481] width 13 height 13
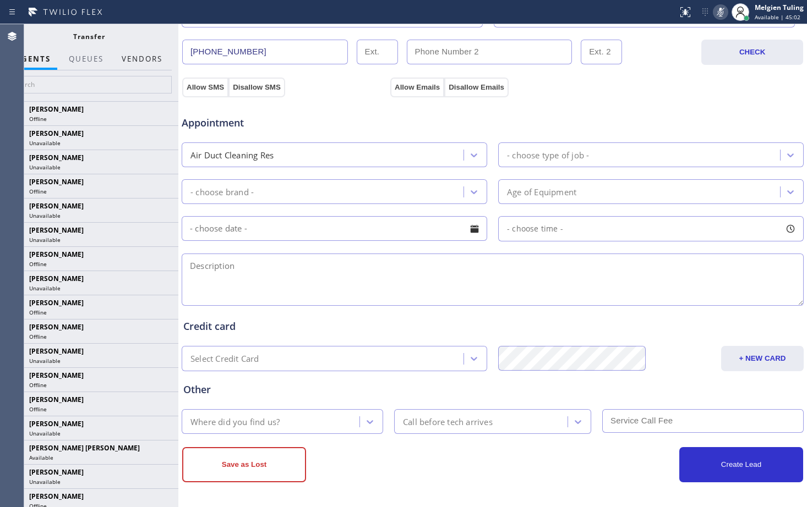
click at [145, 60] on button "Vendors" at bounding box center [142, 58] width 54 height 21
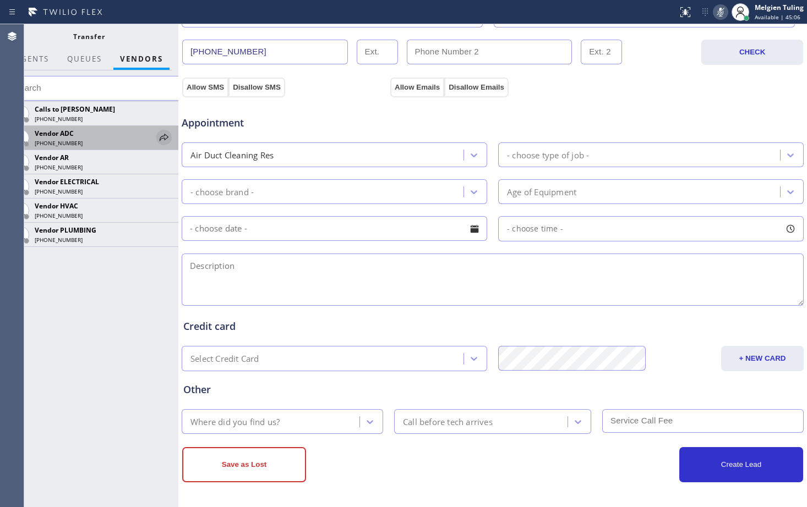
click at [162, 135] on icon at bounding box center [163, 137] width 13 height 13
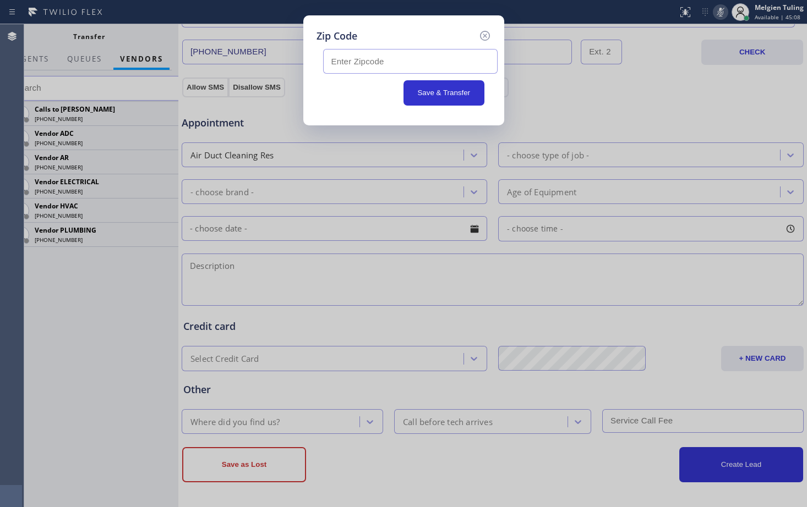
click at [338, 59] on input "text" at bounding box center [410, 61] width 174 height 25
click at [385, 64] on input "text" at bounding box center [410, 61] width 174 height 25
paste input "92109"
type input "92109"
click at [435, 90] on button "Save & Transfer" at bounding box center [443, 92] width 81 height 25
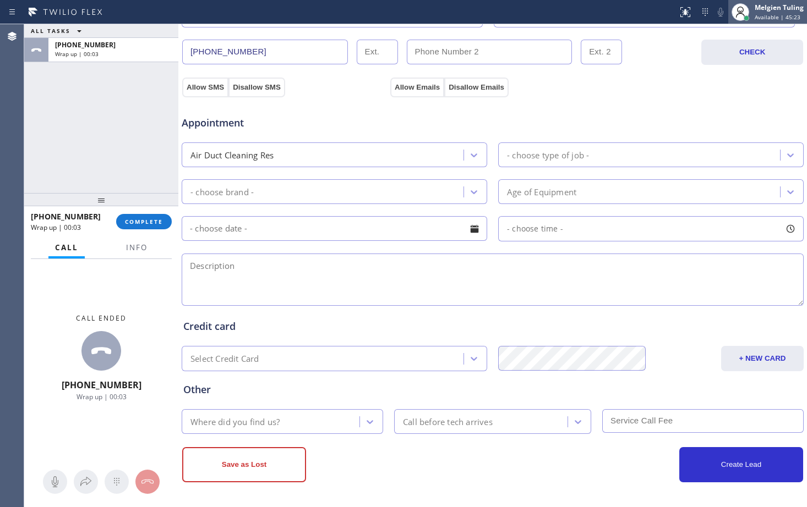
click at [774, 9] on div "Melgien Tuling" at bounding box center [778, 7] width 49 height 9
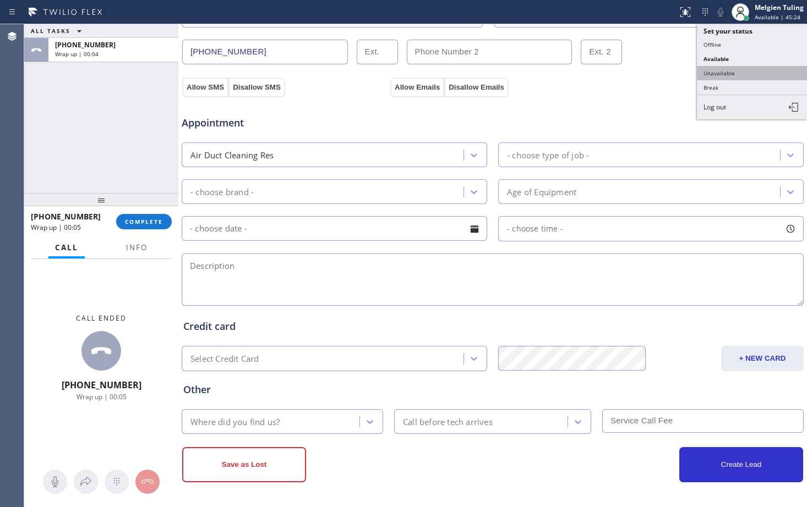
click at [730, 72] on button "Unavailable" at bounding box center [752, 73] width 110 height 14
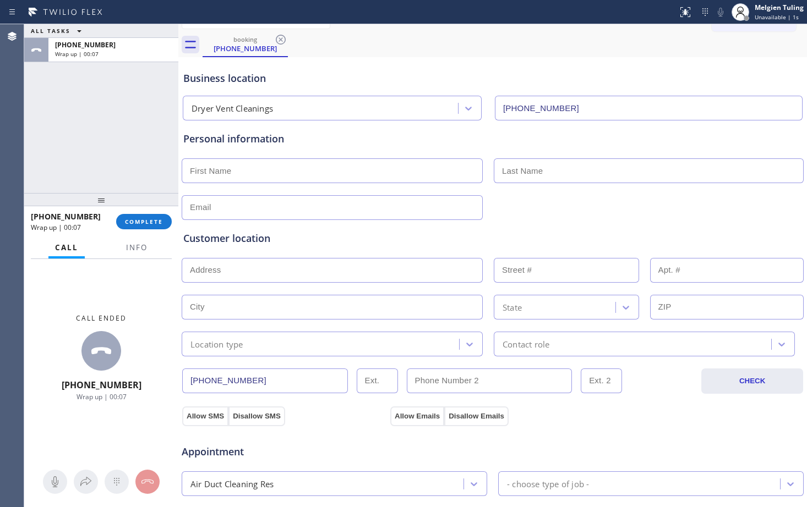
scroll to position [15, 0]
click at [242, 167] on input "text" at bounding box center [332, 172] width 301 height 25
type input "[PERSON_NAME]"
click at [527, 169] on input "text" at bounding box center [649, 172] width 310 height 25
type input "[PERSON_NAME]"
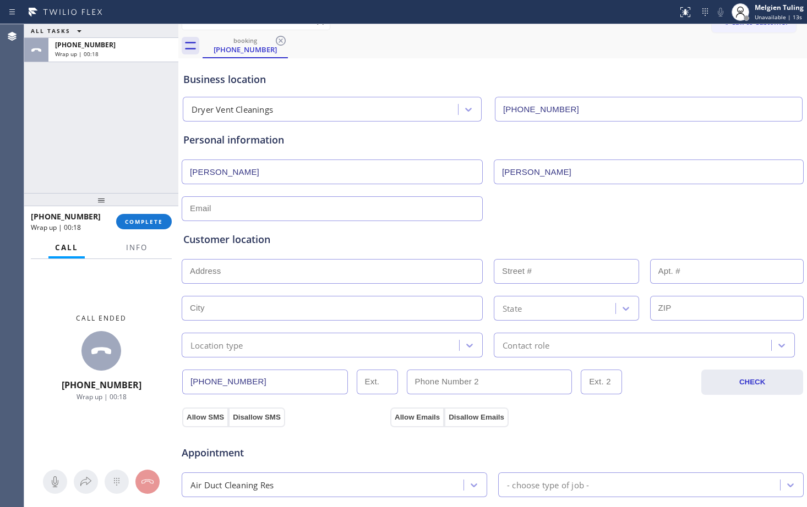
click at [326, 214] on input "text" at bounding box center [332, 208] width 301 height 25
type input "[EMAIL_ADDRESS][DOMAIN_NAME]"
click at [321, 262] on input "text" at bounding box center [332, 271] width 301 height 25
click at [200, 272] on input "text" at bounding box center [332, 271] width 301 height 25
paste input "[STREET_ADDRESS][PERSON_NAME]"
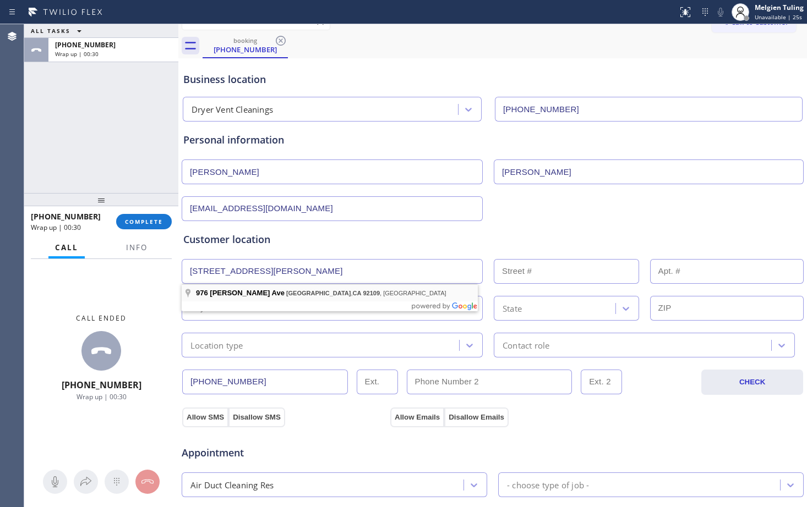
type input "[STREET_ADDRESS][PERSON_NAME]"
type input "976"
type input "[GEOGRAPHIC_DATA]"
type input "92109"
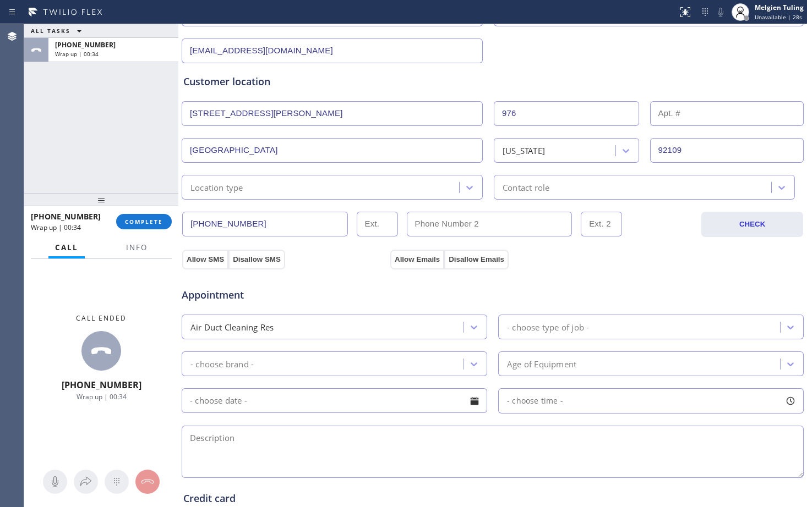
scroll to position [180, 0]
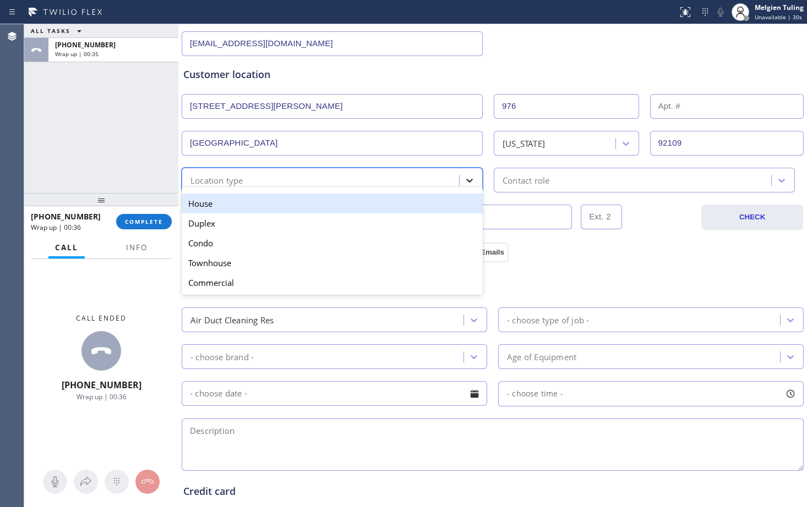
click at [459, 179] on div at bounding box center [469, 181] width 20 height 20
click at [292, 208] on div "House" at bounding box center [332, 204] width 301 height 20
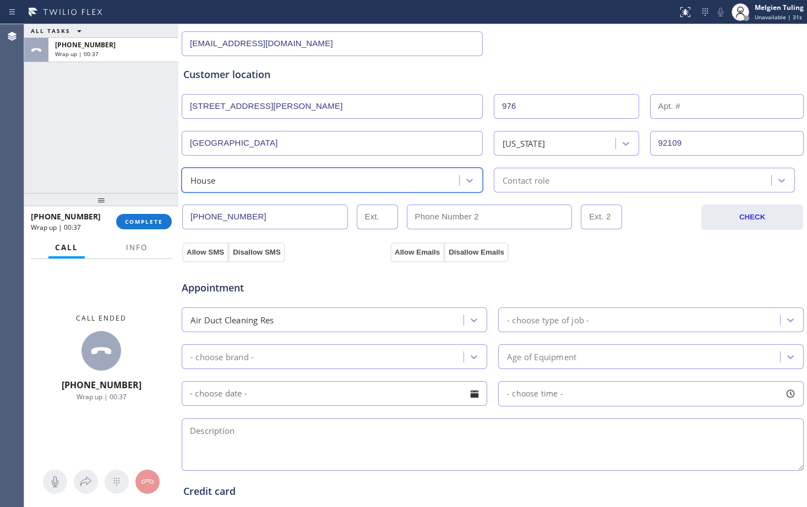
click at [552, 179] on div "Contact role" at bounding box center [634, 180] width 274 height 19
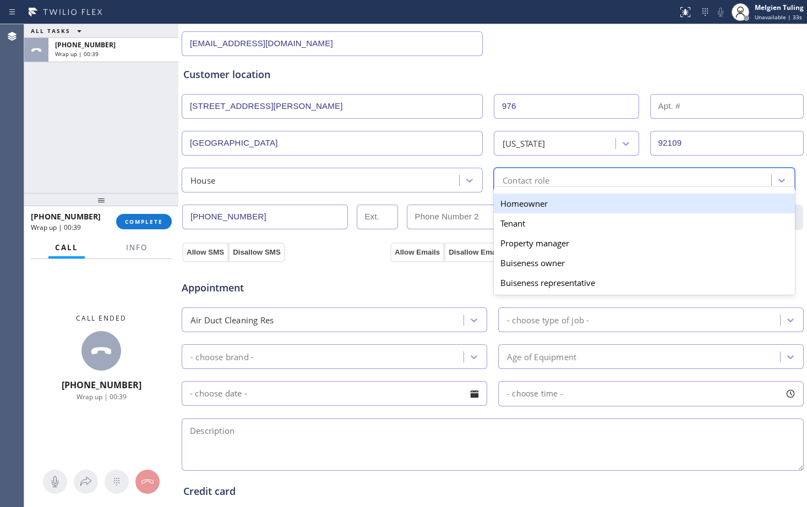
click at [529, 206] on div "Homeowner" at bounding box center [644, 204] width 301 height 20
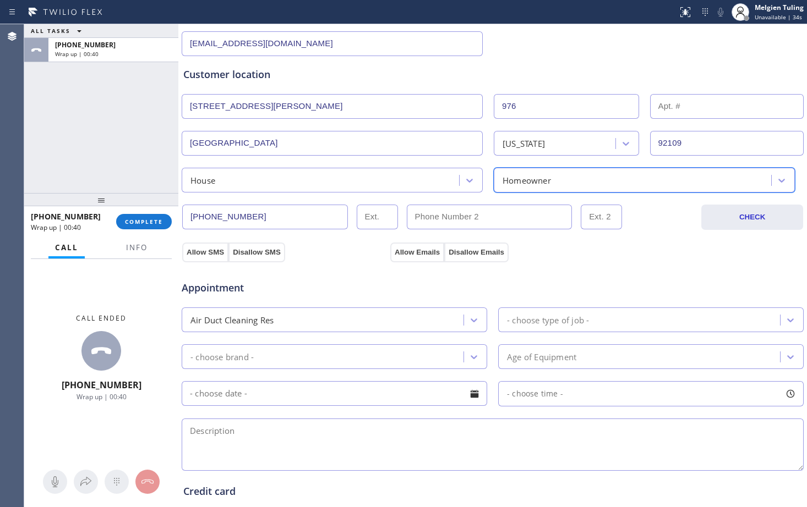
click at [343, 180] on div "House" at bounding box center [322, 180] width 274 height 19
click at [631, 240] on div "Allow SMS Disallow SMS Allow Emails Disallow Emails" at bounding box center [492, 251] width 624 height 22
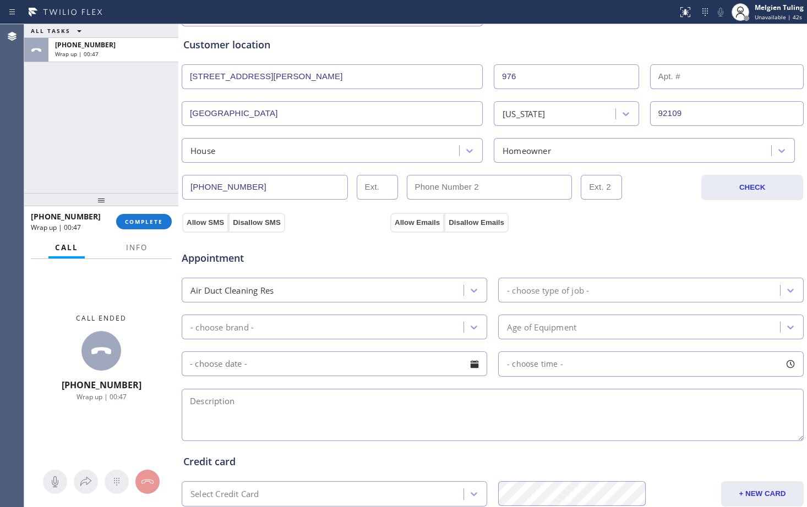
scroll to position [236, 0]
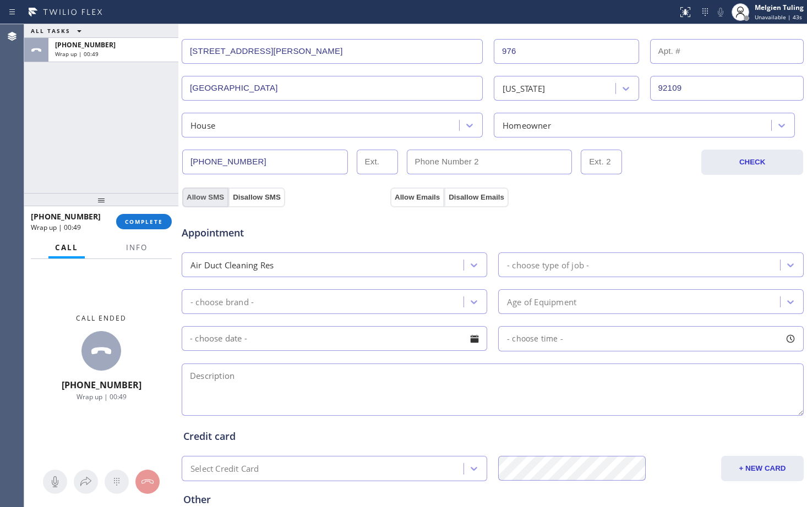
click at [213, 199] on button "Allow SMS" at bounding box center [205, 198] width 46 height 20
click at [411, 196] on button "Allow Emails" at bounding box center [417, 198] width 54 height 20
click at [468, 303] on icon at bounding box center [473, 302] width 11 height 11
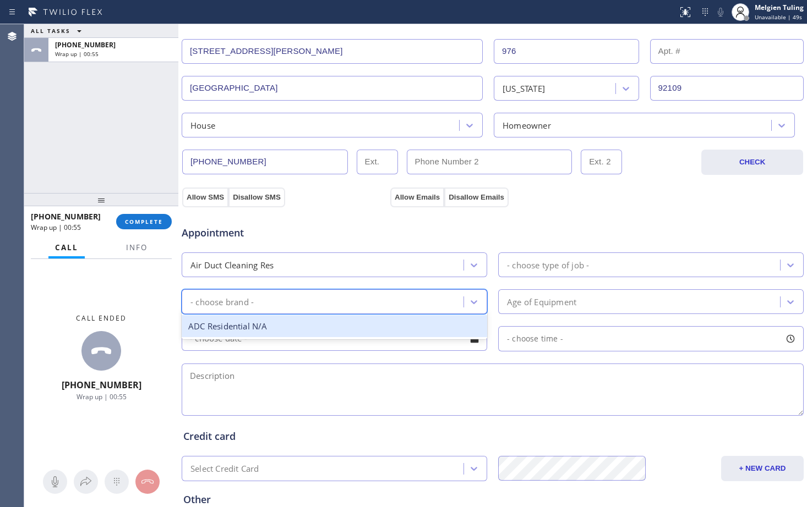
click at [311, 299] on div "- choose brand -" at bounding box center [324, 301] width 278 height 19
click at [313, 299] on div "- choose brand -" at bounding box center [324, 301] width 278 height 19
click at [282, 326] on div "ADC Residential N/A" at bounding box center [334, 326] width 305 height 23
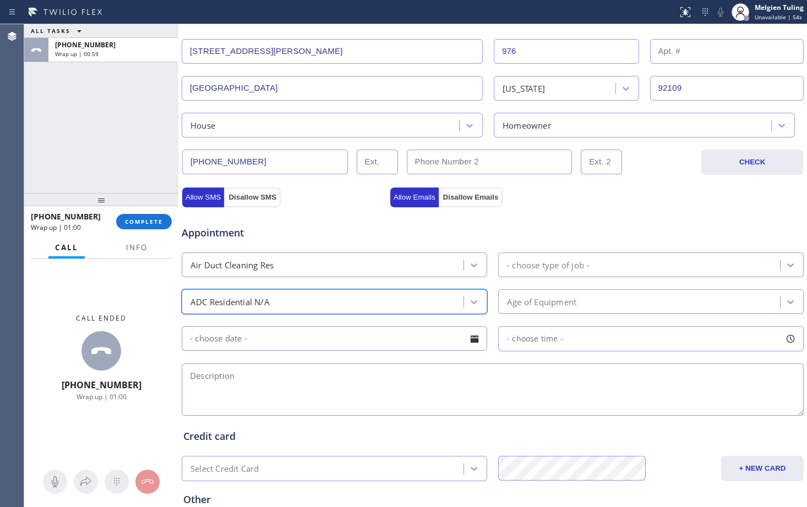
click at [528, 265] on div "- choose type of job -" at bounding box center [548, 265] width 82 height 13
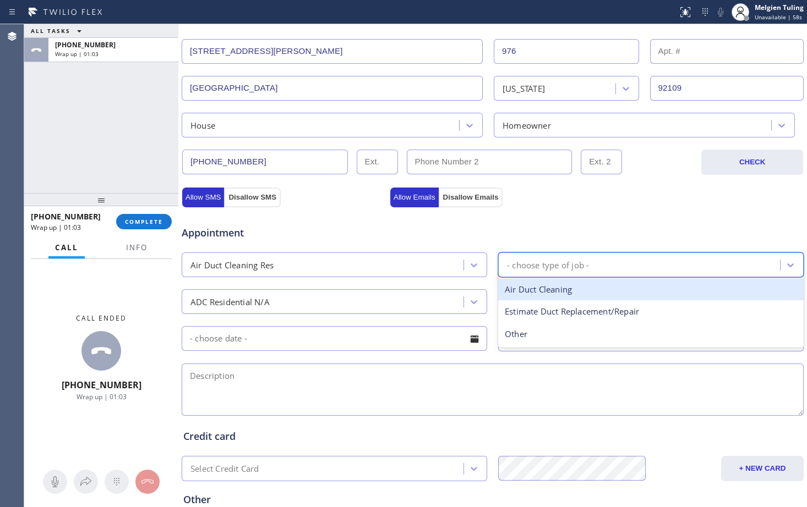
click at [571, 288] on div "Air Duct Cleaning" at bounding box center [650, 289] width 305 height 23
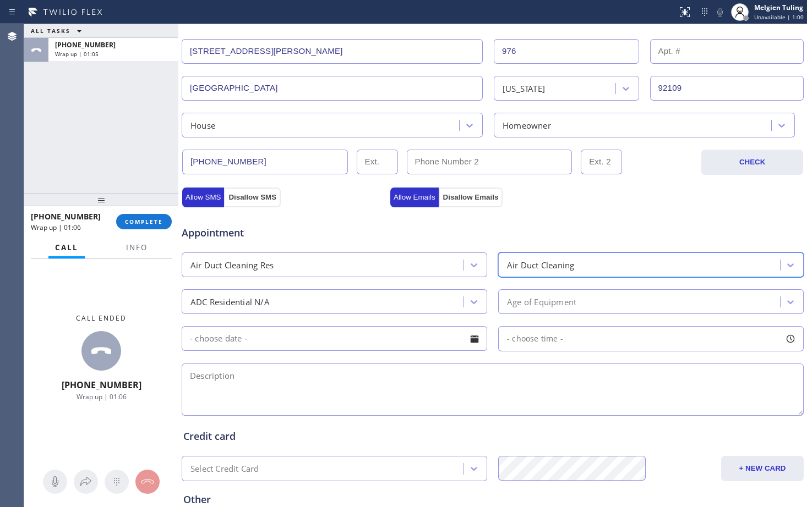
click at [516, 302] on div "Age of Equipment" at bounding box center [541, 301] width 69 height 13
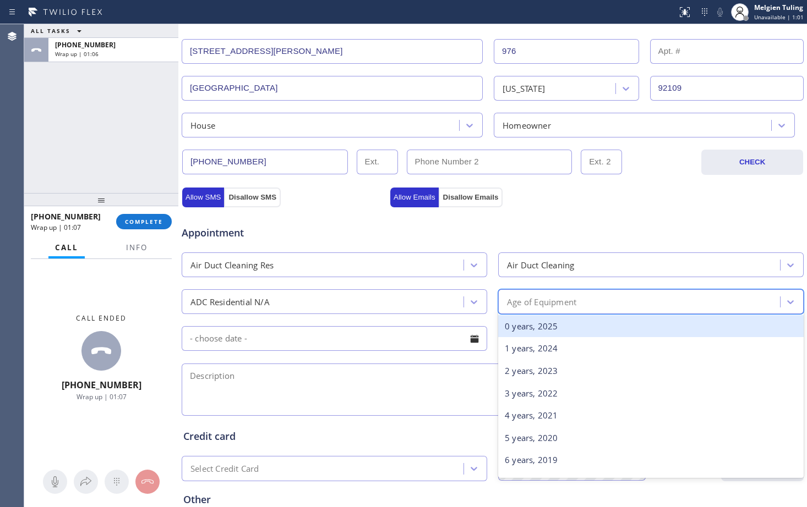
click at [309, 305] on div "ADC Residential N/A" at bounding box center [324, 301] width 278 height 19
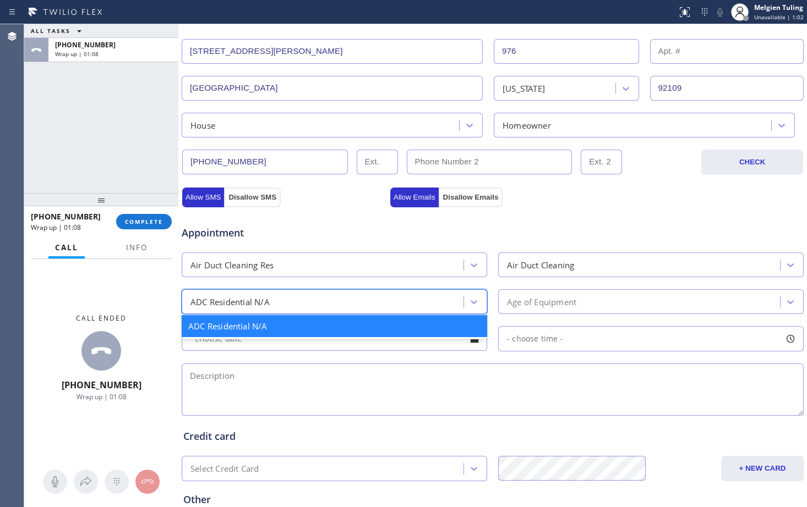
click at [346, 269] on div "Air Duct Cleaning Res" at bounding box center [324, 264] width 278 height 19
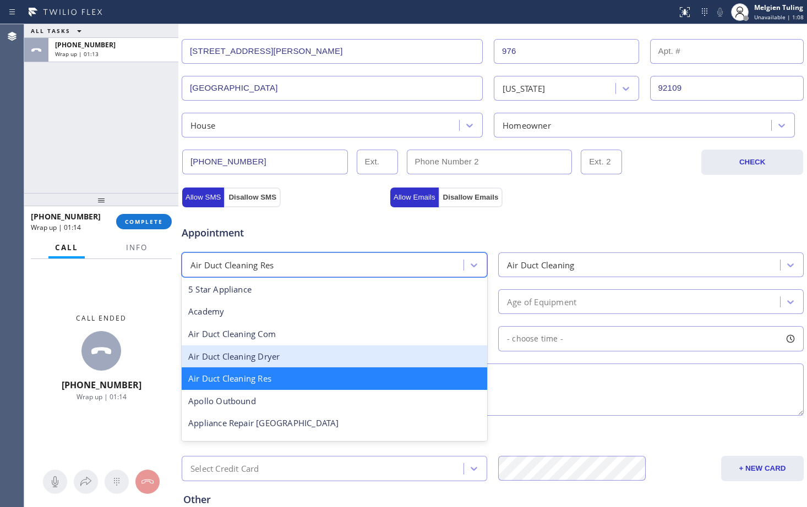
click at [286, 356] on div "Air Duct Cleaning Dryer" at bounding box center [334, 357] width 305 height 23
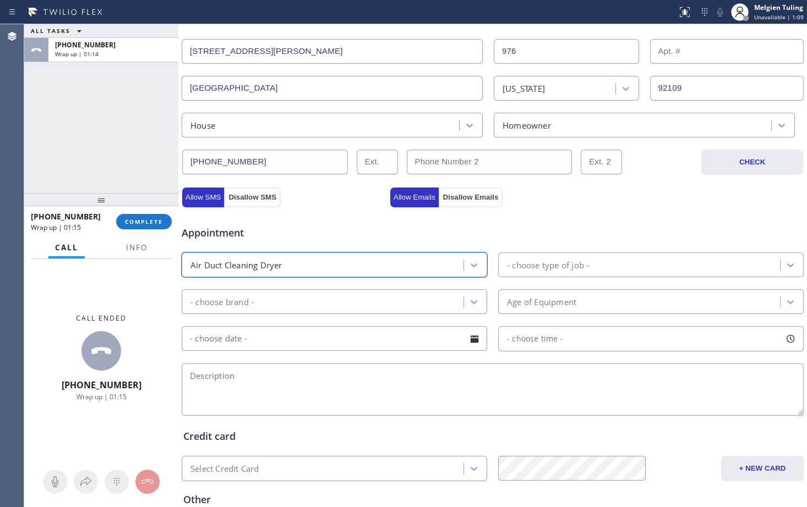
click at [311, 304] on div "- choose brand -" at bounding box center [324, 301] width 278 height 19
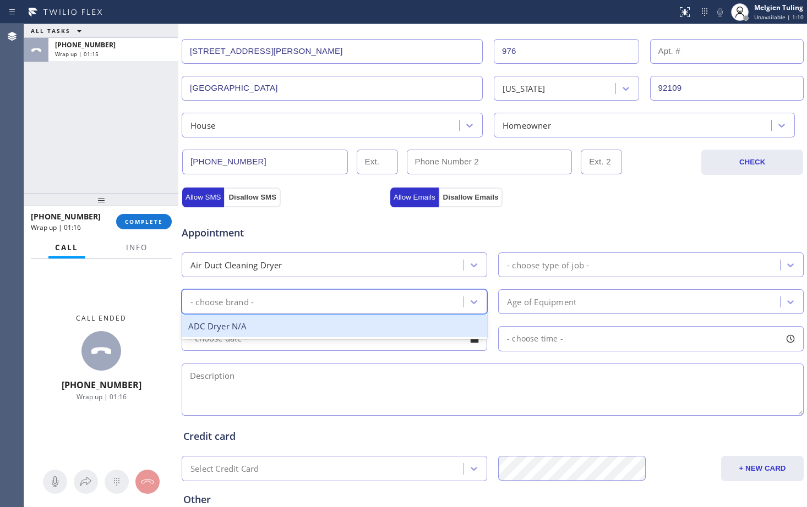
click at [286, 325] on div "ADC Dryer N/A" at bounding box center [334, 326] width 305 height 23
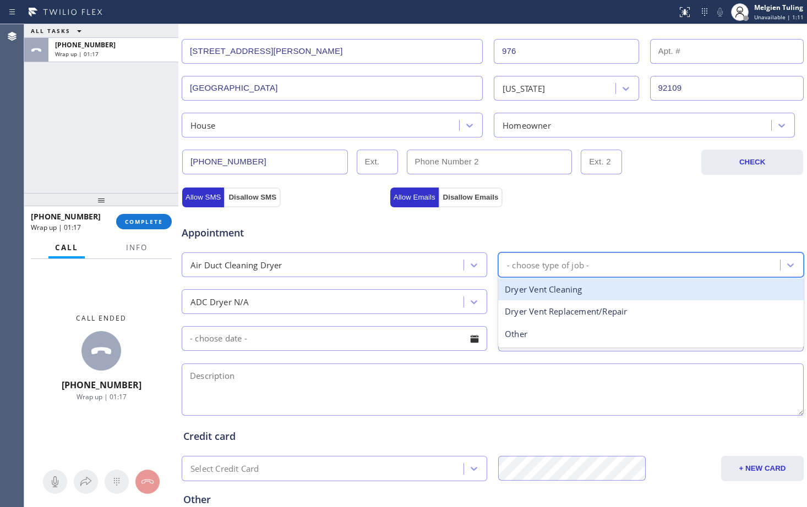
click at [566, 264] on div "- choose type of job -" at bounding box center [548, 265] width 82 height 13
click at [547, 292] on div "Dryer Vent Cleaning" at bounding box center [650, 289] width 305 height 23
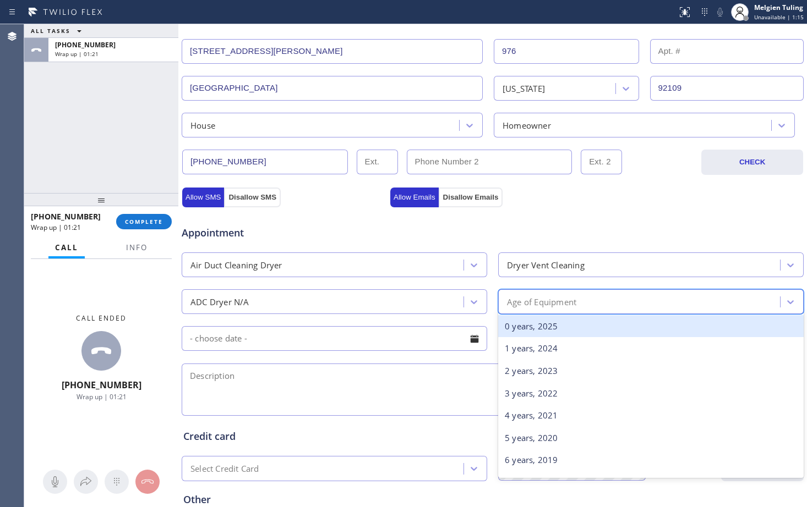
click at [538, 303] on div "Age of Equipment" at bounding box center [541, 301] width 69 height 13
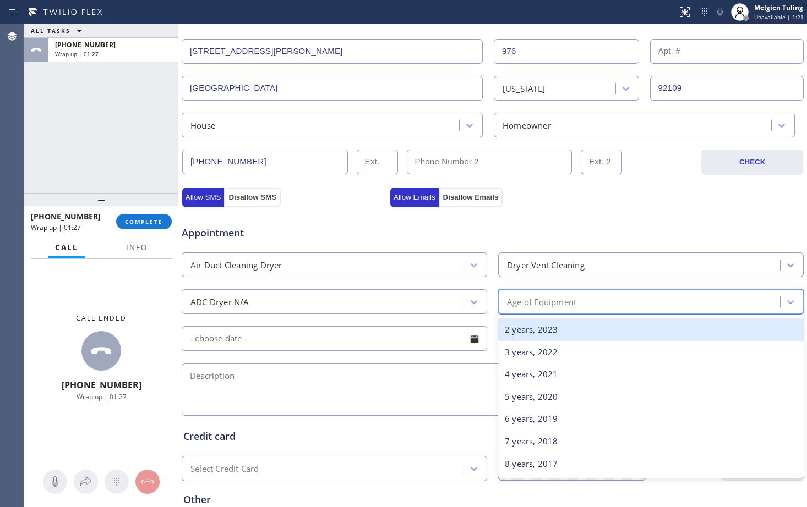
scroll to position [110, 0]
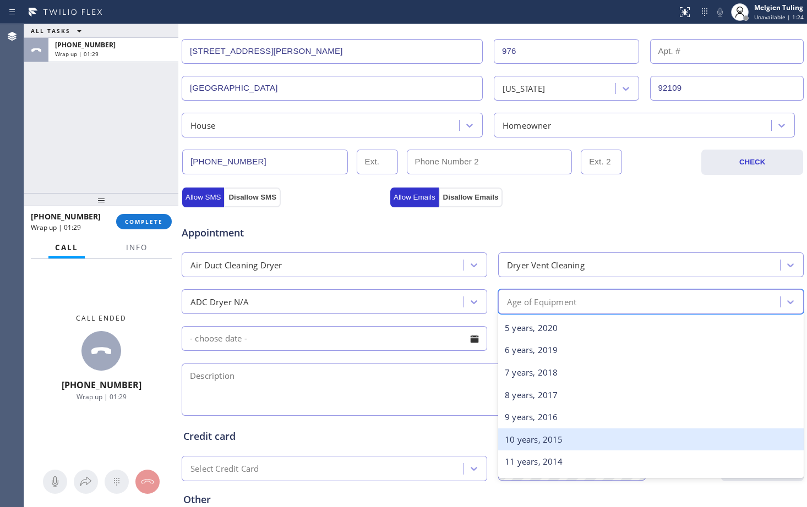
click at [516, 440] on div "10 years, 2015" at bounding box center [650, 440] width 305 height 23
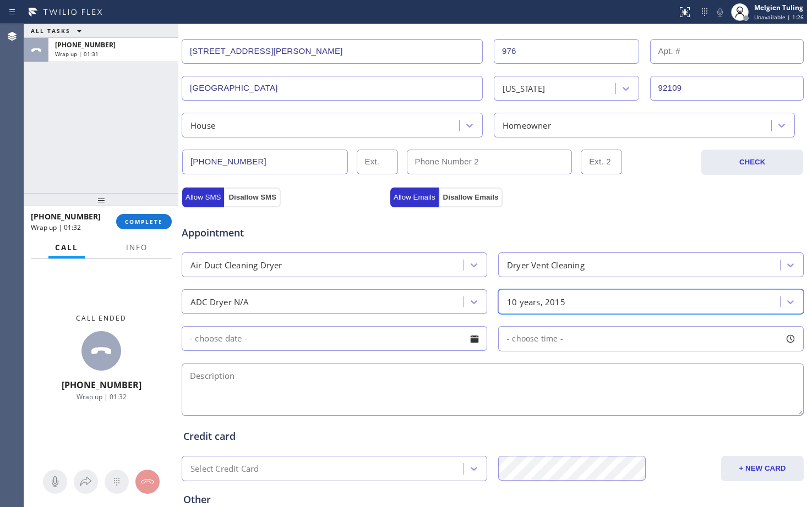
click at [344, 377] on textarea at bounding box center [493, 390] width 622 height 52
click at [195, 377] on textarea at bounding box center [493, 390] width 622 height 52
paste textarea "unknown/dryer/4units complex , need cleaning for dryer vent cleaning, 8-10 yrs …"
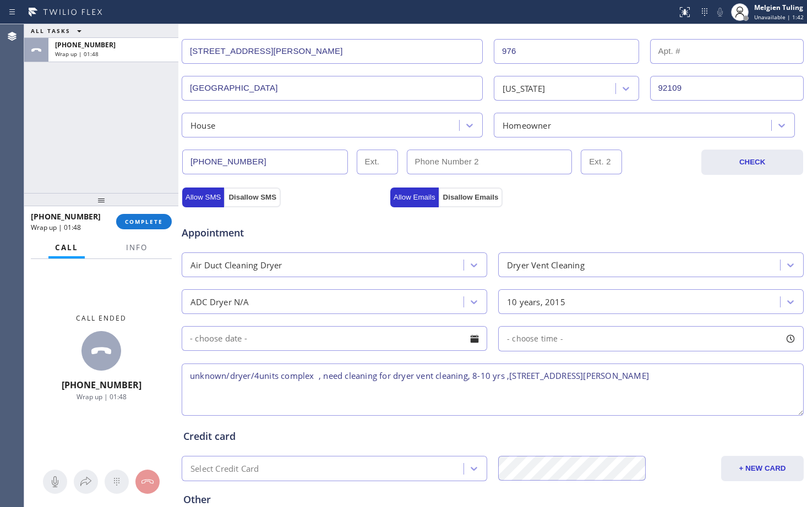
click at [250, 374] on textarea "unknown/dryer/4units complex , need cleaning for dryer vent cleaning, 8-10 yrs …" at bounding box center [493, 390] width 622 height 52
click at [681, 374] on textarea "unknown/dryer vent /4units complex , need cleaning for dryer vent cleaning, 8-1…" at bounding box center [493, 390] width 622 height 52
paste textarea "Dryer Vent Cleanings"
click at [492, 377] on textarea "unknown/dryer vent /4units complex , need cleaning for dryer vent cleaning, 8-1…" at bounding box center [493, 390] width 622 height 52
click at [462, 375] on textarea "unknown/dryer vent /4units complex , need cleaning for dryer vent , 8-10 yrs ,[…" at bounding box center [493, 390] width 622 height 52
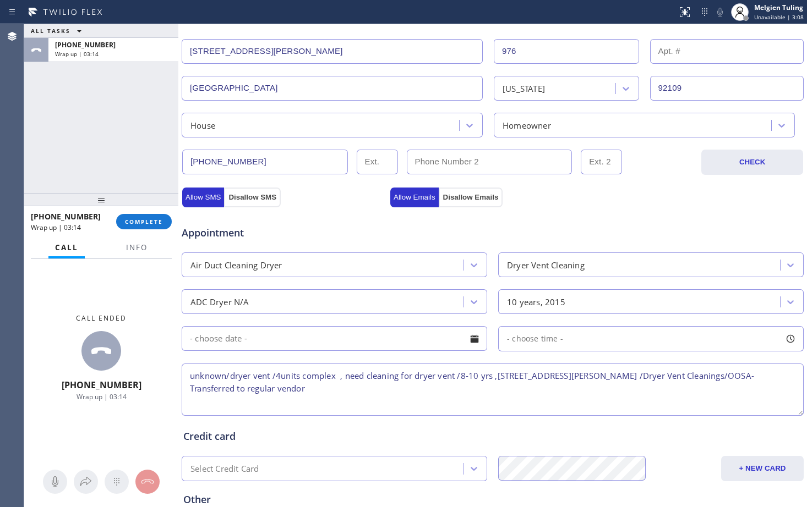
click at [497, 374] on textarea "unknown/dryer vent /4units complex , need cleaning for dryer vent /8-10 yrs ,[S…" at bounding box center [493, 390] width 622 height 52
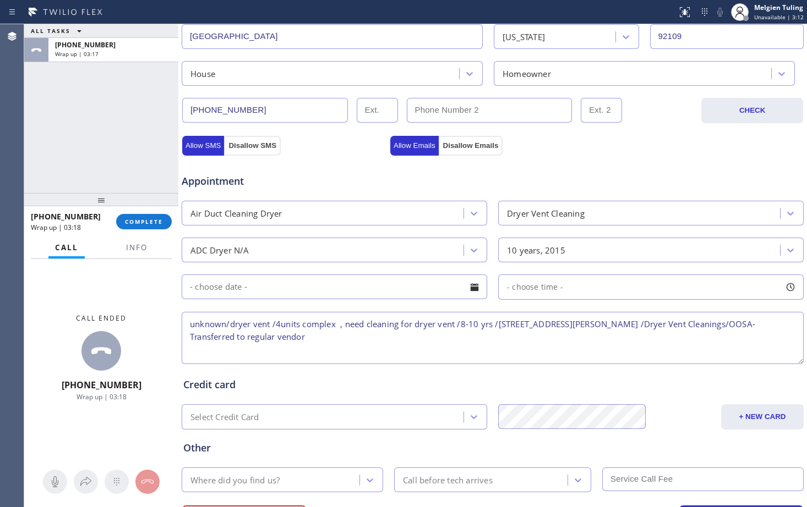
scroll to position [346, 0]
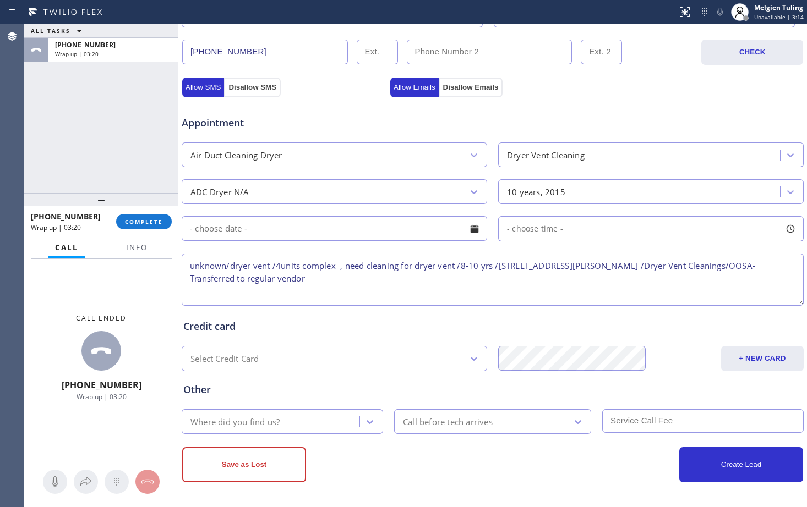
type textarea "unknown/dryer vent /4units complex , need cleaning for dryer vent /8-10 yrs /[S…"
click at [344, 422] on div "Where did you find us?" at bounding box center [272, 421] width 174 height 19
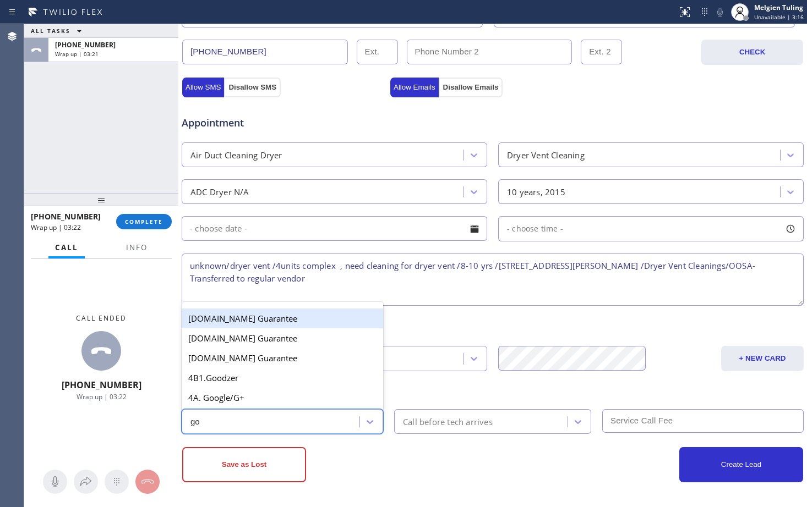
type input "goo"
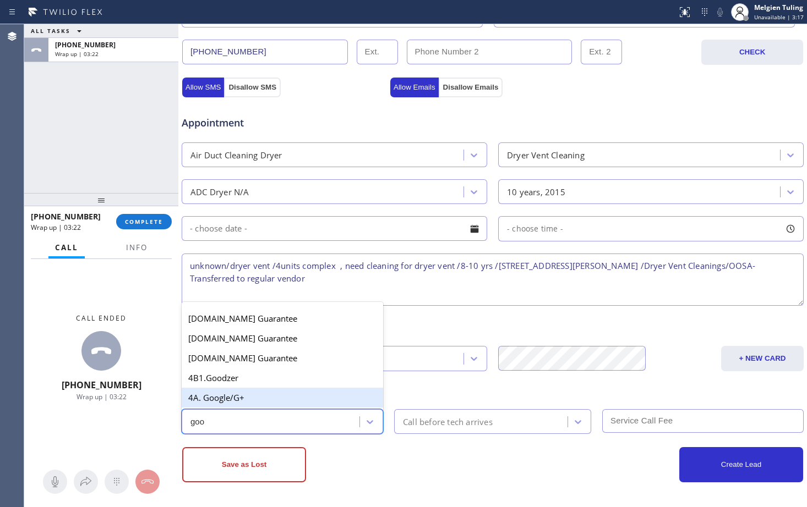
click at [253, 394] on div "4A. Google/G+" at bounding box center [282, 398] width 201 height 20
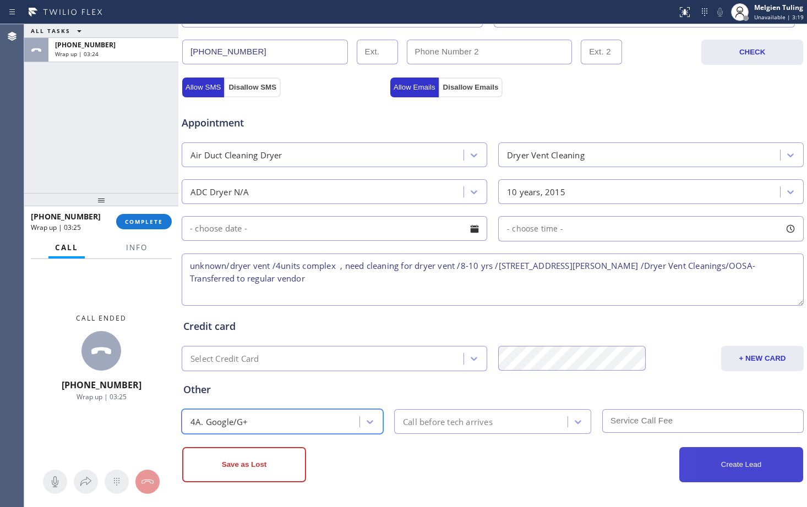
click at [724, 471] on button "Create Lead" at bounding box center [741, 464] width 124 height 35
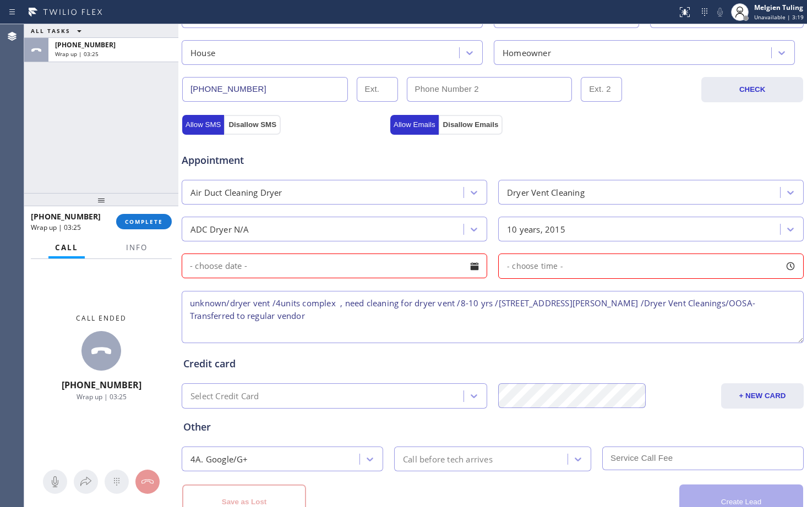
scroll to position [383, 0]
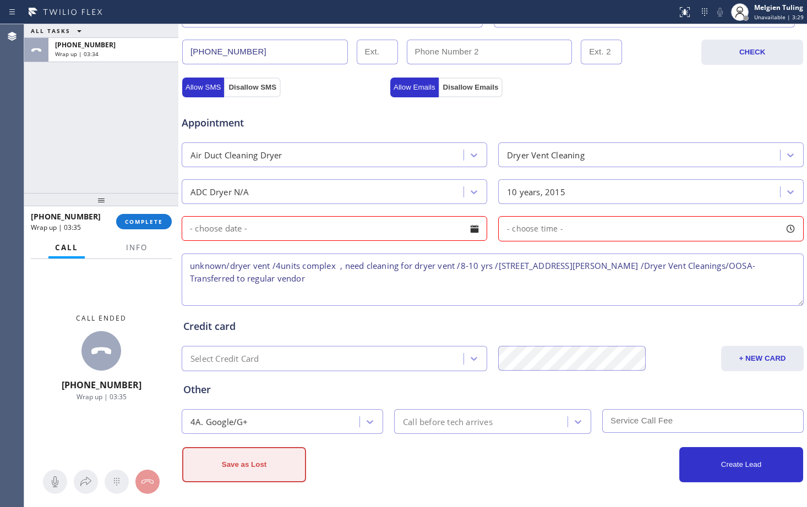
click at [217, 472] on button "Save as Lost" at bounding box center [244, 464] width 124 height 35
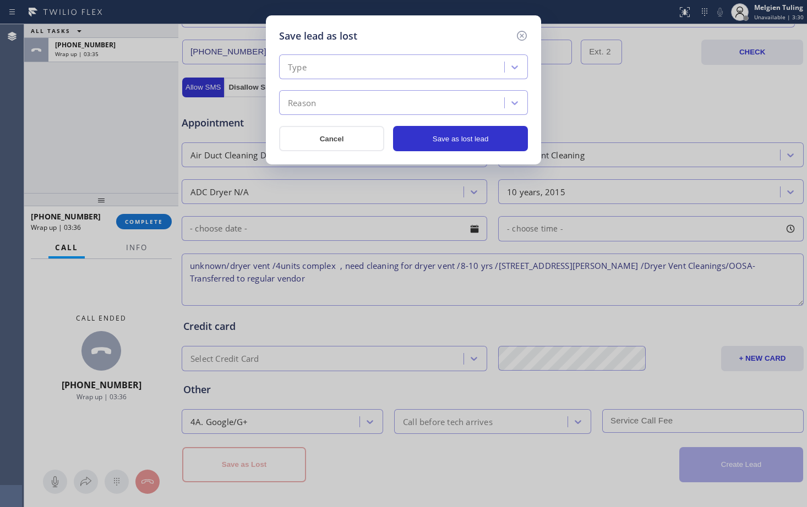
click at [307, 64] on div "Type" at bounding box center [393, 67] width 222 height 19
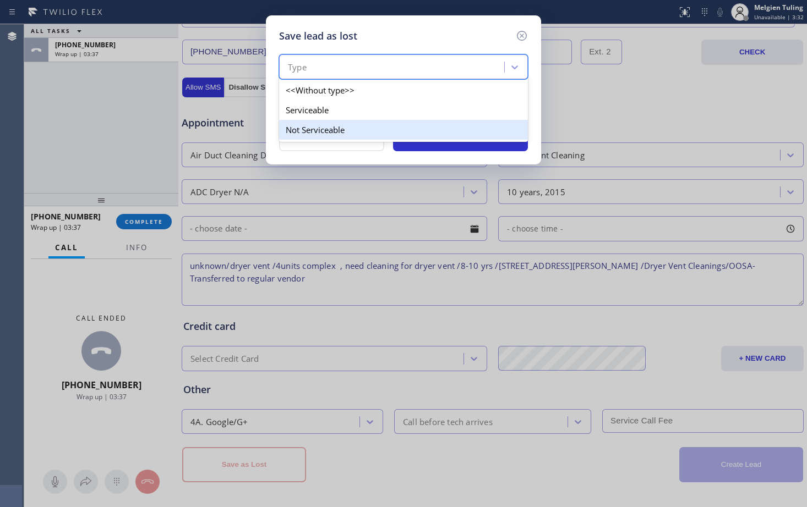
click at [304, 134] on div "Not Serviceable" at bounding box center [403, 130] width 249 height 20
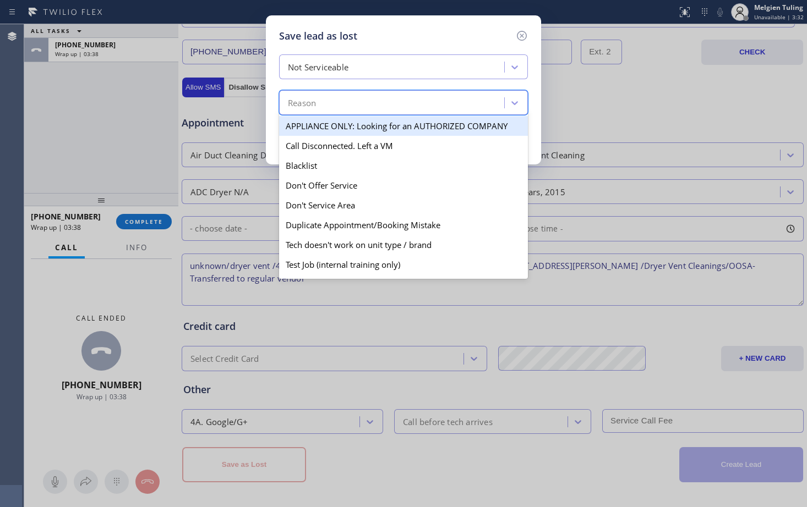
click at [328, 105] on div "Reason" at bounding box center [393, 103] width 222 height 19
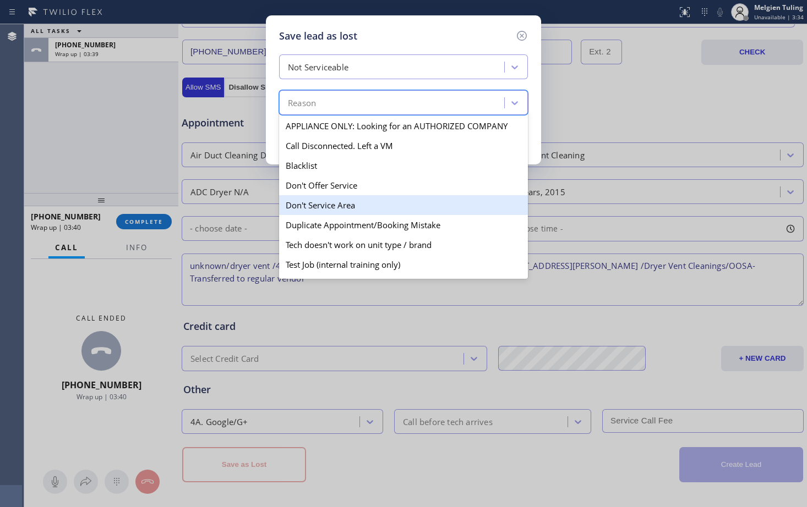
click at [307, 205] on div "Don't Service Area" at bounding box center [403, 205] width 249 height 20
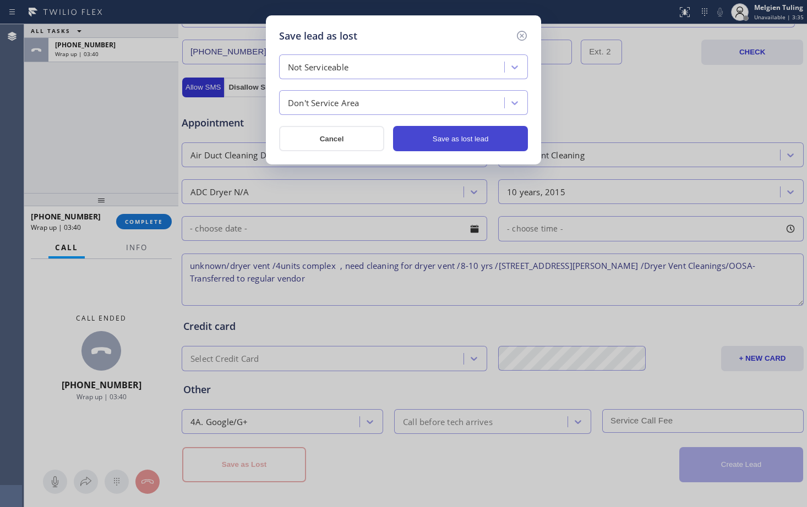
click at [472, 132] on button "Save as lost lead" at bounding box center [460, 138] width 135 height 25
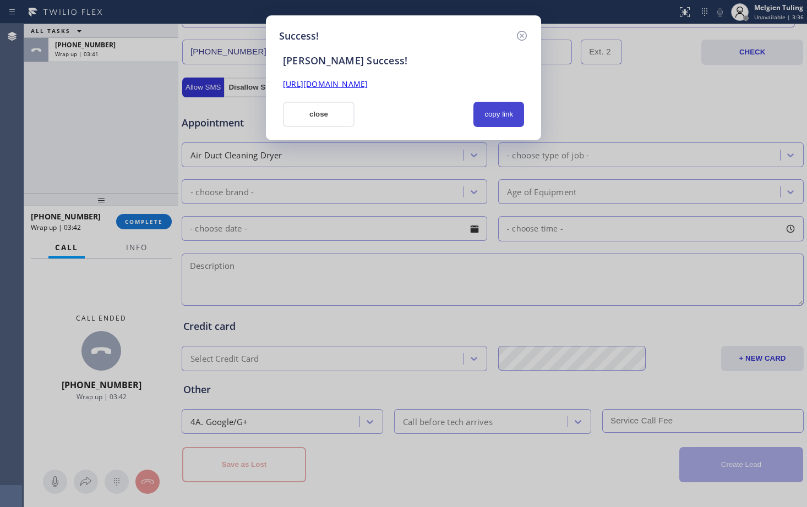
click at [500, 115] on button "copy link" at bounding box center [498, 114] width 51 height 25
click at [368, 85] on link "[URL][DOMAIN_NAME]" at bounding box center [325, 84] width 85 height 10
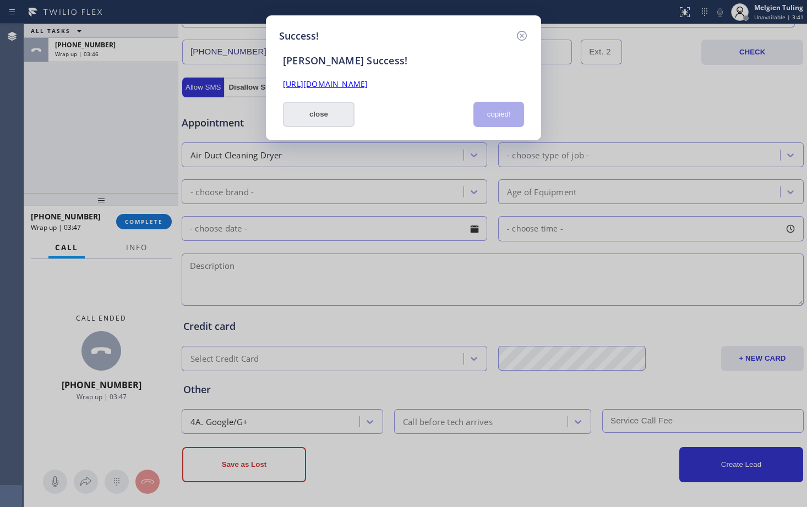
click at [342, 108] on button "close" at bounding box center [319, 114] width 72 height 25
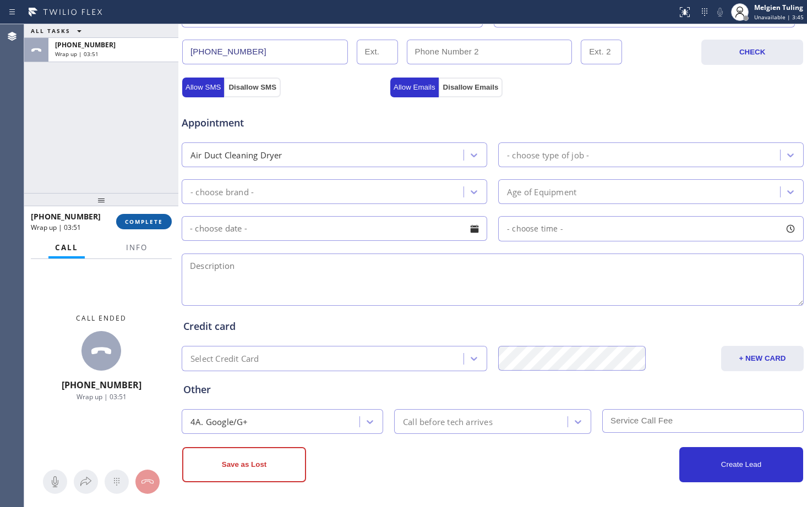
click at [135, 224] on span "COMPLETE" at bounding box center [144, 222] width 38 height 8
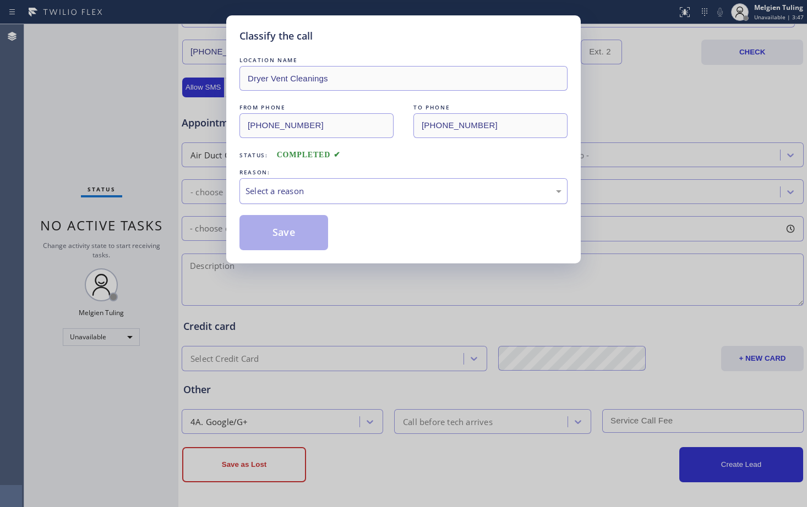
click at [278, 189] on div "Select a reason" at bounding box center [403, 191] width 316 height 13
click at [263, 232] on button "Save" at bounding box center [283, 232] width 89 height 35
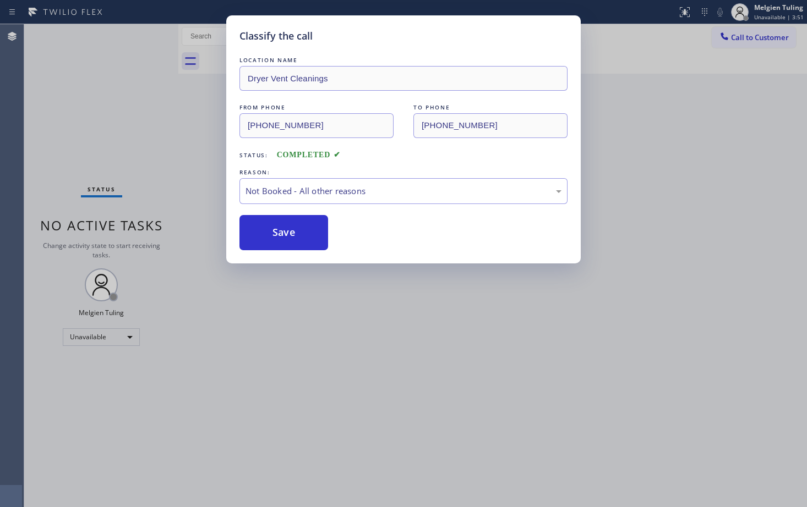
click at [263, 232] on button "Save" at bounding box center [283, 232] width 89 height 35
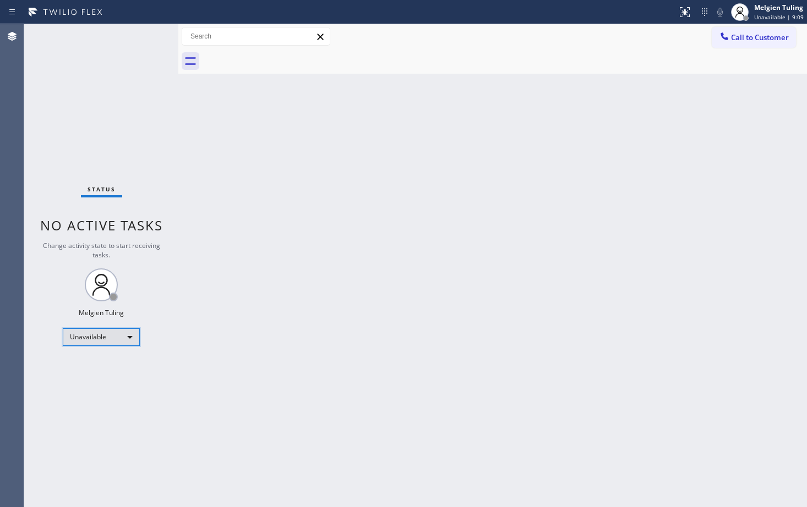
click at [130, 338] on div "Unavailable" at bounding box center [101, 337] width 77 height 18
click at [97, 366] on li "Available" at bounding box center [100, 366] width 75 height 13
click at [461, 215] on div "Back to Dashboard Change Sender ID Customers Technicians Select a contact Outbo…" at bounding box center [492, 265] width 628 height 483
click at [600, 124] on div "Back to Dashboard Change Sender ID Customers Technicians Select a contact Outbo…" at bounding box center [492, 265] width 628 height 483
click at [191, 230] on div "Back to Dashboard Change Sender ID Customers Technicians Select a contact Outbo…" at bounding box center [492, 265] width 628 height 483
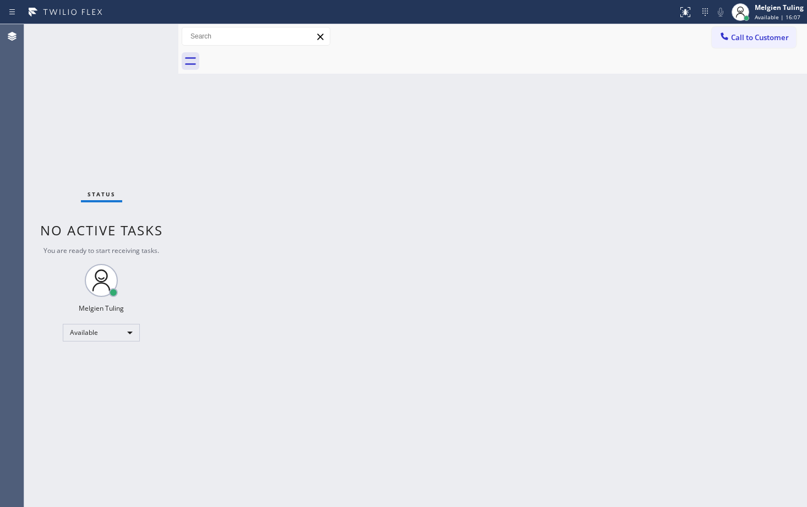
click at [200, 220] on div "Back to Dashboard Change Sender ID Customers Technicians Select a contact Outbo…" at bounding box center [492, 265] width 628 height 483
click at [764, 10] on div "Melgien Tuling" at bounding box center [778, 7] width 49 height 9
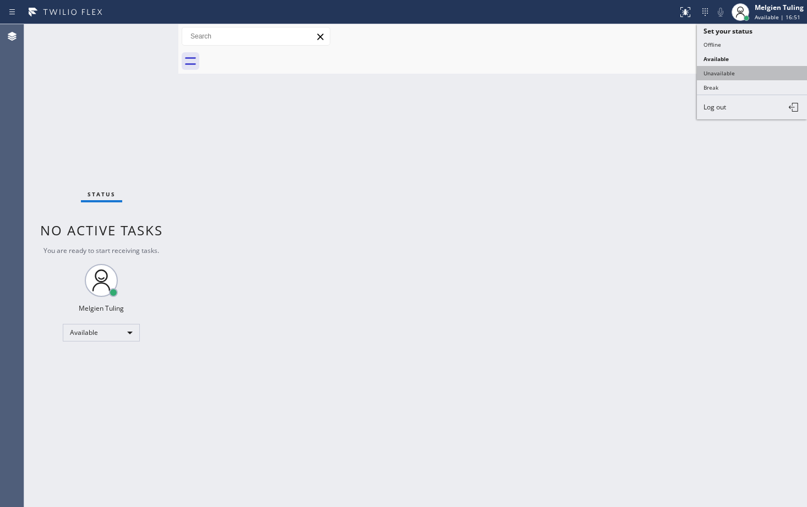
click at [718, 73] on button "Unavailable" at bounding box center [752, 73] width 110 height 14
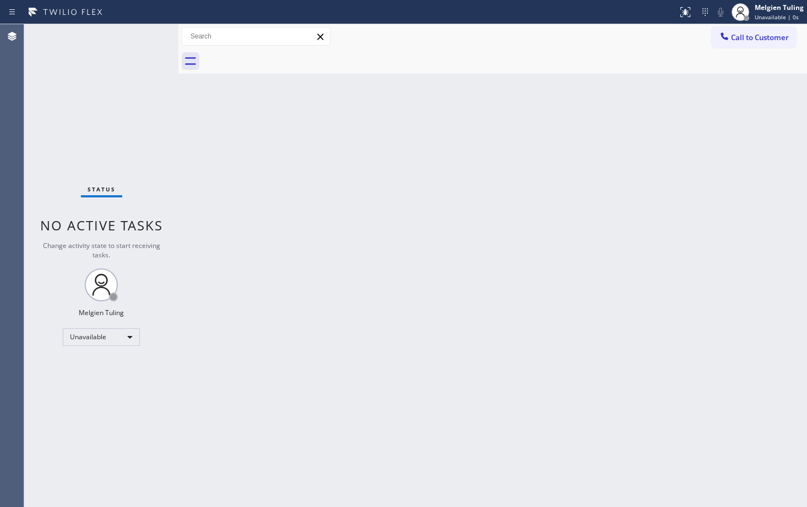
click at [574, 115] on div "Back to Dashboard Change Sender ID Customers Technicians Select a contact Outbo…" at bounding box center [492, 265] width 628 height 483
click at [518, 229] on div "Back to Dashboard Change Sender ID Customers Technicians Select a contact Outbo…" at bounding box center [492, 265] width 628 height 483
click at [282, 132] on div "Back to Dashboard Change Sender ID Customers Technicians Select a contact Outbo…" at bounding box center [492, 265] width 628 height 483
click at [506, 138] on div "Back to Dashboard Change Sender ID Customers Technicians Select a contact Outbo…" at bounding box center [492, 265] width 628 height 483
click at [309, 380] on div "Back to Dashboard Change Sender ID Customers Technicians Select a contact Outbo…" at bounding box center [492, 265] width 628 height 483
